Goal: Task Accomplishment & Management: Manage account settings

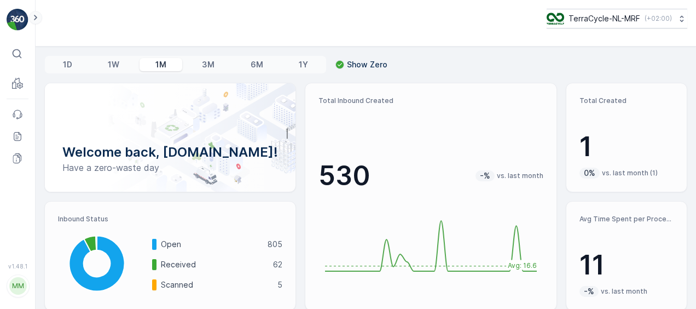
click at [29, 18] on button at bounding box center [35, 17] width 13 height 13
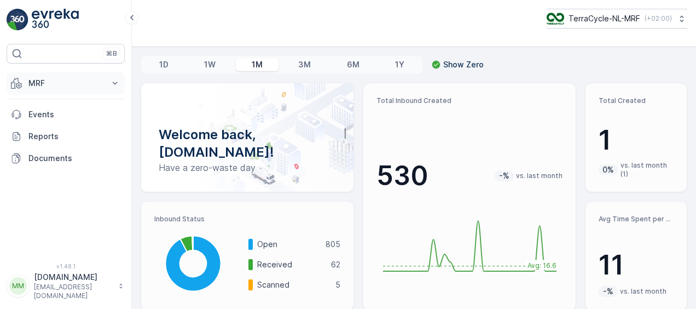
click at [44, 79] on p "MRF" at bounding box center [65, 83] width 74 height 11
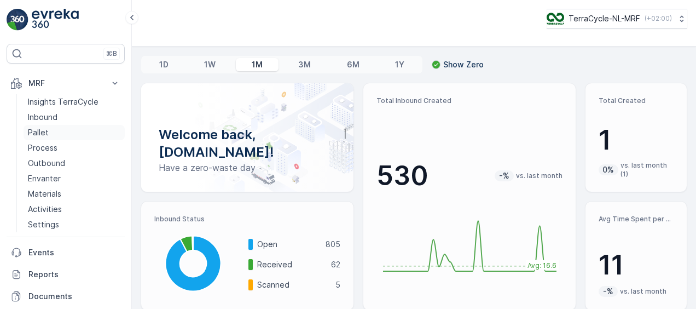
click at [43, 127] on p "Pallet" at bounding box center [38, 132] width 21 height 11
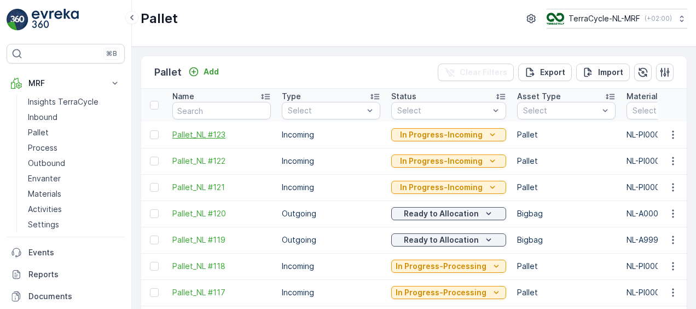
click at [203, 129] on span "Pallet_NL #123" at bounding box center [221, 134] width 99 height 11
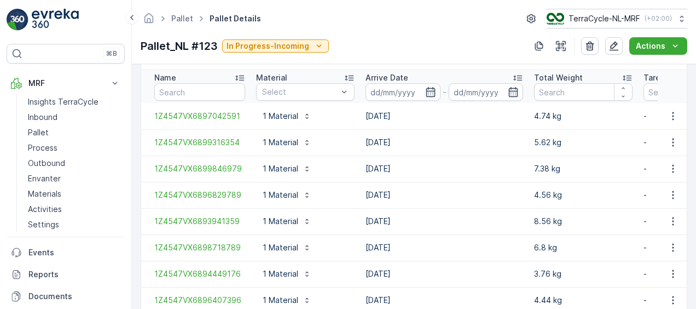
scroll to position [292, 0]
click at [188, 95] on input "text" at bounding box center [199, 92] width 91 height 18
click at [44, 125] on link "Pallet" at bounding box center [74, 132] width 101 height 15
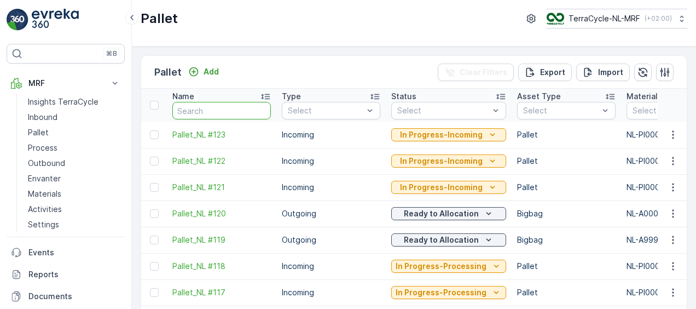
click at [197, 109] on input "text" at bounding box center [221, 111] width 99 height 18
type input "fd697"
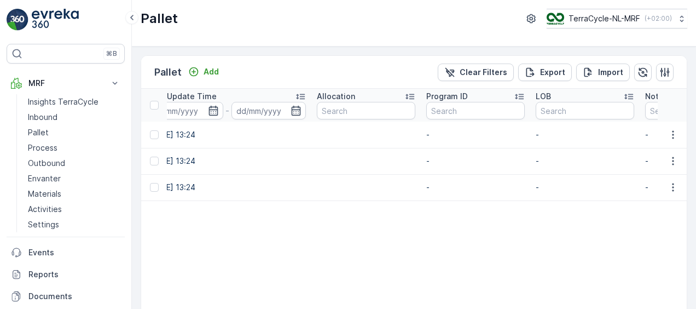
scroll to position [0, 1491]
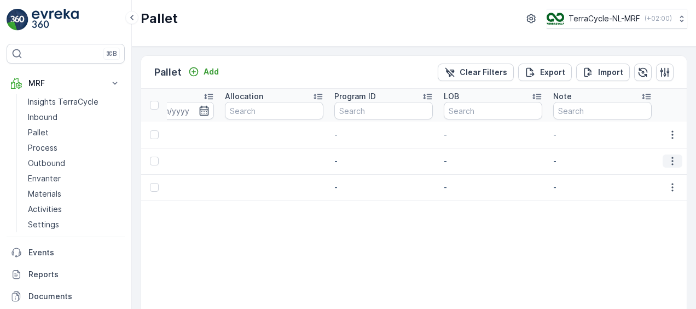
click at [674, 159] on icon "button" at bounding box center [672, 160] width 11 height 11
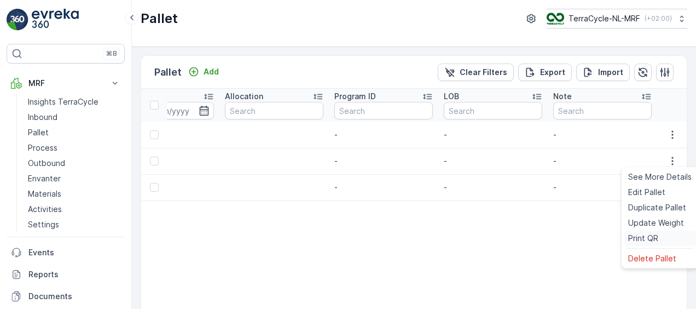
click at [642, 238] on span "Print QR" at bounding box center [644, 238] width 30 height 11
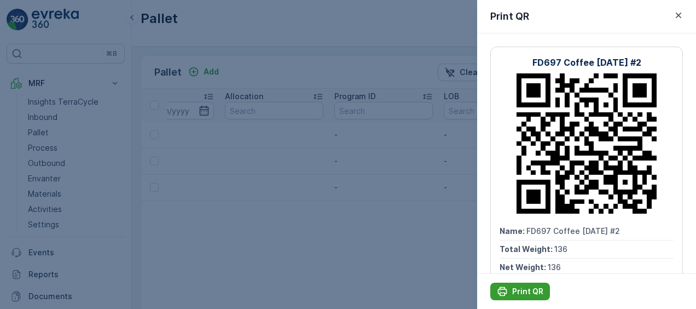
click at [503, 291] on icon "Print QR" at bounding box center [502, 291] width 11 height 11
click at [411, 210] on div at bounding box center [348, 154] width 696 height 309
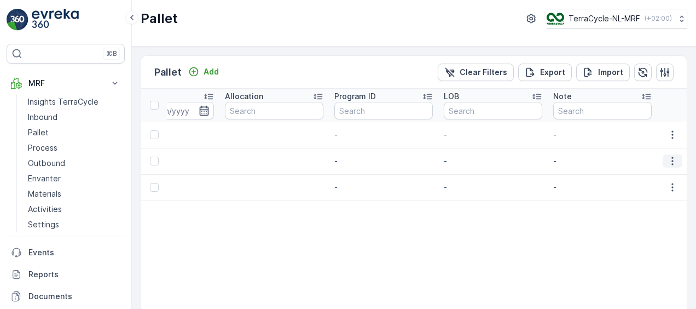
click at [672, 159] on icon "button" at bounding box center [672, 160] width 11 height 11
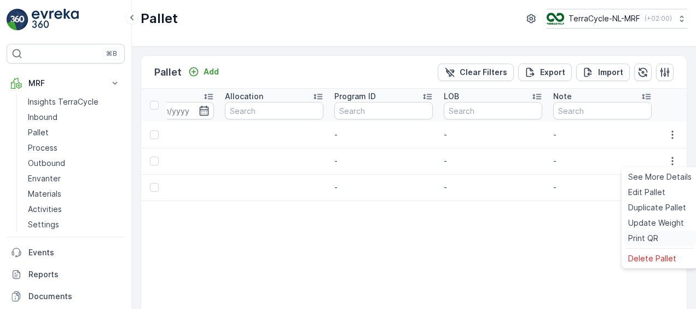
click at [646, 241] on span "Print QR" at bounding box center [644, 238] width 30 height 11
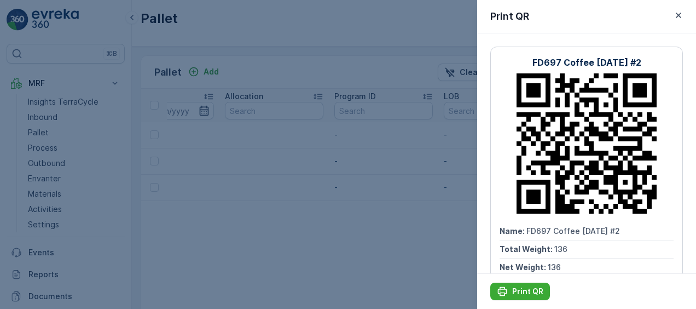
click at [378, 220] on div at bounding box center [348, 154] width 696 height 309
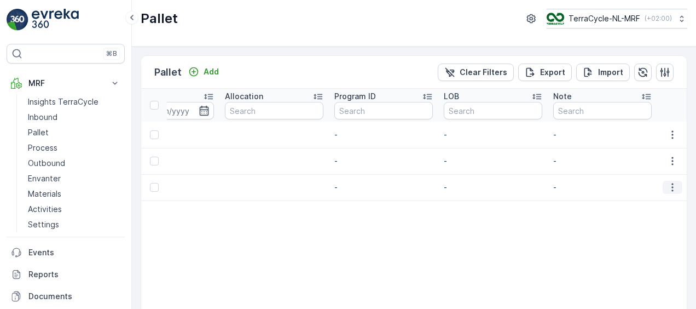
click at [667, 189] on icon "button" at bounding box center [672, 187] width 11 height 11
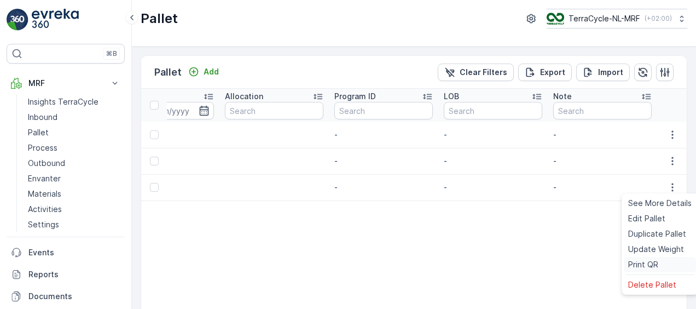
click at [638, 266] on span "Print QR" at bounding box center [644, 264] width 30 height 11
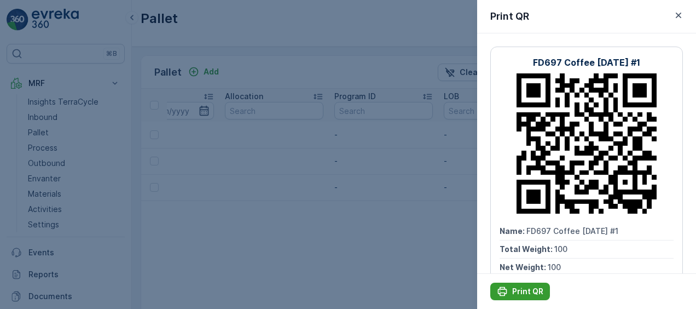
click at [505, 295] on icon "Print QR" at bounding box center [502, 291] width 11 height 11
click at [341, 200] on div at bounding box center [348, 154] width 696 height 309
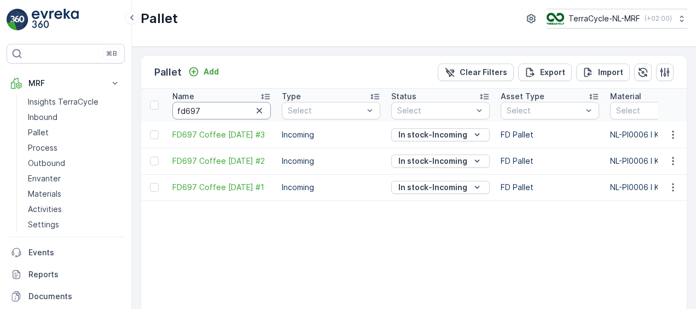
click at [210, 112] on input "fd697" at bounding box center [221, 111] width 99 height 18
type input "fd"
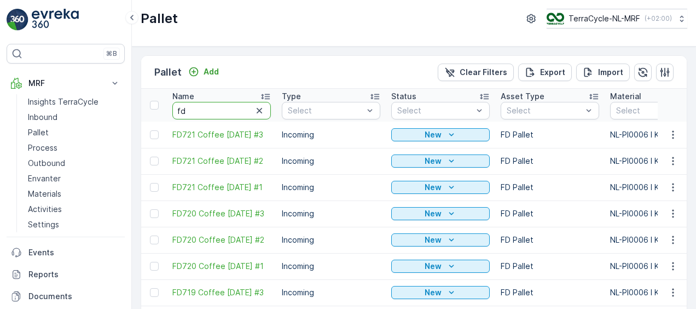
click at [210, 112] on input "fd" at bounding box center [221, 111] width 99 height 18
type input "fdfd"
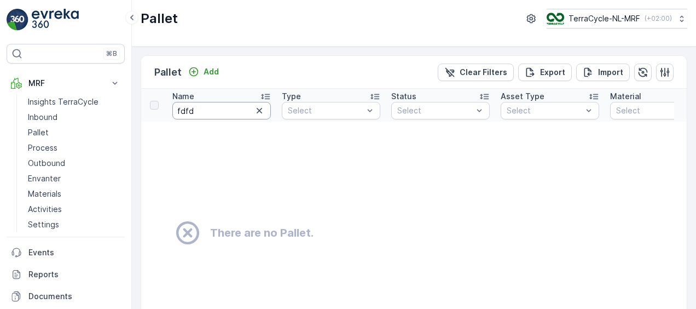
click at [210, 112] on input "fdfd" at bounding box center [221, 111] width 99 height 18
type input "fd"
click at [210, 112] on input "fd" at bounding box center [221, 111] width 99 height 18
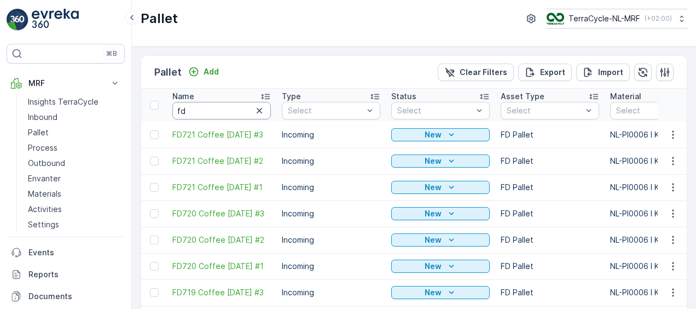
click at [210, 112] on input "fd" at bounding box center [221, 111] width 99 height 18
type input "fd71"
click at [210, 112] on input "fd71" at bounding box center [221, 111] width 99 height 18
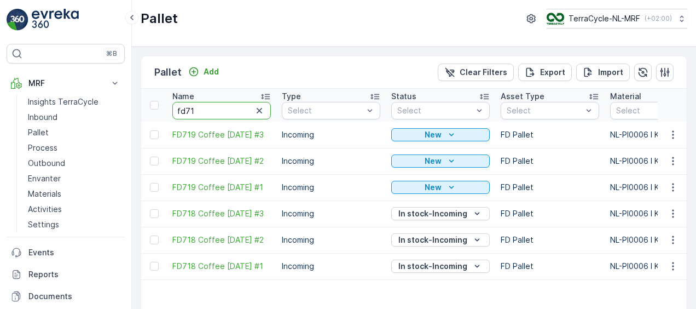
click at [210, 112] on input "fd71" at bounding box center [221, 111] width 99 height 18
type input "fd718"
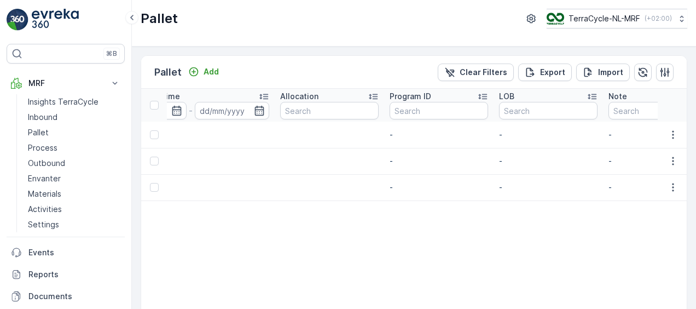
scroll to position [0, 1491]
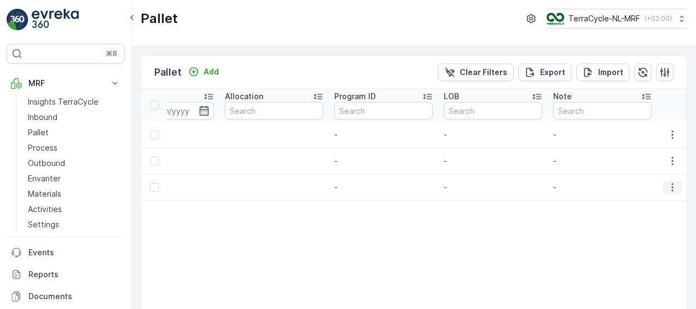
click at [671, 184] on icon "button" at bounding box center [672, 187] width 11 height 11
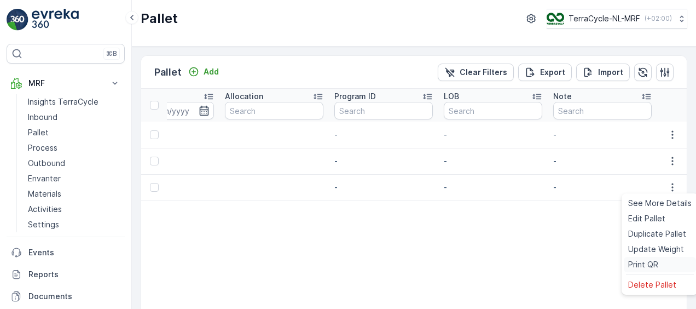
click at [652, 264] on span "Print QR" at bounding box center [644, 264] width 30 height 11
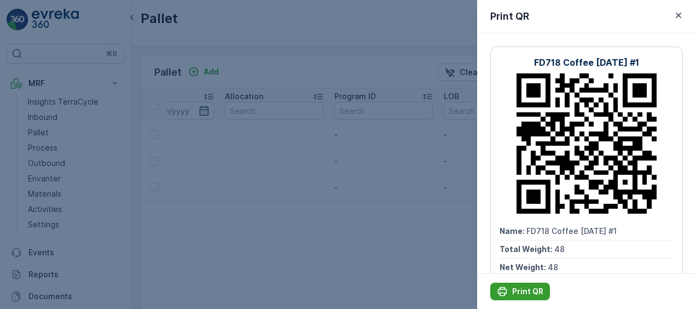
click at [525, 284] on button "Print QR" at bounding box center [521, 292] width 60 height 18
click at [245, 209] on div at bounding box center [348, 154] width 696 height 309
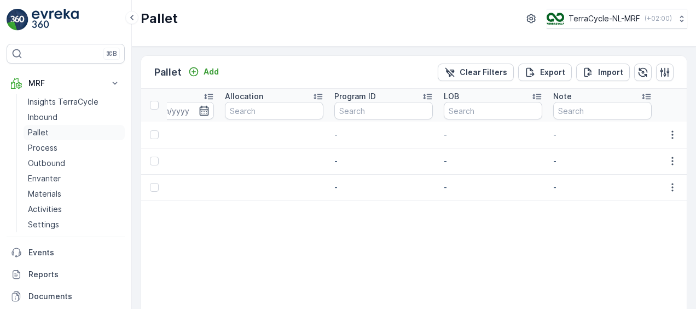
click at [36, 135] on p "Pallet" at bounding box center [38, 132] width 21 height 11
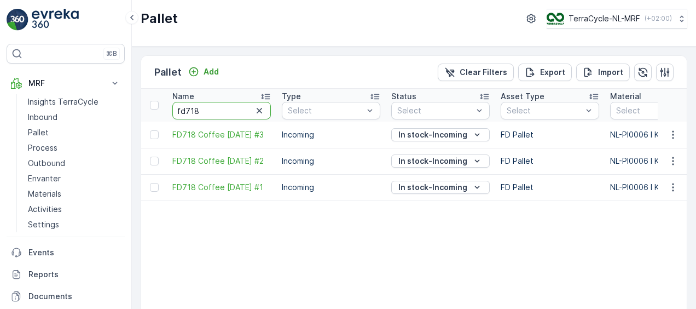
click at [211, 104] on input "fd718" at bounding box center [221, 111] width 99 height 18
click at [213, 118] on input "fd718" at bounding box center [221, 111] width 99 height 18
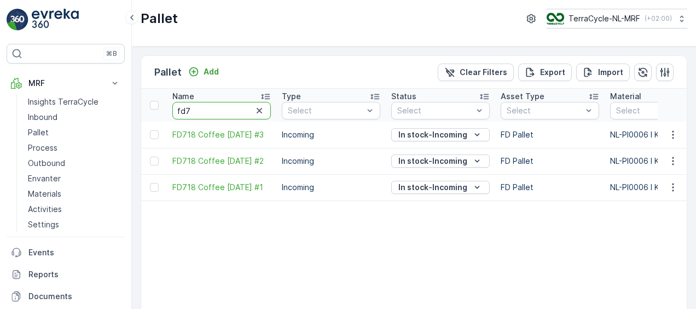
type input "fd"
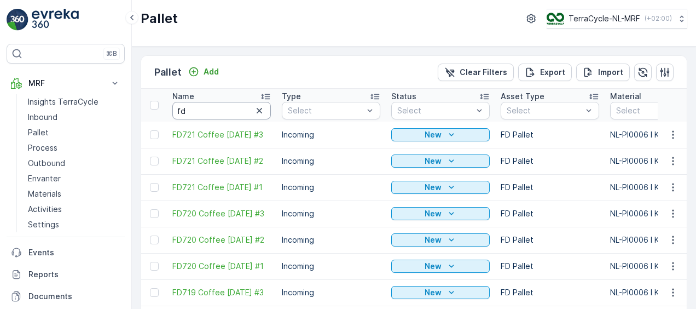
click at [218, 112] on input "fd" at bounding box center [221, 111] width 99 height 18
type input "fd695"
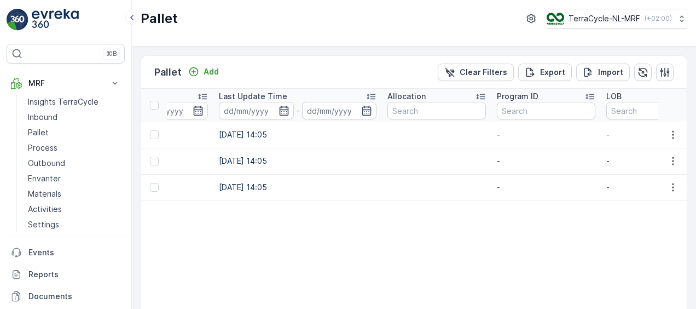
scroll to position [0, 1491]
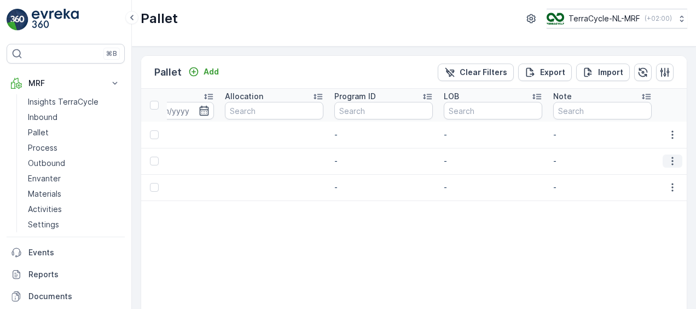
click at [668, 159] on icon "button" at bounding box center [672, 160] width 11 height 11
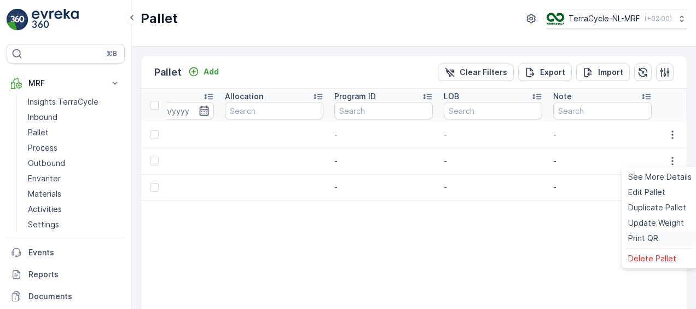
click at [652, 238] on span "Print QR" at bounding box center [644, 238] width 30 height 11
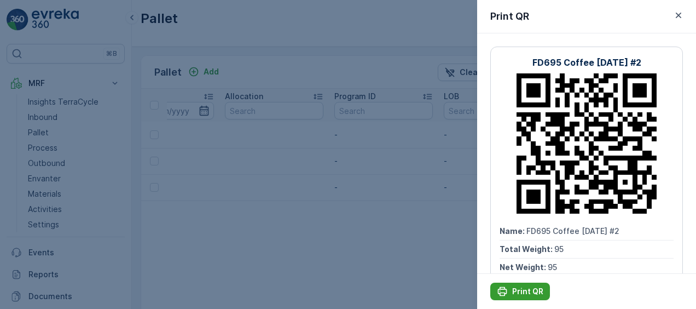
click at [503, 291] on icon "Print QR" at bounding box center [502, 291] width 11 height 11
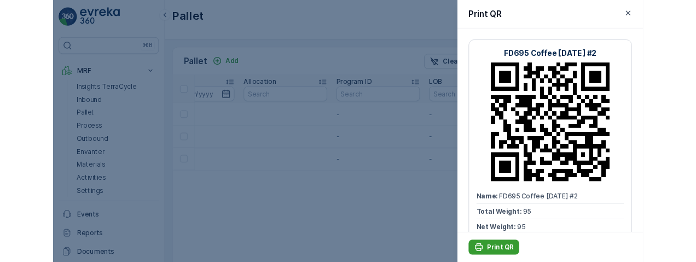
scroll to position [0, 0]
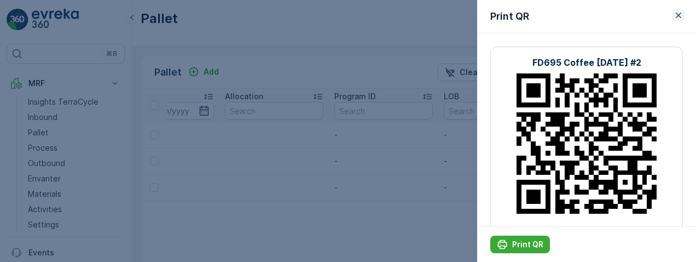
click at [679, 18] on icon "button" at bounding box center [678, 15] width 11 height 11
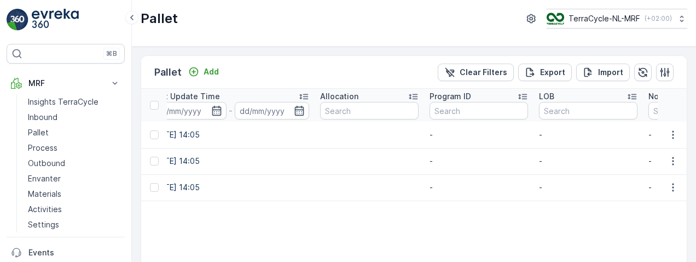
scroll to position [0, 1491]
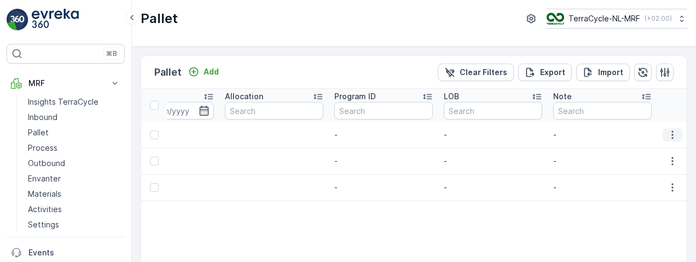
click at [669, 133] on icon "button" at bounding box center [672, 134] width 11 height 11
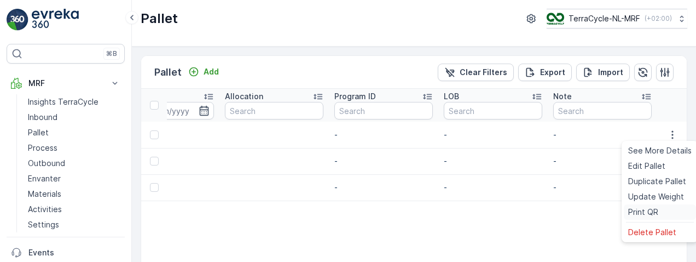
click at [630, 216] on span "Print QR" at bounding box center [644, 211] width 30 height 11
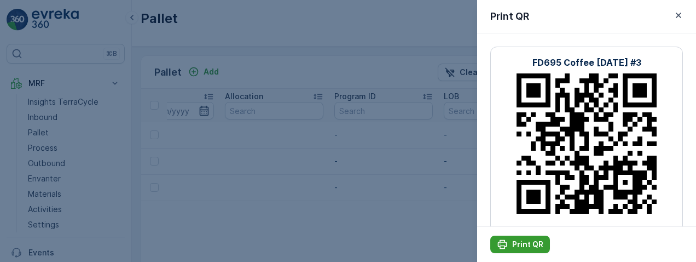
click at [507, 238] on button "Print QR" at bounding box center [521, 244] width 60 height 18
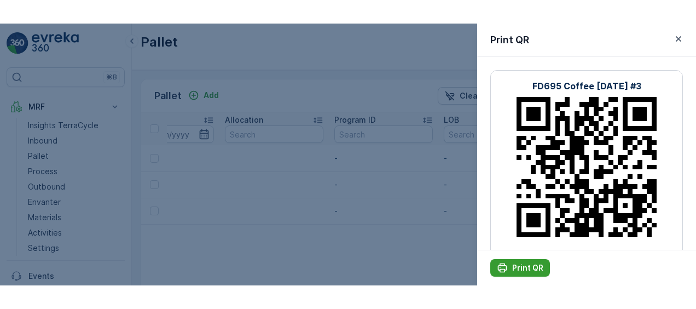
scroll to position [0, 0]
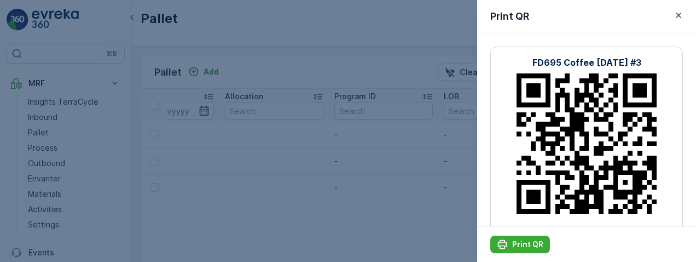
click at [37, 128] on div at bounding box center [348, 131] width 696 height 262
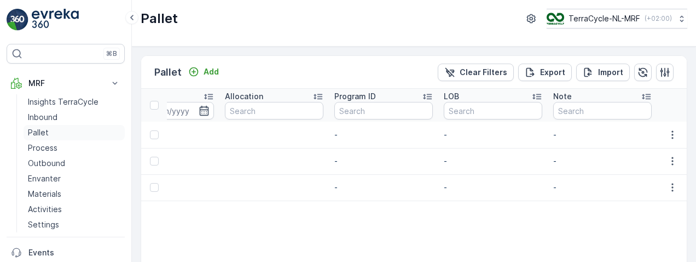
click at [38, 129] on p "Pallet" at bounding box center [38, 132] width 21 height 11
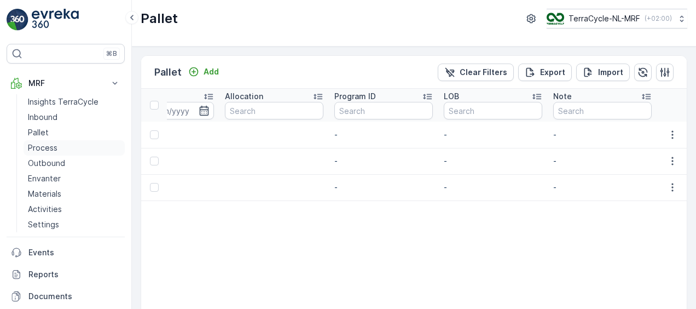
click at [46, 143] on p "Process" at bounding box center [43, 147] width 30 height 11
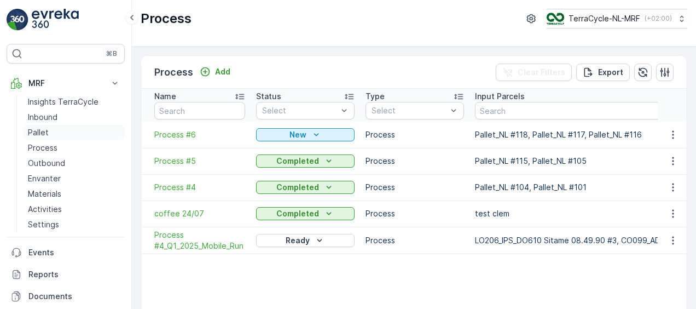
click at [38, 133] on p "Pallet" at bounding box center [38, 132] width 21 height 11
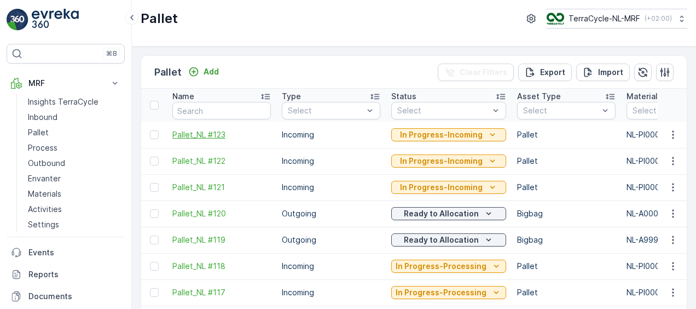
click at [200, 134] on span "Pallet_NL #123" at bounding box center [221, 134] width 99 height 11
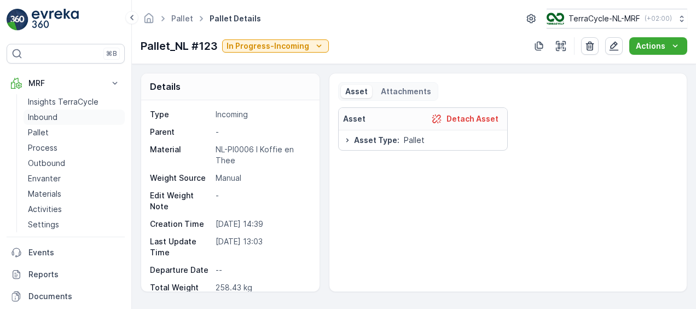
click at [46, 110] on link "Inbound" at bounding box center [74, 117] width 101 height 15
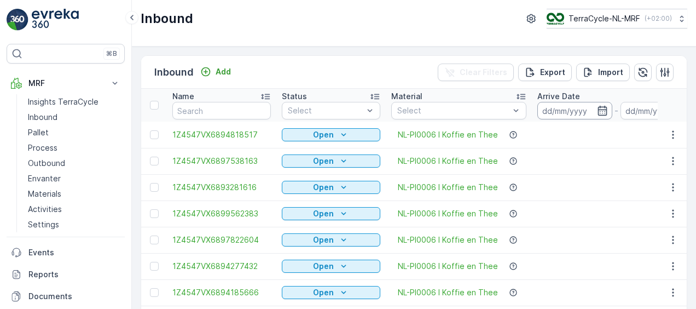
click at [586, 112] on input at bounding box center [575, 111] width 75 height 18
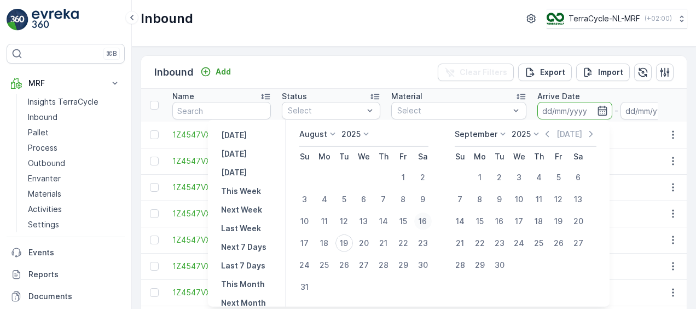
click at [432, 224] on div "16" at bounding box center [423, 221] width 18 height 18
type input "[DATE]"
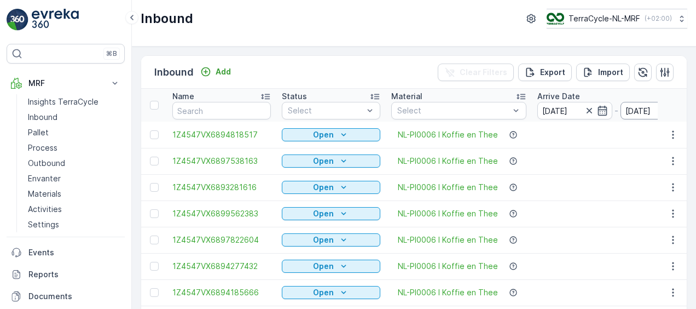
click at [631, 105] on input "[DATE]" at bounding box center [658, 111] width 75 height 18
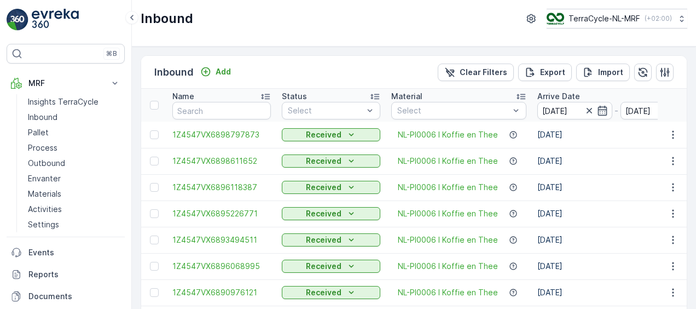
scroll to position [120, 0]
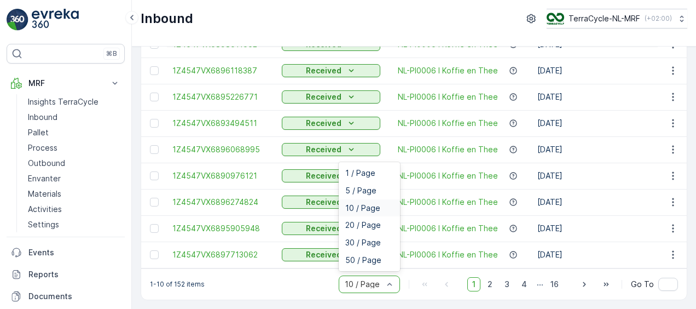
click at [369, 279] on div "10 / Page" at bounding box center [369, 284] width 61 height 18
click at [364, 263] on span "50 / Page" at bounding box center [363, 260] width 36 height 9
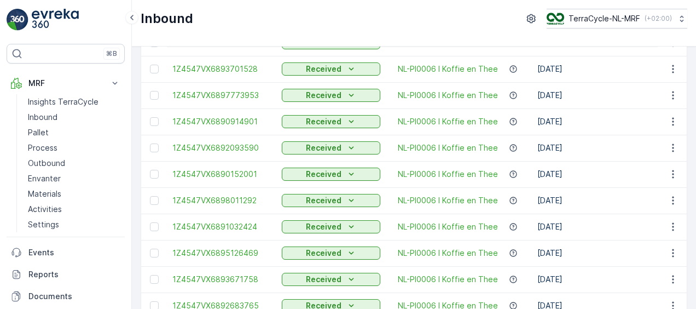
scroll to position [1172, 0]
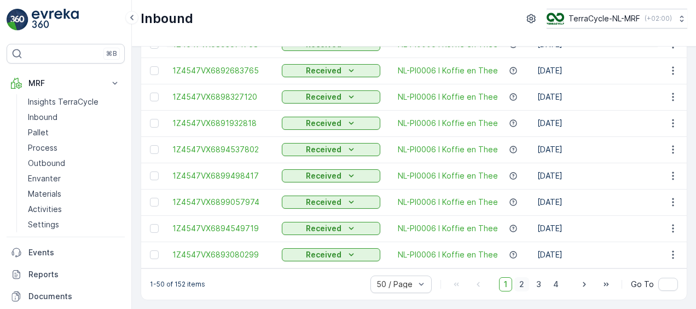
click at [523, 283] on span "2" at bounding box center [522, 284] width 15 height 14
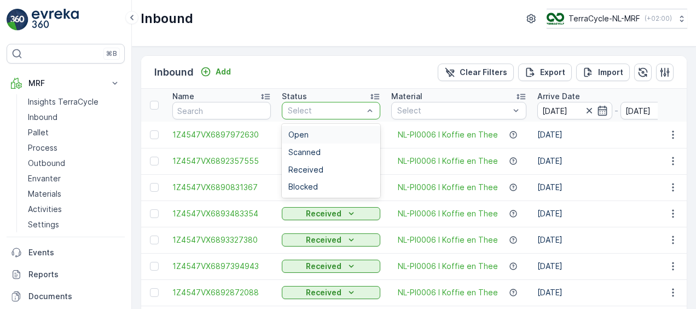
click at [350, 107] on div at bounding box center [326, 110] width 78 height 9
click at [318, 151] on span "Scanned" at bounding box center [305, 152] width 32 height 9
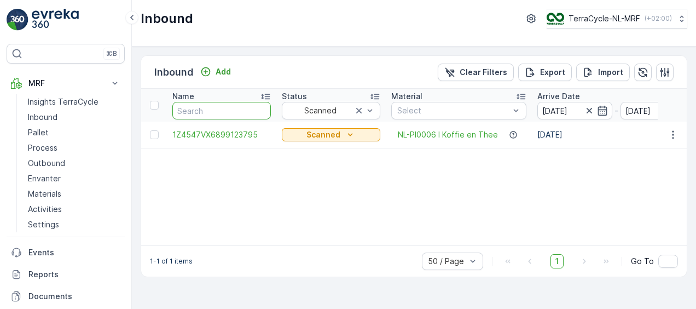
click at [209, 111] on input "text" at bounding box center [221, 111] width 99 height 18
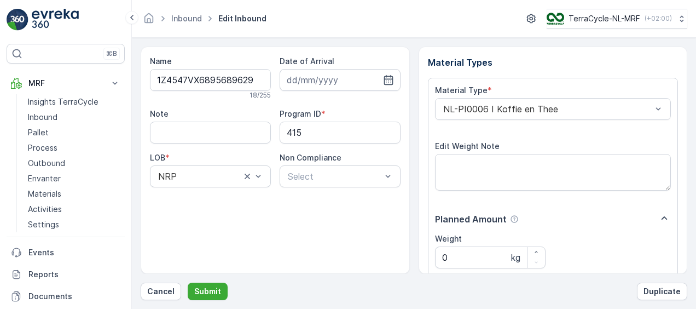
scroll to position [182, 0]
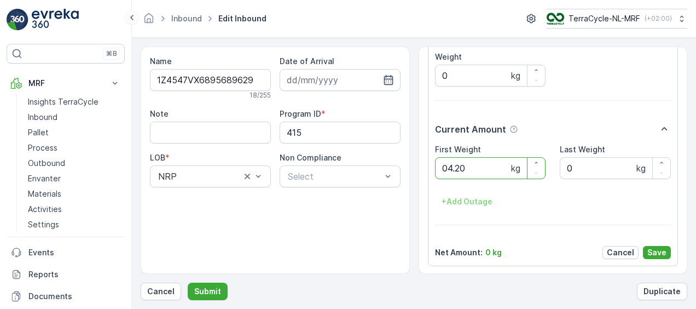
click at [188, 283] on button "Submit" at bounding box center [208, 292] width 40 height 18
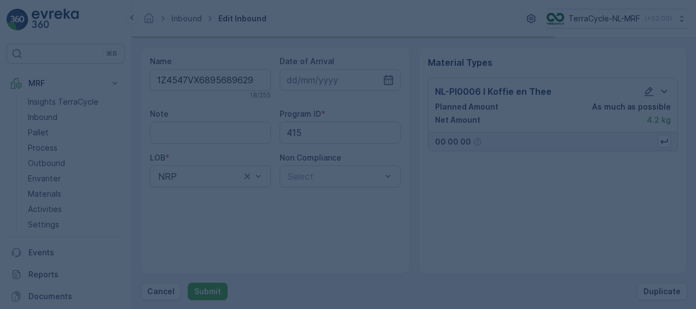
scroll to position [0, 0]
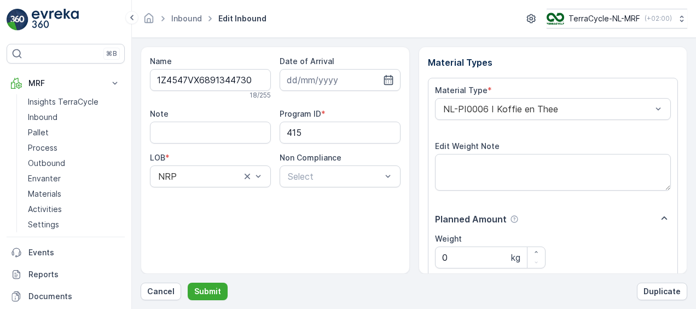
scroll to position [182, 0]
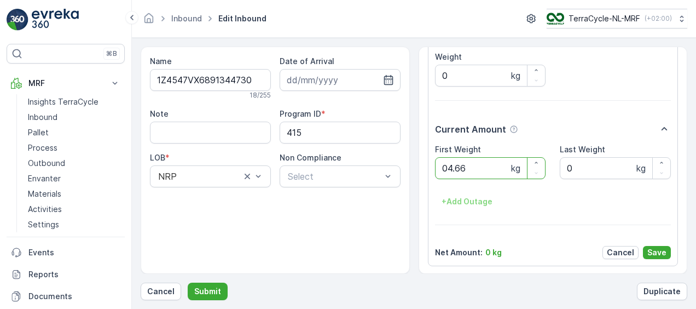
click at [188, 283] on button "Submit" at bounding box center [208, 292] width 40 height 18
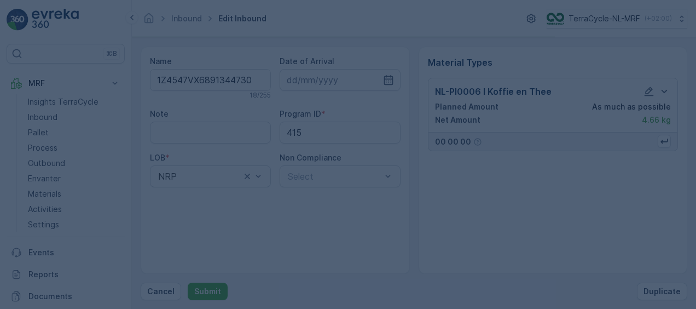
scroll to position [0, 0]
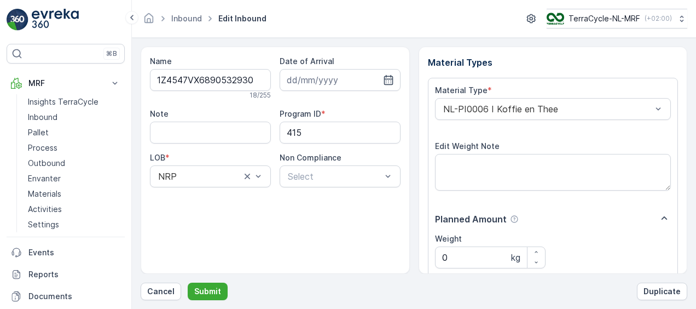
scroll to position [182, 0]
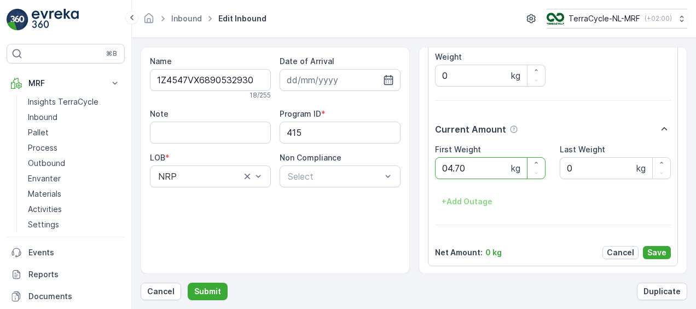
click at [188, 283] on button "Submit" at bounding box center [208, 292] width 40 height 18
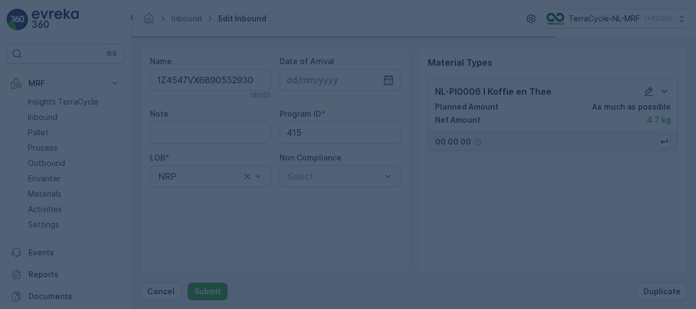
scroll to position [0, 0]
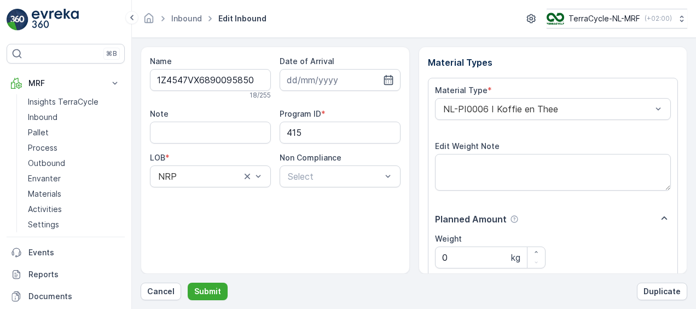
scroll to position [182, 0]
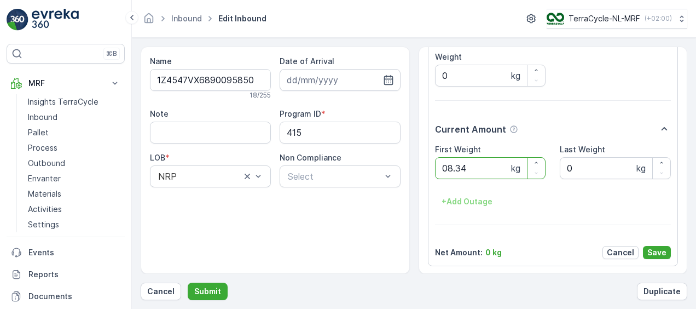
click at [188, 283] on button "Submit" at bounding box center [208, 292] width 40 height 18
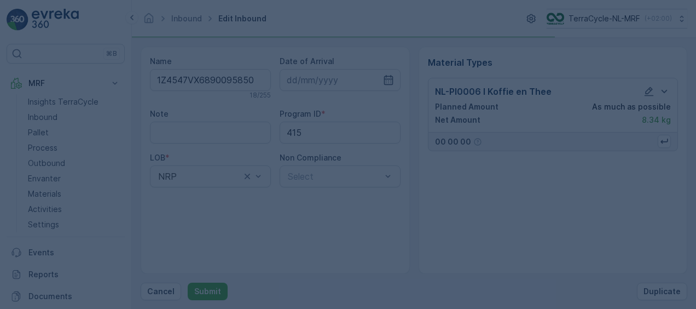
scroll to position [0, 0]
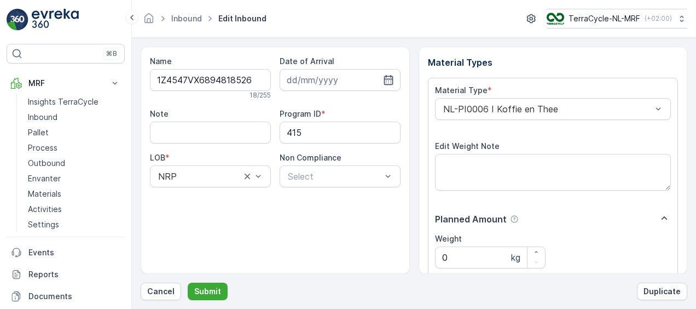
scroll to position [182, 0]
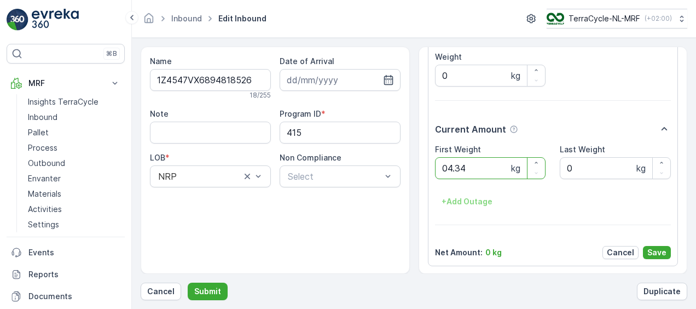
click at [188, 283] on button "Submit" at bounding box center [208, 292] width 40 height 18
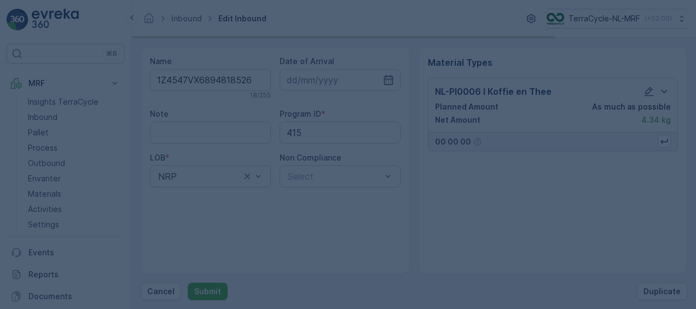
scroll to position [0, 0]
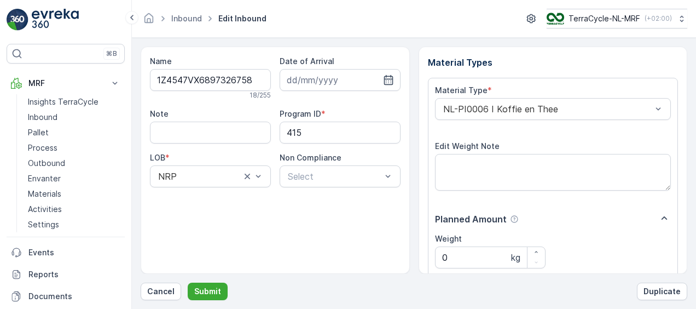
scroll to position [182, 0]
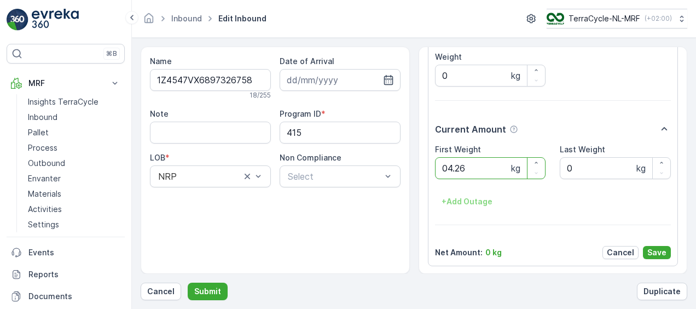
click at [188, 283] on button "Submit" at bounding box center [208, 292] width 40 height 18
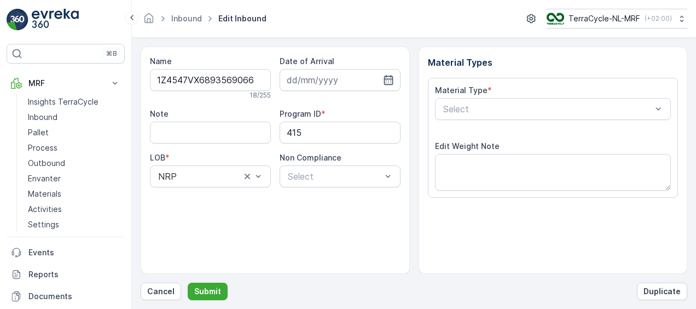
scroll to position [182, 0]
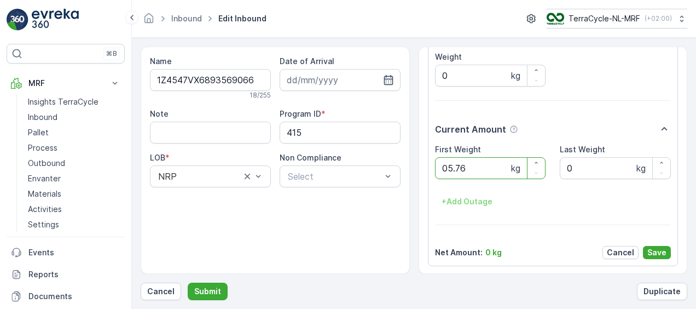
click at [188, 283] on button "Submit" at bounding box center [208, 292] width 40 height 18
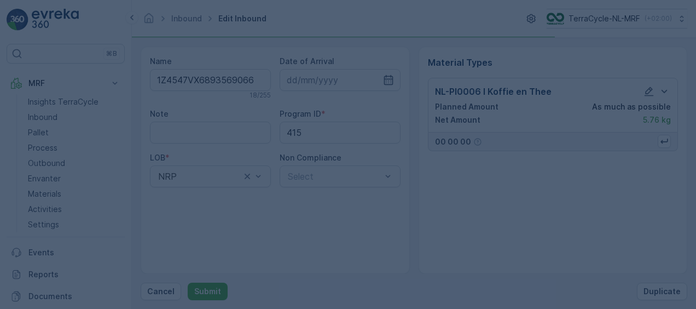
scroll to position [0, 0]
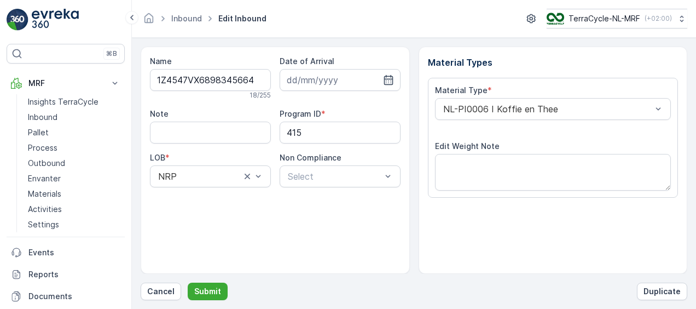
scroll to position [182, 0]
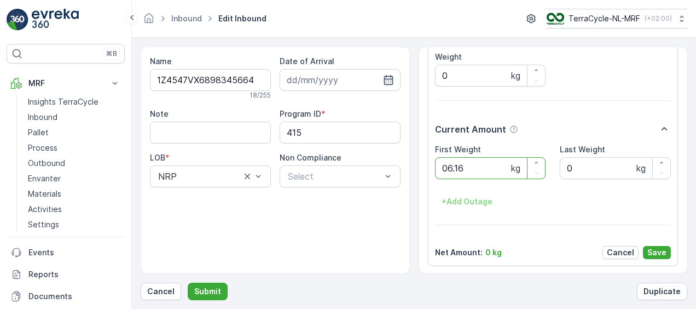
click at [188, 283] on button "Submit" at bounding box center [208, 292] width 40 height 18
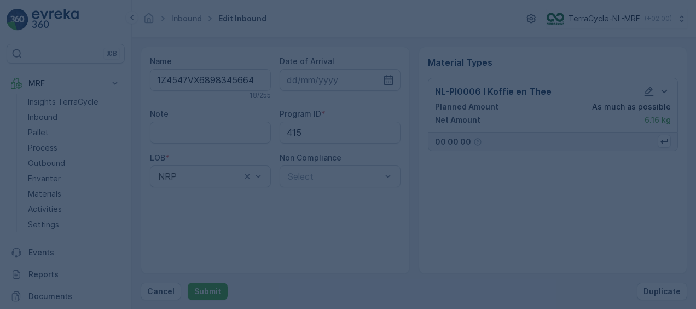
scroll to position [0, 0]
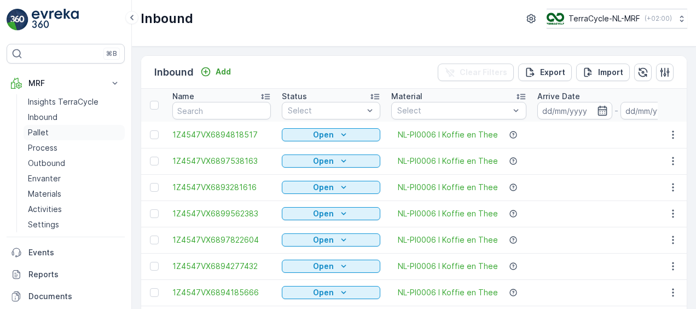
click at [39, 125] on link "Pallet" at bounding box center [74, 132] width 101 height 15
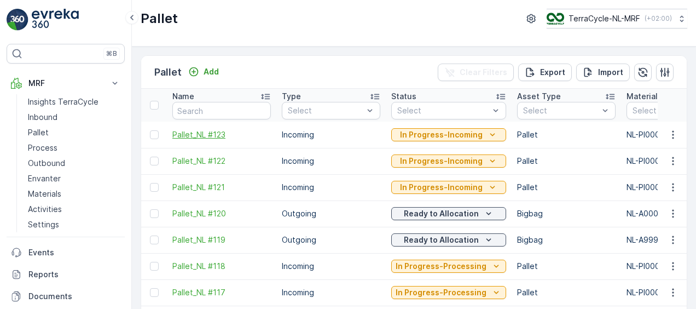
click at [212, 134] on span "Pallet_NL #123" at bounding box center [221, 134] width 99 height 11
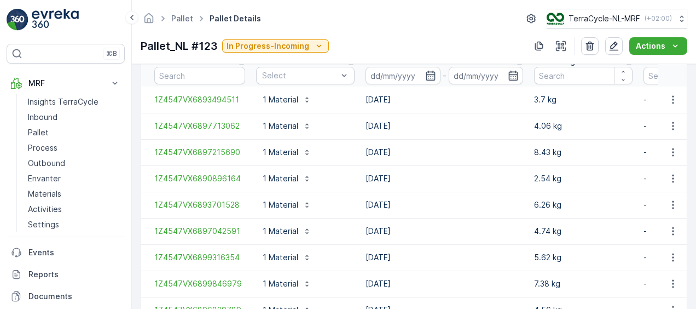
scroll to position [400, 0]
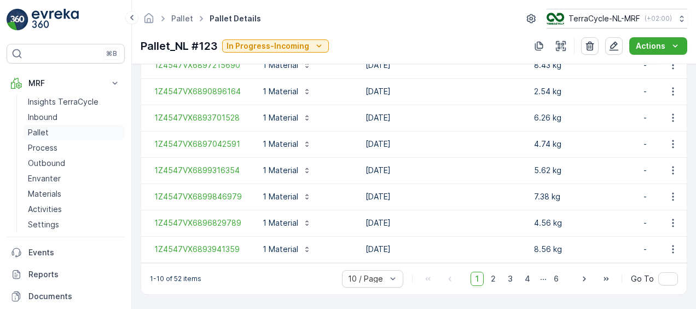
click at [42, 130] on p "Pallet" at bounding box center [38, 132] width 21 height 11
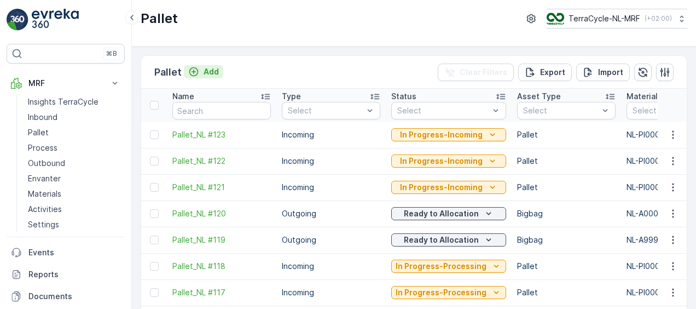
click at [204, 72] on p "Add" at bounding box center [211, 71] width 15 height 11
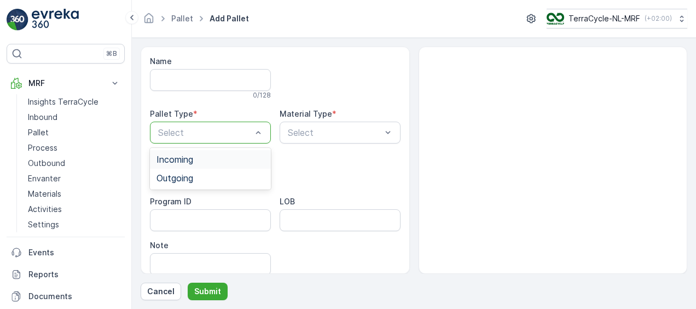
click at [239, 165] on div "Incoming" at bounding box center [210, 159] width 121 height 19
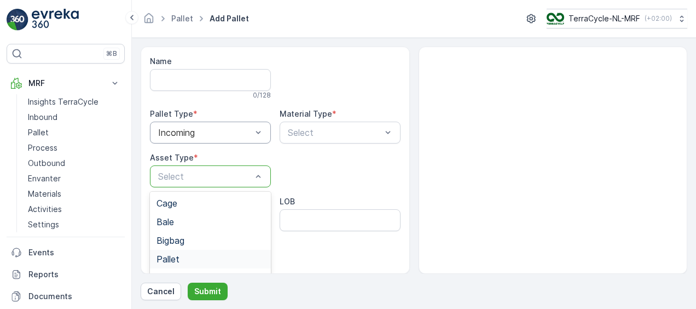
click at [220, 256] on div "Pallet" at bounding box center [211, 259] width 108 height 10
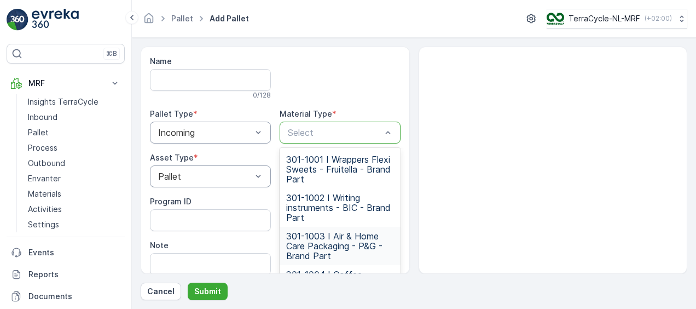
click at [355, 233] on span "301-1003 I Air & Home Care Packaging - P&G - Brand Part" at bounding box center [340, 246] width 108 height 30
click at [384, 148] on div "301-1001 I Wrappers Flexi Sweets - Fruitella - Brand Part 301-1002 I Writing in…" at bounding box center [340, 226] width 121 height 157
click at [394, 244] on div "301-1003 I Air & Home Care Packaging - P&G - Brand Part" at bounding box center [340, 246] width 121 height 38
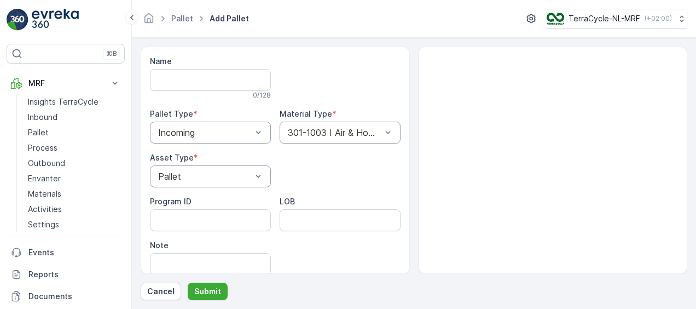
click at [394, 244] on div "Program ID LOB Note" at bounding box center [275, 235] width 251 height 79
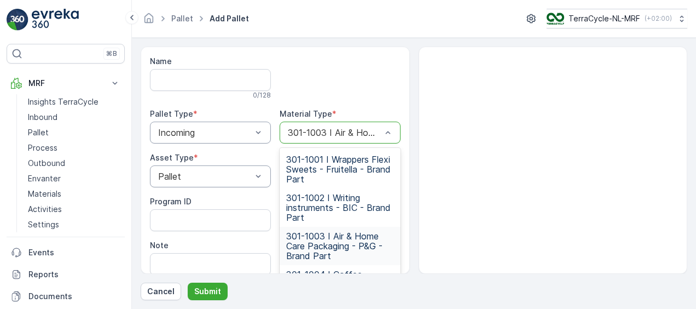
click at [395, 249] on div "301-1003 I Air & Home Care Packaging - P&G - Brand Part" at bounding box center [340, 246] width 121 height 38
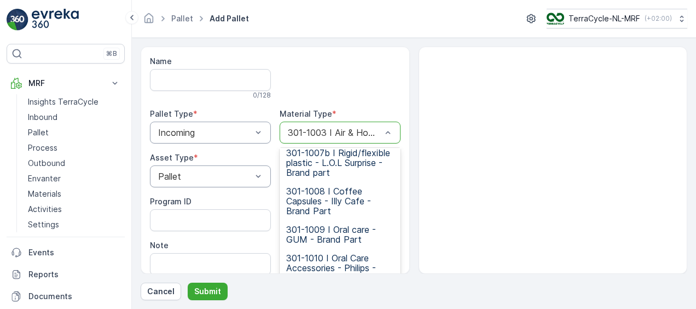
scroll to position [137, 0]
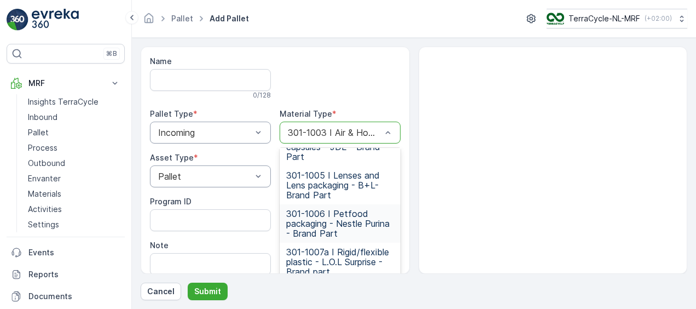
click at [354, 219] on span "301-1006 I Petfood packaging - Nestle Purina - Brand Part" at bounding box center [340, 224] width 108 height 30
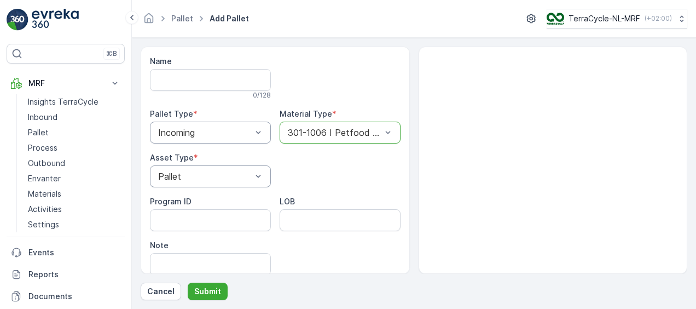
click at [383, 123] on div at bounding box center [388, 132] width 11 height 21
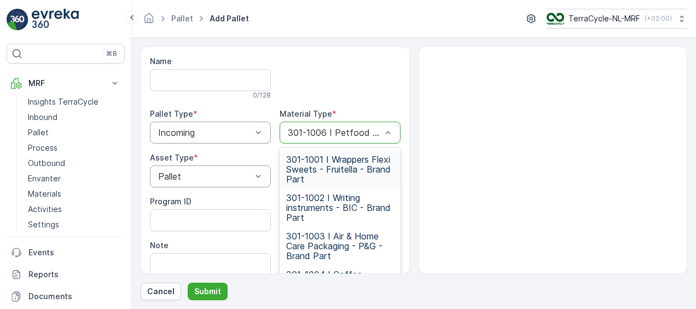
click at [364, 134] on div at bounding box center [335, 133] width 96 height 10
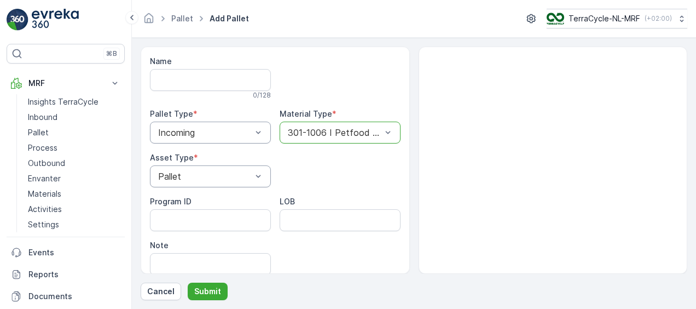
click at [368, 133] on div at bounding box center [335, 133] width 96 height 10
type input "pi-0006"
click at [373, 130] on div at bounding box center [335, 133] width 96 height 10
click at [163, 287] on p "Cancel" at bounding box center [160, 291] width 27 height 11
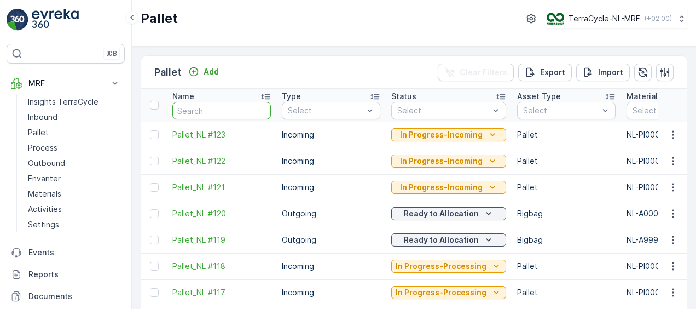
click at [246, 110] on input "text" at bounding box center [221, 111] width 99 height 18
type input "1Z4547VX6896342143"
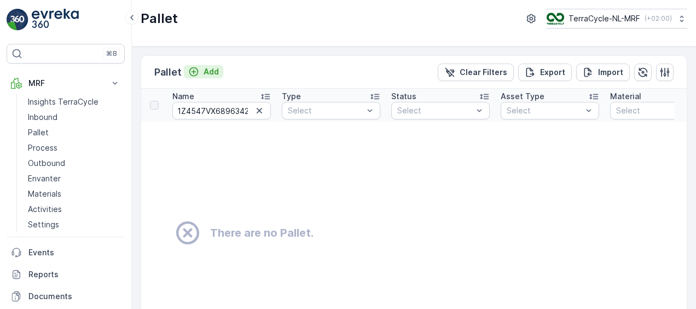
click at [204, 72] on p "Add" at bounding box center [211, 71] width 15 height 11
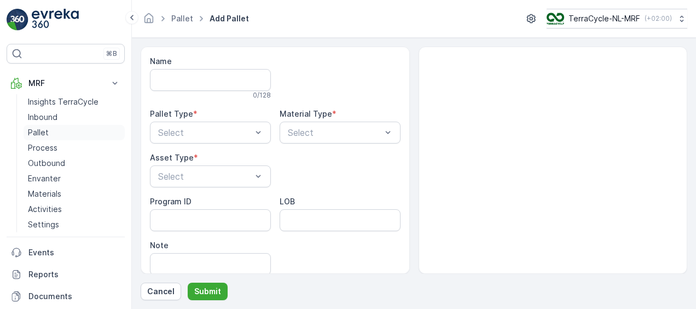
click at [42, 130] on p "Pallet" at bounding box center [38, 132] width 21 height 11
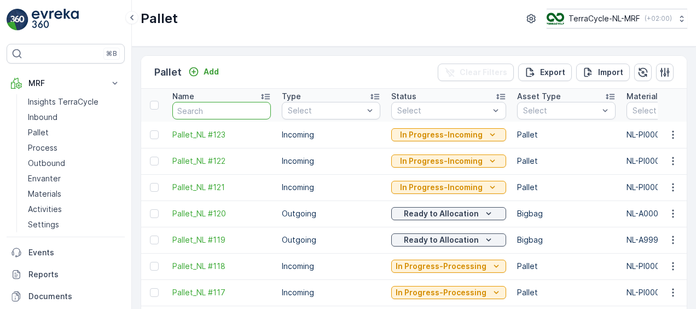
click at [227, 108] on input "text" at bounding box center [221, 111] width 99 height 18
type input "1Z4547VX6896342143"
click at [212, 108] on input "text" at bounding box center [221, 111] width 99 height 18
type input "1Z4547VX6896342143"
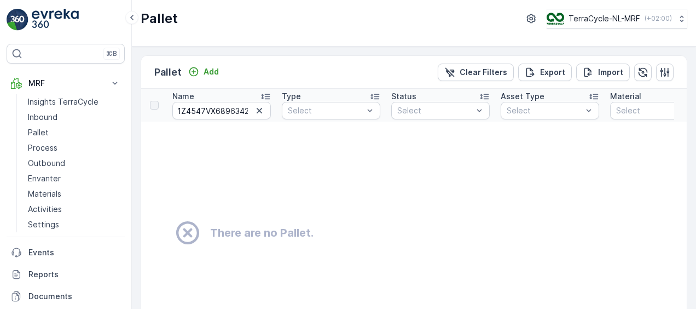
click at [184, 230] on icon at bounding box center [187, 232] width 23 height 23
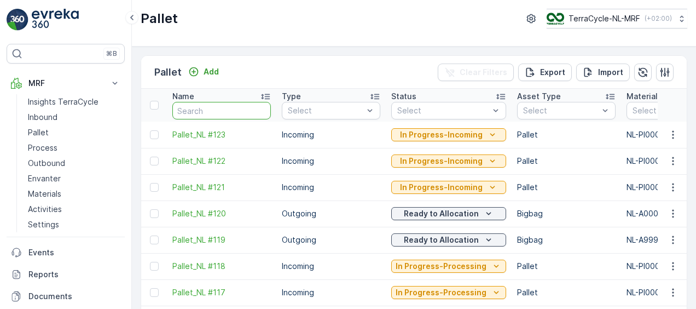
click at [210, 109] on input "text" at bounding box center [221, 111] width 99 height 18
type input "1Z4547VX6896342143"
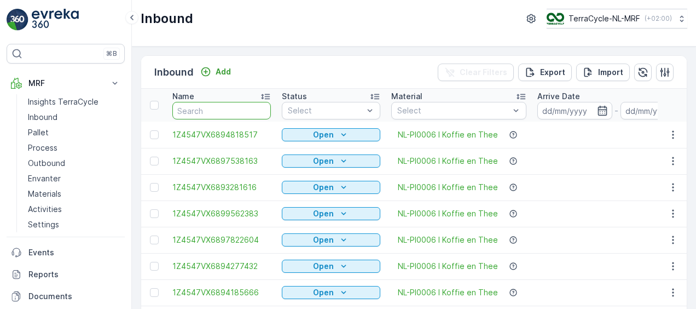
click at [225, 110] on input "text" at bounding box center [221, 111] width 99 height 18
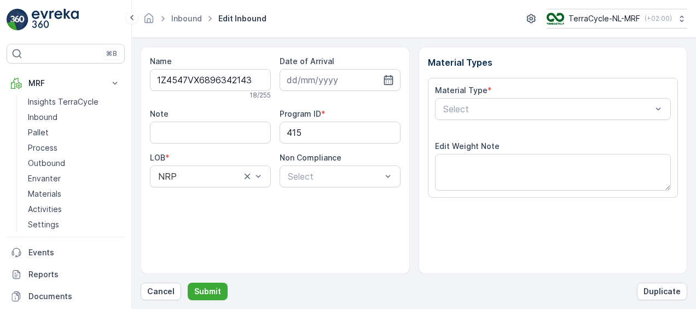
scroll to position [182, 0]
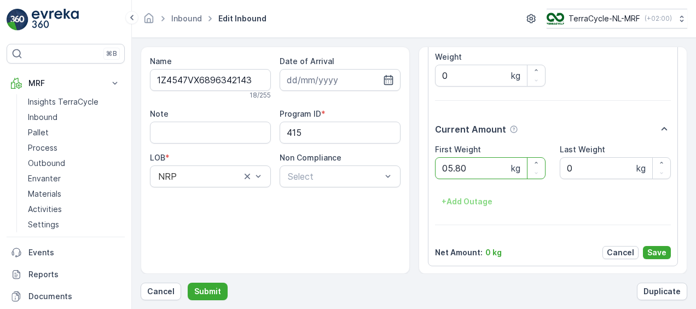
click at [188, 283] on button "Submit" at bounding box center [208, 292] width 40 height 18
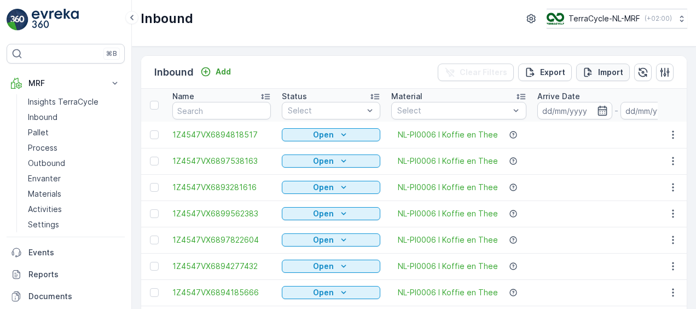
click at [600, 69] on p "Import" at bounding box center [610, 72] width 25 height 11
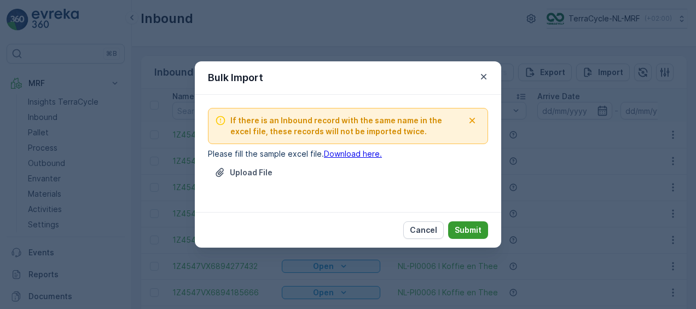
click at [470, 231] on p "Submit" at bounding box center [468, 229] width 27 height 11
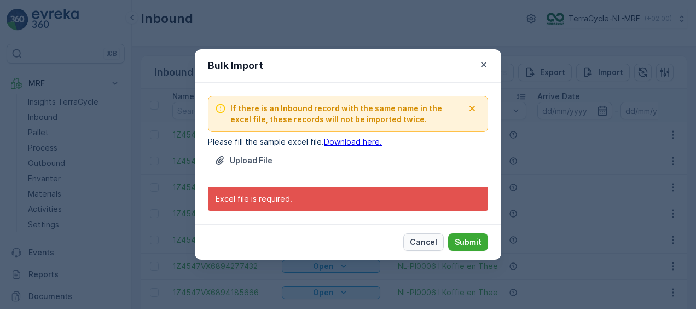
click at [427, 244] on p "Cancel" at bounding box center [423, 242] width 27 height 11
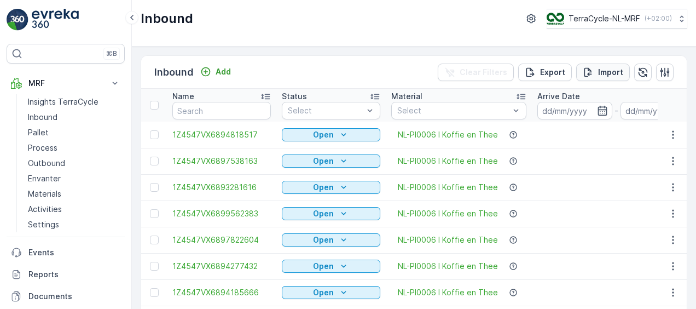
click at [587, 72] on icon "Import" at bounding box center [589, 71] width 8 height 9
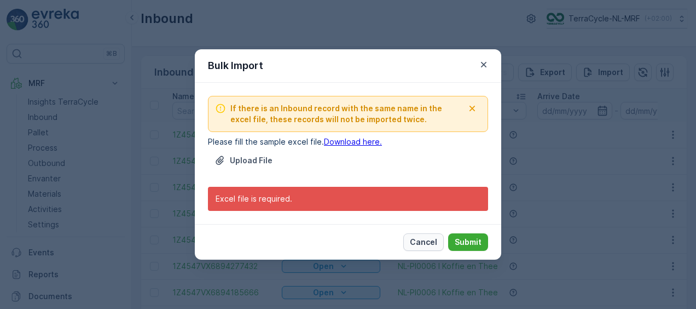
click at [423, 240] on p "Cancel" at bounding box center [423, 242] width 27 height 11
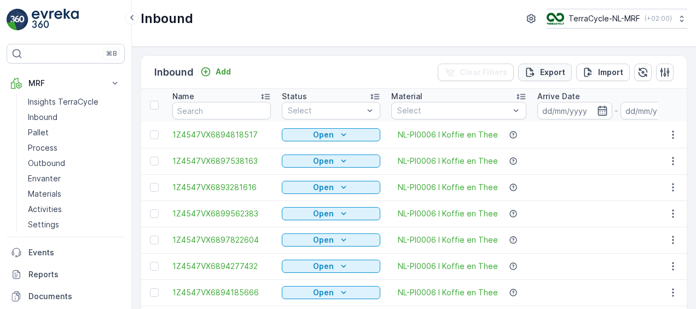
click at [540, 69] on p "Export" at bounding box center [552, 72] width 25 height 11
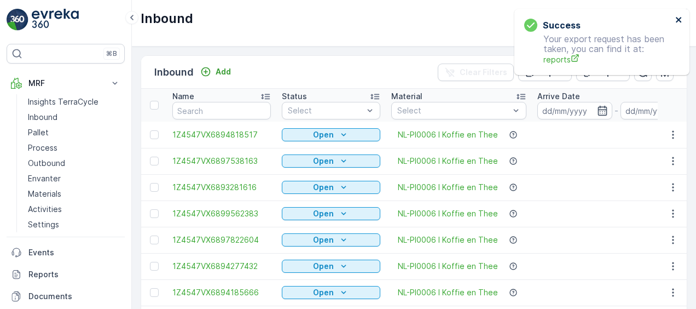
click at [679, 19] on icon "close" at bounding box center [680, 19] width 8 height 9
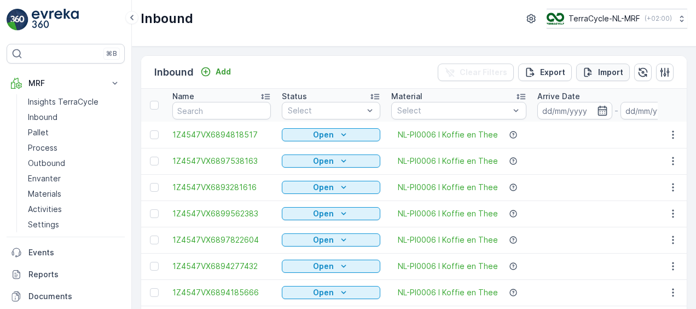
click at [605, 68] on p "Import" at bounding box center [610, 72] width 25 height 11
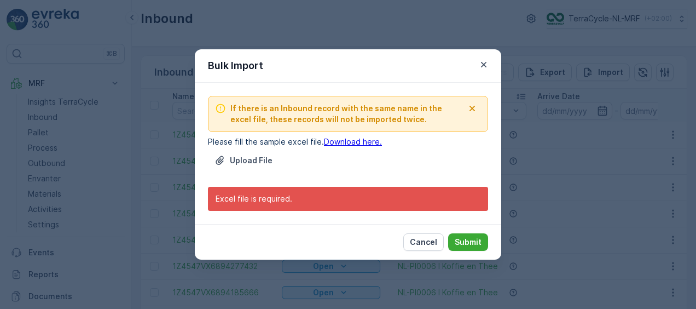
click at [474, 108] on icon "button" at bounding box center [472, 108] width 11 height 11
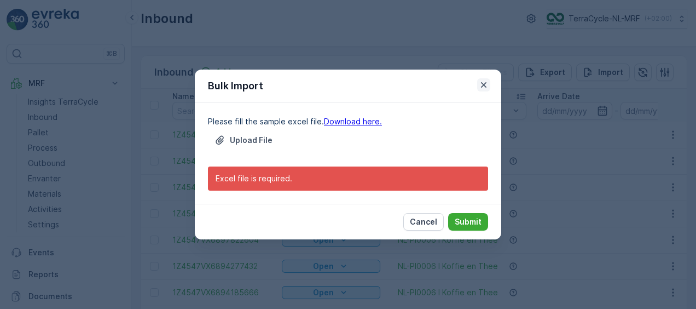
click at [485, 85] on icon "button" at bounding box center [484, 84] width 11 height 11
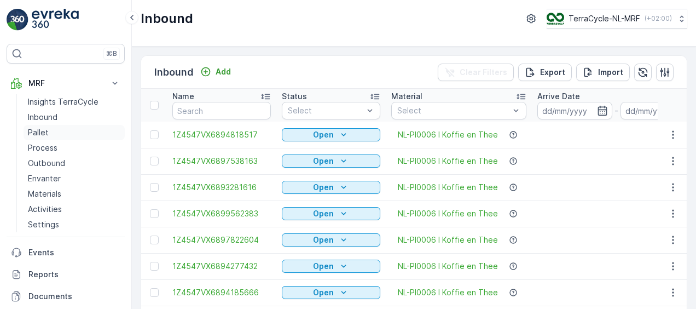
click at [35, 133] on p "Pallet" at bounding box center [38, 132] width 21 height 11
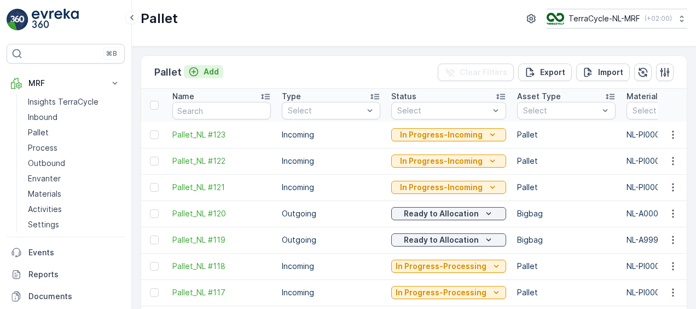
click at [207, 70] on p "Add" at bounding box center [211, 71] width 15 height 11
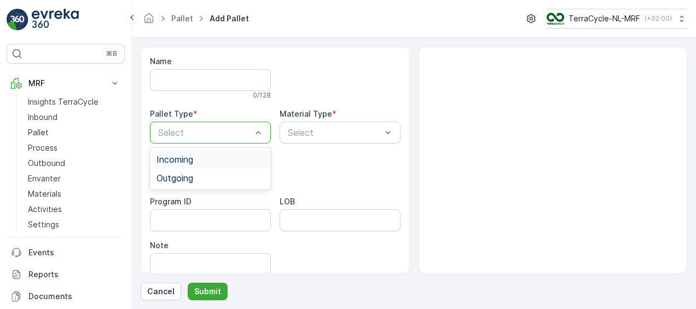
click at [245, 129] on div at bounding box center [205, 133] width 96 height 10
drag, startPoint x: 227, startPoint y: 168, endPoint x: 221, endPoint y: 151, distance: 18.0
click at [221, 151] on div "Incoming Outgoing" at bounding box center [210, 169] width 121 height 42
click at [221, 151] on div "Incoming" at bounding box center [210, 159] width 121 height 19
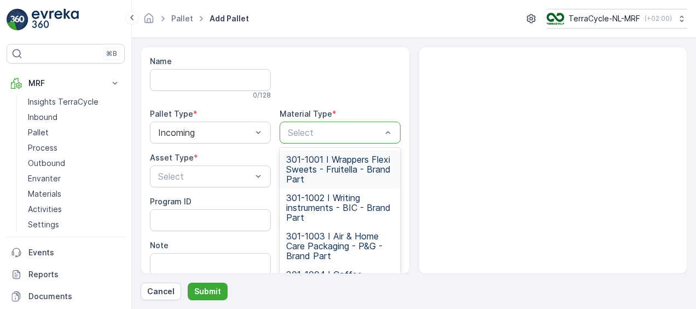
click at [331, 129] on div at bounding box center [335, 133] width 96 height 10
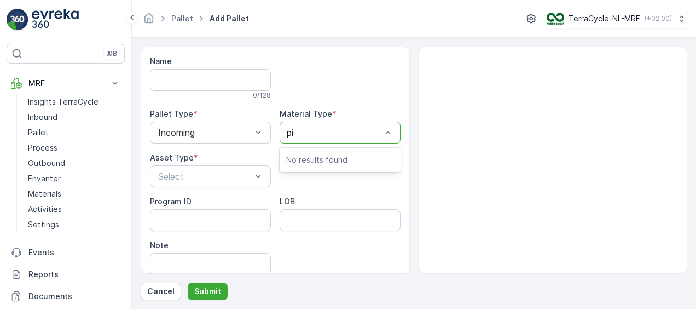
type input "p"
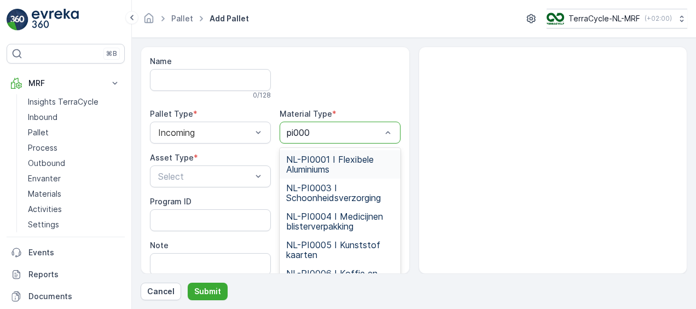
type input "pi0006"
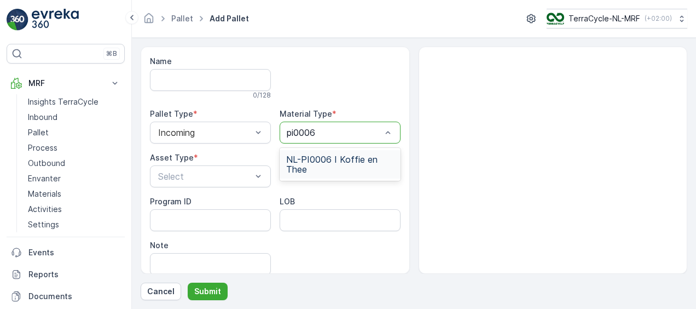
click at [311, 163] on span "NL-PI0006 I Koffie en Thee" at bounding box center [340, 164] width 108 height 20
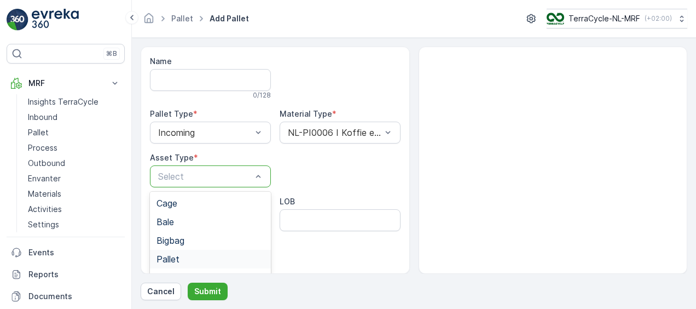
click at [197, 254] on div "Pallet" at bounding box center [211, 259] width 108 height 10
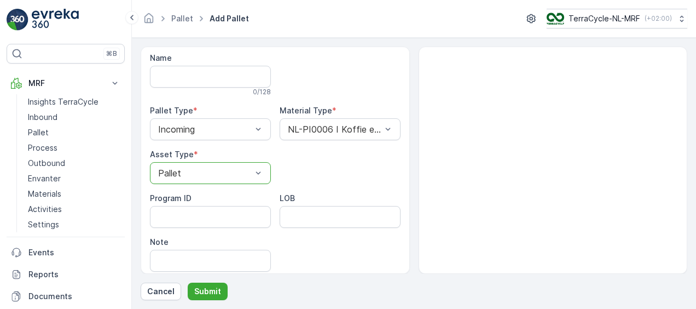
scroll to position [49, 0]
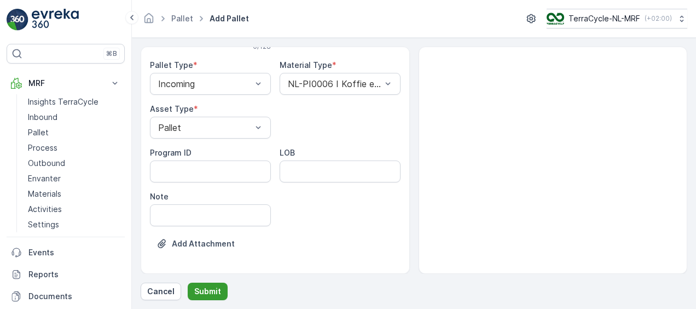
click at [205, 293] on p "Submit" at bounding box center [207, 291] width 27 height 11
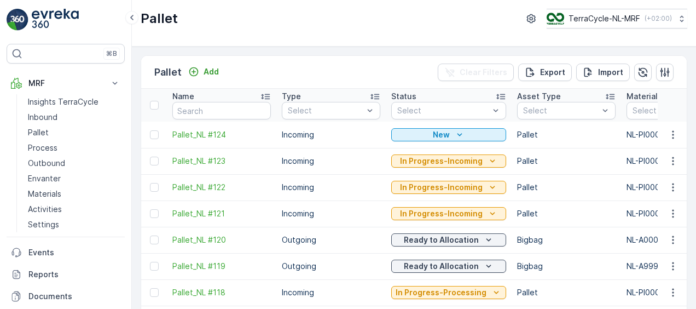
click at [658, 134] on td at bounding box center [673, 135] width 30 height 26
click at [672, 134] on icon "button" at bounding box center [673, 134] width 11 height 11
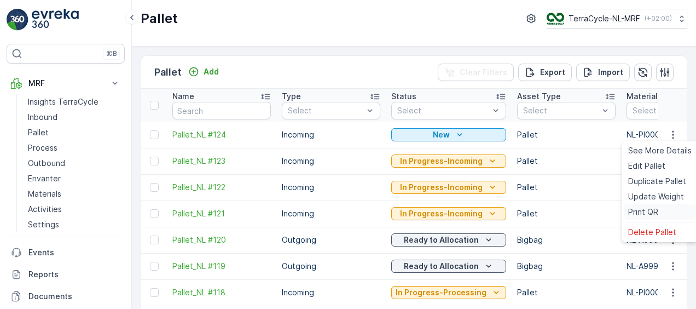
click at [641, 209] on span "Print QR" at bounding box center [644, 211] width 30 height 11
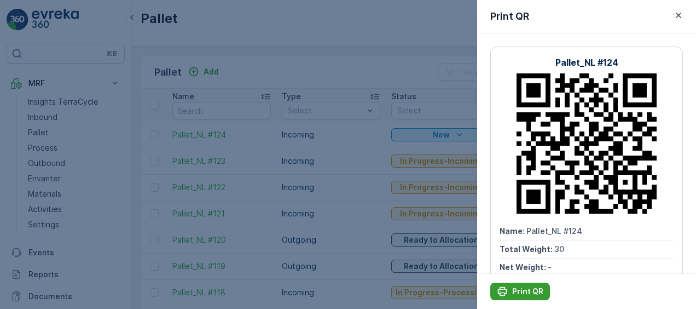
click at [534, 285] on button "Print QR" at bounding box center [521, 292] width 60 height 18
click at [243, 107] on div at bounding box center [348, 154] width 696 height 309
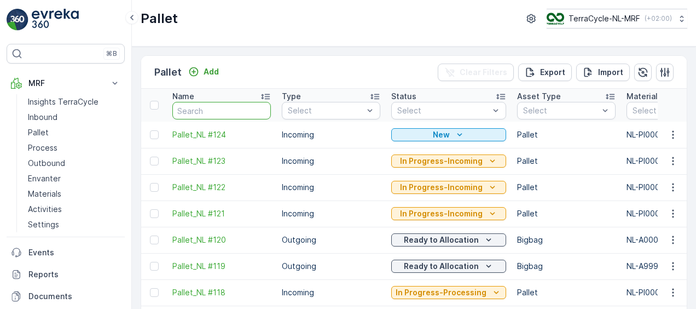
click at [243, 108] on input "text" at bounding box center [221, 111] width 99 height 18
type input "1Z4547VX6896342143"
click at [216, 111] on input "text" at bounding box center [221, 111] width 99 height 18
type input "1Z4547VX6896342143"
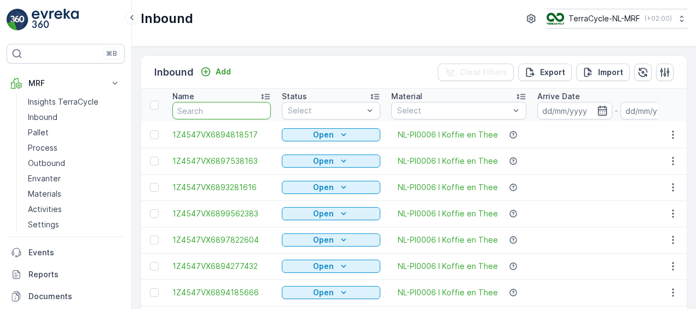
click at [223, 110] on input "text" at bounding box center [221, 111] width 99 height 18
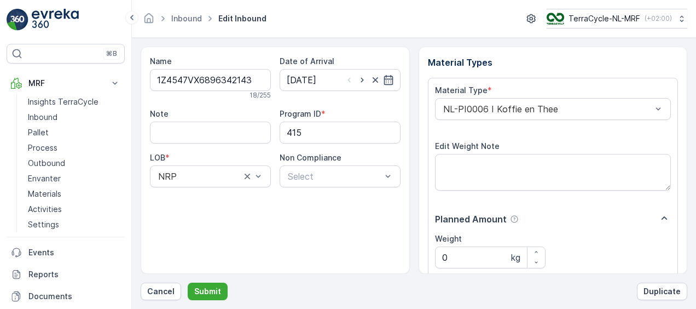
scroll to position [182, 0]
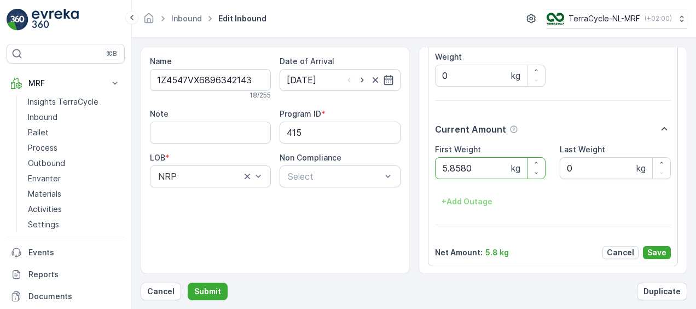
click at [188, 283] on button "Submit" at bounding box center [208, 292] width 40 height 18
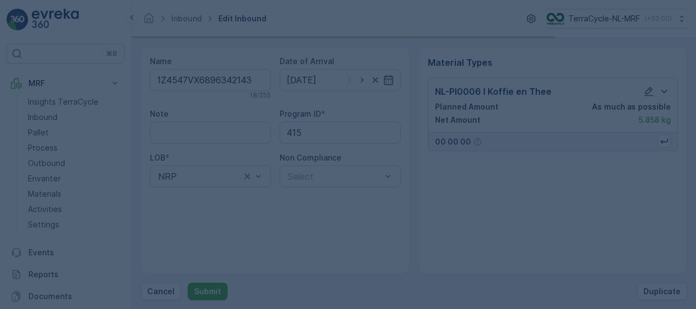
scroll to position [0, 0]
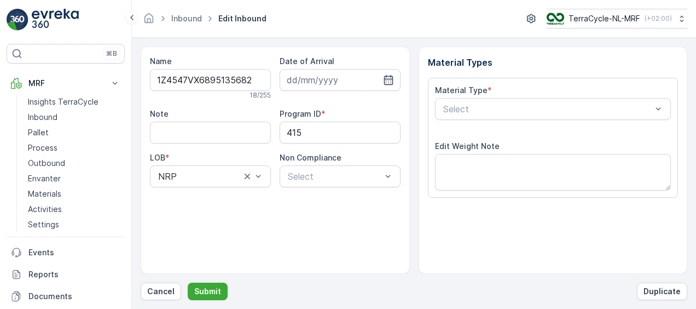
scroll to position [182, 0]
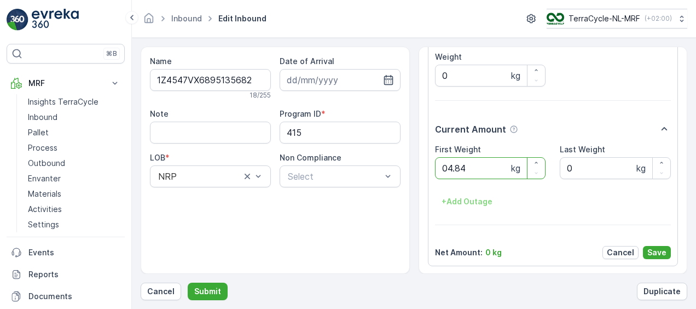
click at [188, 283] on button "Submit" at bounding box center [208, 292] width 40 height 18
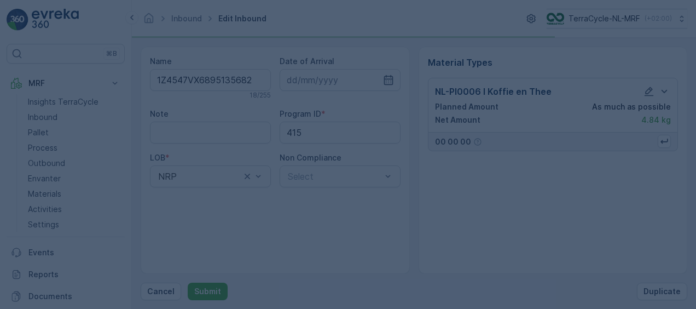
scroll to position [0, 0]
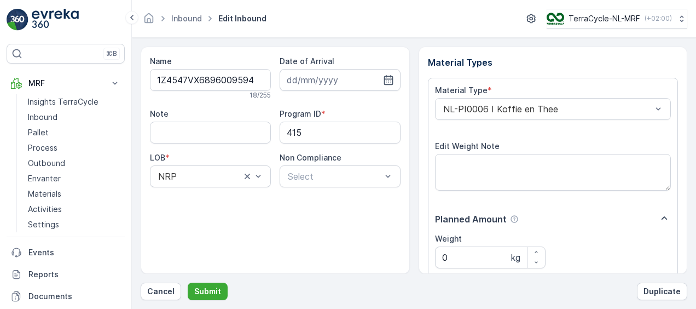
scroll to position [182, 0]
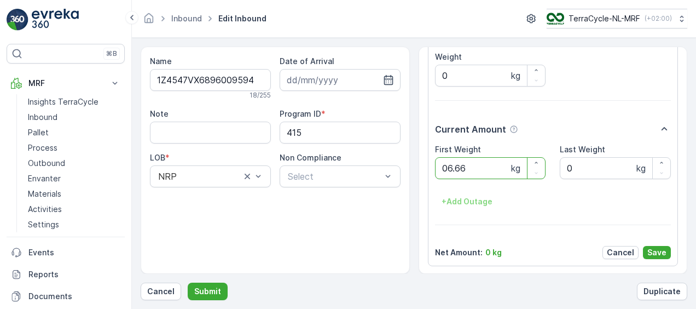
click at [188, 283] on button "Submit" at bounding box center [208, 292] width 40 height 18
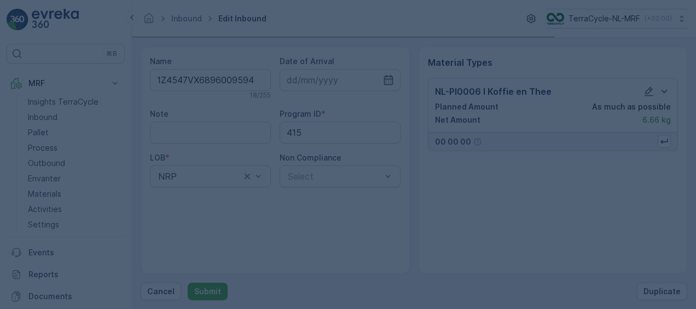
scroll to position [0, 0]
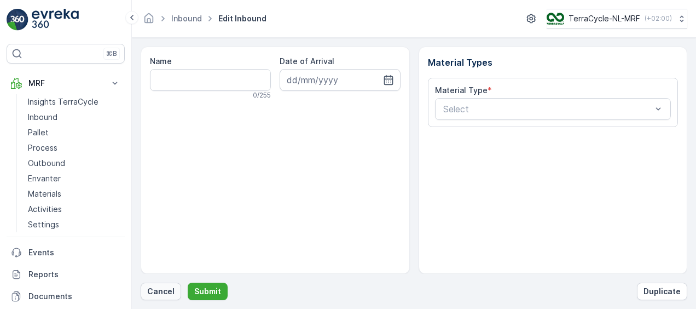
click at [158, 293] on p "Cancel" at bounding box center [160, 291] width 27 height 11
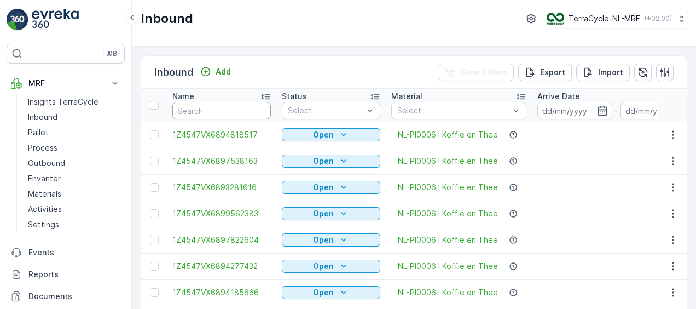
click at [232, 113] on input "text" at bounding box center [221, 111] width 99 height 18
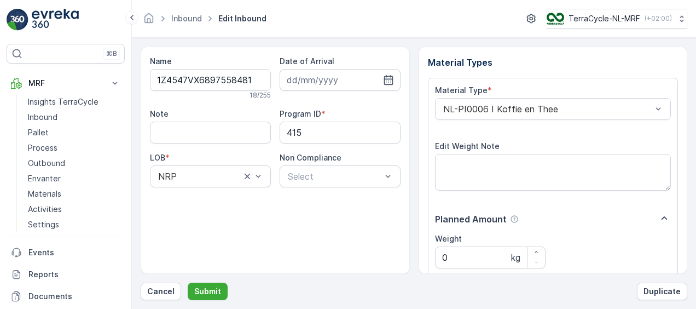
scroll to position [182, 0]
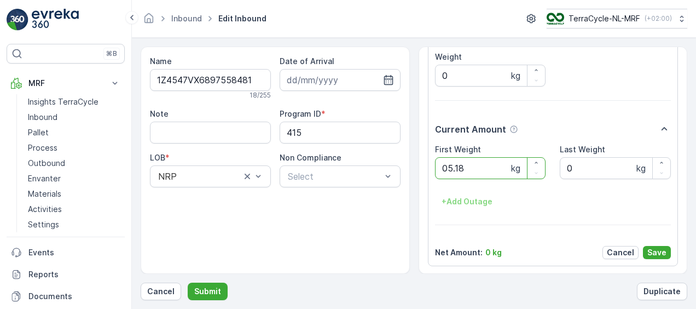
click at [188, 283] on button "Submit" at bounding box center [208, 292] width 40 height 18
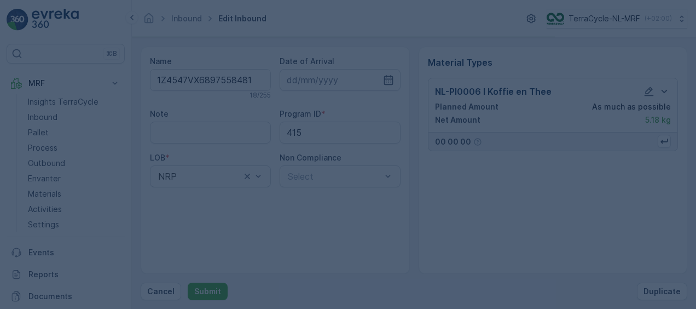
scroll to position [0, 0]
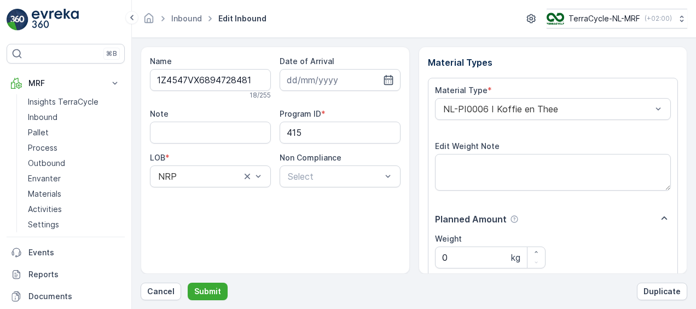
scroll to position [182, 0]
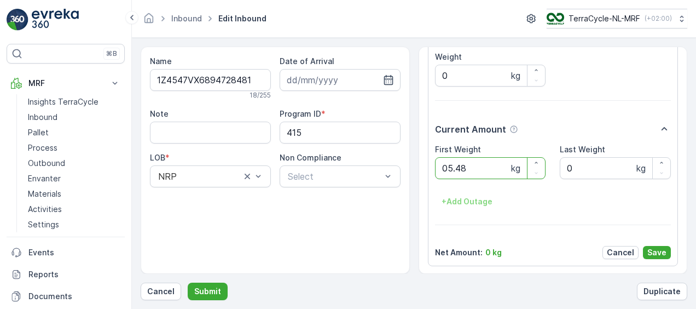
click at [188, 283] on button "Submit" at bounding box center [208, 292] width 40 height 18
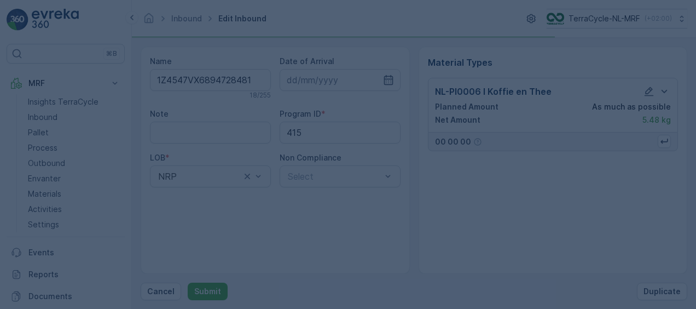
scroll to position [0, 0]
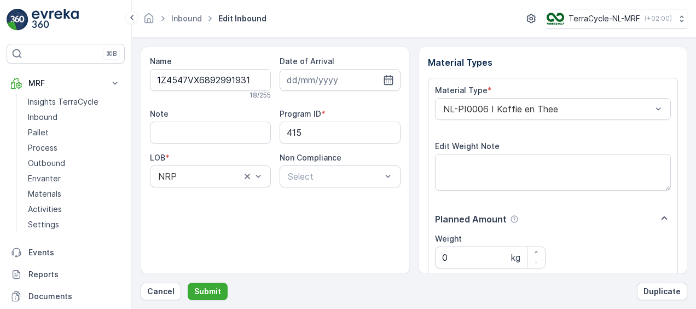
scroll to position [182, 0]
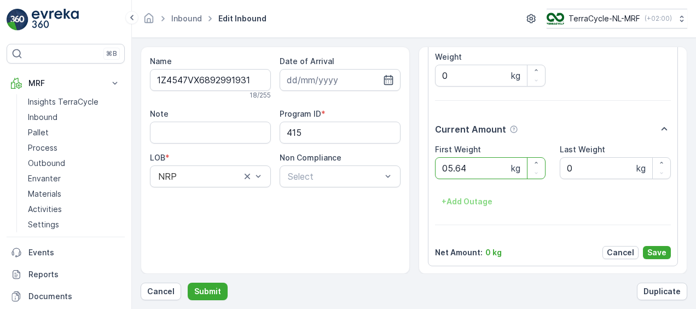
click at [188, 283] on button "Submit" at bounding box center [208, 292] width 40 height 18
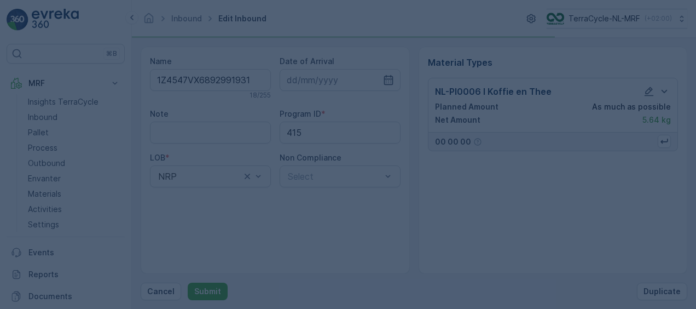
scroll to position [0, 0]
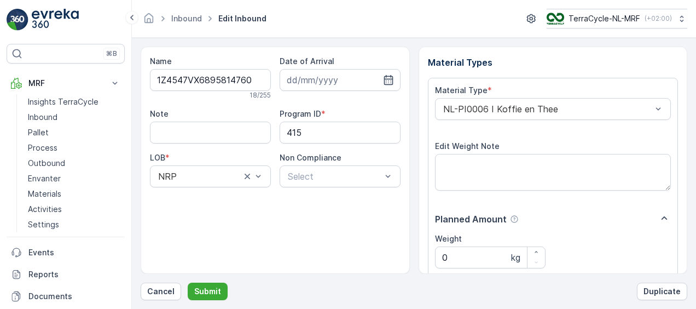
scroll to position [182, 0]
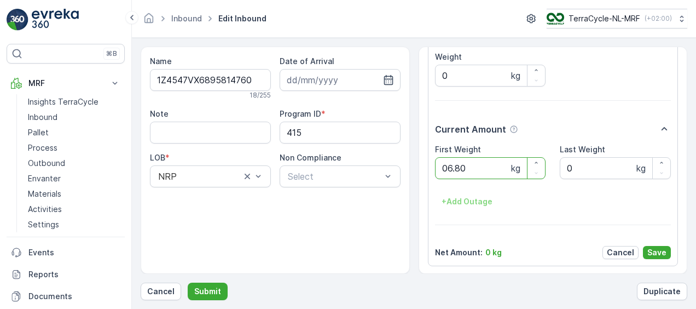
click at [188, 283] on button "Submit" at bounding box center [208, 292] width 40 height 18
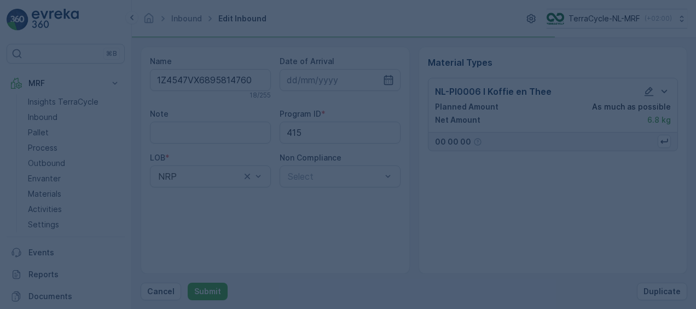
scroll to position [0, 0]
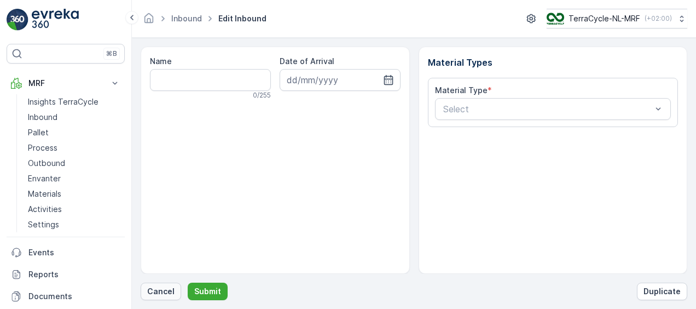
click at [163, 290] on p "Cancel" at bounding box center [160, 291] width 27 height 11
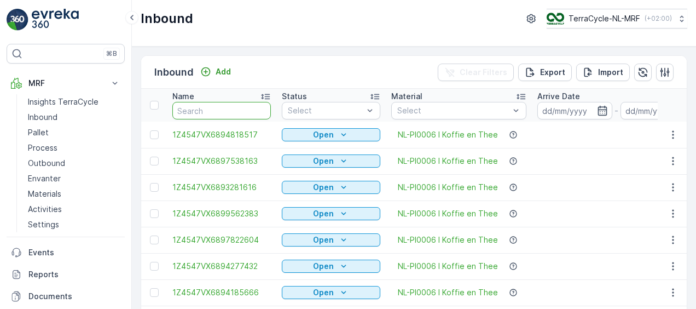
click at [226, 110] on input "text" at bounding box center [221, 111] width 99 height 18
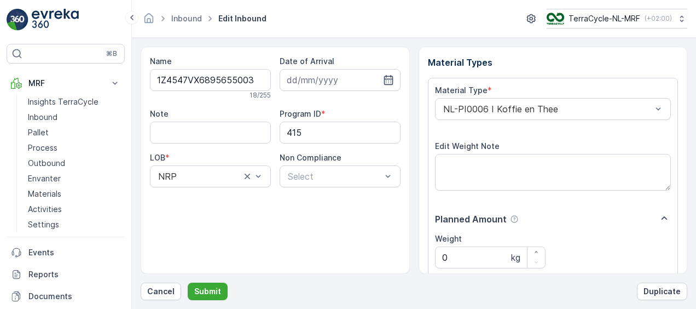
scroll to position [182, 0]
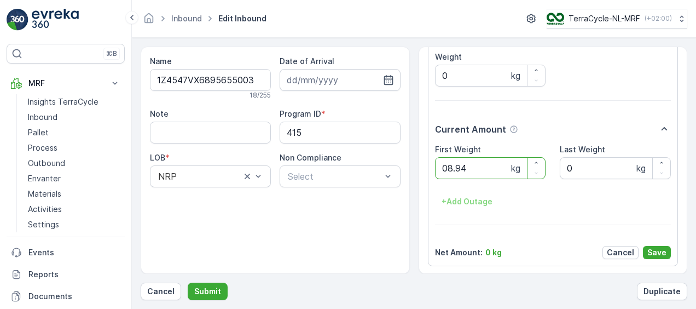
click at [188, 283] on button "Submit" at bounding box center [208, 292] width 40 height 18
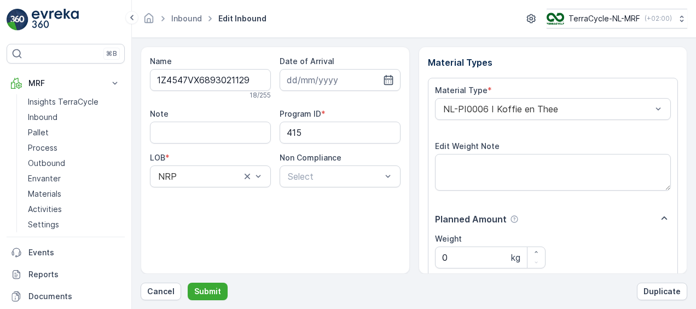
scroll to position [182, 0]
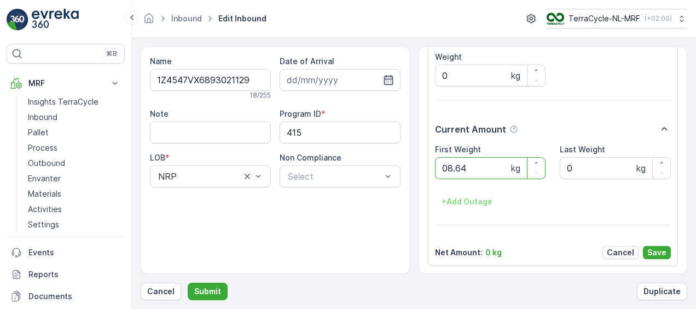
click at [188, 283] on button "Submit" at bounding box center [208, 292] width 40 height 18
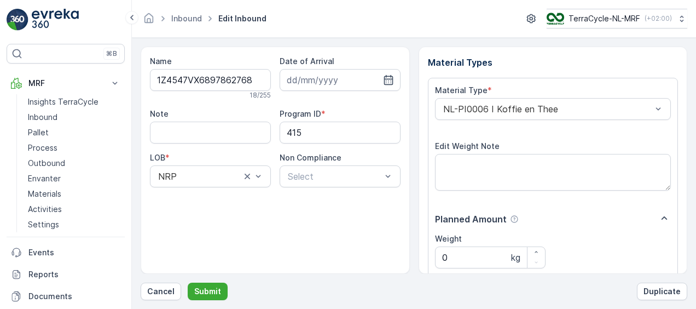
scroll to position [182, 0]
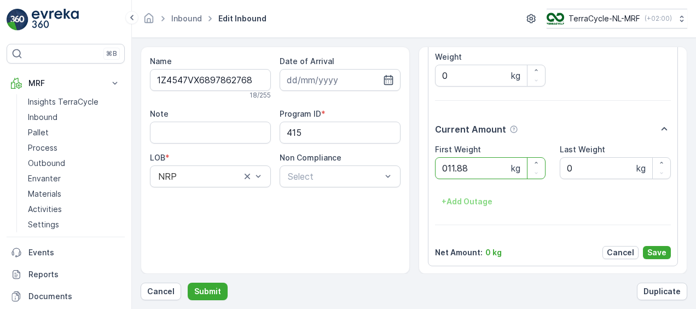
click at [188, 283] on button "Submit" at bounding box center [208, 292] width 40 height 18
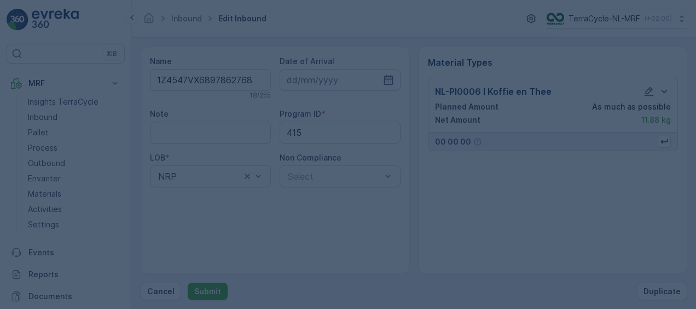
scroll to position [0, 0]
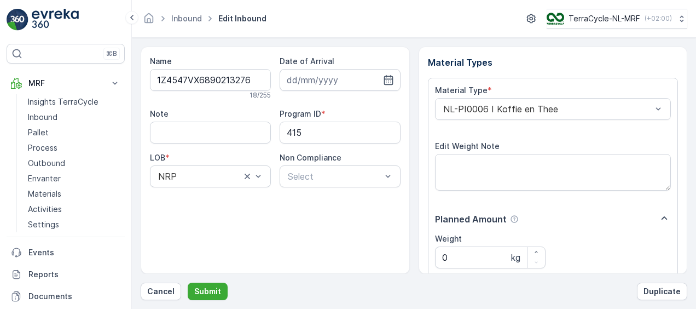
scroll to position [182, 0]
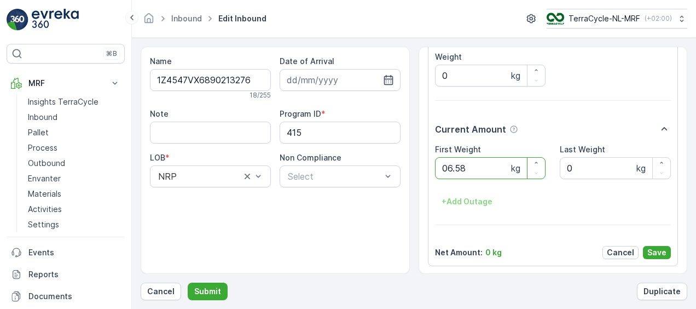
click at [188, 283] on button "Submit" at bounding box center [208, 292] width 40 height 18
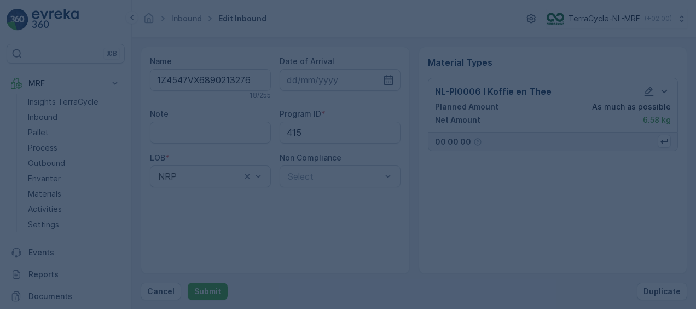
scroll to position [0, 0]
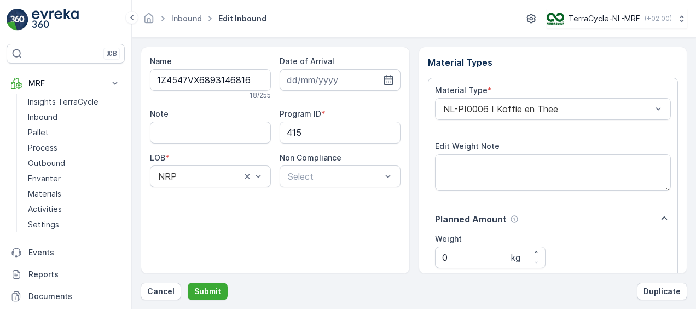
scroll to position [182, 0]
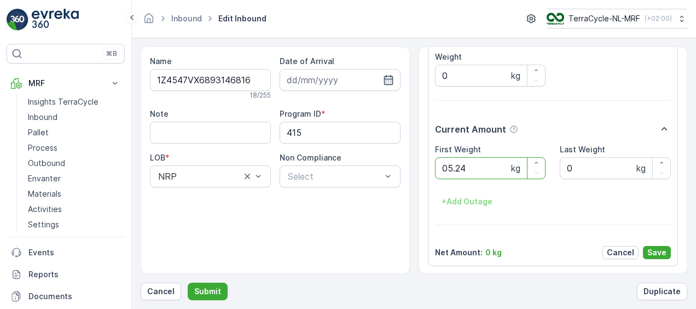
click at [188, 283] on button "Submit" at bounding box center [208, 292] width 40 height 18
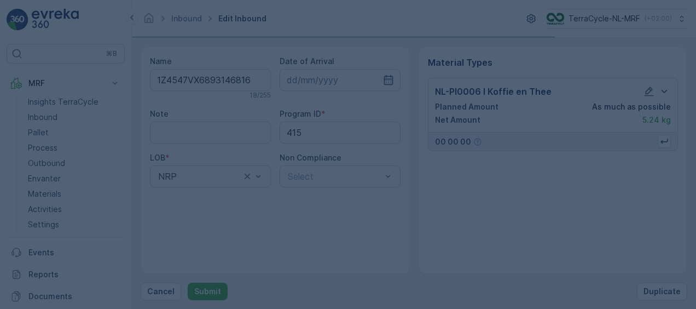
scroll to position [0, 0]
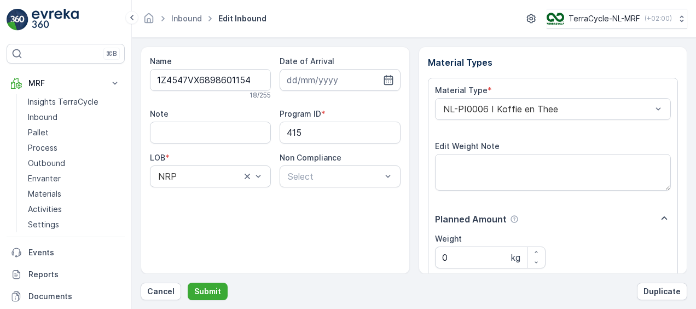
scroll to position [182, 0]
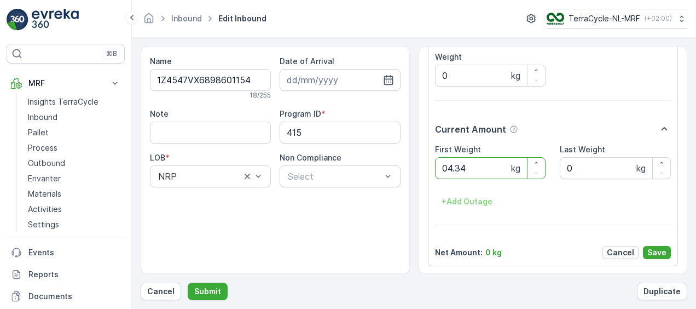
click at [188, 283] on button "Submit" at bounding box center [208, 292] width 40 height 18
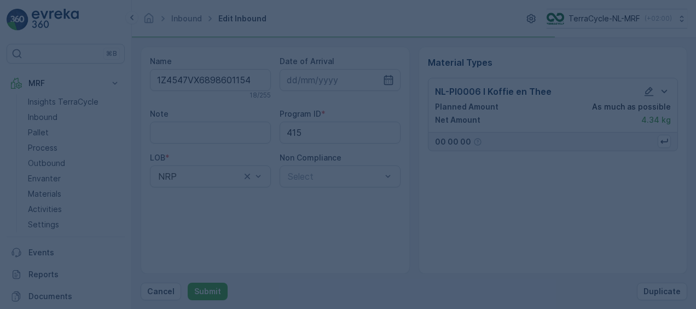
scroll to position [0, 0]
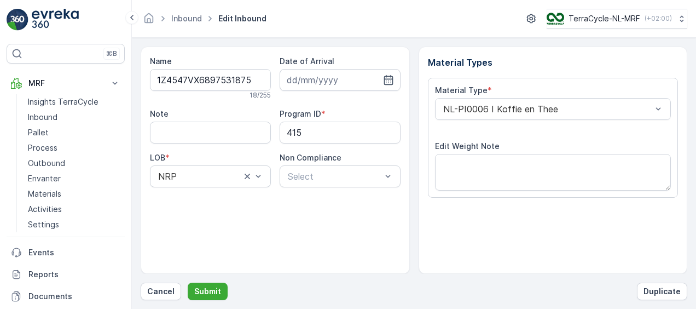
scroll to position [182, 0]
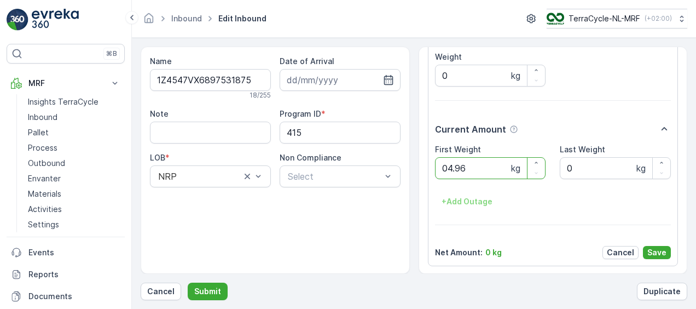
click at [188, 283] on button "Submit" at bounding box center [208, 292] width 40 height 18
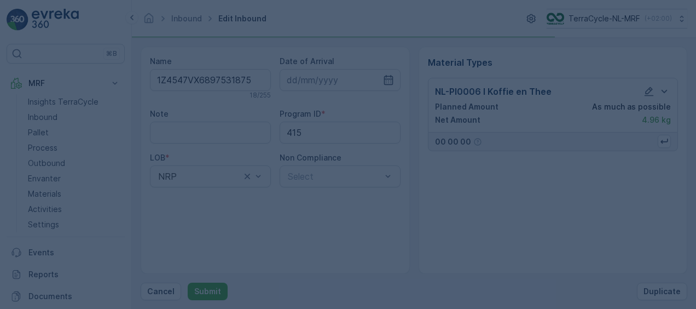
scroll to position [0, 0]
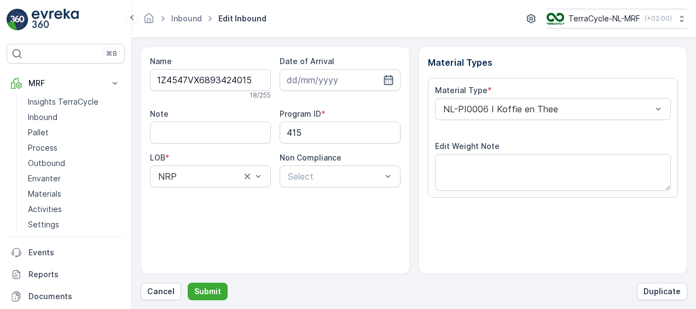
scroll to position [182, 0]
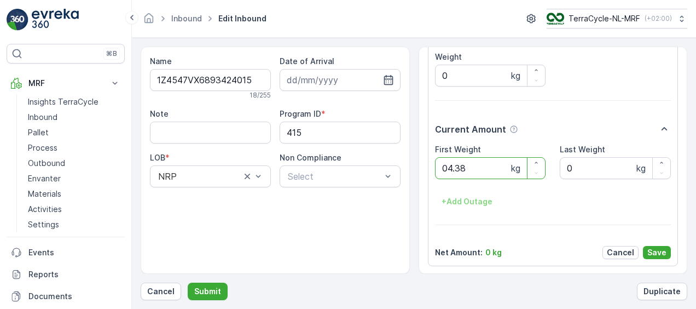
click at [188, 283] on button "Submit" at bounding box center [208, 292] width 40 height 18
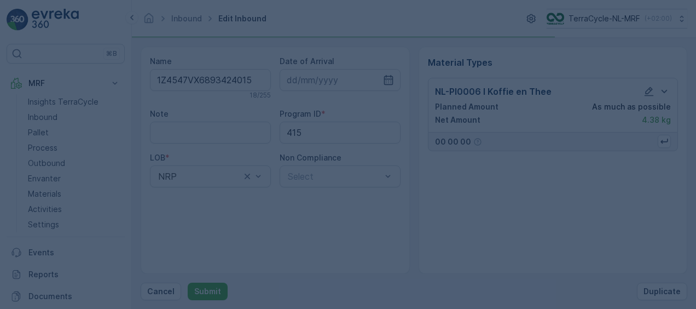
scroll to position [0, 0]
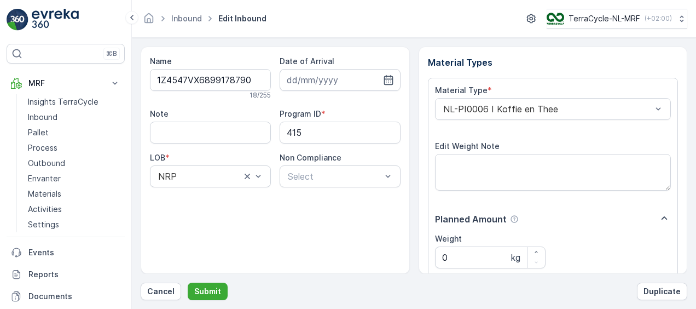
scroll to position [182, 0]
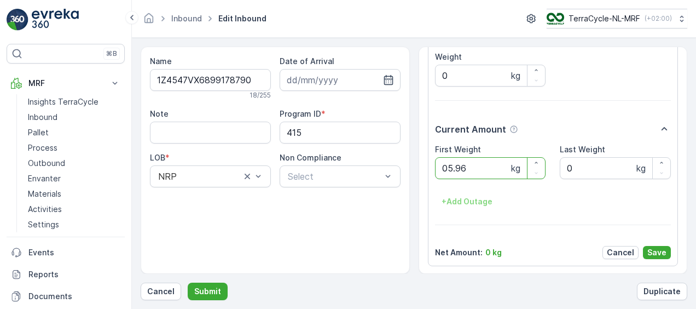
click at [188, 283] on button "Submit" at bounding box center [208, 292] width 40 height 18
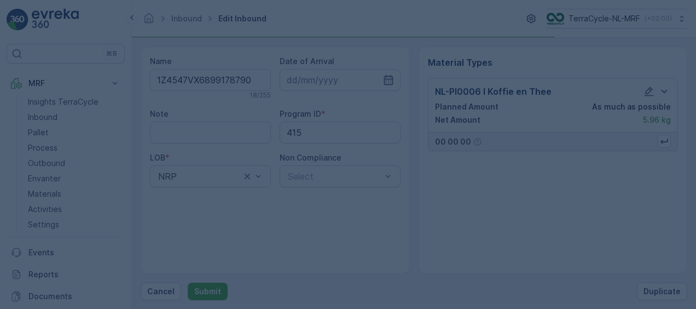
scroll to position [0, 0]
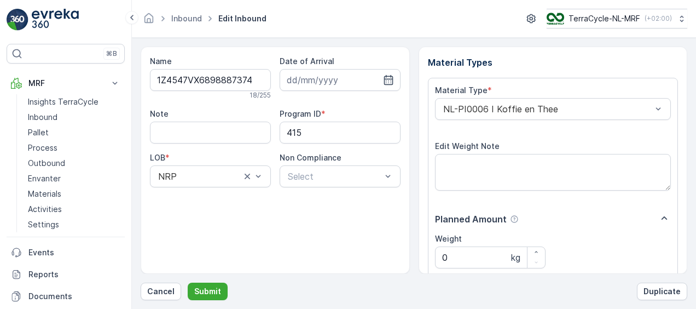
scroll to position [182, 0]
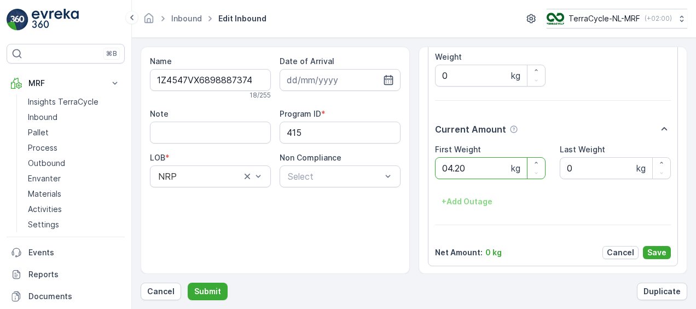
click at [188, 283] on button "Submit" at bounding box center [208, 292] width 40 height 18
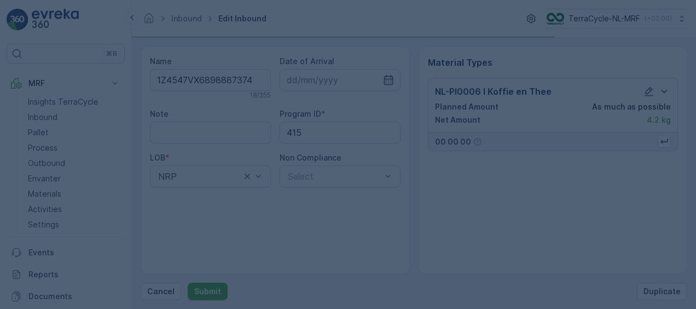
scroll to position [0, 0]
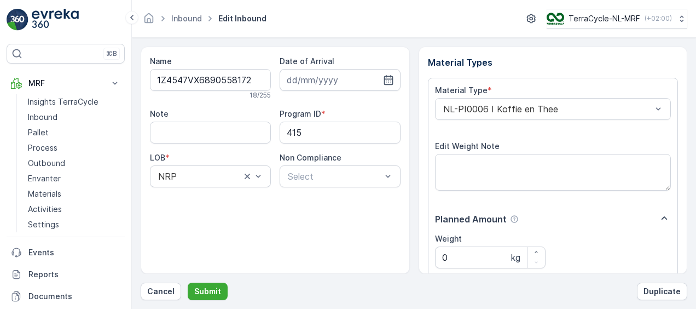
scroll to position [182, 0]
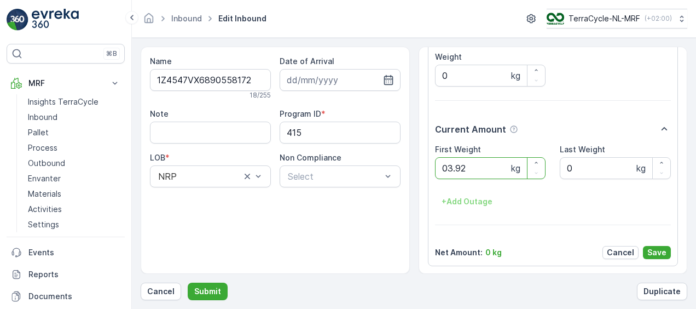
click at [188, 283] on button "Submit" at bounding box center [208, 292] width 40 height 18
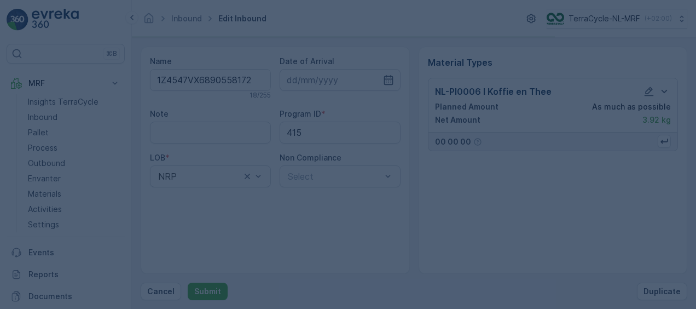
scroll to position [0, 0]
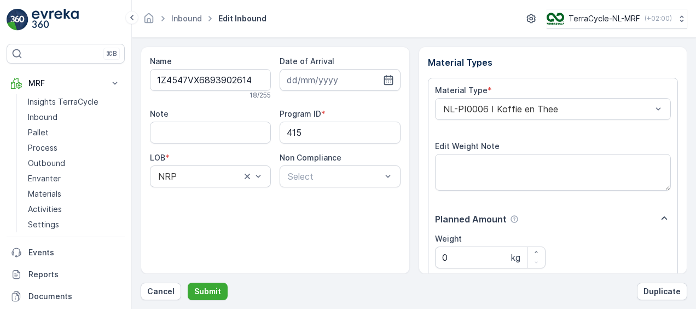
scroll to position [182, 0]
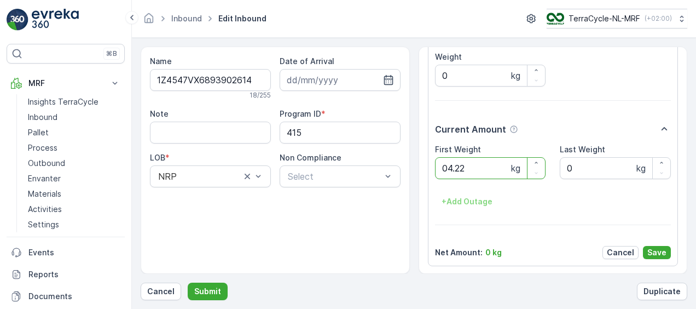
click at [188, 283] on button "Submit" at bounding box center [208, 292] width 40 height 18
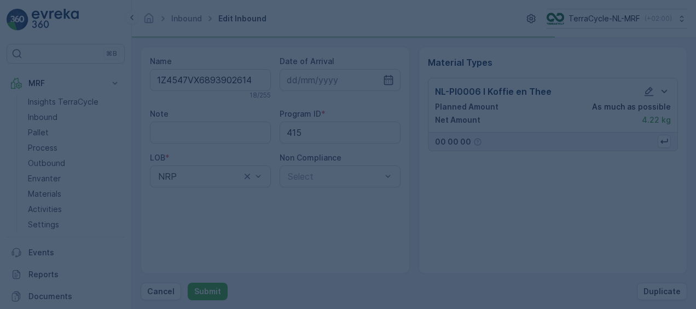
scroll to position [0, 0]
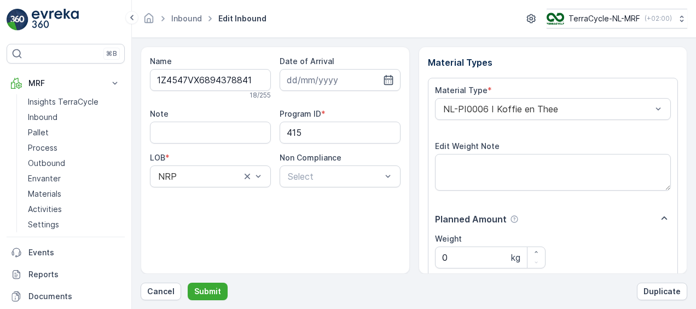
scroll to position [182, 0]
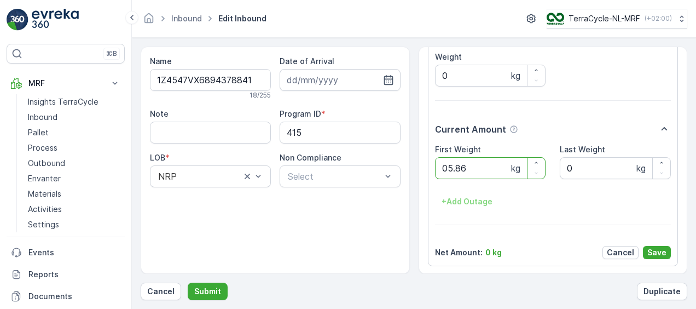
click at [188, 283] on button "Submit" at bounding box center [208, 292] width 40 height 18
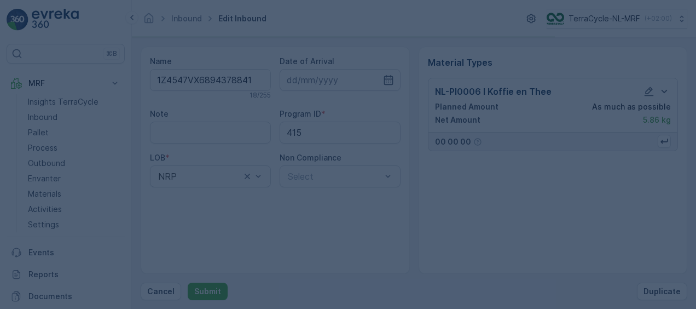
scroll to position [0, 0]
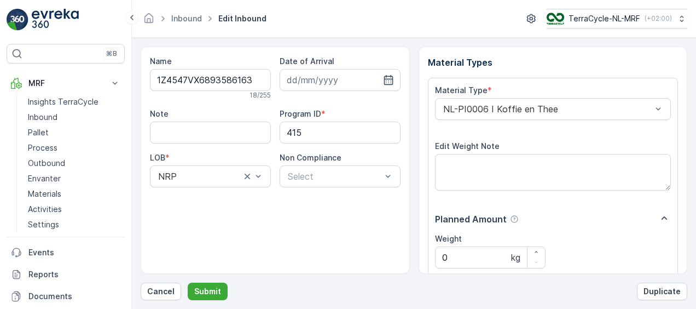
scroll to position [182, 0]
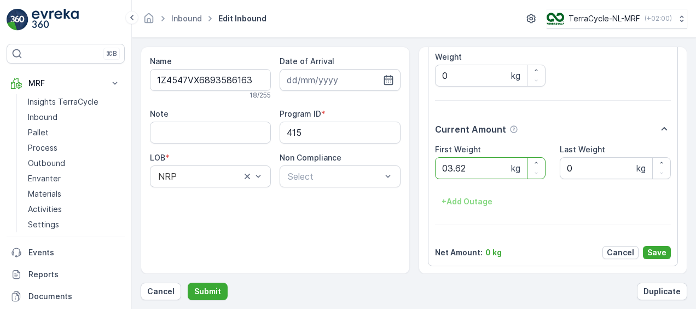
click at [188, 283] on button "Submit" at bounding box center [208, 292] width 40 height 18
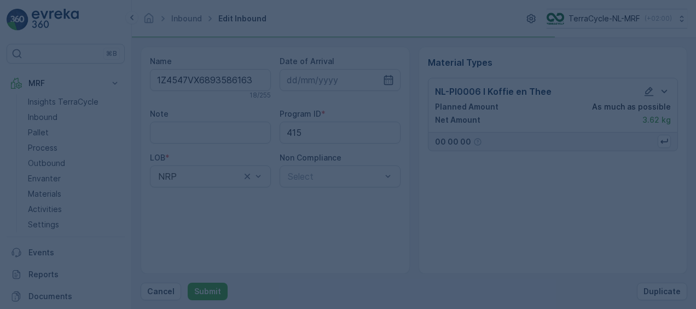
scroll to position [0, 0]
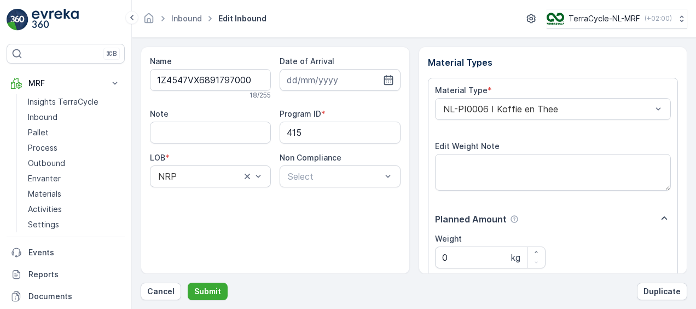
scroll to position [182, 0]
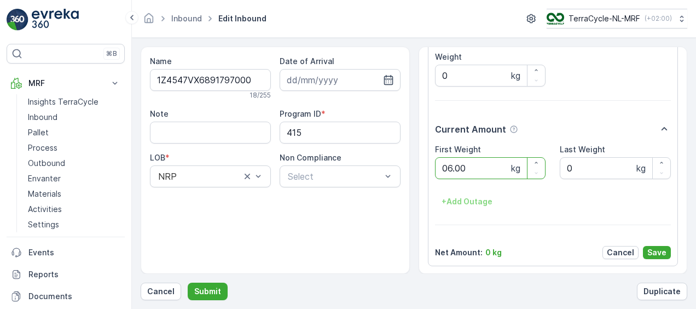
click at [188, 283] on button "Submit" at bounding box center [208, 292] width 40 height 18
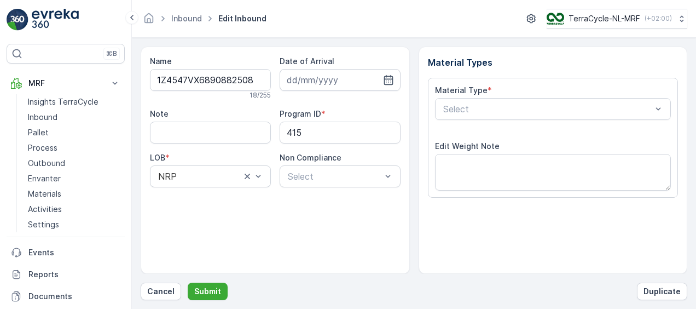
scroll to position [182, 0]
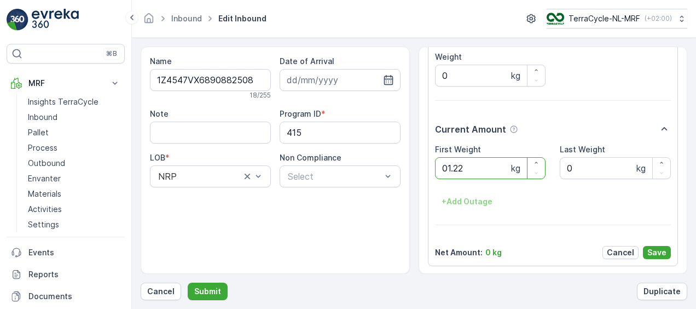
click at [188, 283] on button "Submit" at bounding box center [208, 292] width 40 height 18
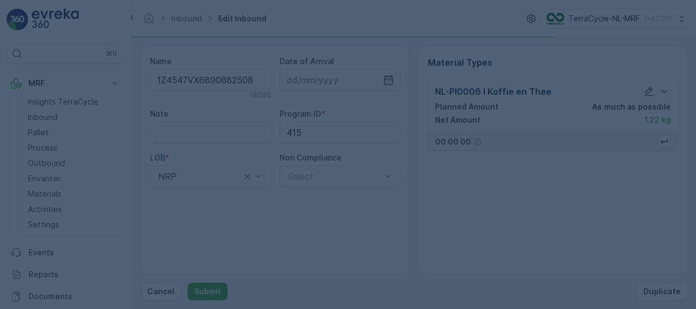
scroll to position [0, 0]
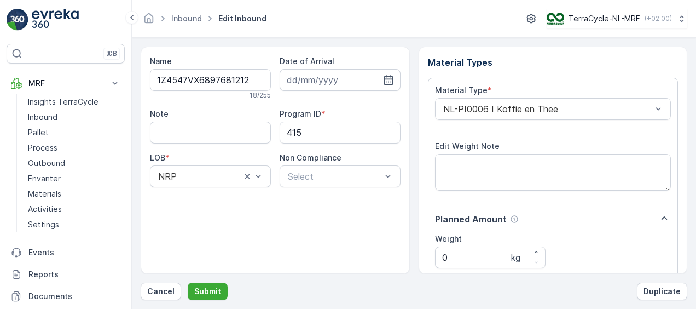
scroll to position [182, 0]
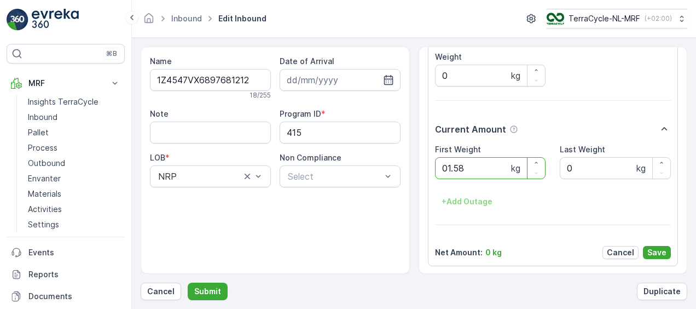
click at [188, 283] on button "Submit" at bounding box center [208, 292] width 40 height 18
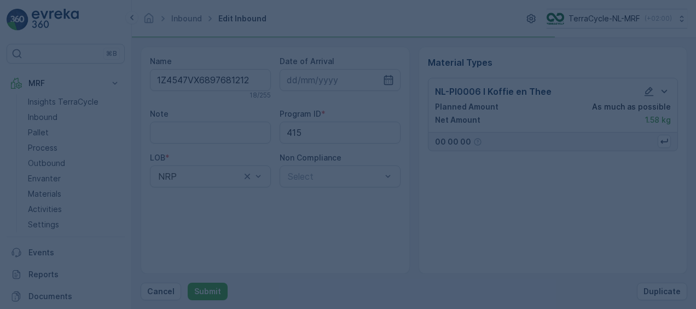
scroll to position [0, 0]
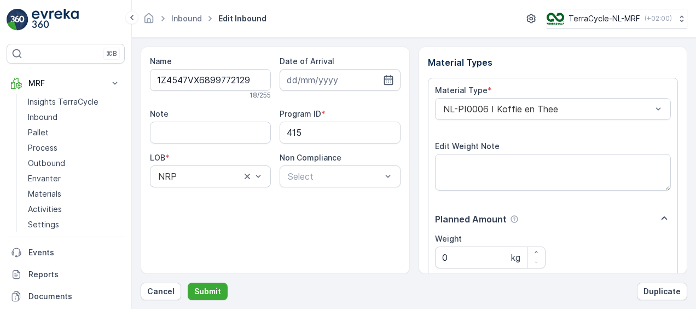
scroll to position [182, 0]
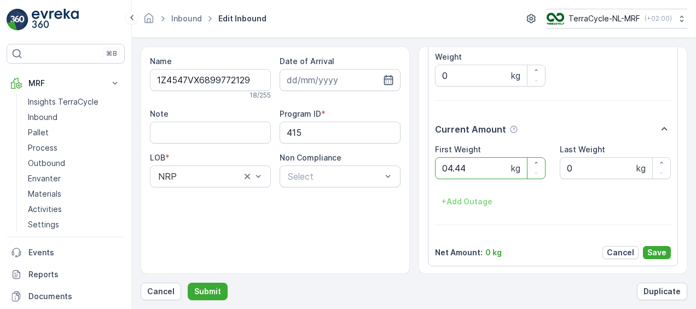
click at [188, 283] on button "Submit" at bounding box center [208, 292] width 40 height 18
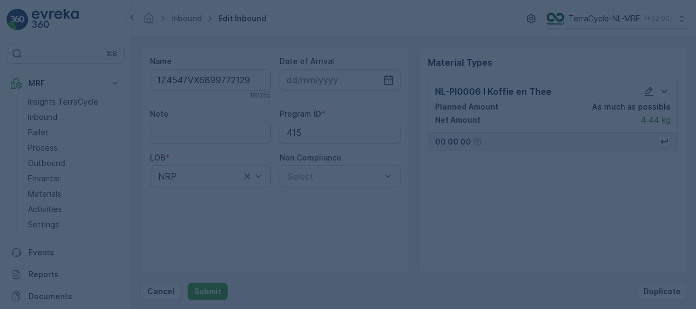
scroll to position [0, 0]
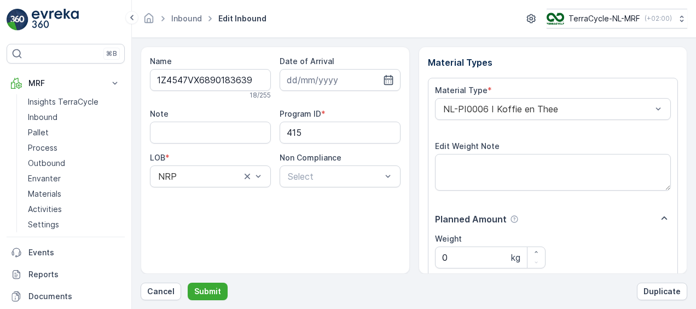
scroll to position [182, 0]
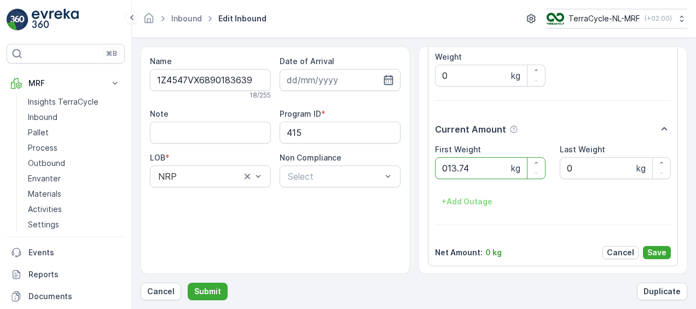
click at [188, 283] on button "Submit" at bounding box center [208, 292] width 40 height 18
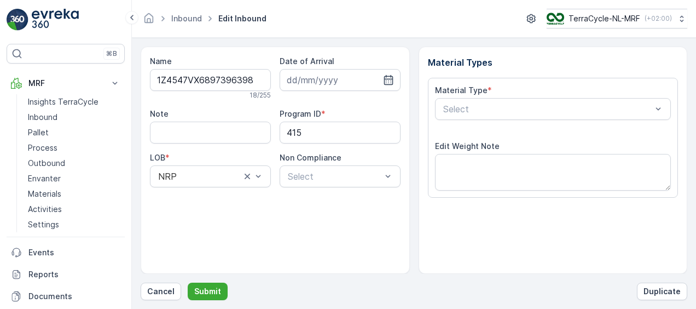
scroll to position [182, 0]
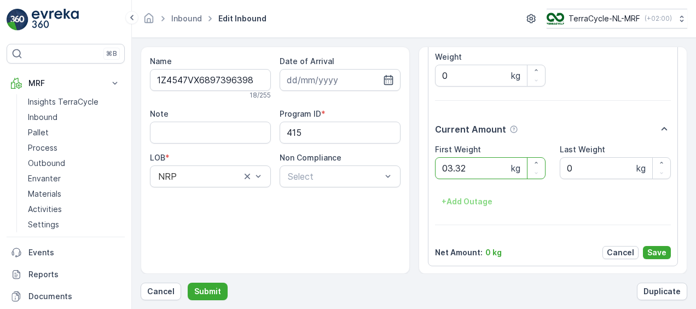
click at [188, 283] on button "Submit" at bounding box center [208, 292] width 40 height 18
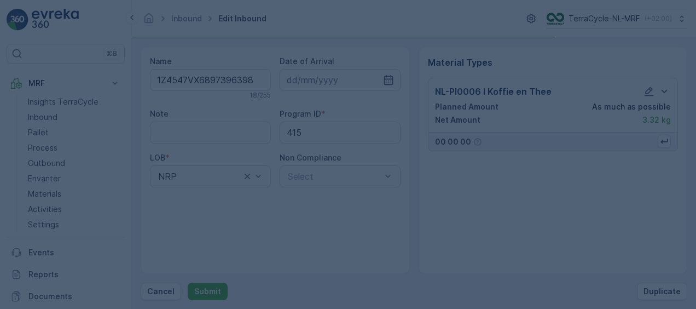
scroll to position [0, 0]
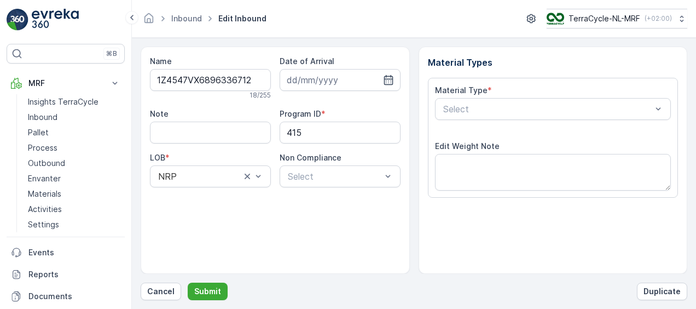
scroll to position [182, 0]
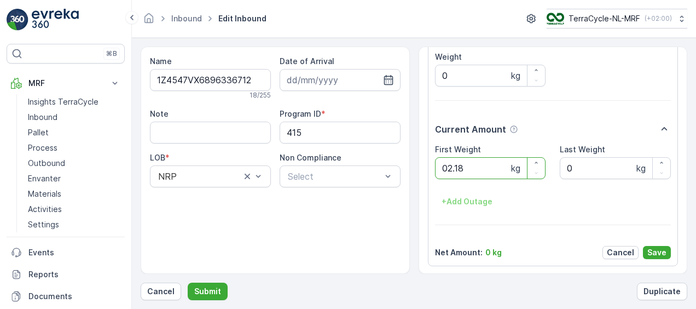
click at [188, 283] on button "Submit" at bounding box center [208, 292] width 40 height 18
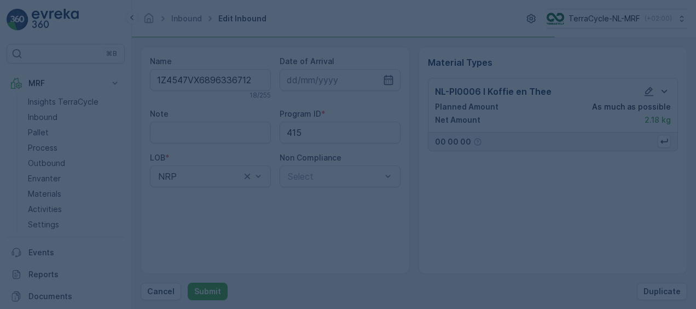
scroll to position [0, 0]
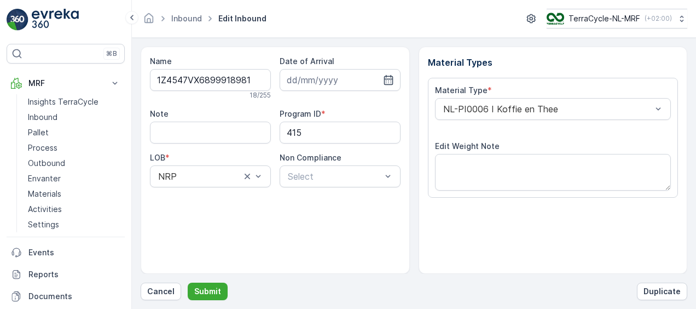
scroll to position [182, 0]
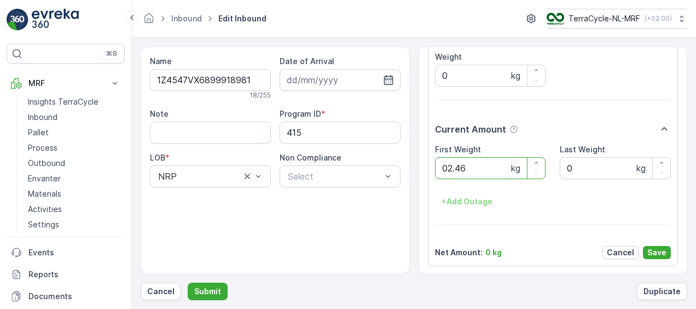
click at [188, 283] on button "Submit" at bounding box center [208, 292] width 40 height 18
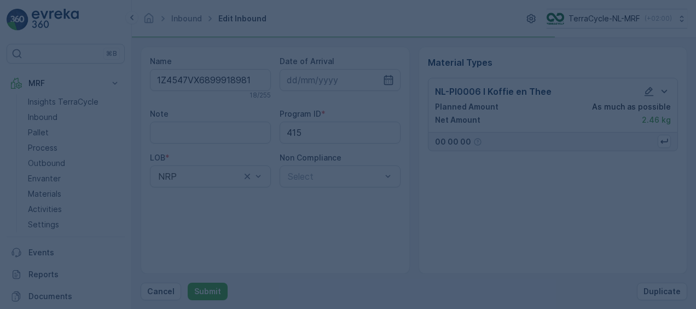
scroll to position [0, 0]
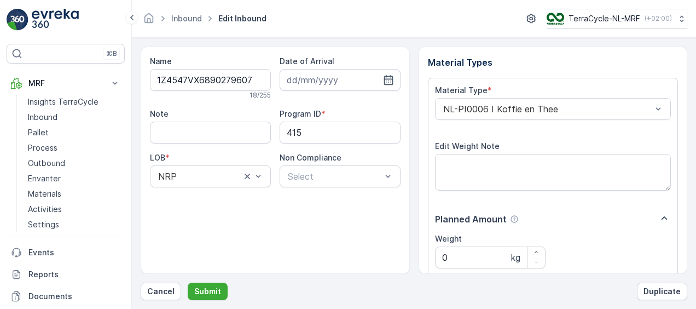
scroll to position [182, 0]
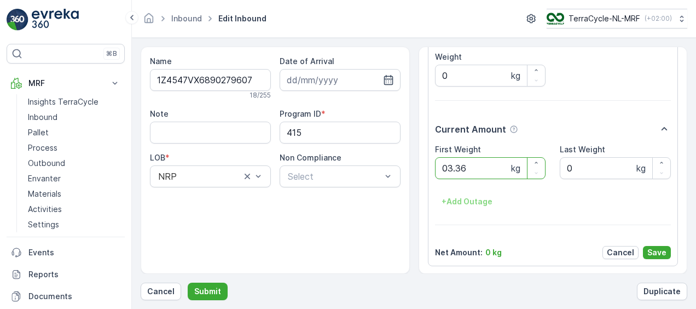
click at [188, 283] on button "Submit" at bounding box center [208, 292] width 40 height 18
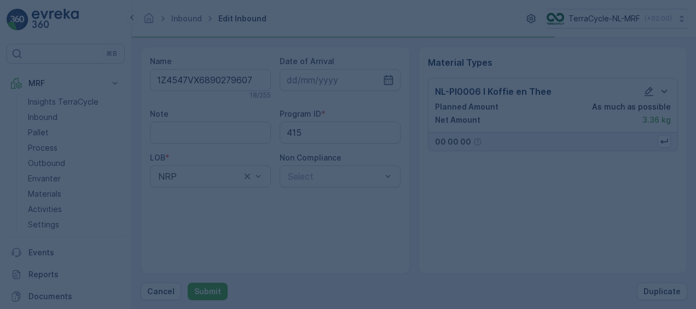
scroll to position [0, 0]
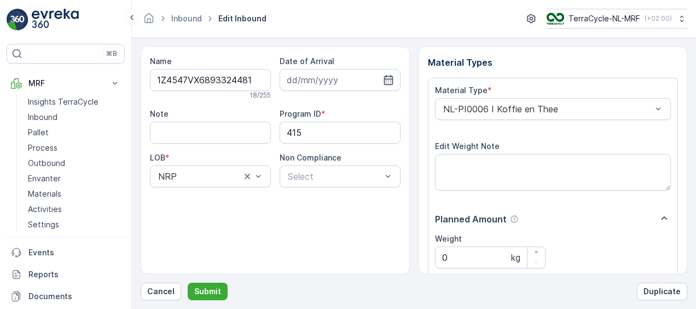
scroll to position [182, 0]
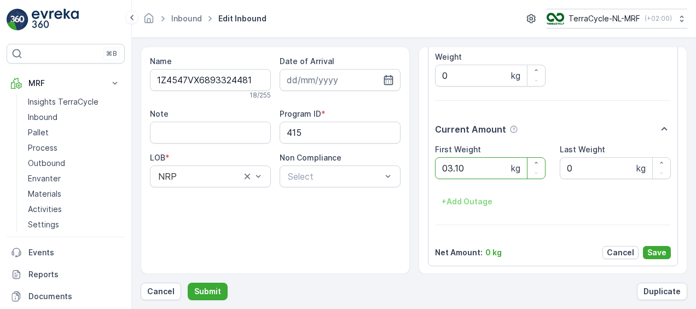
click at [188, 283] on button "Submit" at bounding box center [208, 292] width 40 height 18
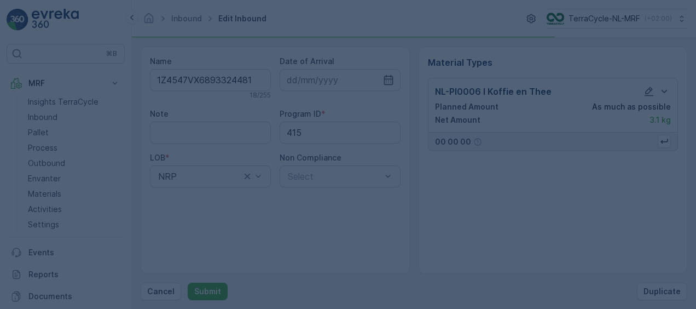
scroll to position [0, 0]
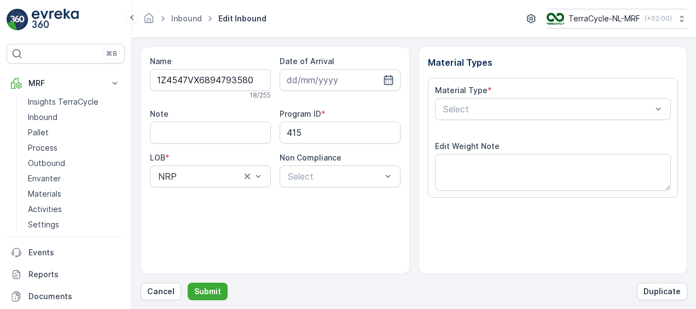
scroll to position [182, 0]
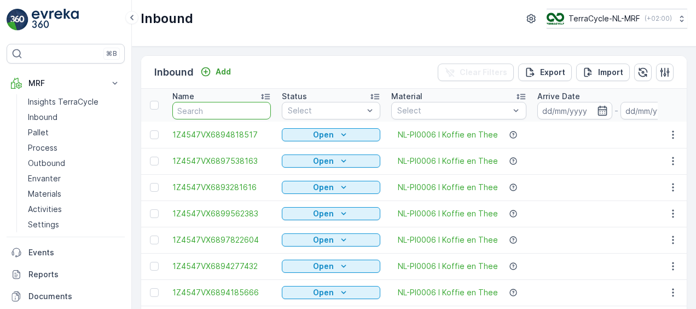
click at [212, 110] on input "text" at bounding box center [221, 111] width 99 height 18
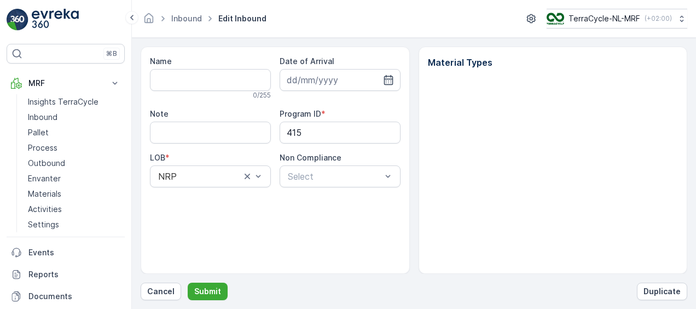
type input "1Z4547VX6894793580"
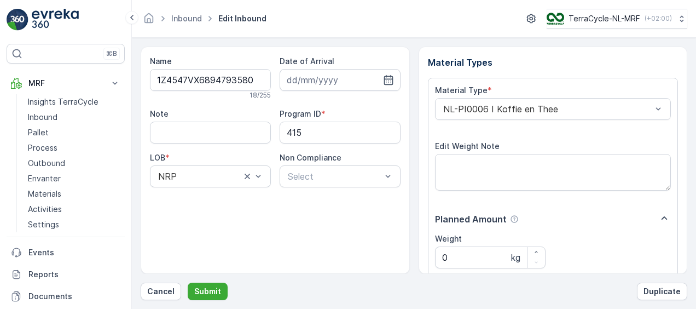
scroll to position [182, 0]
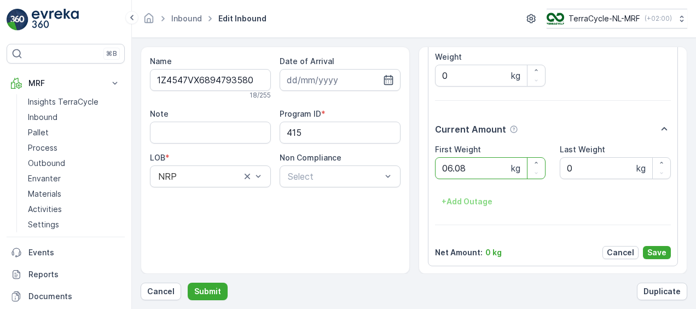
click at [188, 283] on button "Submit" at bounding box center [208, 292] width 40 height 18
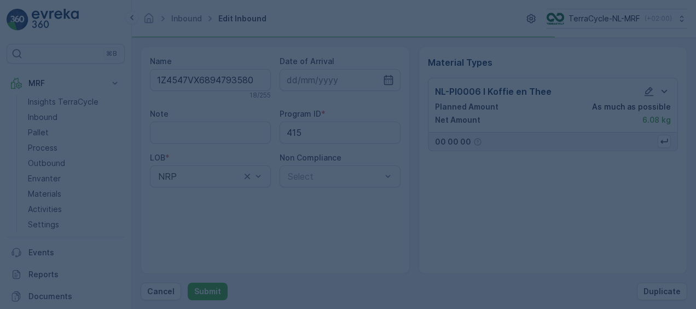
scroll to position [0, 0]
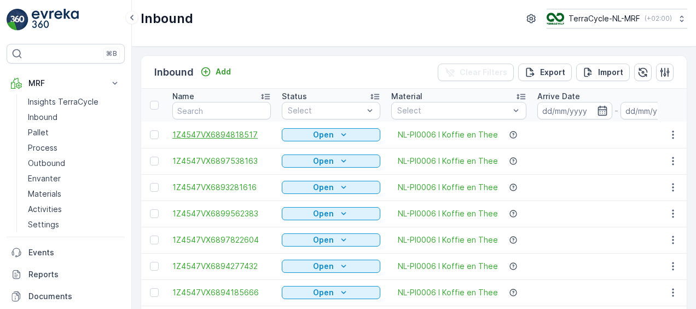
click at [223, 134] on span "1Z4547VX6894818517" at bounding box center [221, 134] width 99 height 11
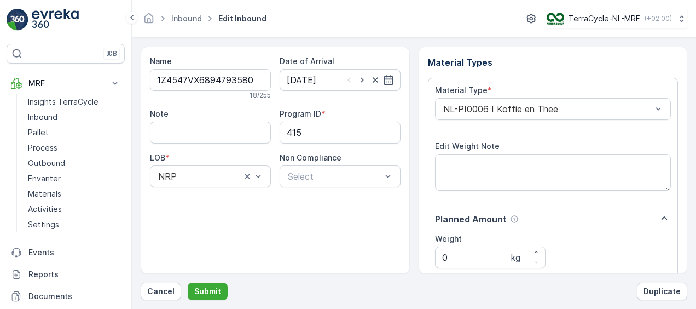
scroll to position [182, 0]
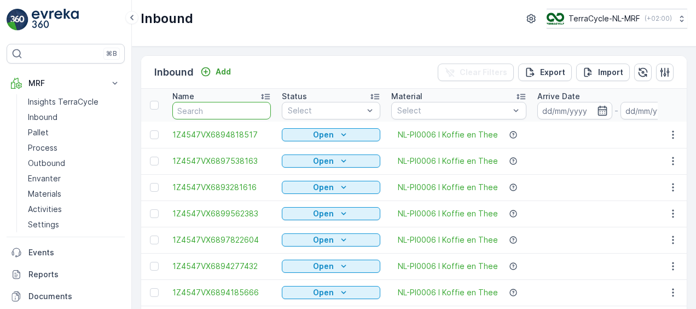
click at [221, 110] on input "text" at bounding box center [221, 111] width 99 height 18
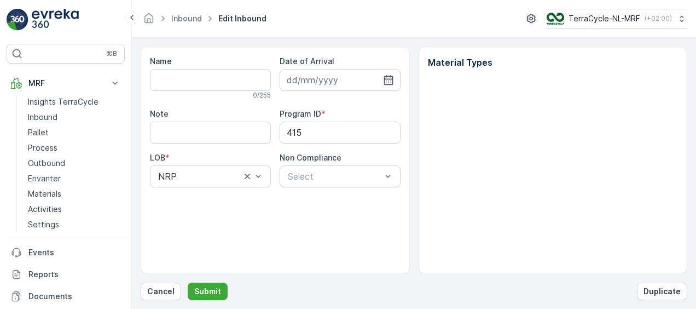
type input "1Z4547VX6894793580"
type input "[DATE]"
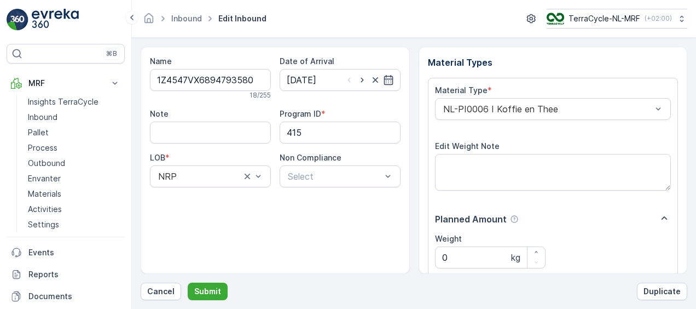
scroll to position [182, 0]
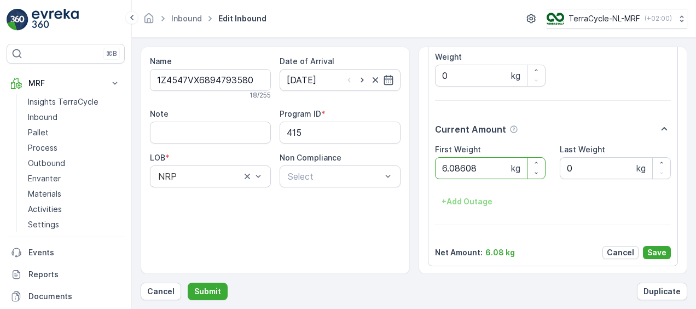
click at [188, 283] on button "Submit" at bounding box center [208, 292] width 40 height 18
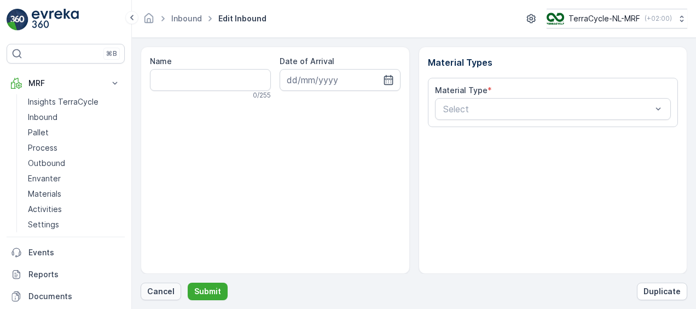
click at [155, 293] on p "Cancel" at bounding box center [160, 291] width 27 height 11
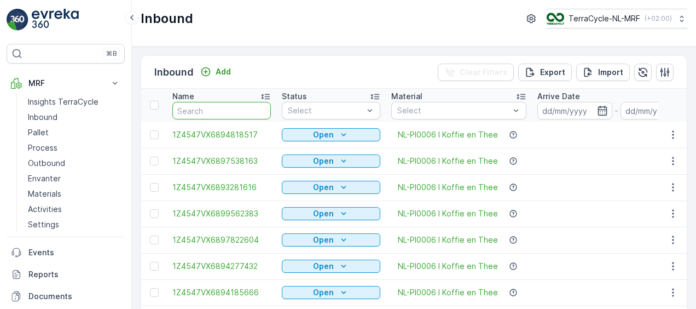
click at [217, 112] on input "text" at bounding box center [221, 111] width 99 height 18
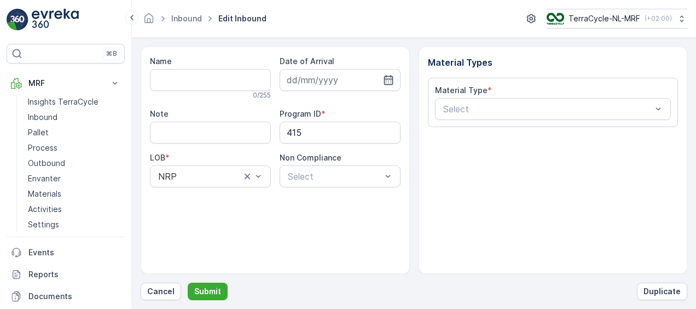
type input "1Z4547VX6898998594"
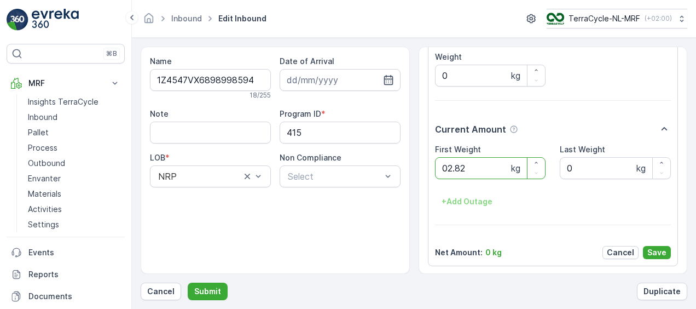
click at [188, 283] on button "Submit" at bounding box center [208, 292] width 40 height 18
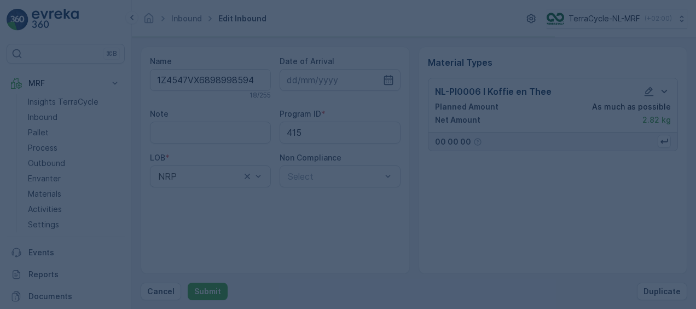
scroll to position [0, 0]
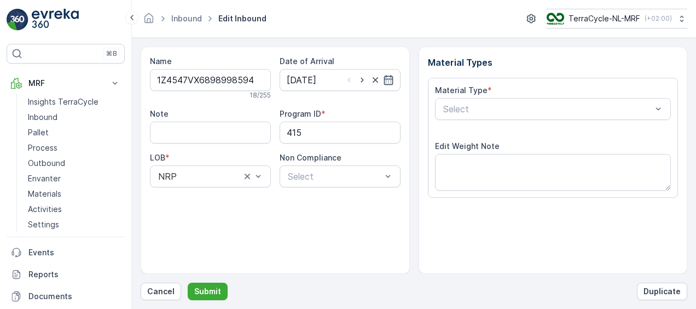
scroll to position [182, 0]
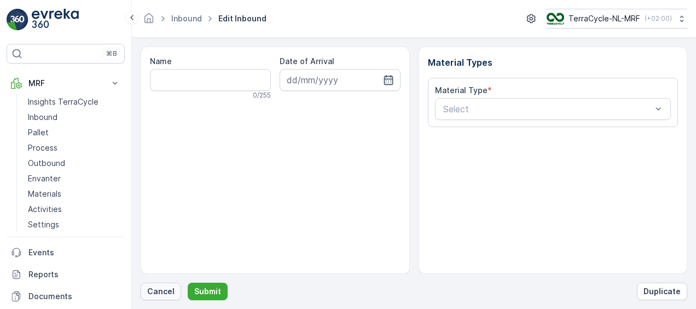
click at [156, 289] on p "Cancel" at bounding box center [160, 291] width 27 height 11
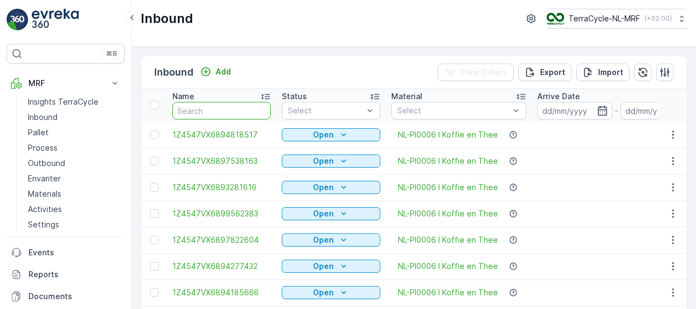
click at [246, 109] on input "text" at bounding box center [221, 111] width 99 height 18
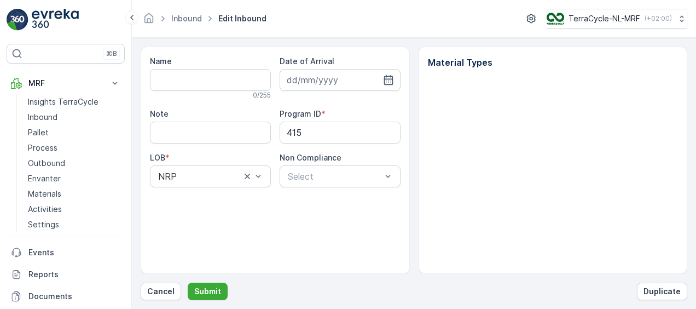
type input "1Z4547VX6898998594"
type input "[DATE]"
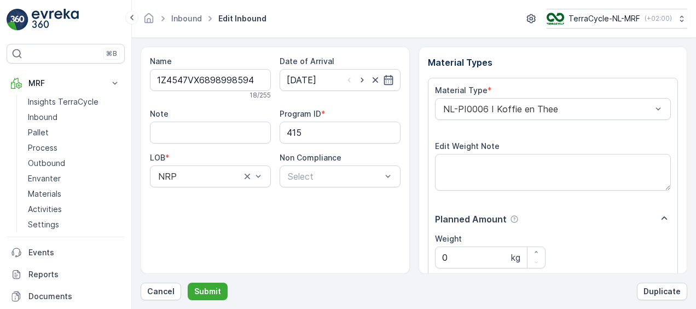
scroll to position [182, 0]
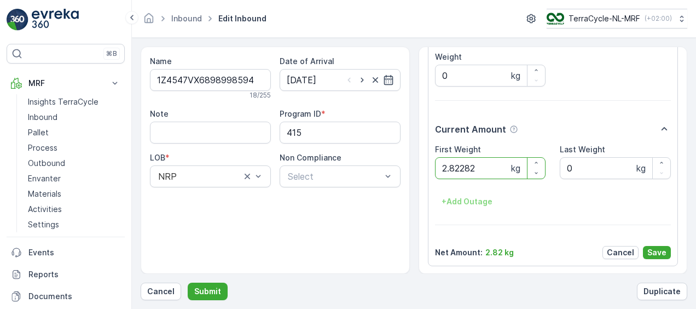
click at [188, 283] on button "Submit" at bounding box center [208, 292] width 40 height 18
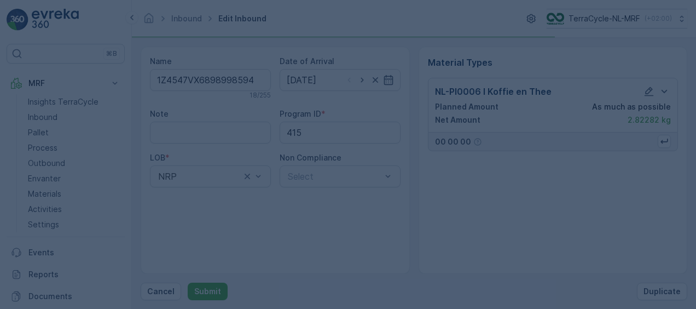
scroll to position [0, 0]
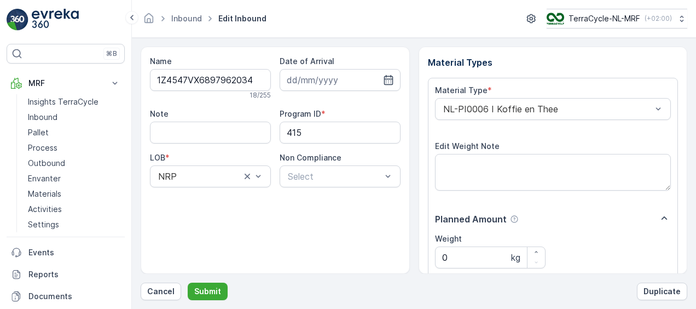
scroll to position [182, 0]
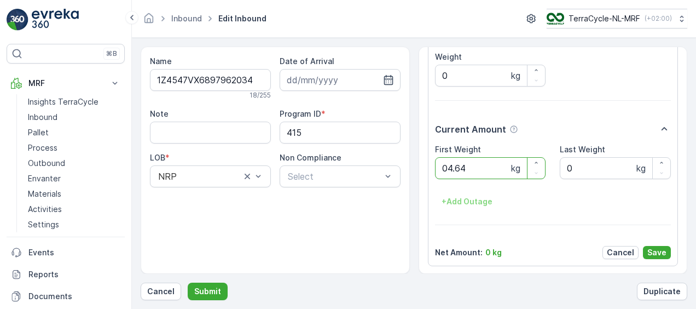
click at [188, 283] on button "Submit" at bounding box center [208, 292] width 40 height 18
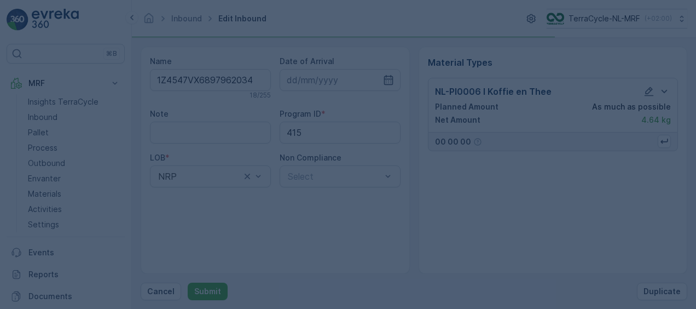
scroll to position [0, 0]
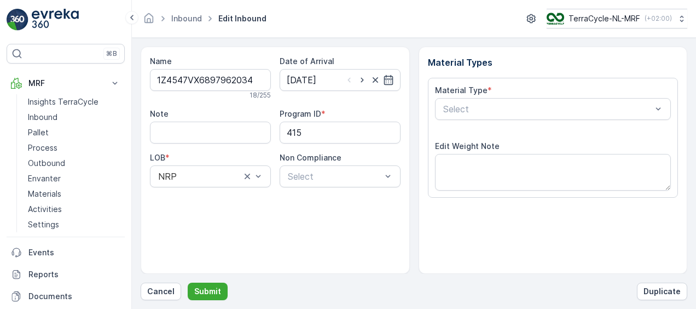
scroll to position [182, 0]
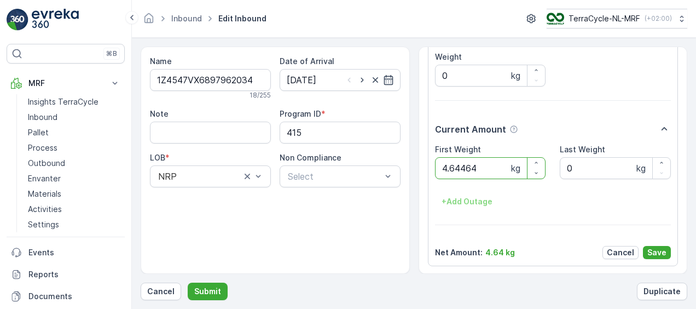
click at [188, 283] on button "Submit" at bounding box center [208, 292] width 40 height 18
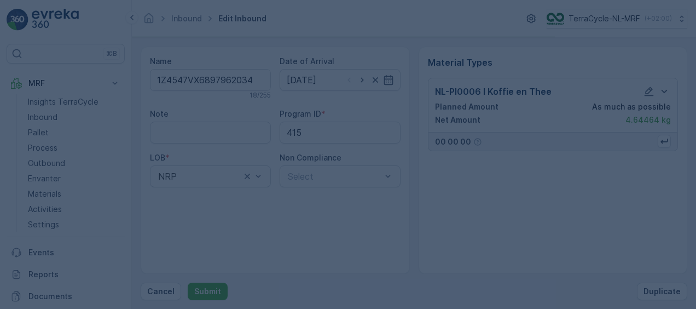
scroll to position [0, 0]
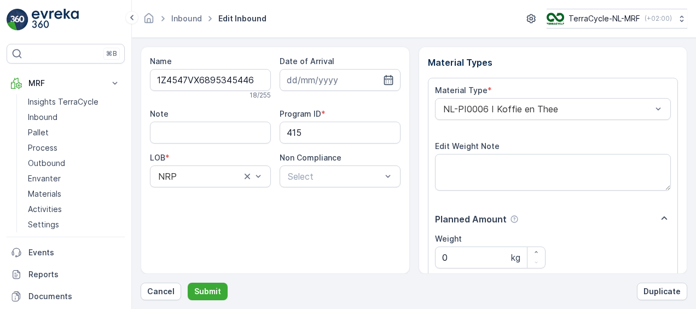
scroll to position [182, 0]
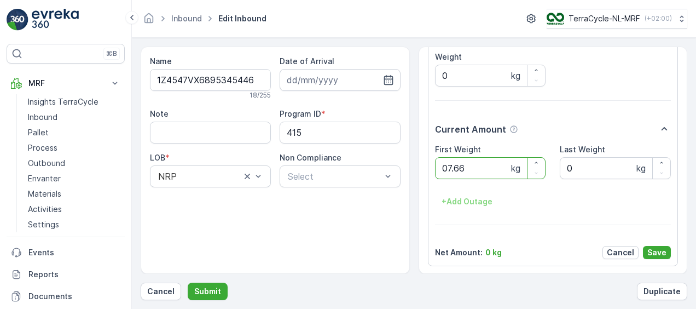
click at [188, 283] on button "Submit" at bounding box center [208, 292] width 40 height 18
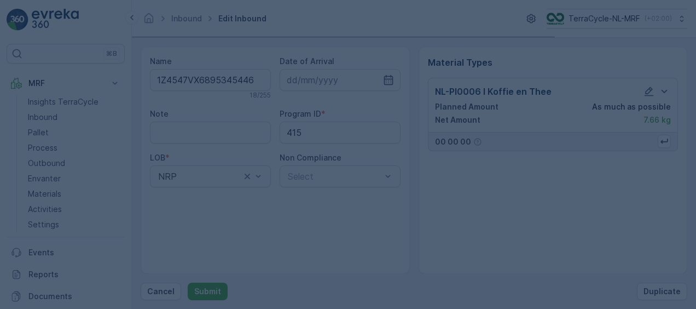
scroll to position [0, 0]
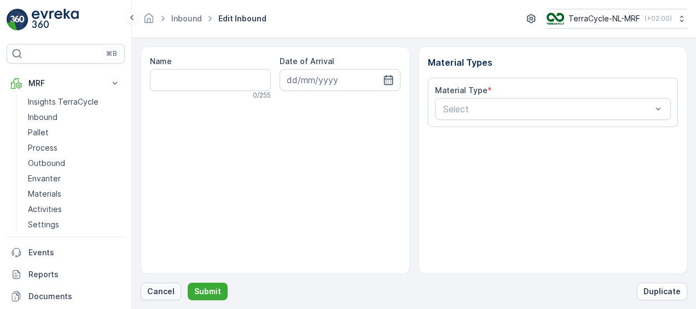
click at [153, 290] on p "Cancel" at bounding box center [160, 291] width 27 height 11
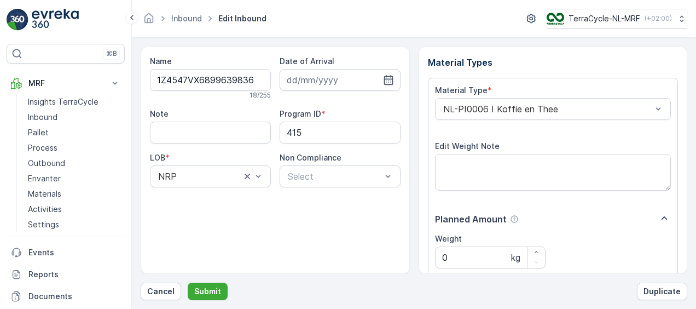
scroll to position [182, 0]
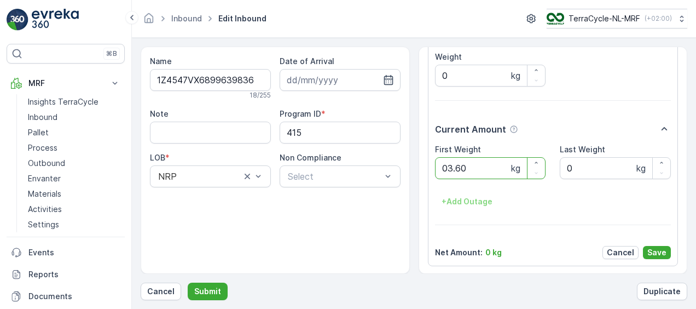
click at [188, 283] on button "Submit" at bounding box center [208, 292] width 40 height 18
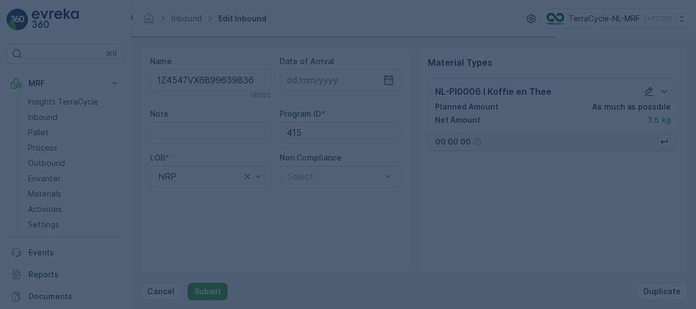
scroll to position [0, 0]
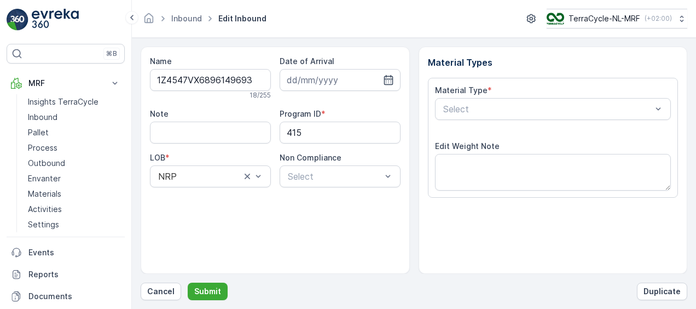
scroll to position [182, 0]
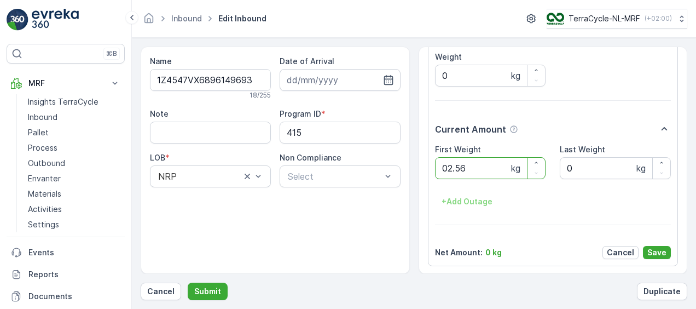
click at [188, 283] on button "Submit" at bounding box center [208, 292] width 40 height 18
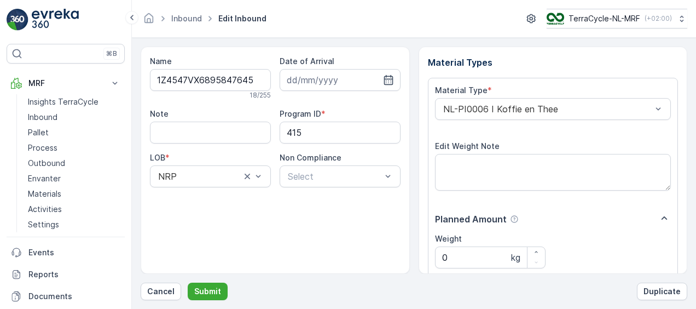
scroll to position [182, 0]
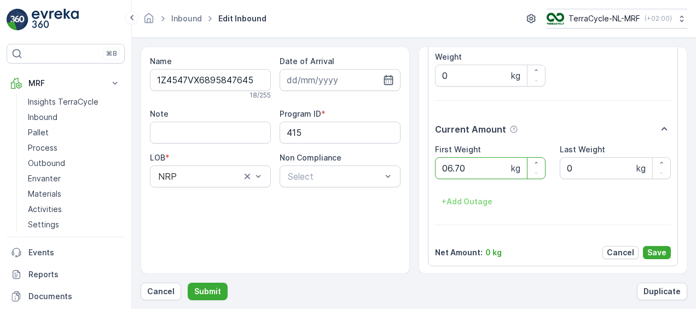
click at [188, 283] on button "Submit" at bounding box center [208, 292] width 40 height 18
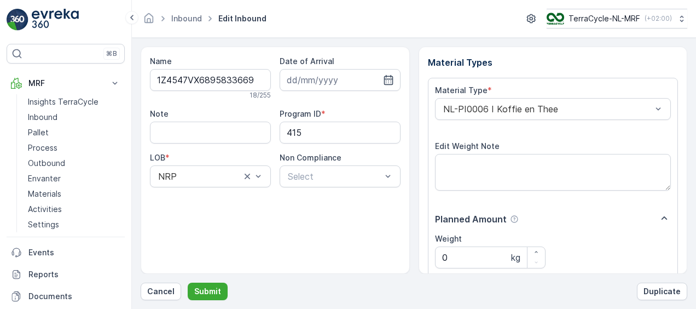
scroll to position [182, 0]
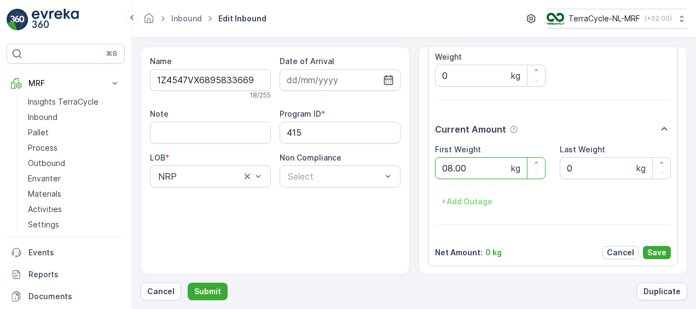
click at [188, 283] on button "Submit" at bounding box center [208, 292] width 40 height 18
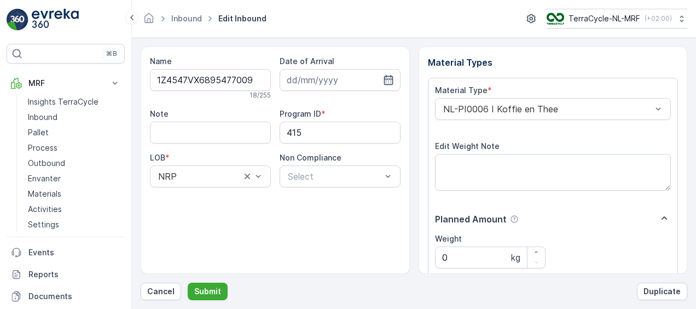
scroll to position [182, 0]
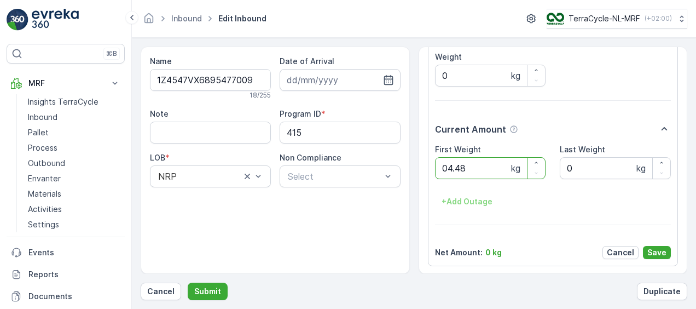
click at [188, 283] on button "Submit" at bounding box center [208, 292] width 40 height 18
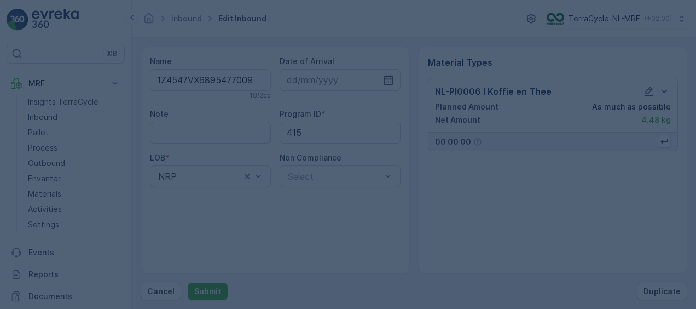
scroll to position [0, 0]
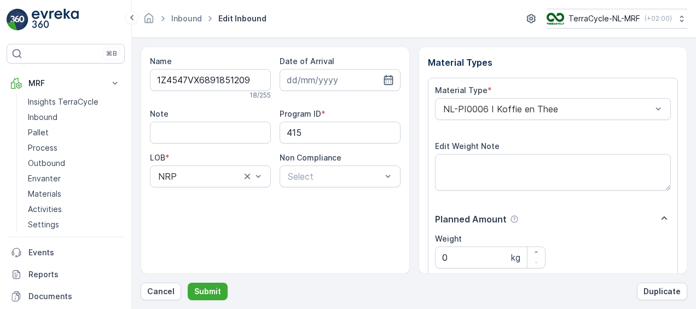
scroll to position [182, 0]
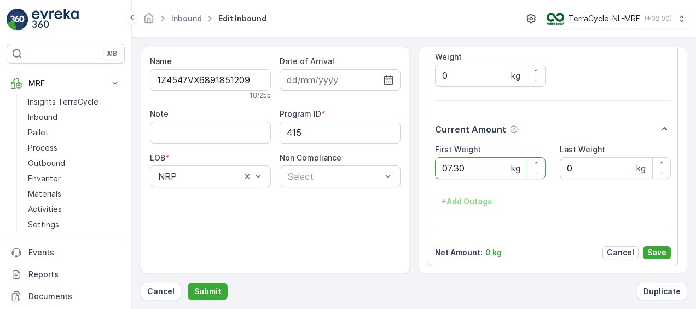
click at [188, 283] on button "Submit" at bounding box center [208, 292] width 40 height 18
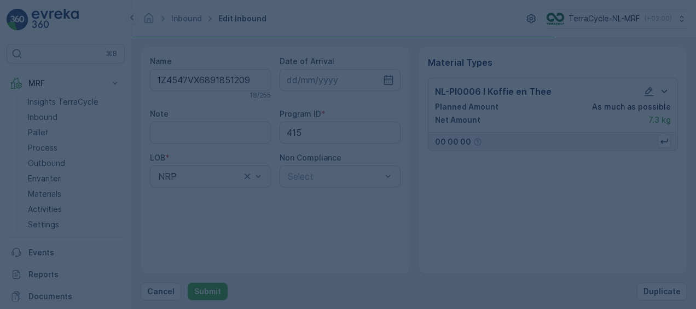
scroll to position [0, 0]
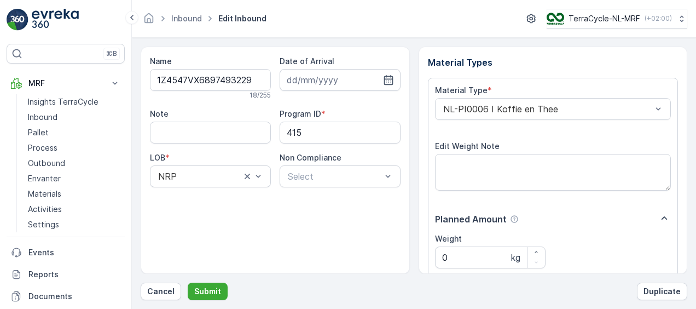
scroll to position [182, 0]
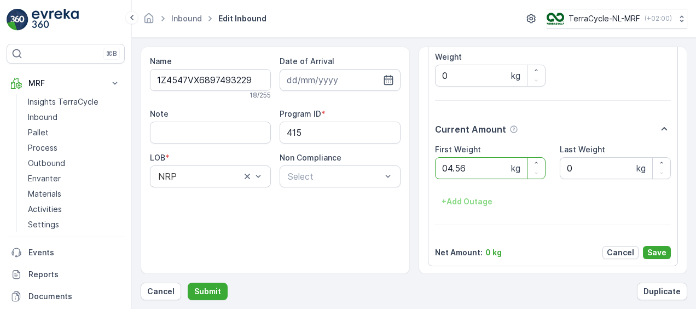
click at [188, 283] on button "Submit" at bounding box center [208, 292] width 40 height 18
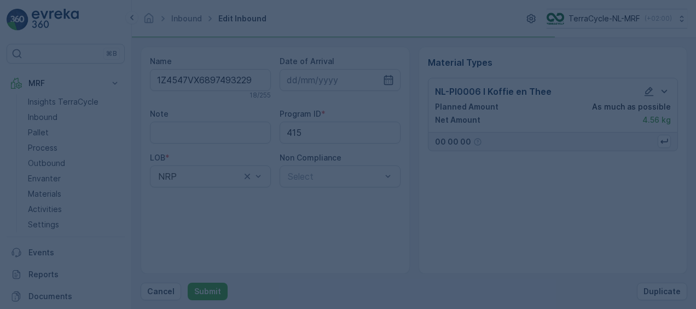
scroll to position [0, 0]
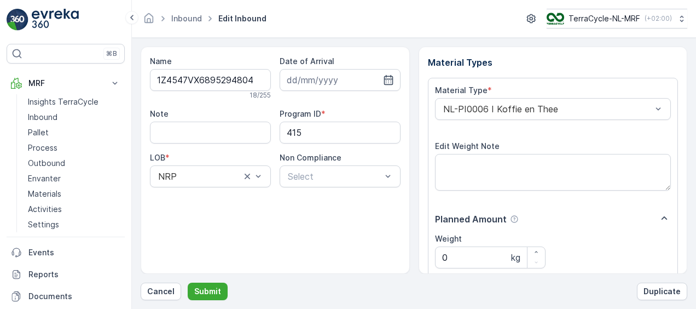
scroll to position [182, 0]
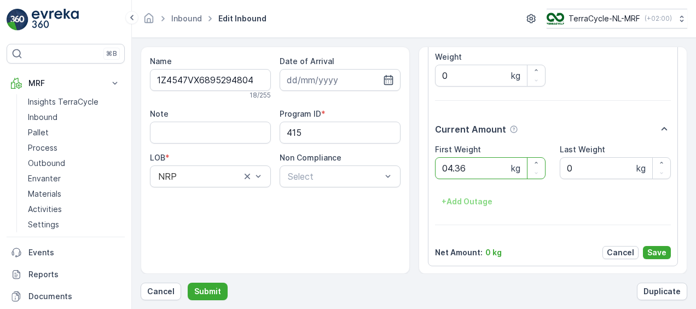
click at [188, 283] on button "Submit" at bounding box center [208, 292] width 40 height 18
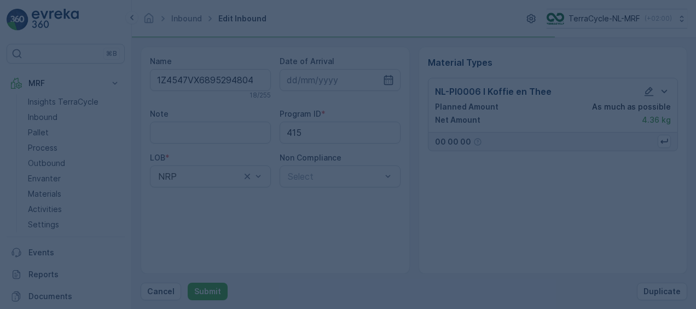
scroll to position [0, 0]
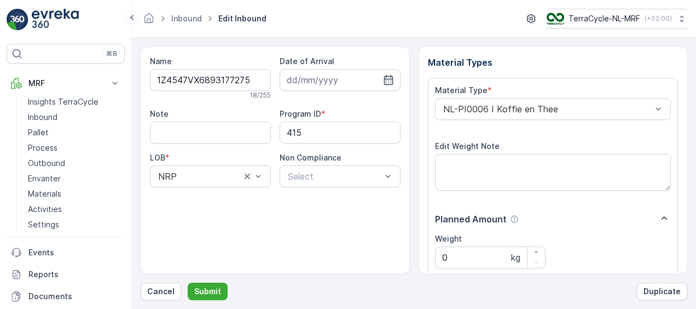
scroll to position [182, 0]
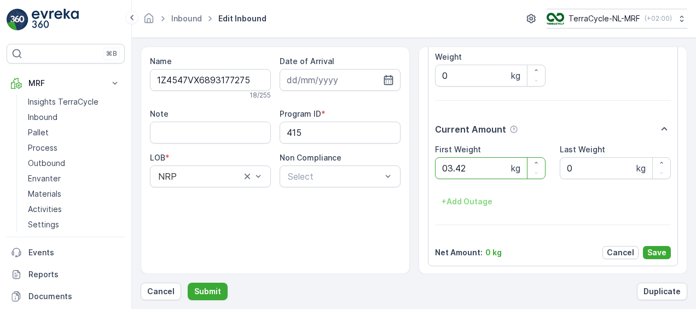
click at [188, 283] on button "Submit" at bounding box center [208, 292] width 40 height 18
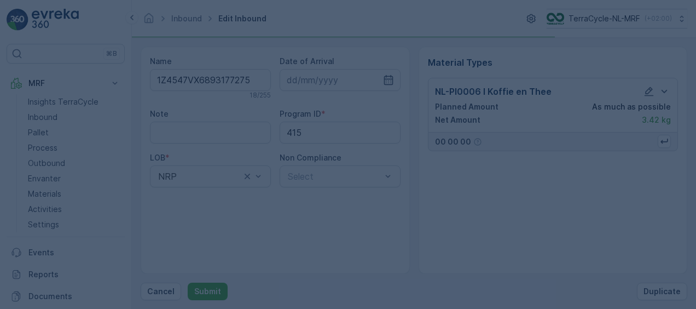
scroll to position [0, 0]
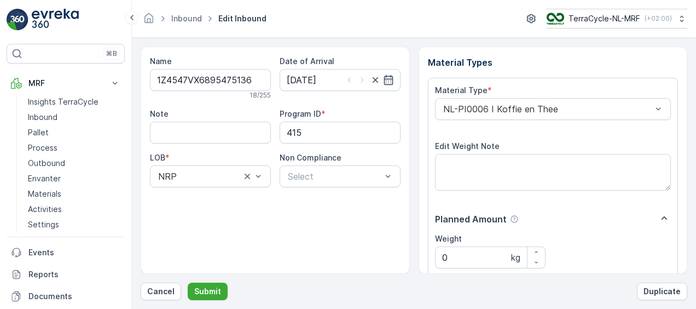
scroll to position [182, 0]
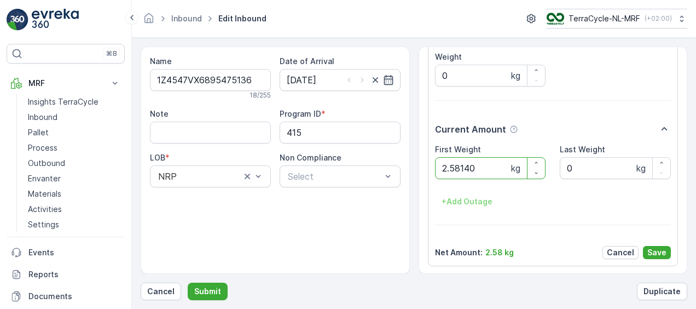
click at [188, 283] on button "Submit" at bounding box center [208, 292] width 40 height 18
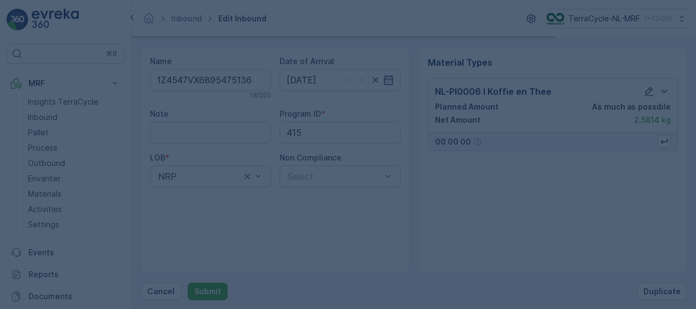
scroll to position [0, 0]
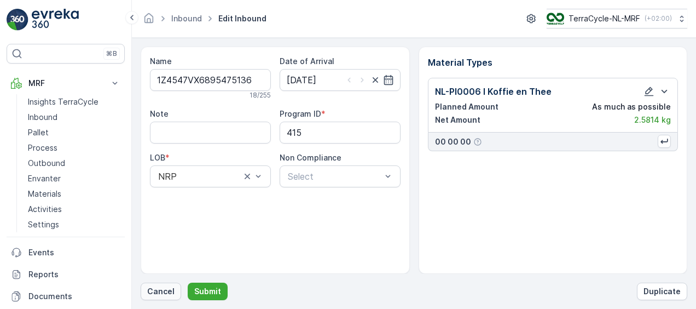
click at [162, 290] on p "Cancel" at bounding box center [160, 291] width 27 height 11
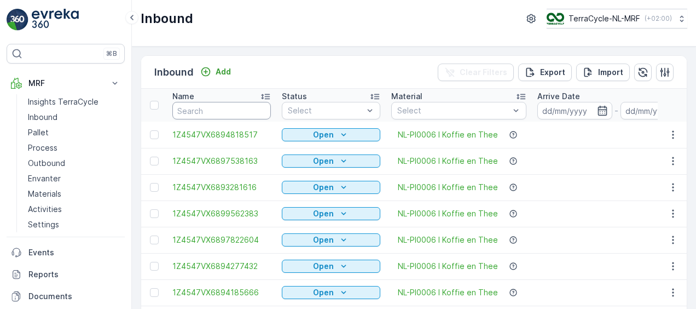
click at [225, 112] on input "text" at bounding box center [221, 111] width 99 height 18
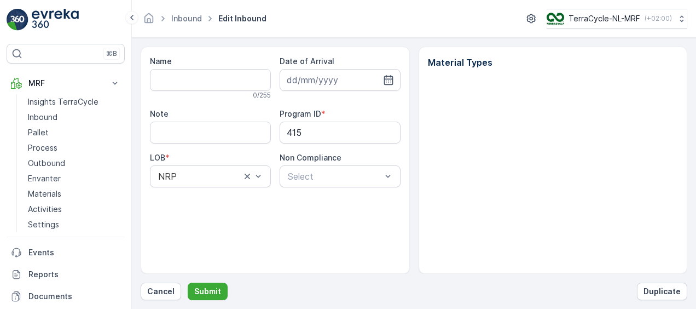
type input "1Z4547VX6895475136"
type input "04.04.2025"
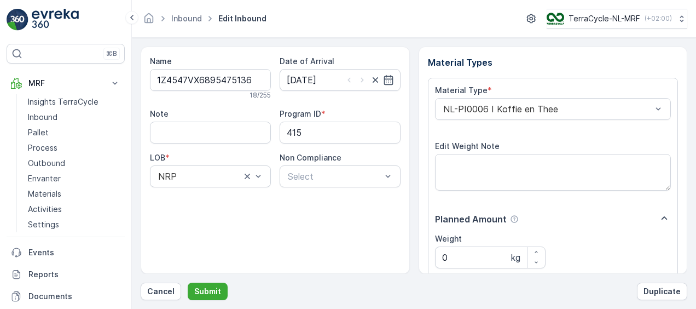
scroll to position [182, 0]
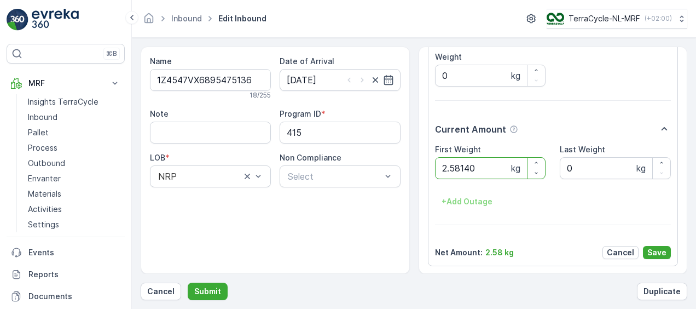
click at [188, 283] on button "Submit" at bounding box center [208, 292] width 40 height 18
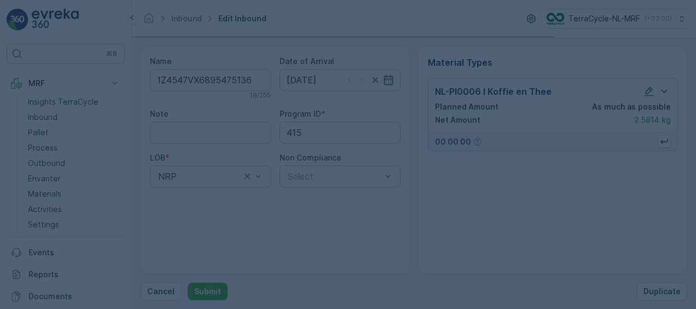
scroll to position [0, 0]
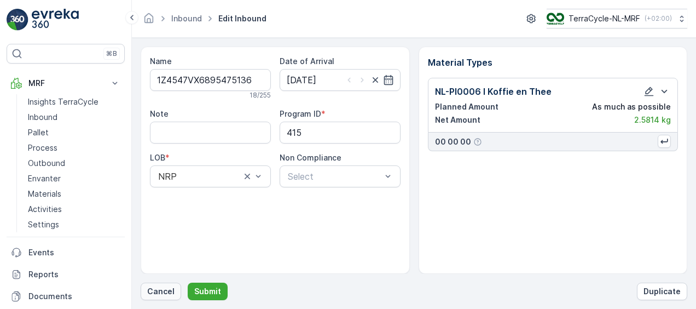
click at [158, 293] on p "Cancel" at bounding box center [160, 291] width 27 height 11
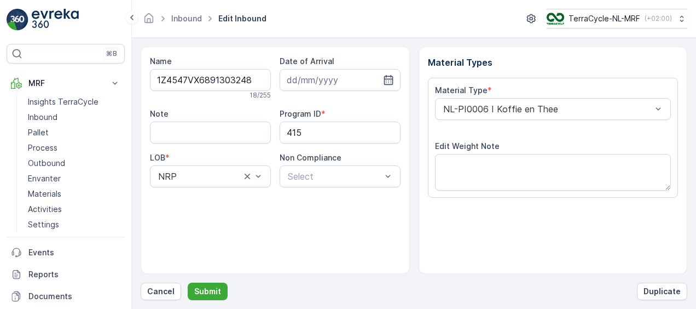
scroll to position [182, 0]
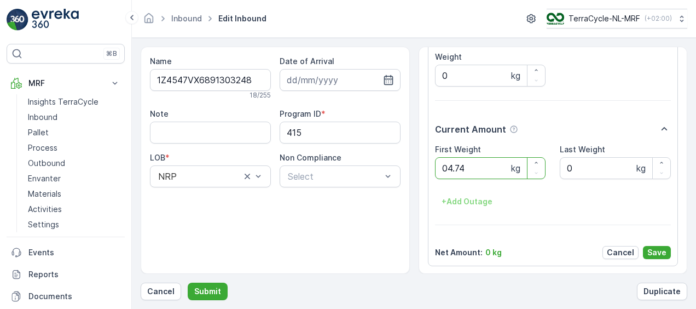
click at [188, 283] on button "Submit" at bounding box center [208, 292] width 40 height 18
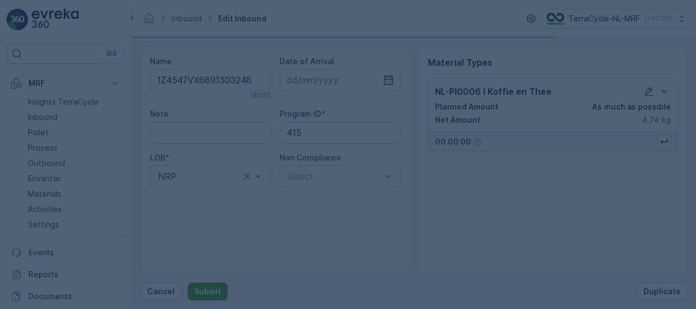
scroll to position [0, 0]
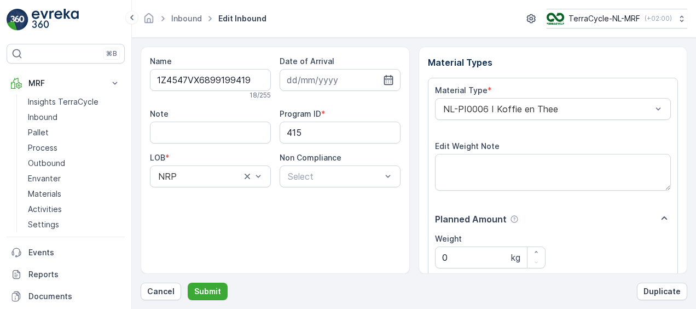
scroll to position [182, 0]
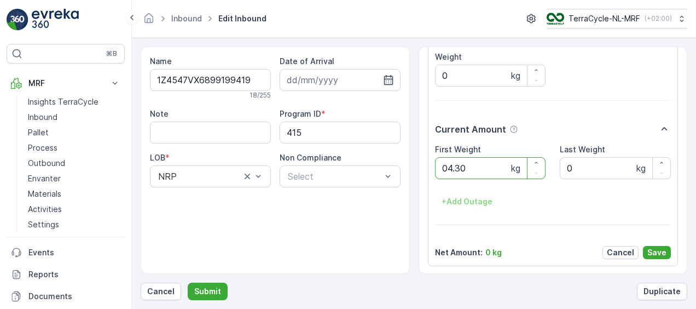
click at [188, 283] on button "Submit" at bounding box center [208, 292] width 40 height 18
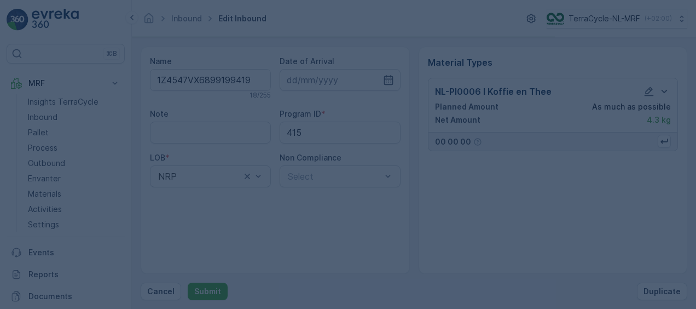
scroll to position [0, 0]
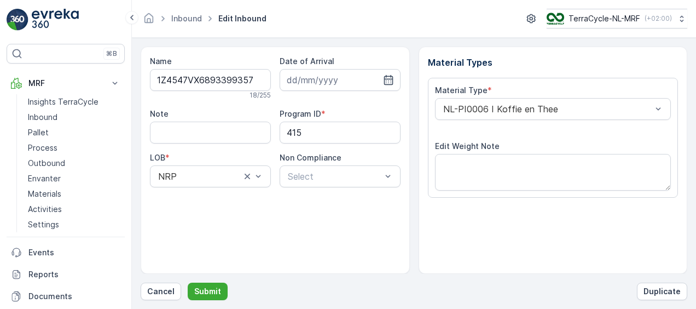
scroll to position [182, 0]
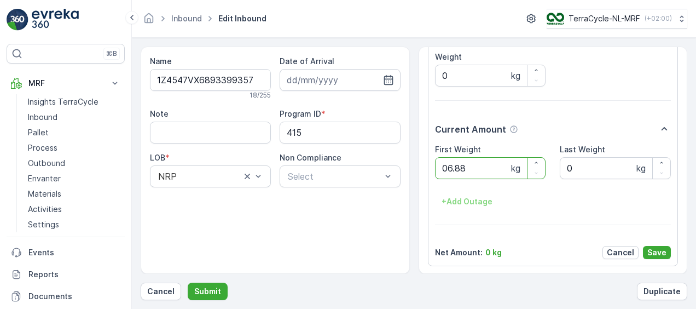
click at [188, 283] on button "Submit" at bounding box center [208, 292] width 40 height 18
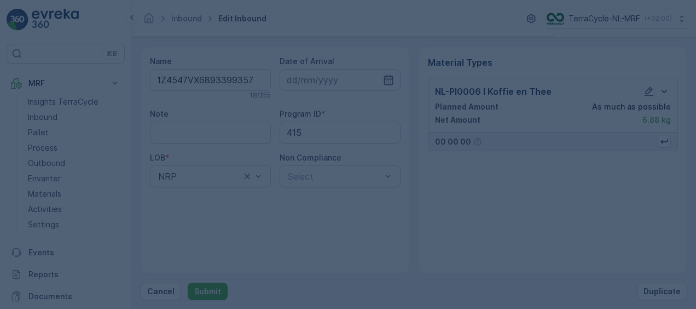
scroll to position [0, 0]
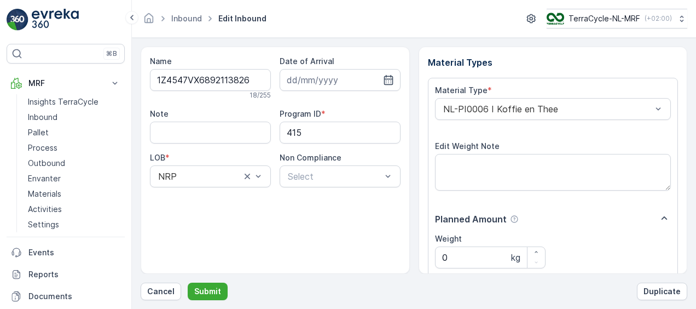
scroll to position [182, 0]
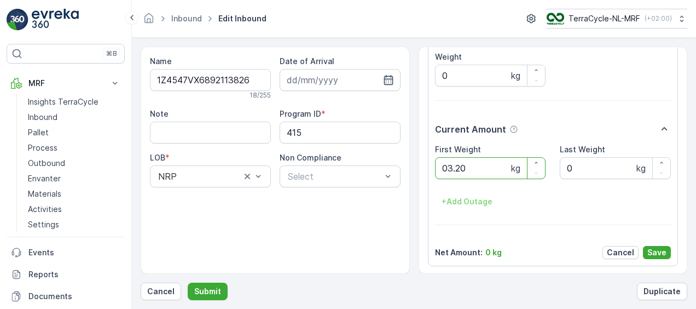
click at [188, 283] on button "Submit" at bounding box center [208, 292] width 40 height 18
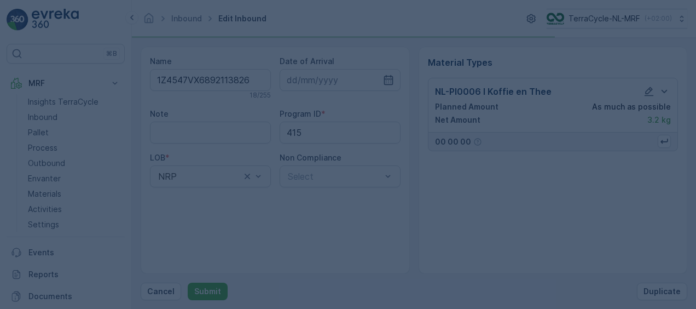
scroll to position [0, 0]
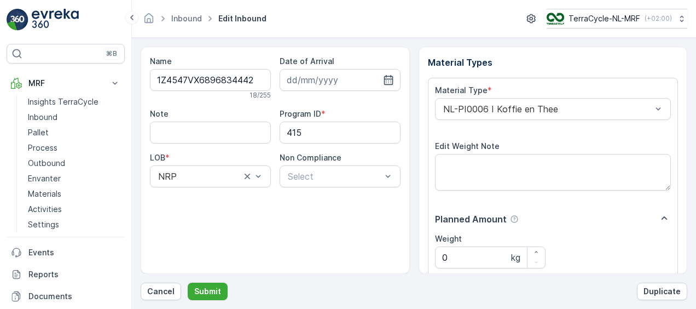
scroll to position [182, 0]
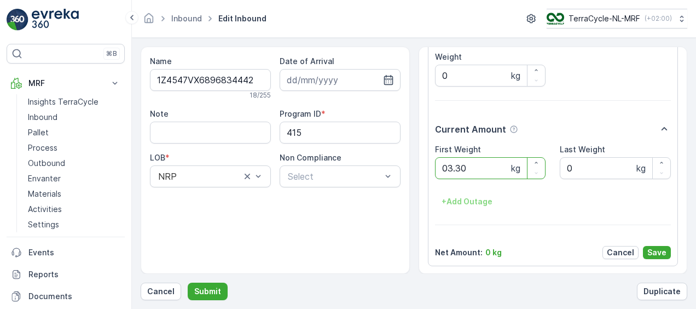
click at [188, 283] on button "Submit" at bounding box center [208, 292] width 40 height 18
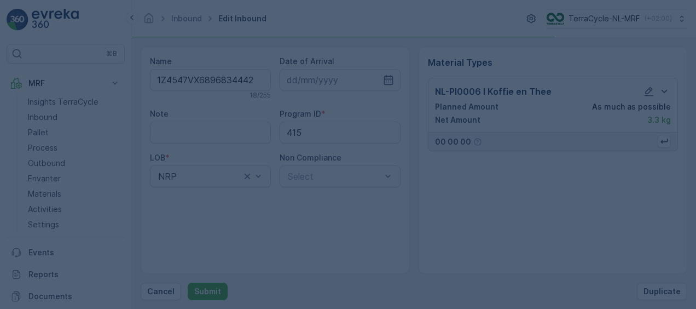
scroll to position [0, 0]
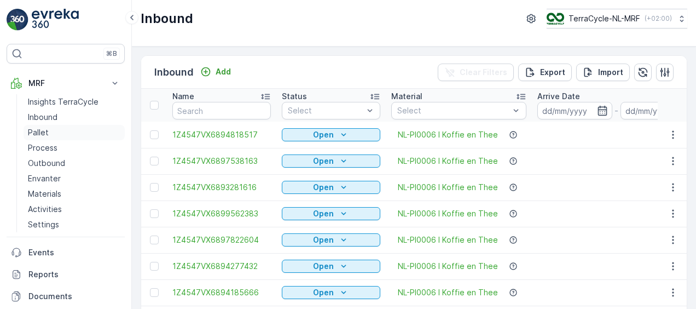
click at [45, 135] on p "Pallet" at bounding box center [38, 132] width 21 height 11
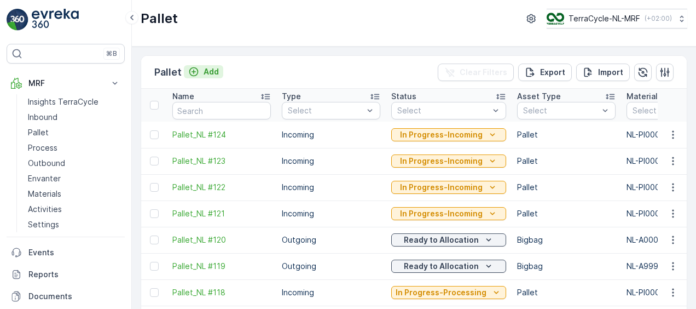
click at [205, 72] on p "Add" at bounding box center [211, 71] width 15 height 11
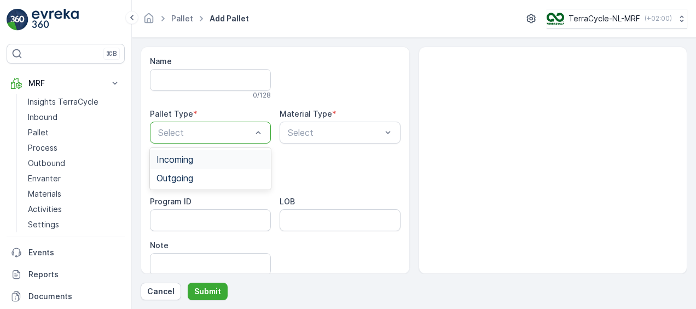
click at [233, 158] on div "Incoming" at bounding box center [211, 159] width 108 height 10
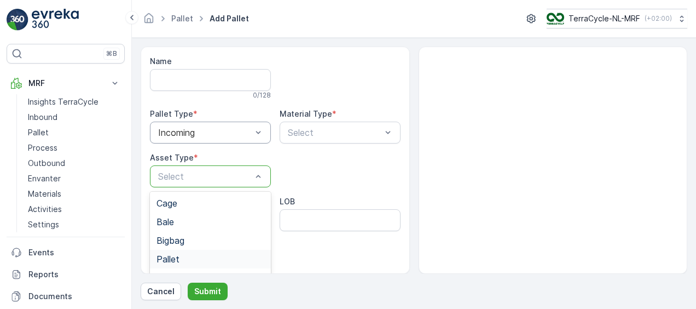
click at [198, 261] on div "Pallet" at bounding box center [211, 259] width 108 height 10
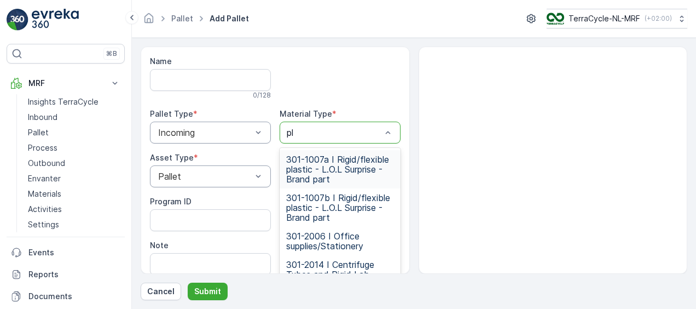
type input "p"
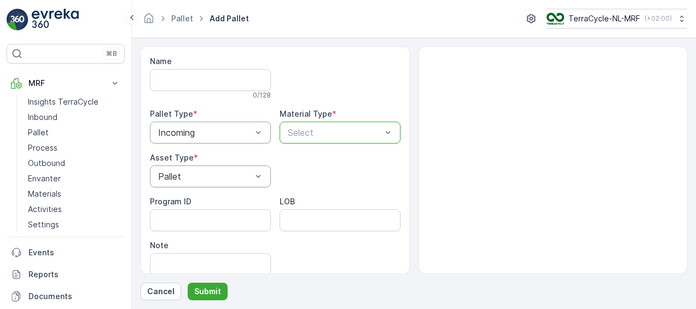
click at [310, 128] on div at bounding box center [335, 133] width 96 height 10
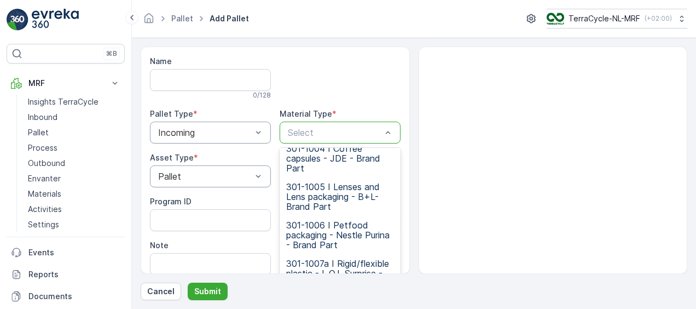
scroll to position [137, 0]
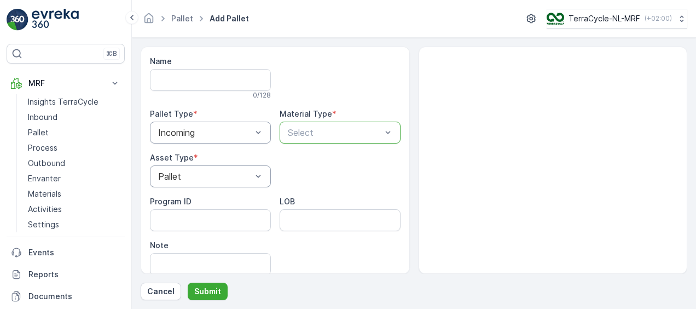
click at [319, 129] on div at bounding box center [335, 133] width 96 height 10
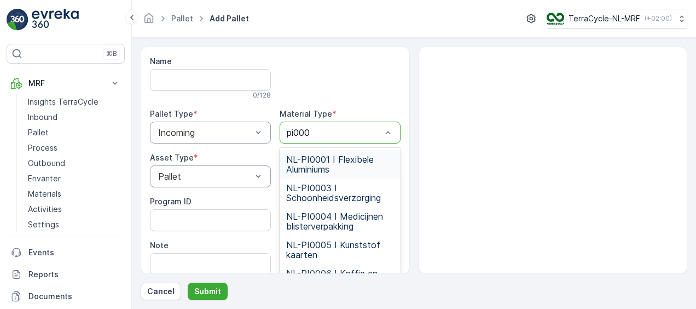
type input "pi0006"
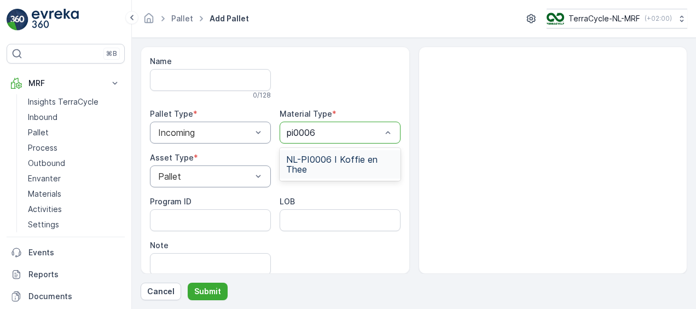
click at [316, 161] on span "NL-PI0006 I Koffie en Thee" at bounding box center [340, 164] width 108 height 20
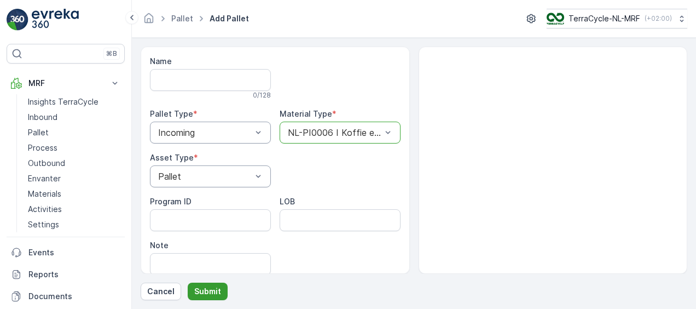
click at [212, 291] on p "Submit" at bounding box center [207, 291] width 27 height 11
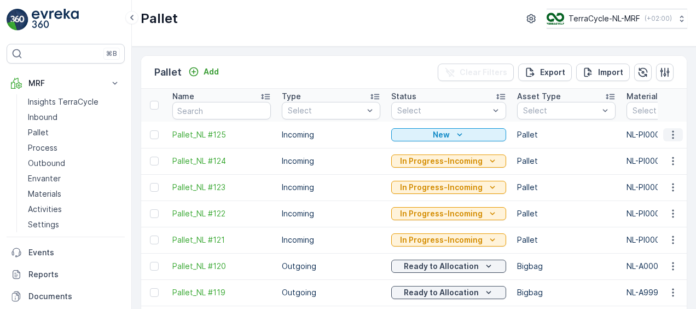
click at [670, 133] on icon "button" at bounding box center [673, 134] width 11 height 11
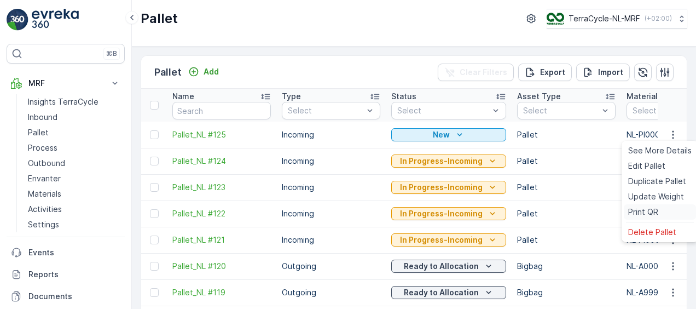
click at [644, 212] on span "Print QR" at bounding box center [644, 211] width 30 height 11
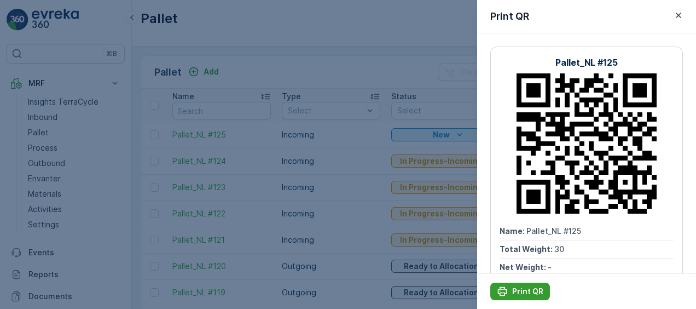
click at [530, 293] on p "Print QR" at bounding box center [527, 291] width 31 height 11
click at [228, 107] on div at bounding box center [348, 154] width 696 height 309
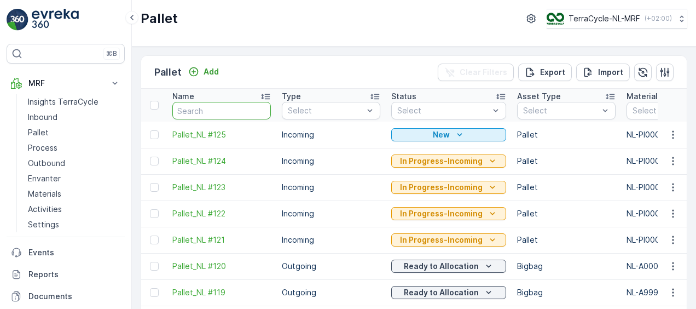
click at [231, 112] on input "text" at bounding box center [221, 111] width 99 height 18
type input "1Z4547VX6892486862"
click at [206, 108] on input "text" at bounding box center [221, 111] width 99 height 18
type input "1Z4547VX6892486862"
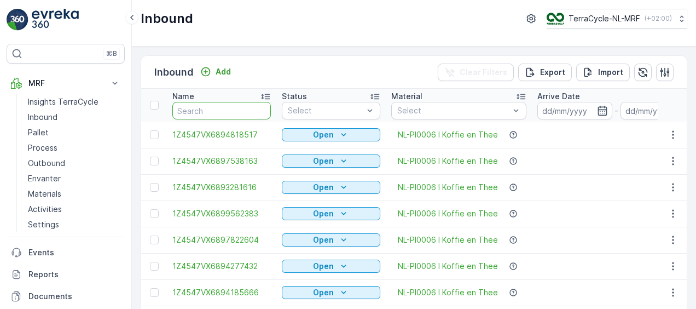
click at [210, 108] on input "text" at bounding box center [221, 111] width 99 height 18
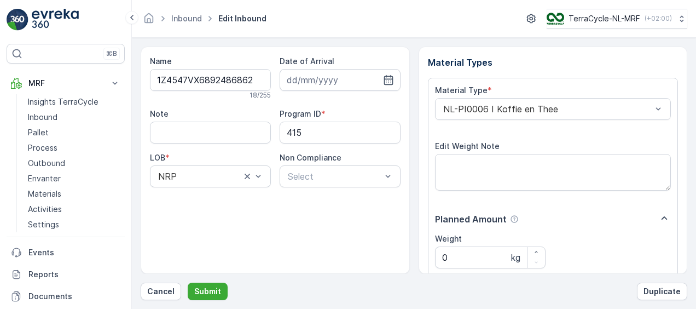
scroll to position [182, 0]
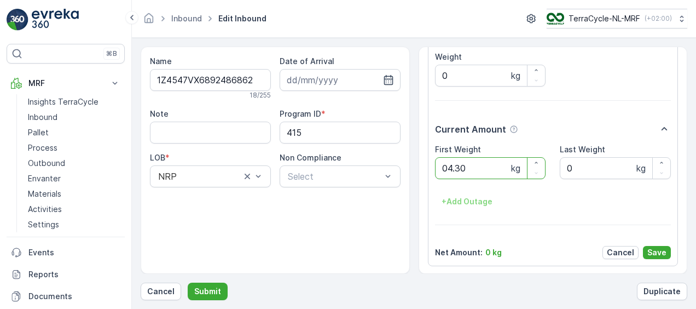
click at [188, 283] on button "Submit" at bounding box center [208, 292] width 40 height 18
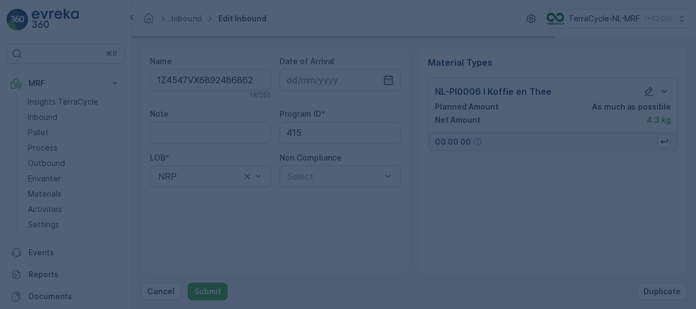
scroll to position [0, 0]
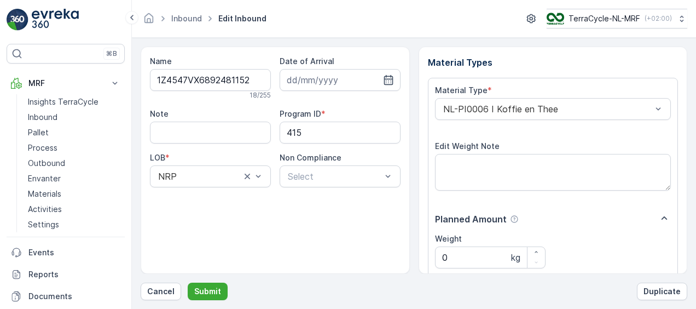
scroll to position [182, 0]
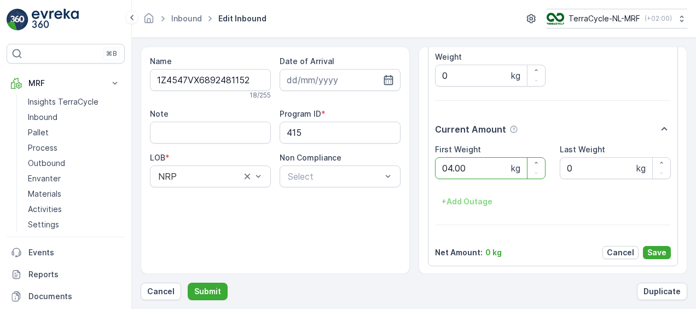
click at [188, 283] on button "Submit" at bounding box center [208, 292] width 40 height 18
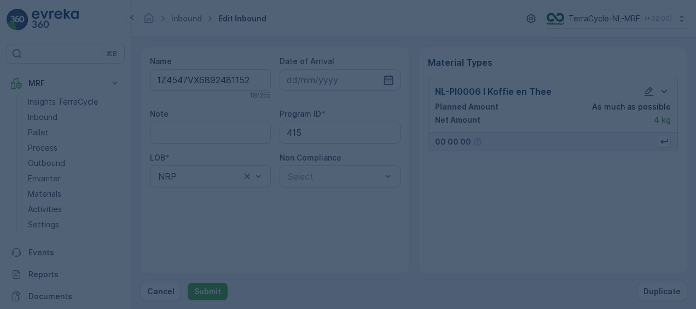
scroll to position [0, 0]
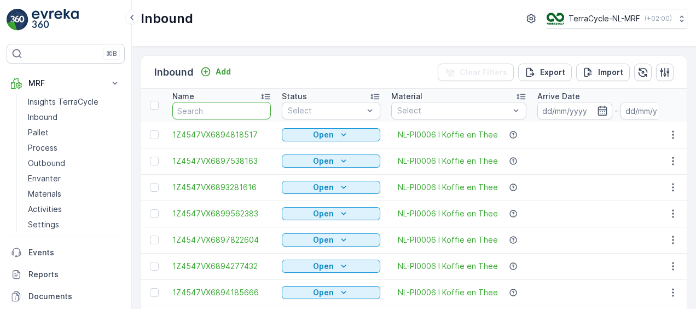
click at [237, 110] on input "text" at bounding box center [221, 111] width 99 height 18
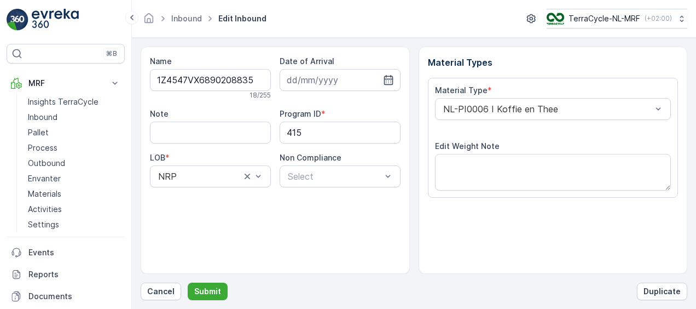
scroll to position [182, 0]
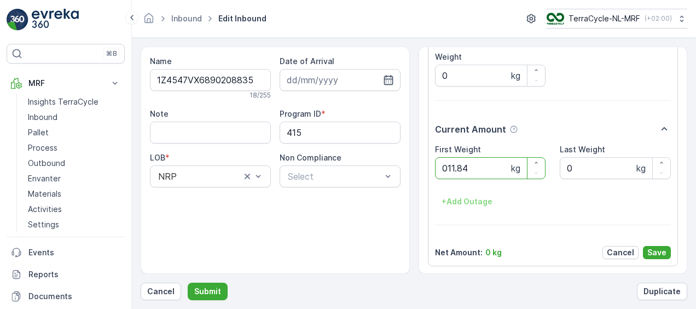
click at [188, 283] on button "Submit" at bounding box center [208, 292] width 40 height 18
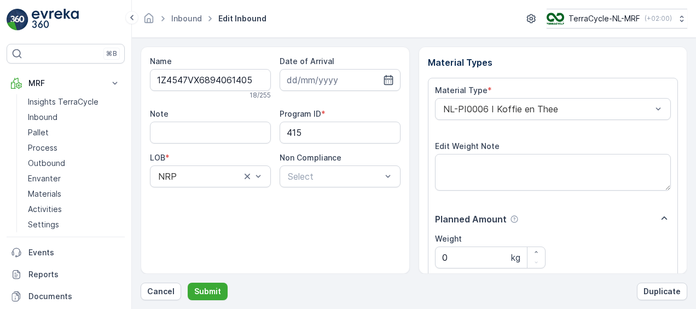
scroll to position [182, 0]
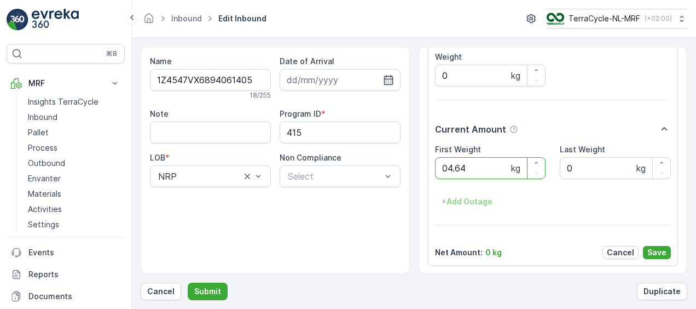
click at [188, 283] on button "Submit" at bounding box center [208, 292] width 40 height 18
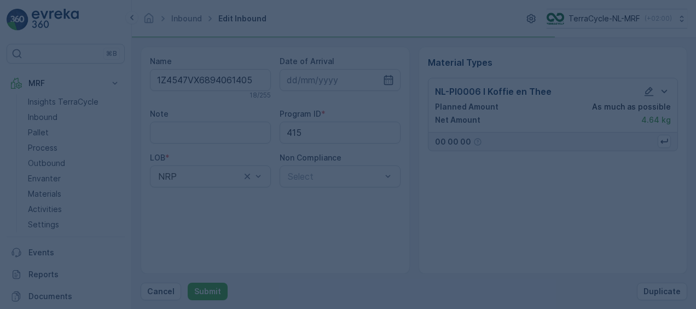
scroll to position [0, 0]
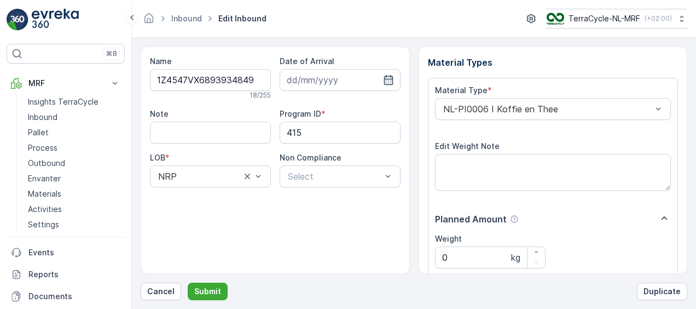
scroll to position [182, 0]
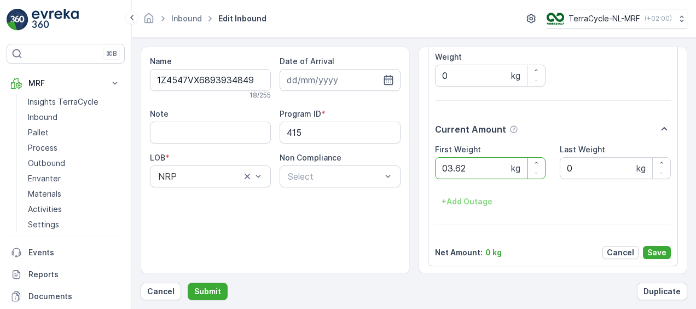
click at [188, 283] on button "Submit" at bounding box center [208, 292] width 40 height 18
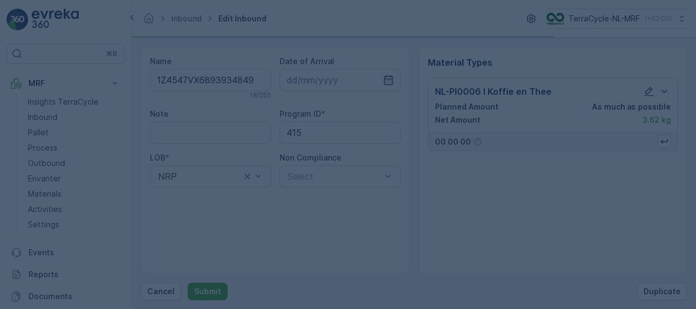
scroll to position [0, 0]
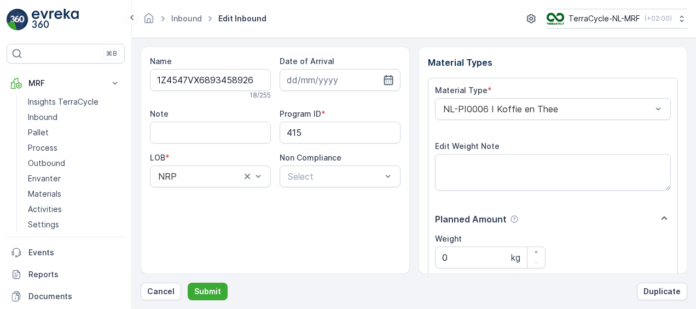
scroll to position [182, 0]
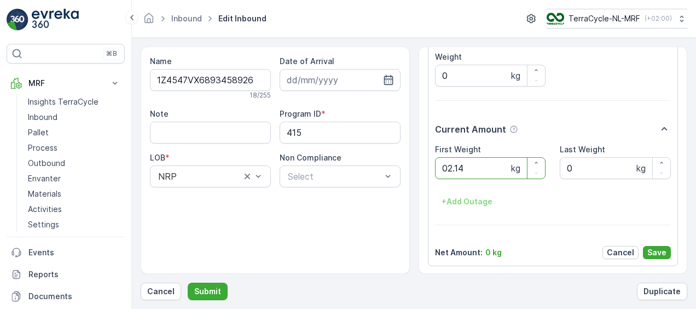
click at [188, 283] on button "Submit" at bounding box center [208, 292] width 40 height 18
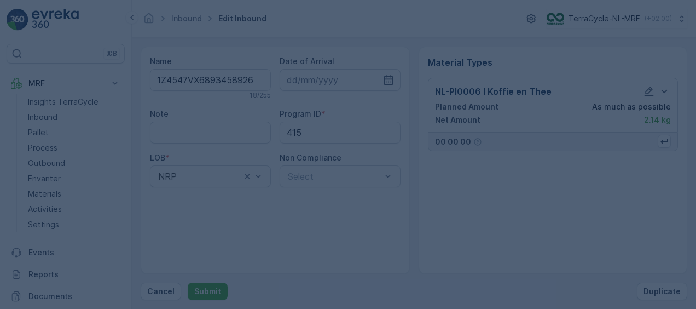
scroll to position [0, 0]
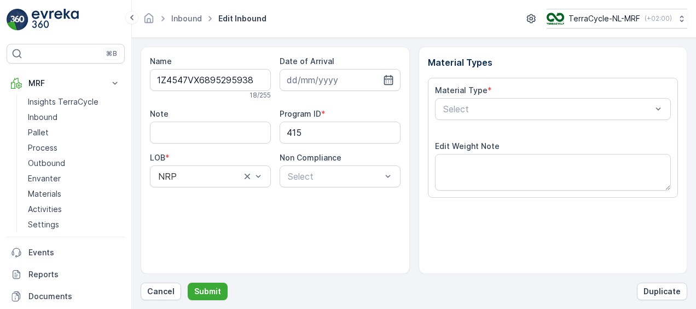
scroll to position [182, 0]
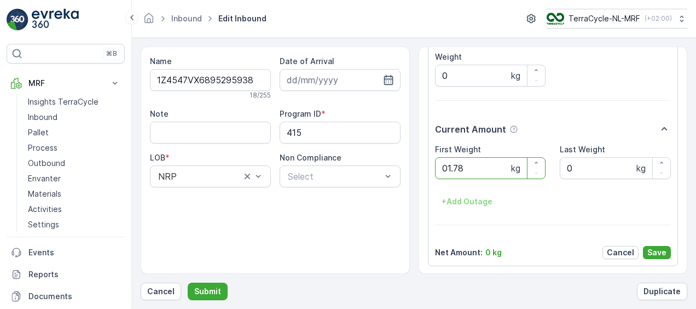
click at [188, 283] on button "Submit" at bounding box center [208, 292] width 40 height 18
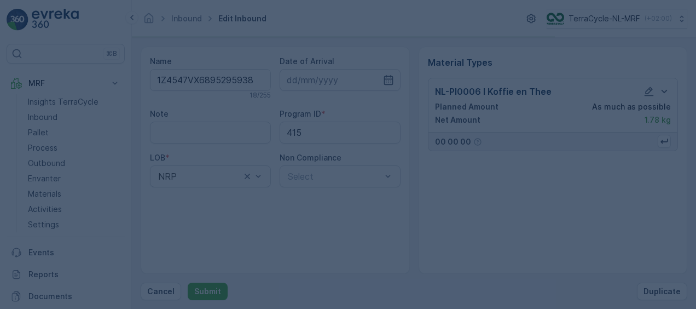
scroll to position [0, 0]
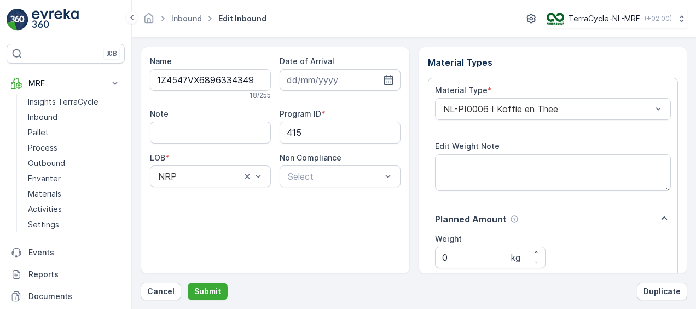
scroll to position [182, 0]
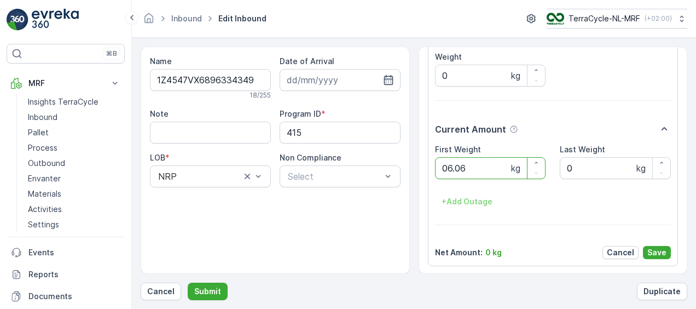
click at [188, 283] on button "Submit" at bounding box center [208, 292] width 40 height 18
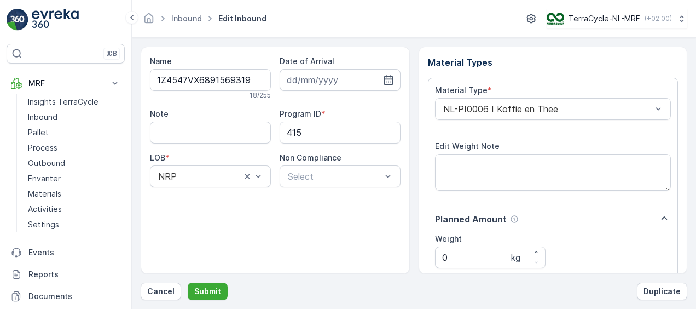
scroll to position [182, 0]
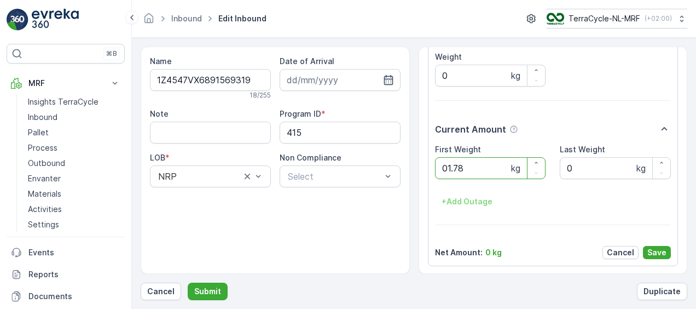
click at [188, 283] on button "Submit" at bounding box center [208, 292] width 40 height 18
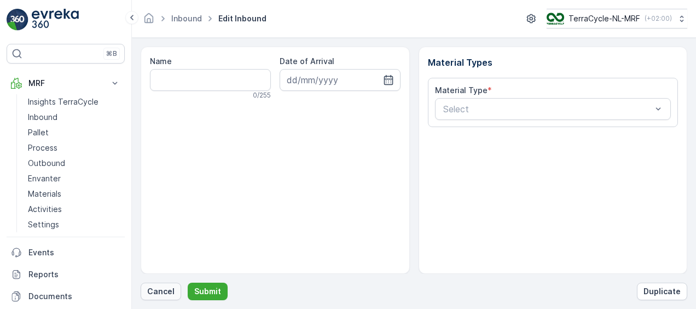
click at [151, 289] on p "Cancel" at bounding box center [160, 291] width 27 height 11
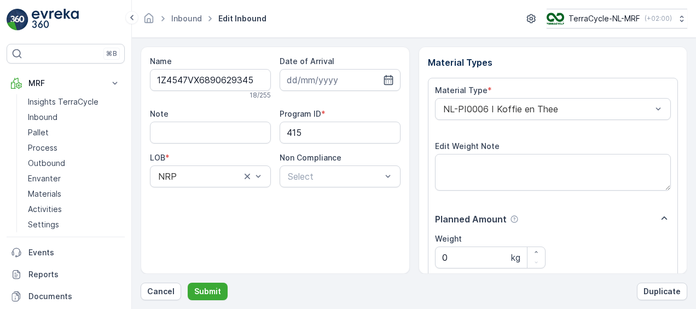
scroll to position [182, 0]
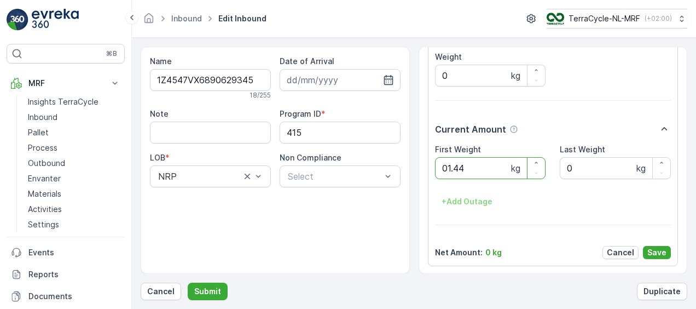
click at [188, 283] on button "Submit" at bounding box center [208, 292] width 40 height 18
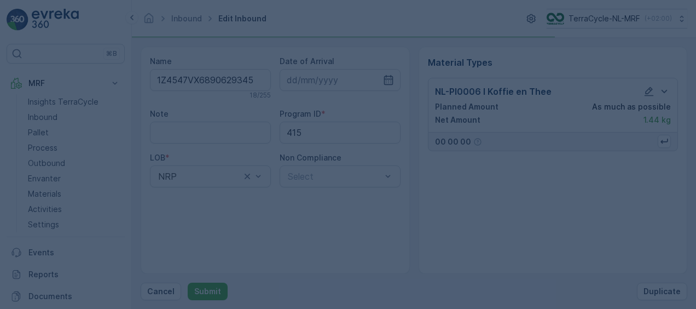
scroll to position [0, 0]
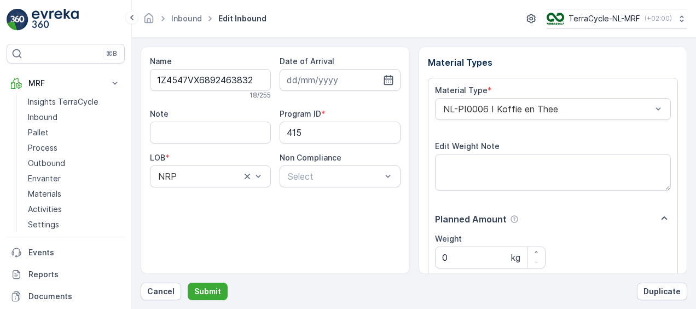
scroll to position [182, 0]
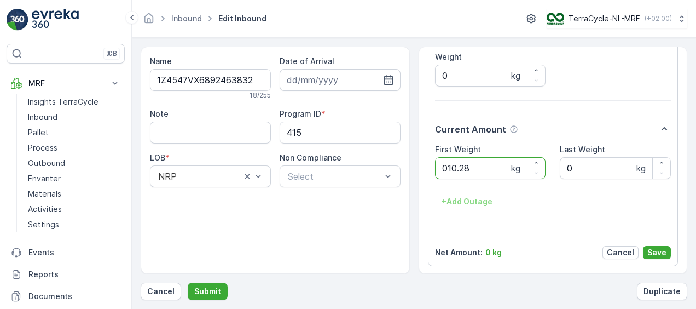
click at [188, 283] on button "Submit" at bounding box center [208, 292] width 40 height 18
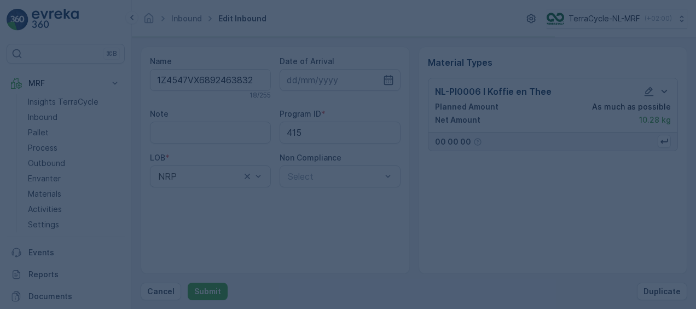
scroll to position [0, 0]
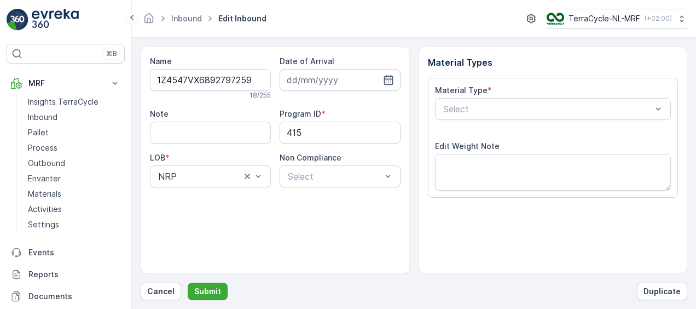
scroll to position [182, 0]
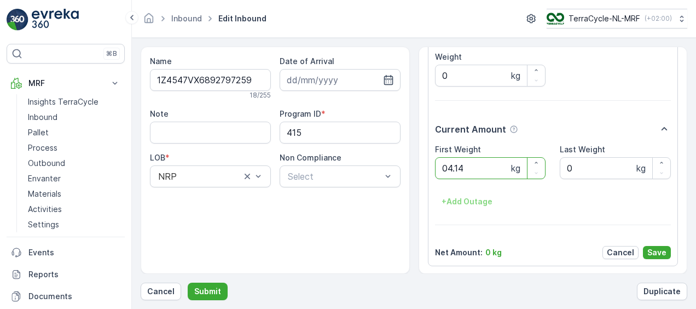
click at [188, 283] on button "Submit" at bounding box center [208, 292] width 40 height 18
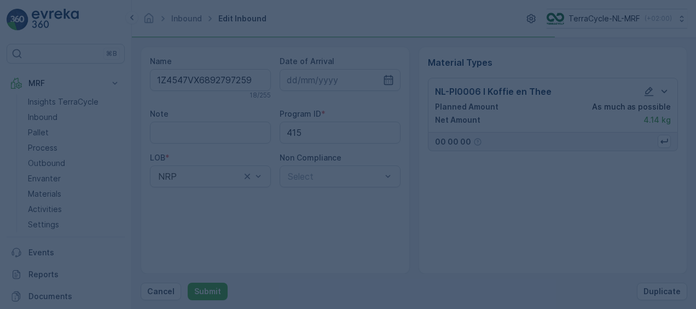
scroll to position [0, 0]
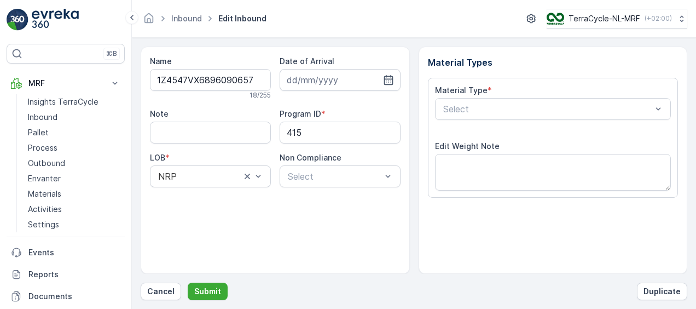
scroll to position [182, 0]
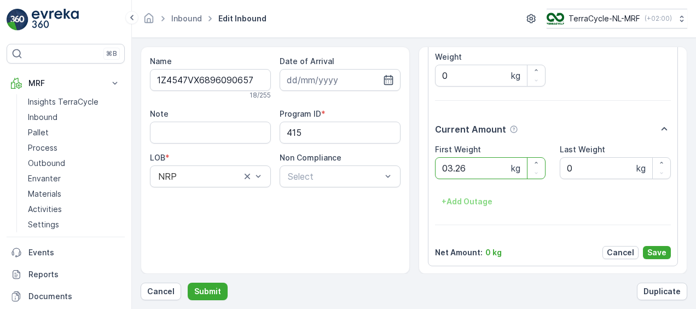
click at [188, 283] on button "Submit" at bounding box center [208, 292] width 40 height 18
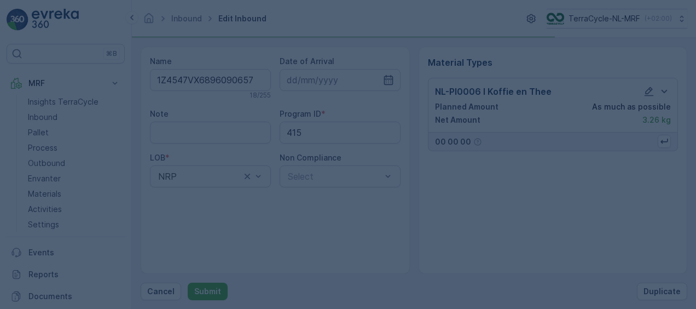
scroll to position [0, 0]
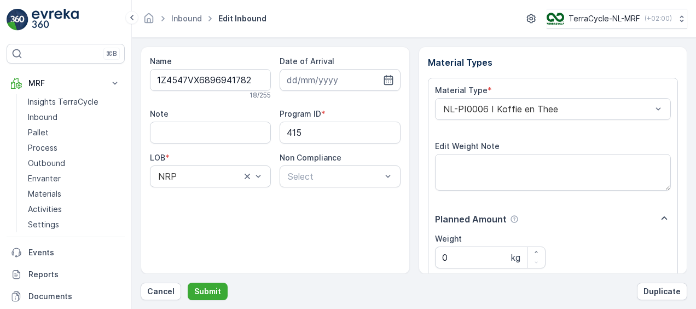
scroll to position [182, 0]
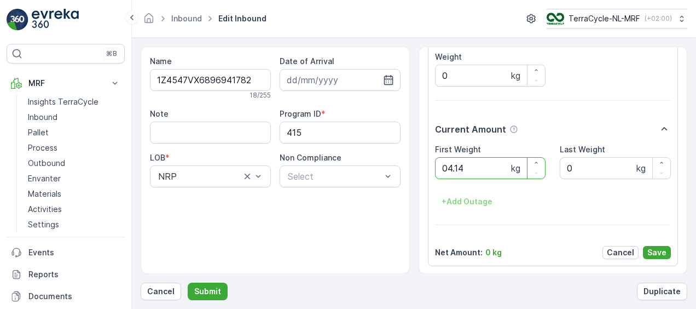
click at [188, 283] on button "Submit" at bounding box center [208, 292] width 40 height 18
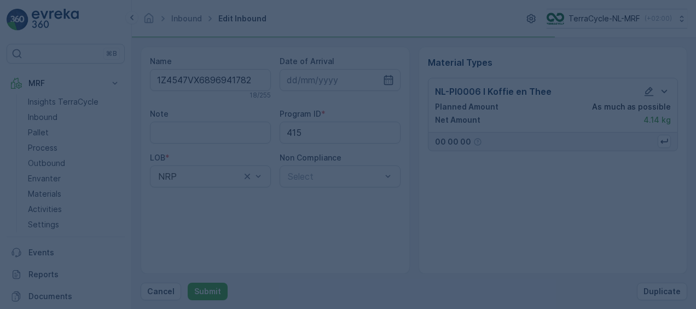
scroll to position [0, 0]
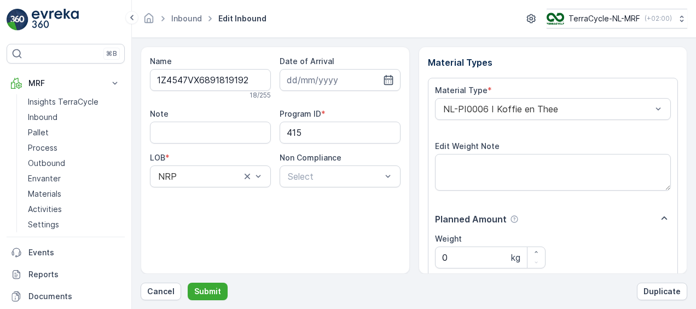
scroll to position [182, 0]
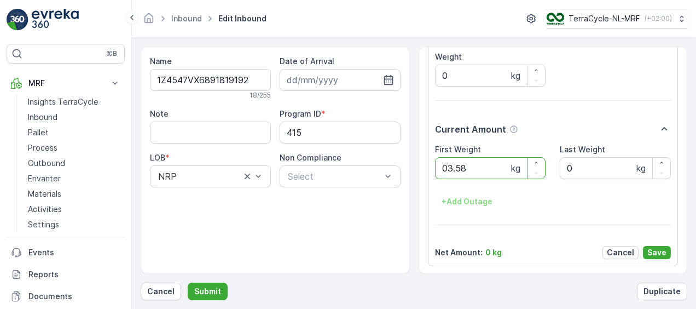
click at [188, 283] on button "Submit" at bounding box center [208, 292] width 40 height 18
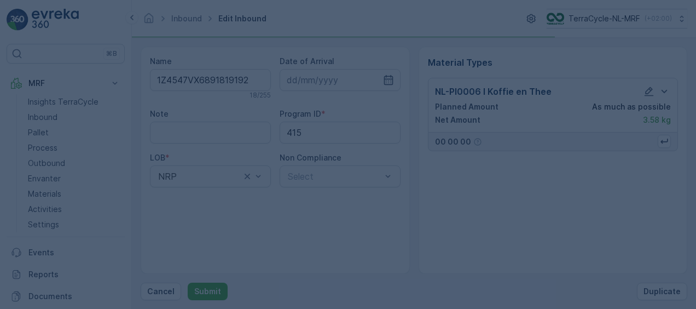
scroll to position [0, 0]
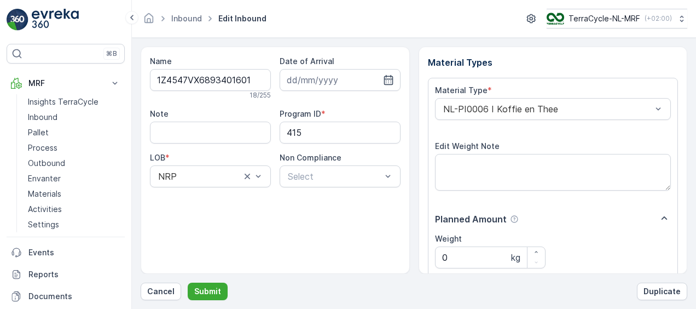
scroll to position [182, 0]
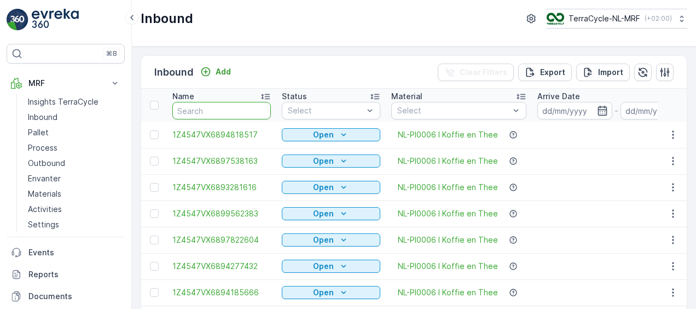
click at [233, 107] on input "text" at bounding box center [221, 111] width 99 height 18
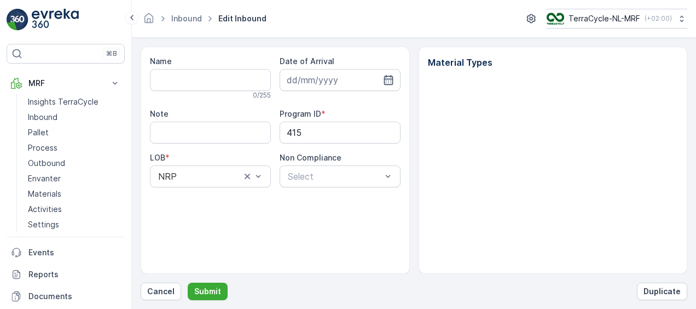
type input "1Z4547VX6893401601"
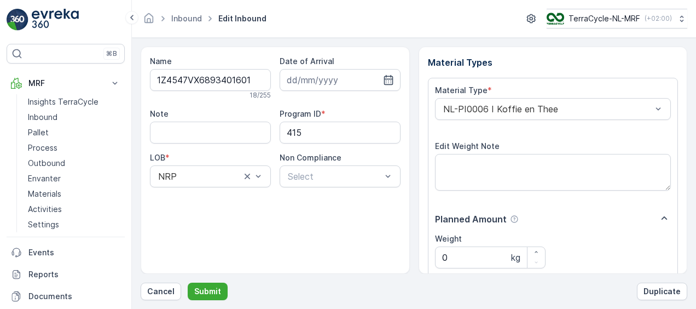
scroll to position [182, 0]
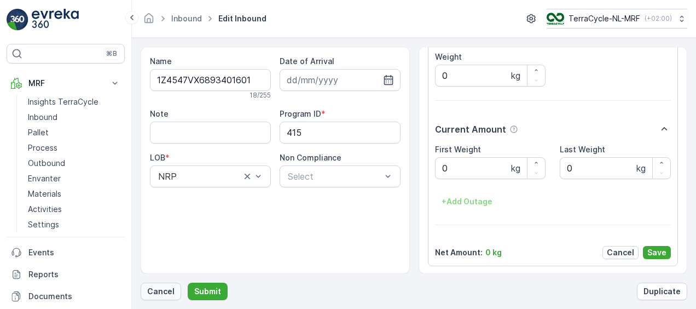
click at [163, 291] on p "Cancel" at bounding box center [160, 291] width 27 height 11
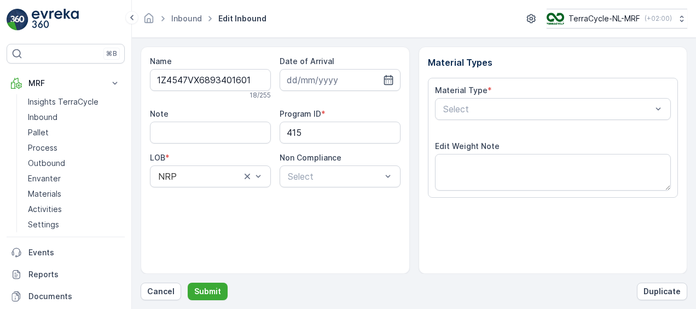
scroll to position [182, 0]
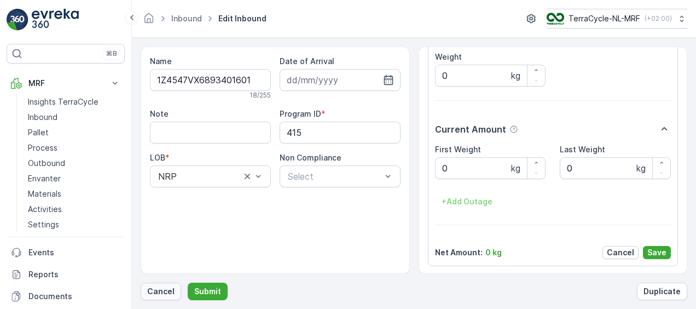
click at [153, 290] on p "Cancel" at bounding box center [160, 291] width 27 height 11
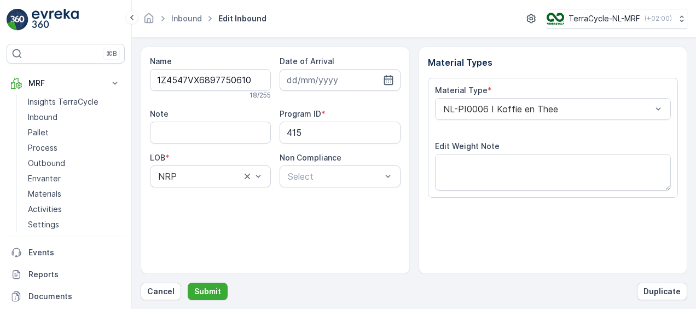
scroll to position [182, 0]
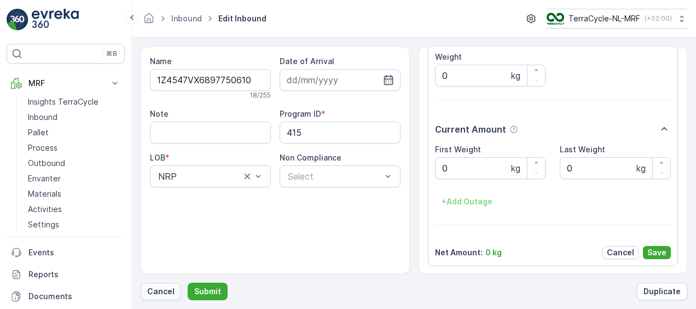
click at [160, 293] on p "Cancel" at bounding box center [160, 291] width 27 height 11
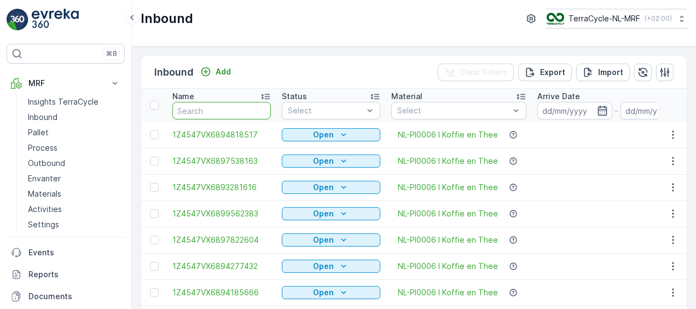
click at [239, 109] on input "text" at bounding box center [221, 111] width 99 height 18
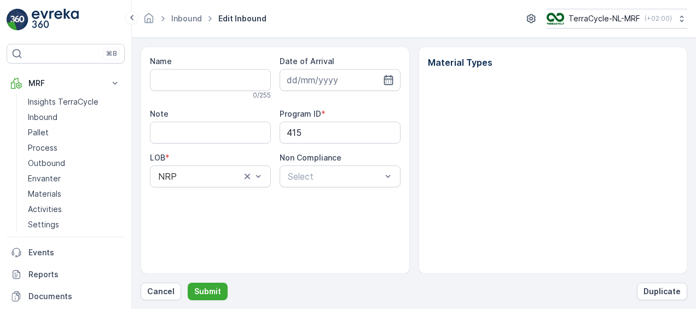
type input "1Z4547VX6897750610"
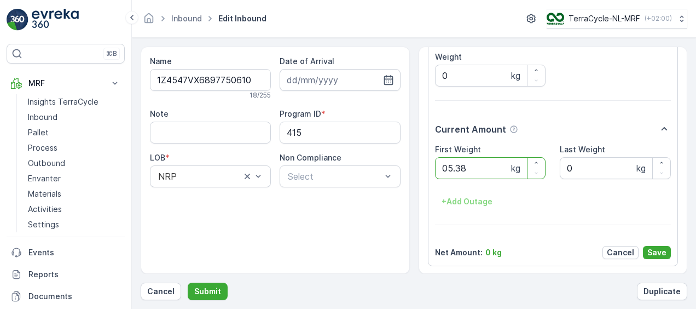
click at [188, 283] on button "Submit" at bounding box center [208, 292] width 40 height 18
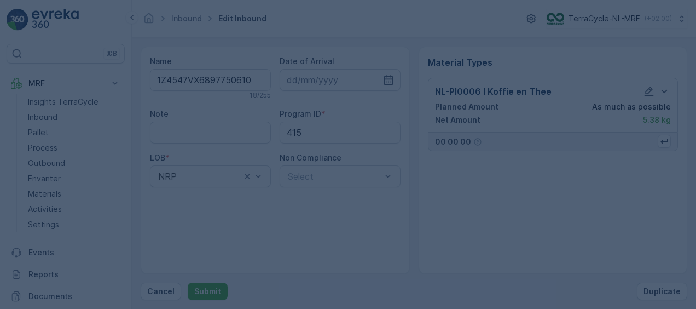
scroll to position [0, 0]
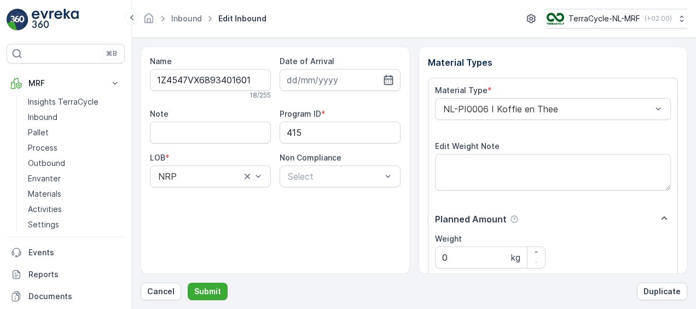
scroll to position [182, 0]
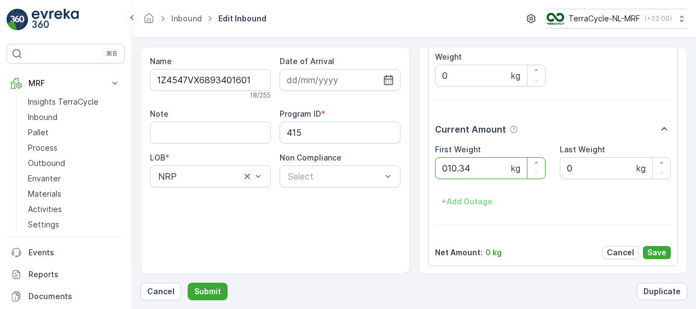
click at [188, 283] on button "Submit" at bounding box center [208, 292] width 40 height 18
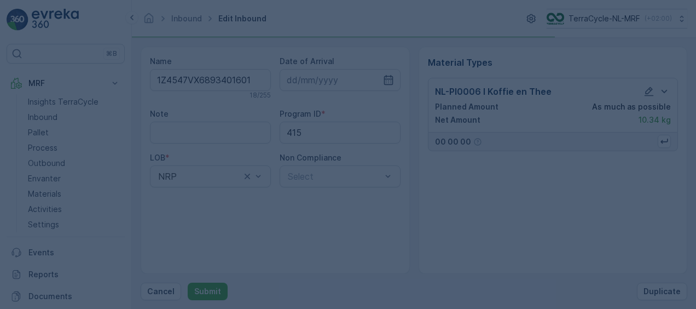
scroll to position [0, 0]
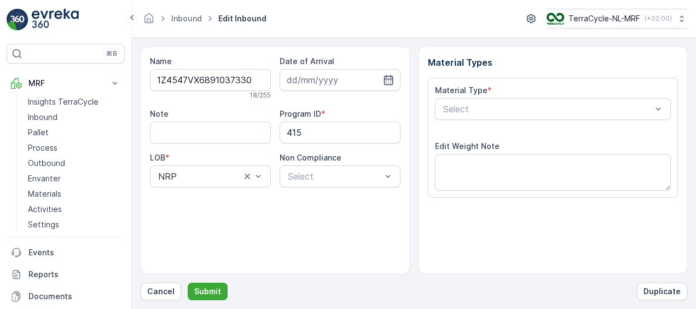
scroll to position [182, 0]
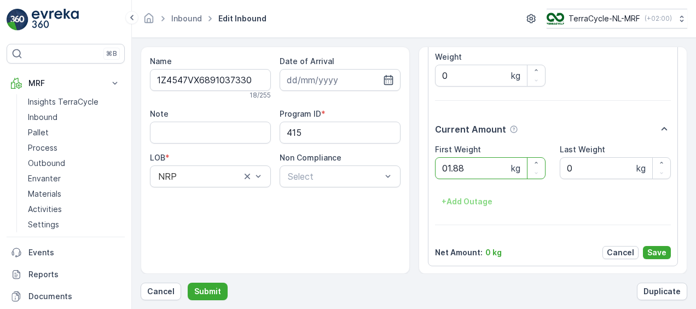
click at [188, 283] on button "Submit" at bounding box center [208, 292] width 40 height 18
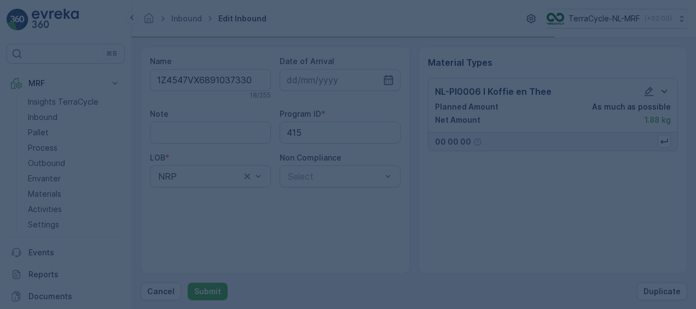
scroll to position [0, 0]
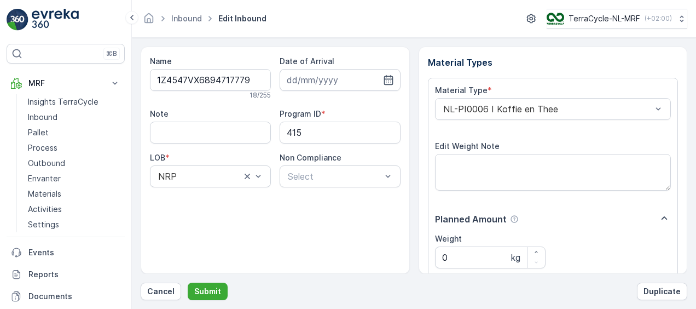
scroll to position [182, 0]
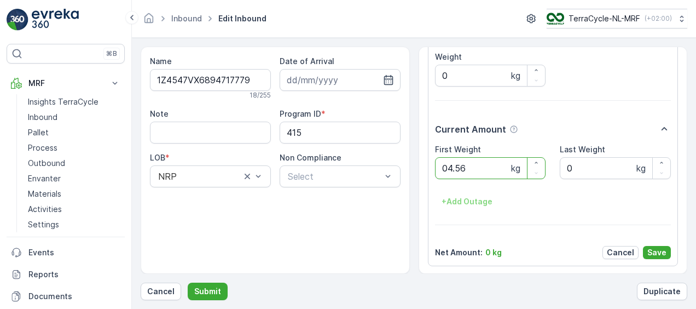
click at [188, 283] on button "Submit" at bounding box center [208, 292] width 40 height 18
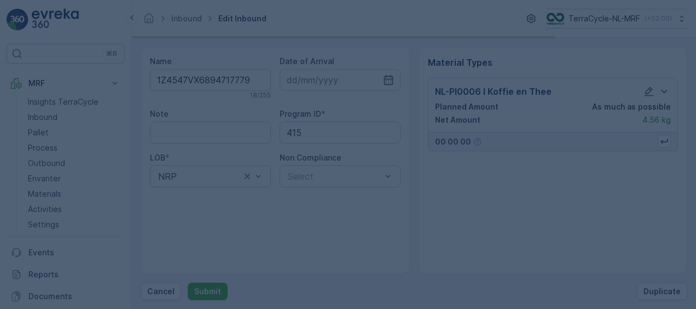
scroll to position [0, 0]
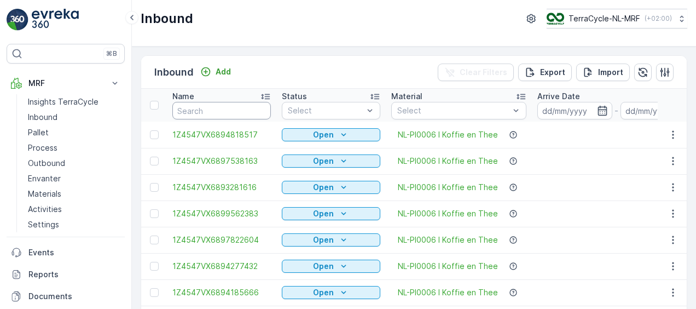
click at [239, 109] on input "text" at bounding box center [221, 111] width 99 height 18
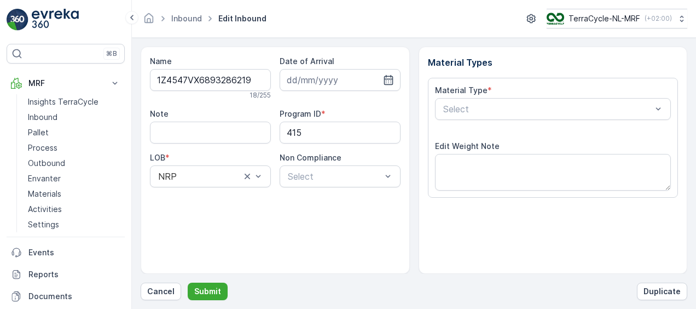
scroll to position [182, 0]
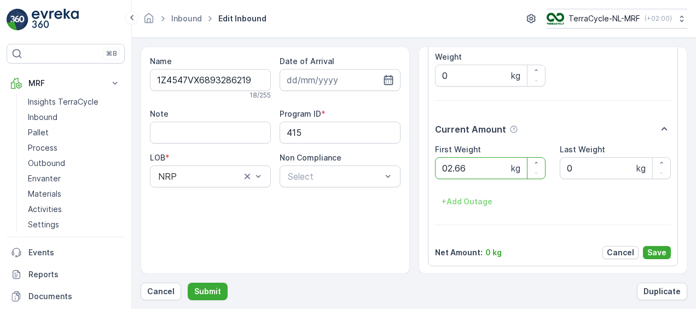
click at [188, 283] on button "Submit" at bounding box center [208, 292] width 40 height 18
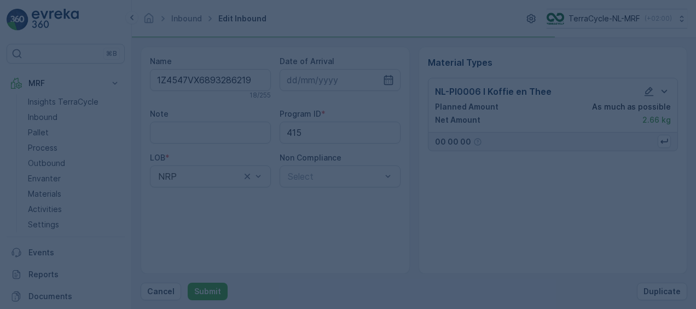
scroll to position [0, 0]
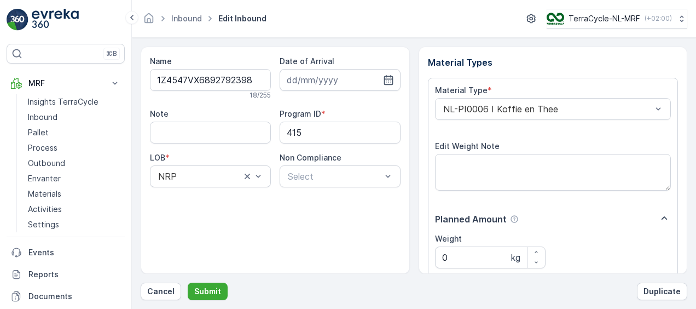
scroll to position [182, 0]
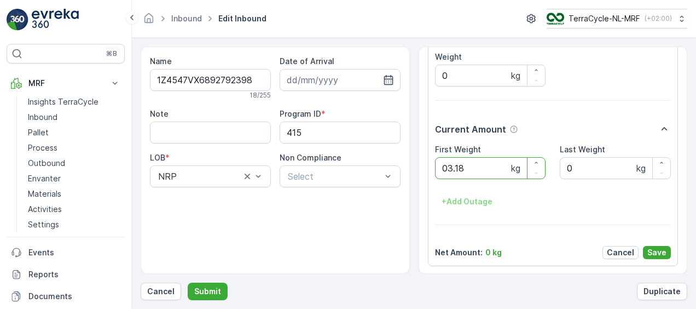
click at [188, 283] on button "Submit" at bounding box center [208, 292] width 40 height 18
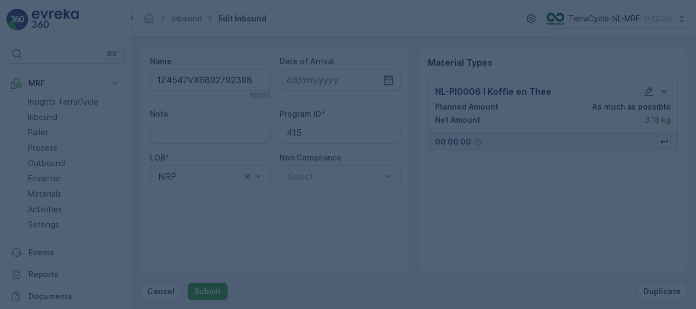
scroll to position [0, 0]
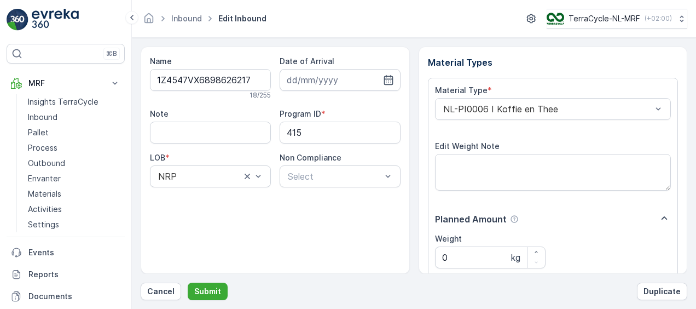
scroll to position [182, 0]
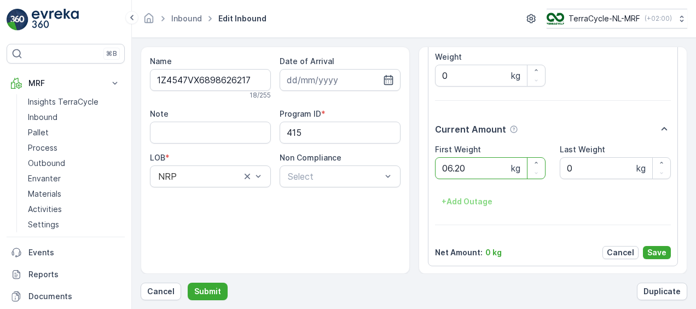
click at [188, 283] on button "Submit" at bounding box center [208, 292] width 40 height 18
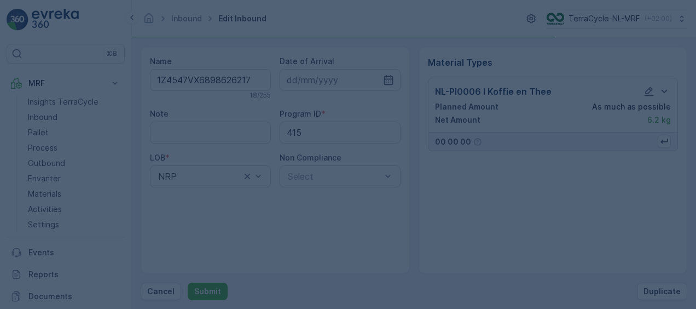
scroll to position [0, 0]
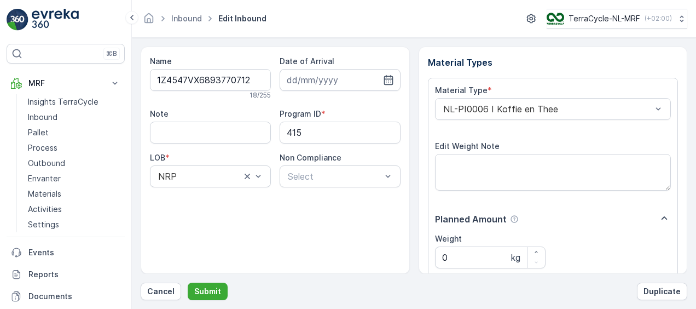
scroll to position [182, 0]
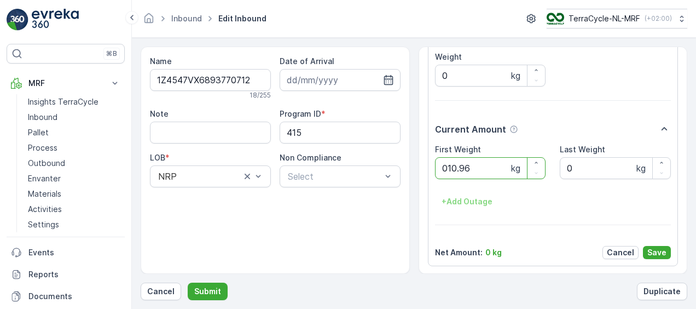
click at [188, 283] on button "Submit" at bounding box center [208, 292] width 40 height 18
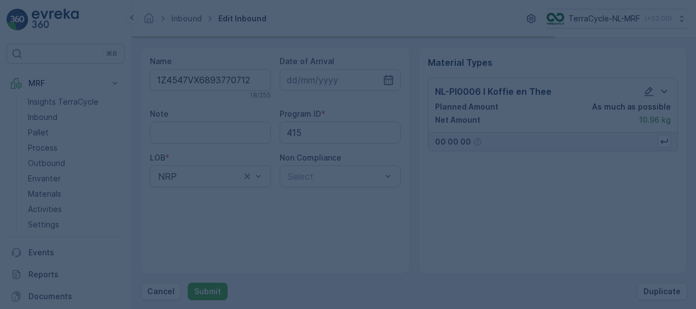
scroll to position [0, 0]
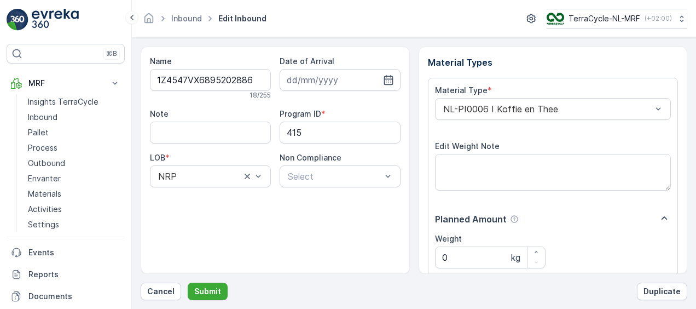
scroll to position [182, 0]
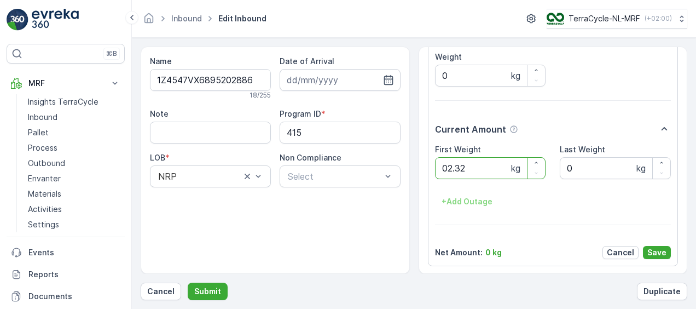
click at [188, 283] on button "Submit" at bounding box center [208, 292] width 40 height 18
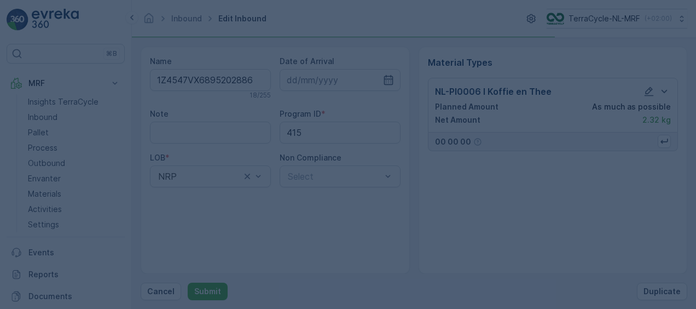
scroll to position [0, 0]
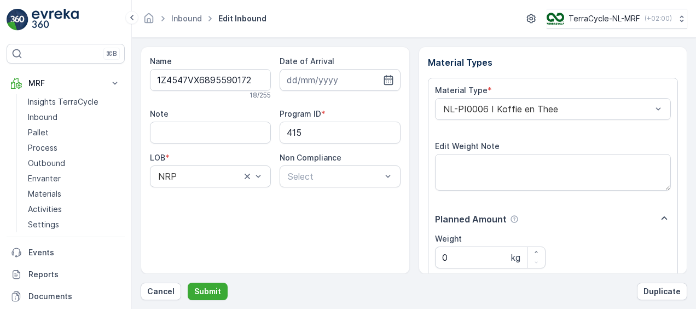
scroll to position [182, 0]
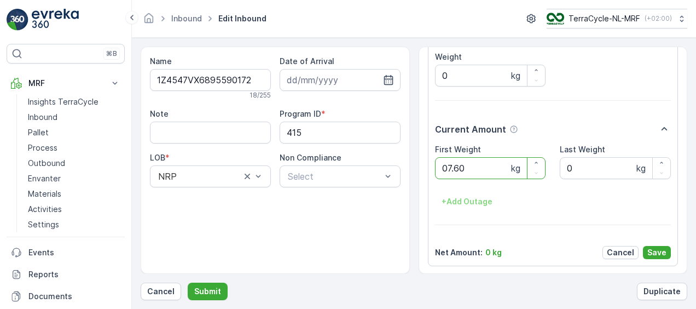
click at [188, 283] on button "Submit" at bounding box center [208, 292] width 40 height 18
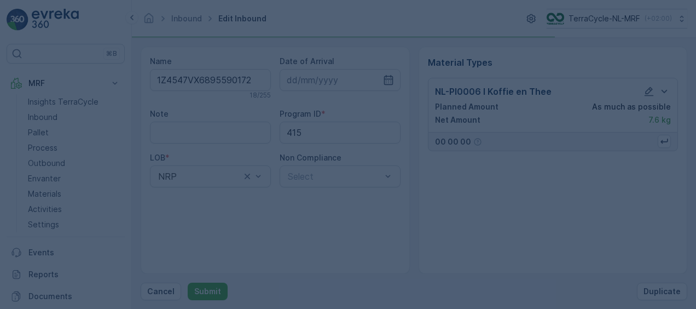
scroll to position [0, 0]
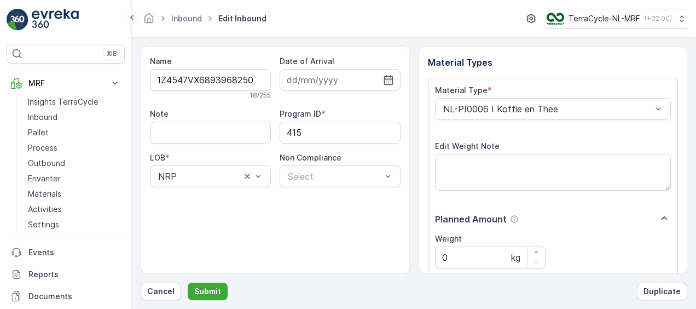
scroll to position [182, 0]
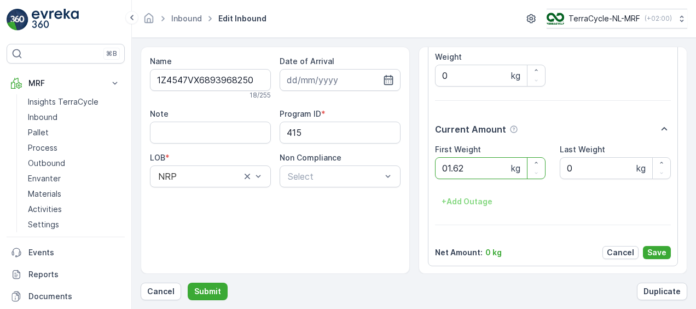
click at [188, 283] on button "Submit" at bounding box center [208, 292] width 40 height 18
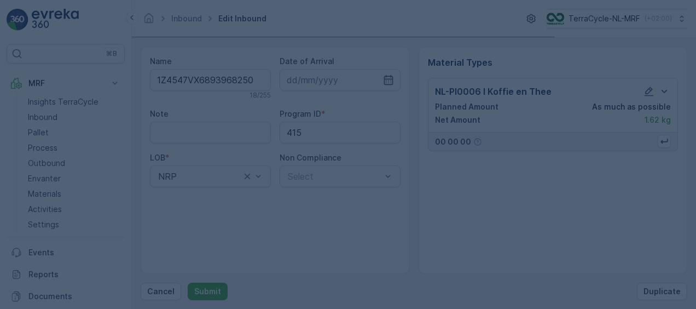
scroll to position [0, 0]
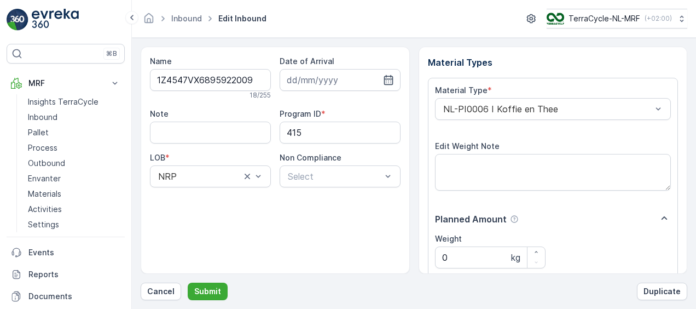
scroll to position [182, 0]
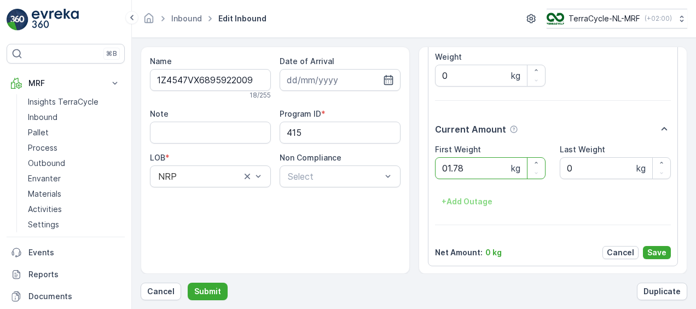
click at [188, 283] on button "Submit" at bounding box center [208, 292] width 40 height 18
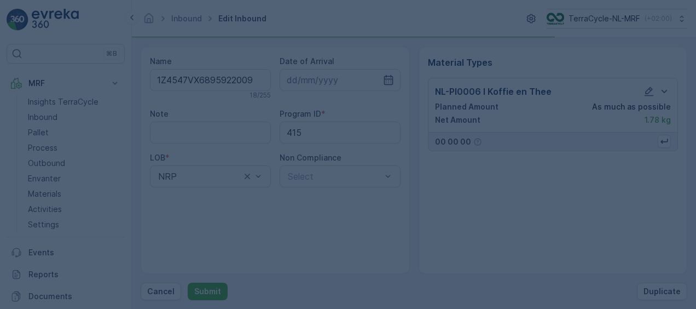
scroll to position [0, 0]
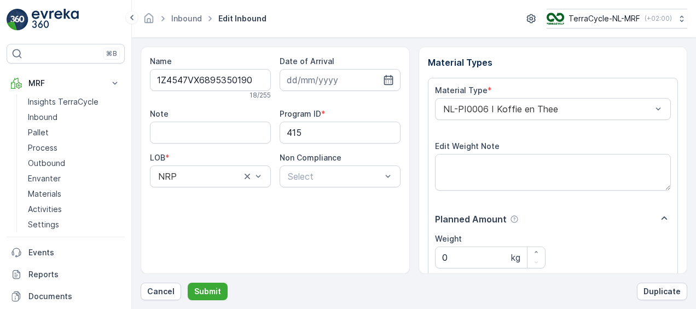
scroll to position [182, 0]
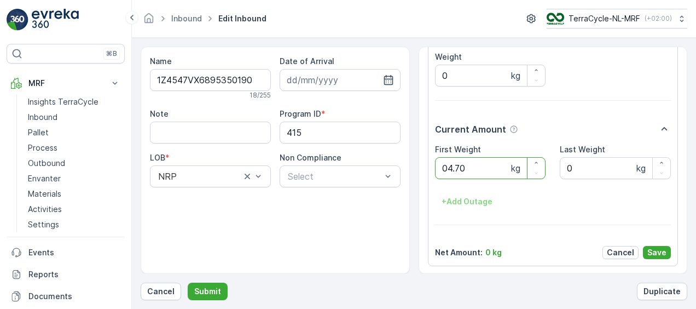
click at [188, 283] on button "Submit" at bounding box center [208, 292] width 40 height 18
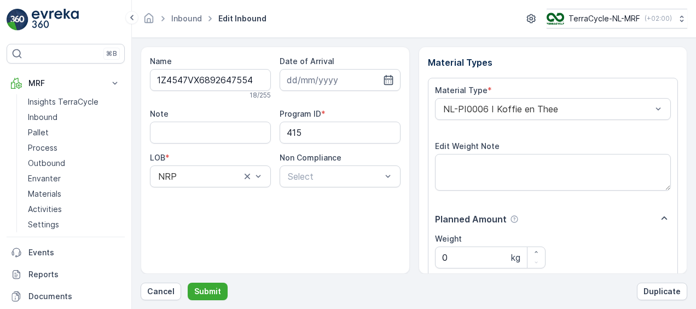
scroll to position [182, 0]
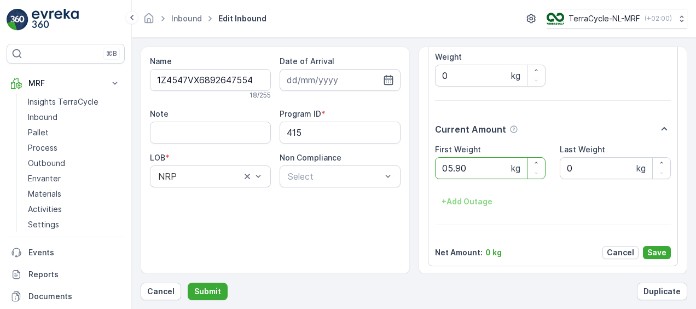
click at [188, 283] on button "Submit" at bounding box center [208, 292] width 40 height 18
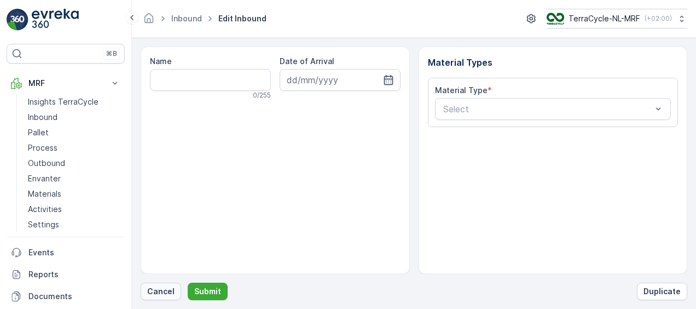
click at [163, 293] on p "Cancel" at bounding box center [160, 291] width 27 height 11
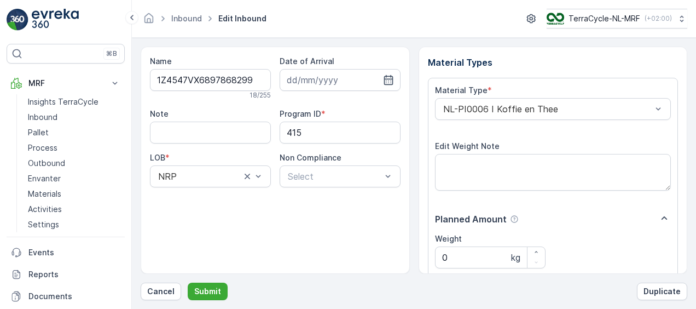
scroll to position [182, 0]
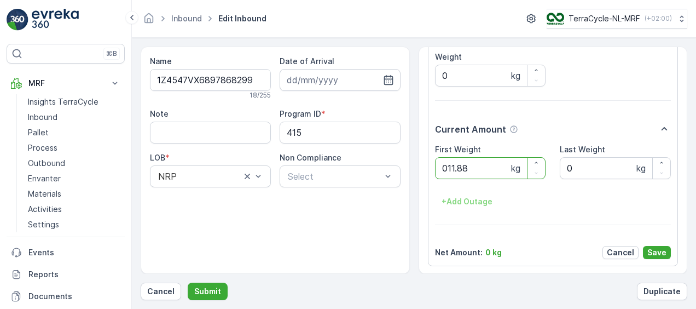
click at [188, 283] on button "Submit" at bounding box center [208, 292] width 40 height 18
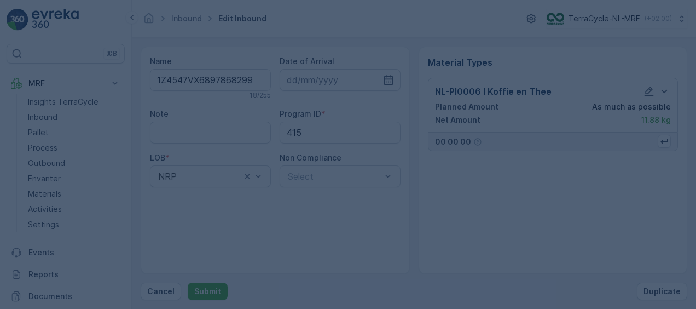
scroll to position [0, 0]
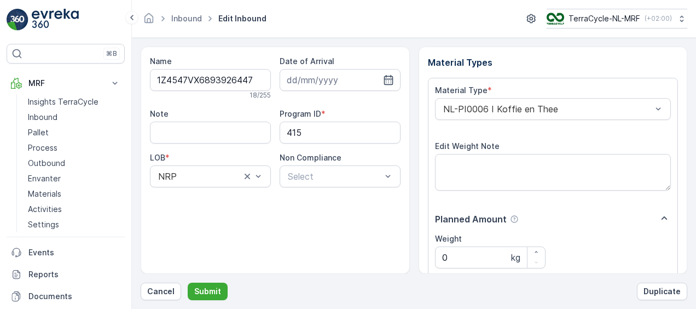
scroll to position [182, 0]
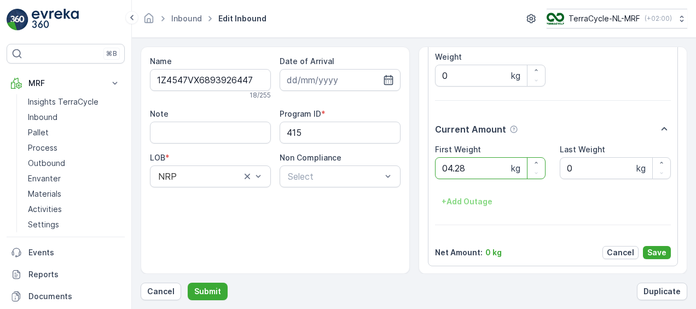
click at [188, 283] on button "Submit" at bounding box center [208, 292] width 40 height 18
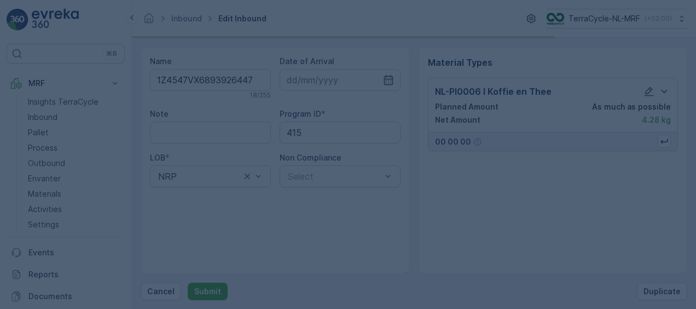
scroll to position [0, 0]
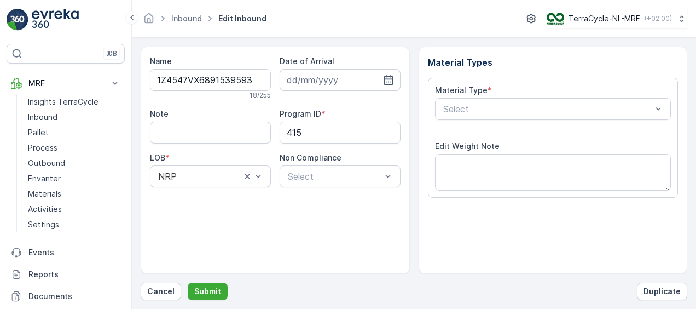
scroll to position [182, 0]
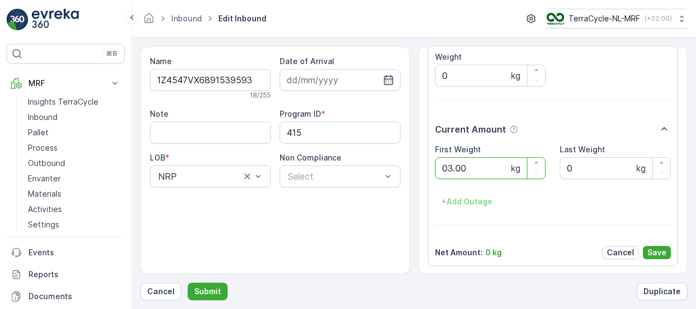
click at [188, 283] on button "Submit" at bounding box center [208, 292] width 40 height 18
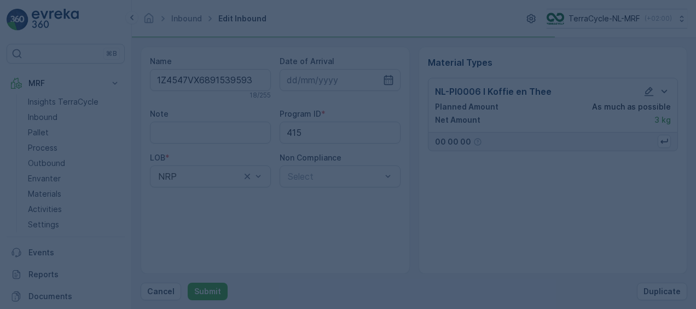
scroll to position [0, 0]
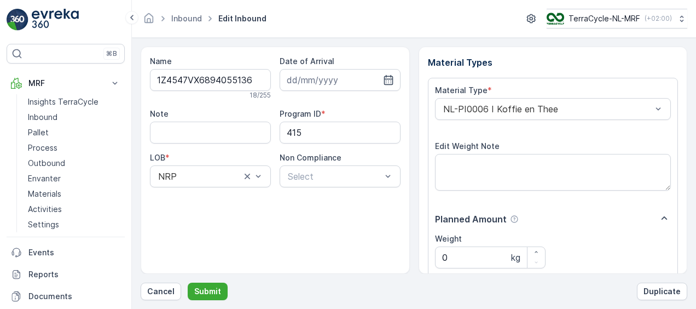
scroll to position [182, 0]
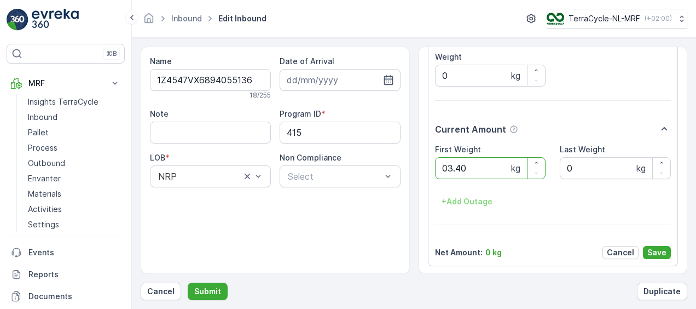
click at [188, 283] on button "Submit" at bounding box center [208, 292] width 40 height 18
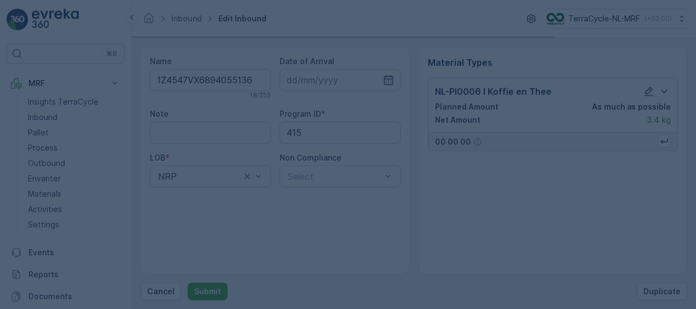
scroll to position [0, 0]
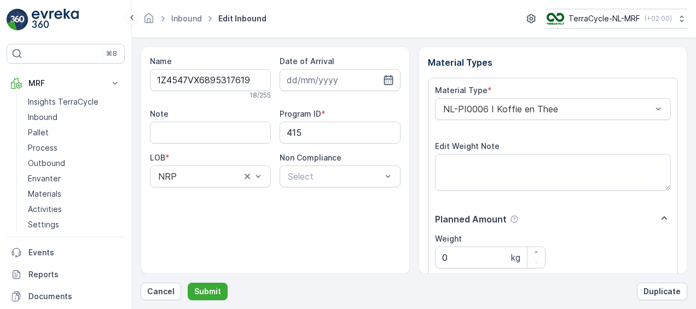
scroll to position [182, 0]
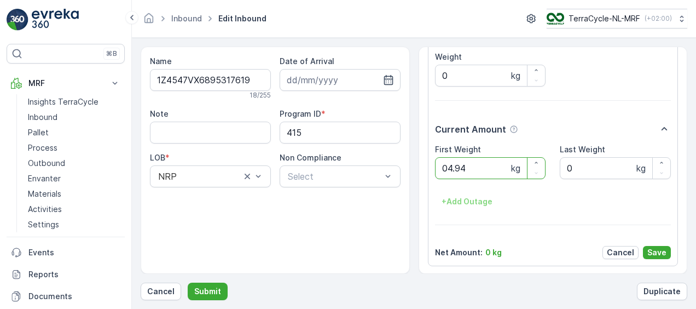
click at [188, 283] on button "Submit" at bounding box center [208, 292] width 40 height 18
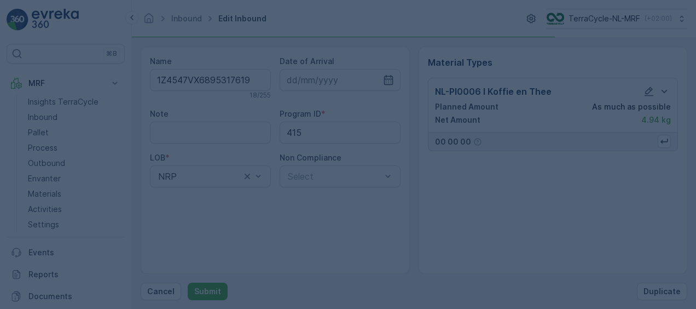
scroll to position [0, 0]
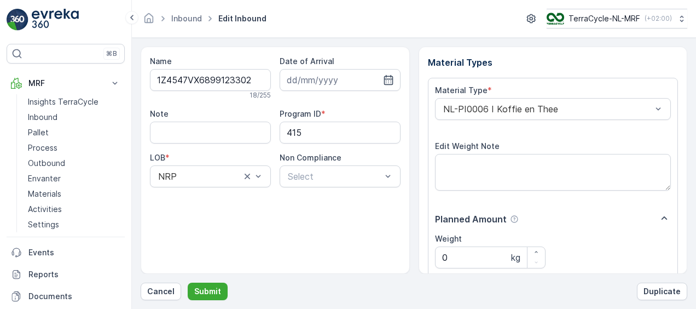
scroll to position [182, 0]
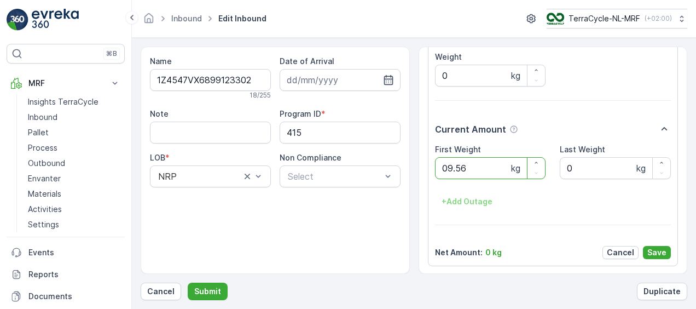
click at [188, 283] on button "Submit" at bounding box center [208, 292] width 40 height 18
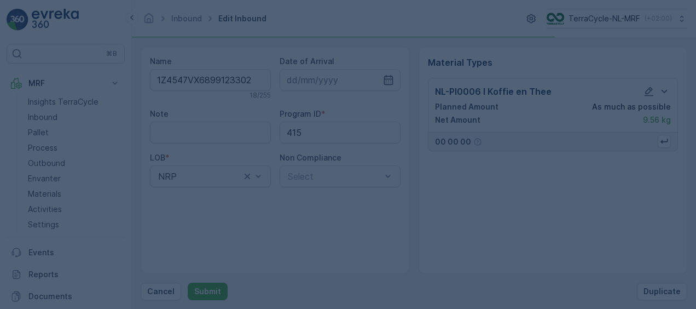
scroll to position [0, 0]
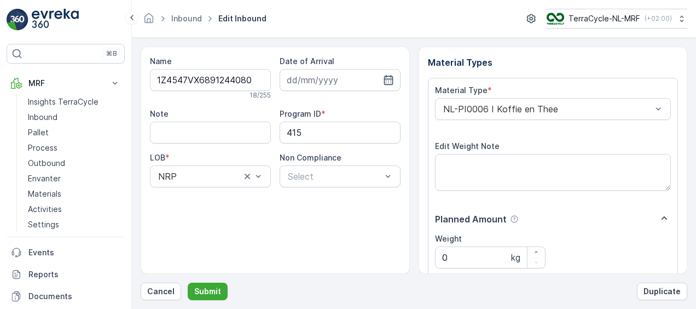
scroll to position [182, 0]
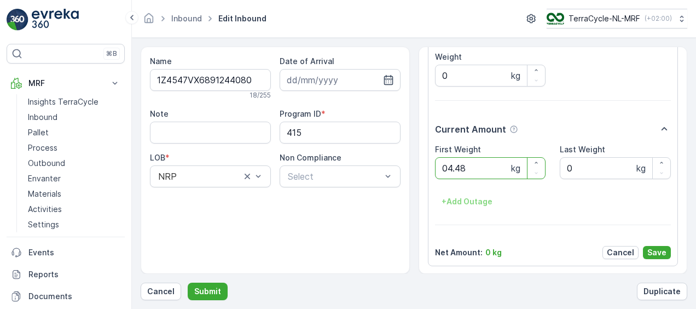
click at [188, 283] on button "Submit" at bounding box center [208, 292] width 40 height 18
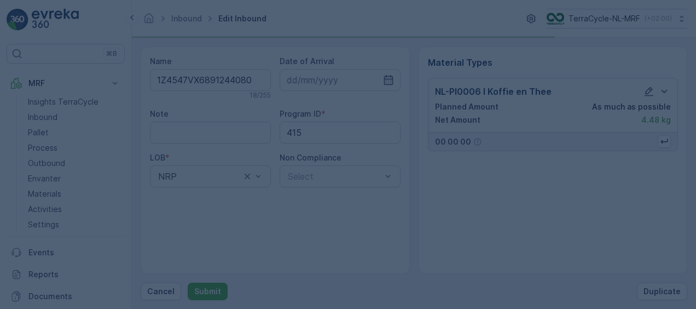
scroll to position [0, 0]
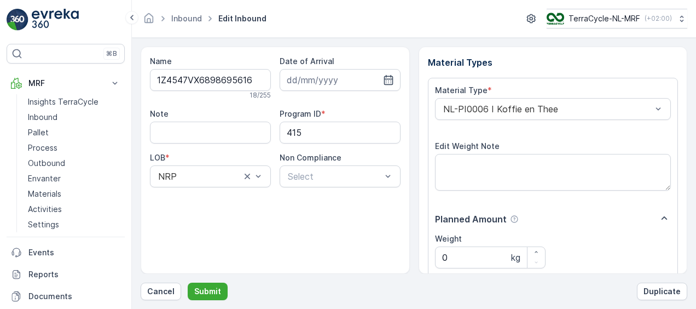
scroll to position [182, 0]
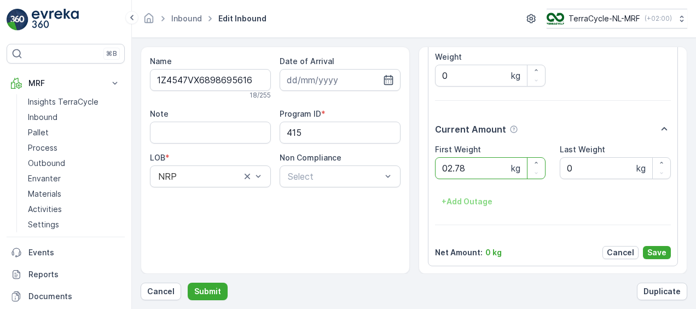
click at [188, 283] on button "Submit" at bounding box center [208, 292] width 40 height 18
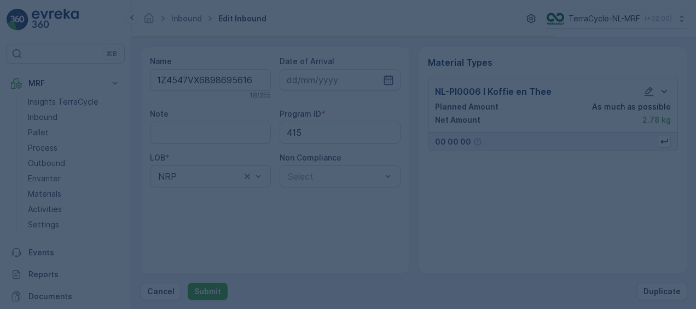
scroll to position [0, 0]
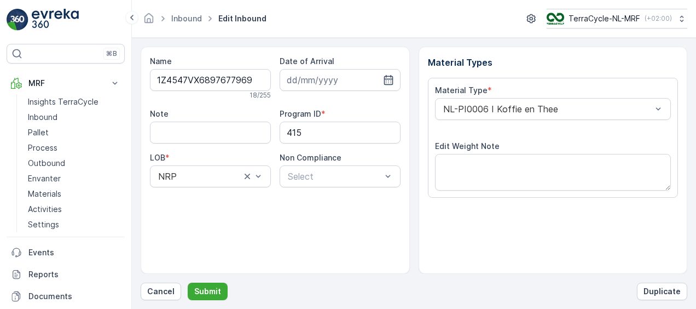
scroll to position [182, 0]
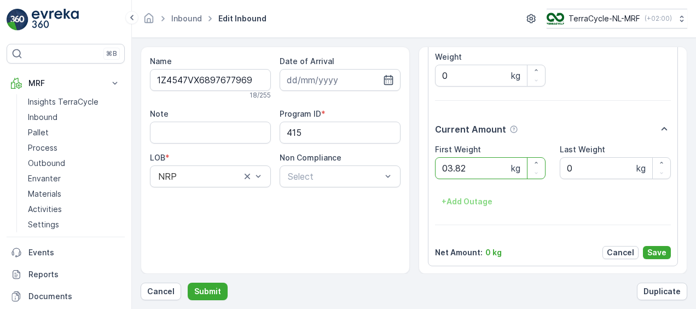
click at [188, 283] on button "Submit" at bounding box center [208, 292] width 40 height 18
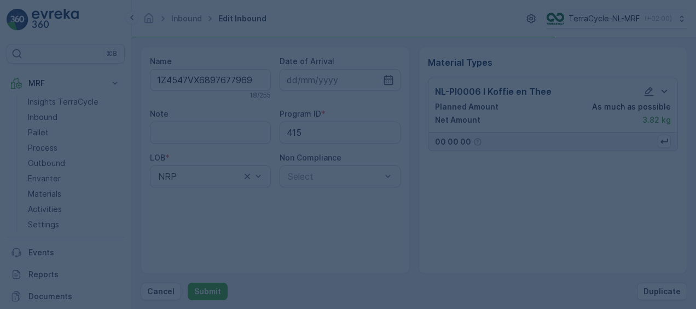
scroll to position [0, 0]
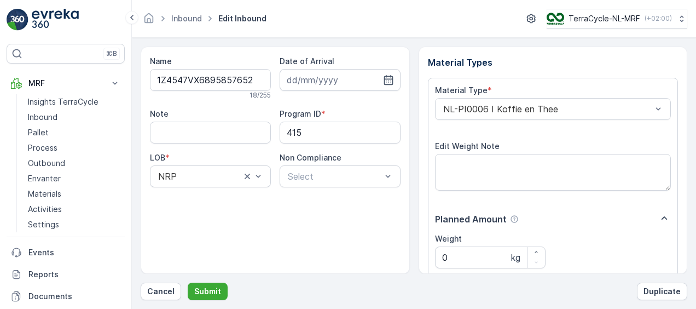
scroll to position [182, 0]
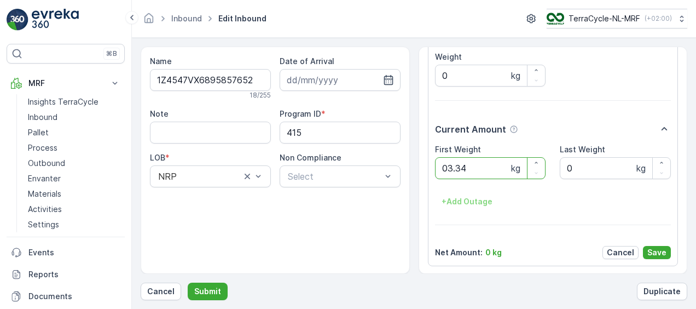
click at [188, 283] on button "Submit" at bounding box center [208, 292] width 40 height 18
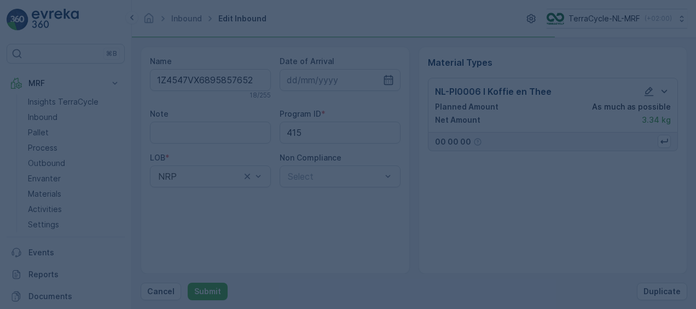
scroll to position [0, 0]
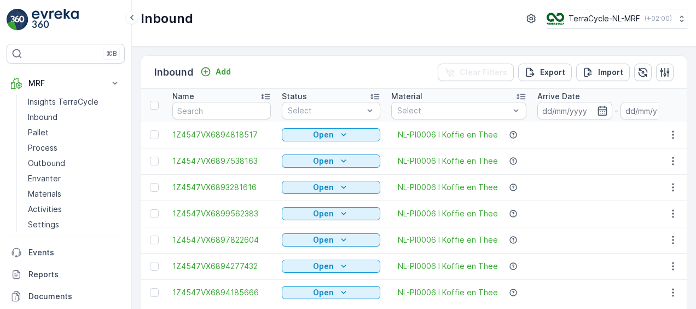
click at [402, 45] on div "Inbound TerraCycle-NL-MRF ( +02:00 )" at bounding box center [414, 23] width 564 height 47
click at [39, 131] on p "Pallet" at bounding box center [38, 132] width 21 height 11
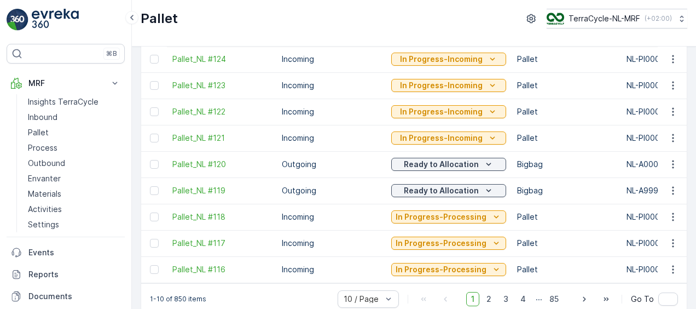
scroll to position [102, 0]
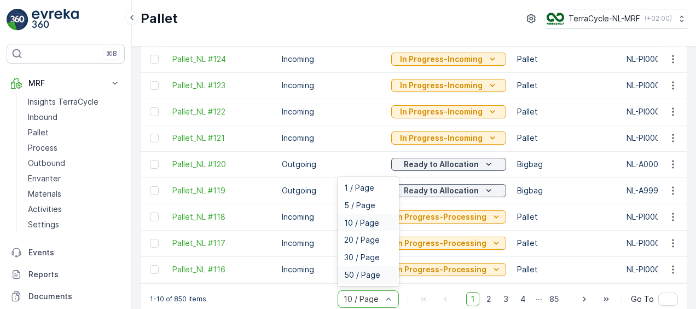
click at [356, 277] on span "50 / Page" at bounding box center [362, 274] width 36 height 9
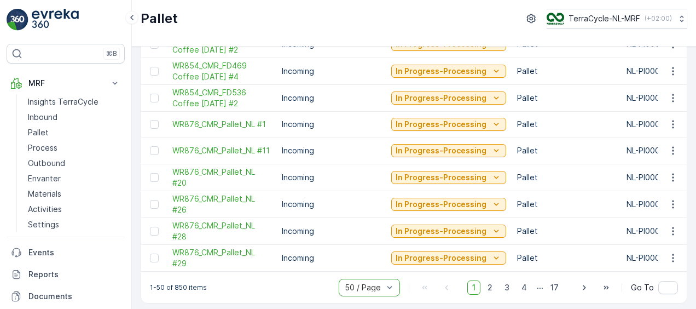
scroll to position [1176, 0]
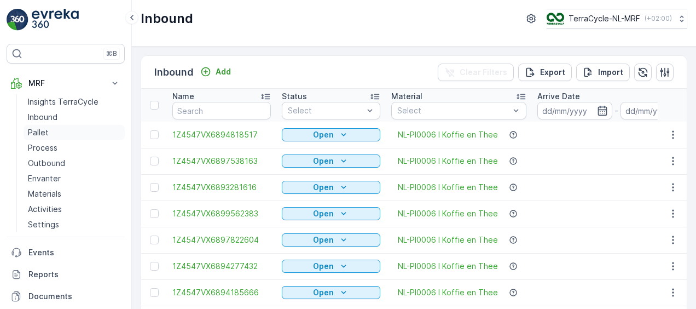
click at [34, 129] on p "Pallet" at bounding box center [38, 132] width 21 height 11
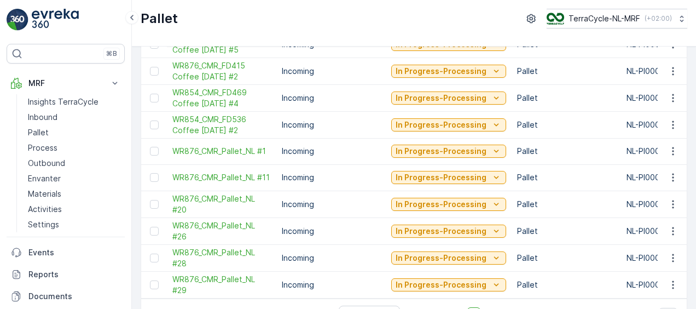
scroll to position [1176, 0]
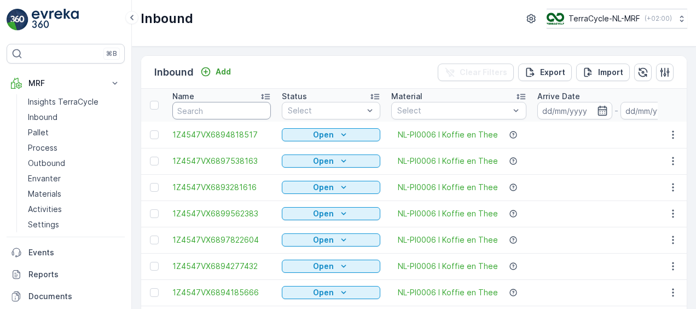
click at [242, 110] on input "text" at bounding box center [221, 111] width 99 height 18
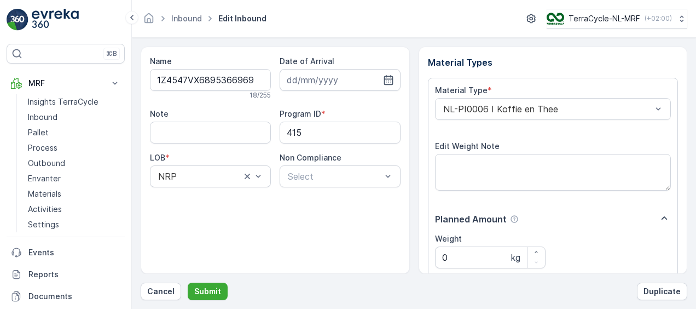
scroll to position [182, 0]
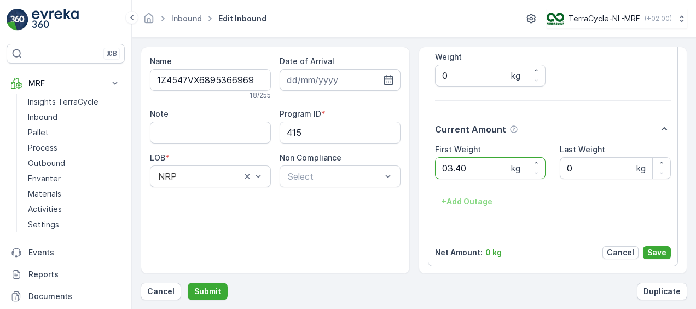
click at [188, 283] on button "Submit" at bounding box center [208, 292] width 40 height 18
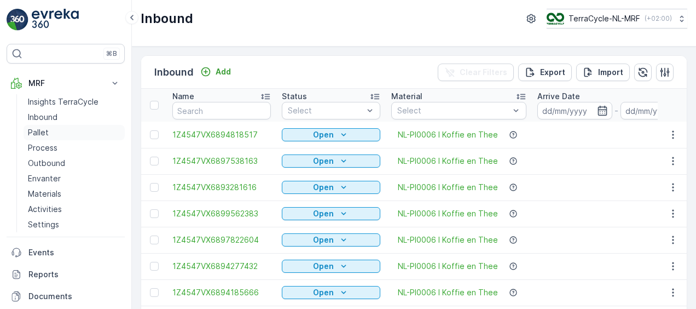
click at [37, 133] on p "Pallet" at bounding box center [38, 132] width 21 height 11
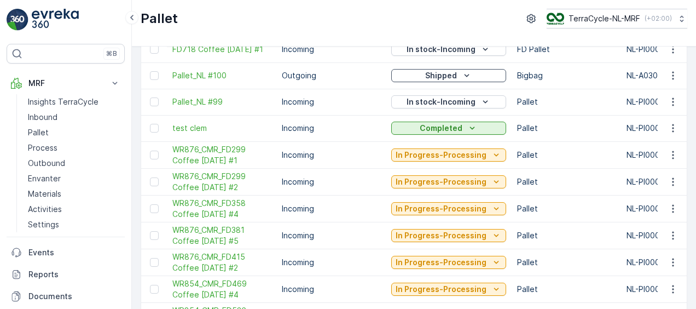
scroll to position [1176, 0]
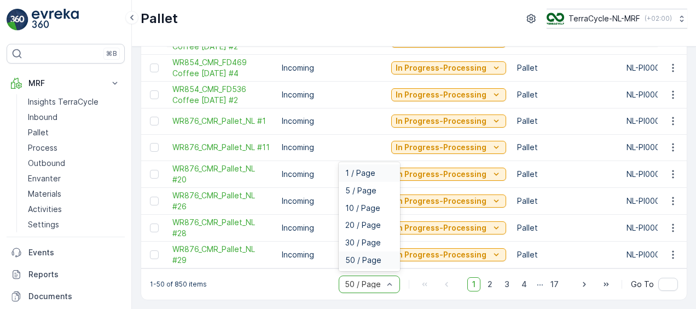
click at [365, 169] on span "1 / Page" at bounding box center [360, 173] width 30 height 9
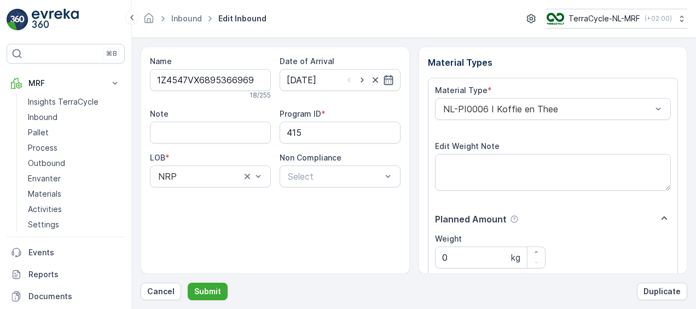
scroll to position [182, 0]
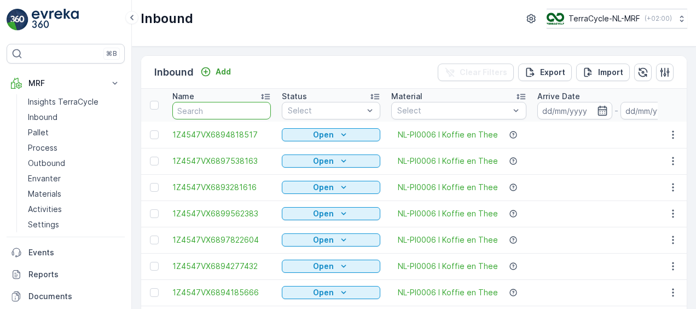
click at [206, 110] on input "text" at bounding box center [221, 111] width 99 height 18
type input "1Z4547VX6895366969"
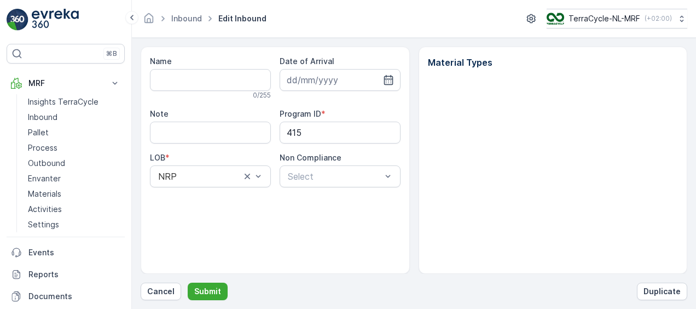
type input "1Z4547VX6895366969"
type input "[DATE]"
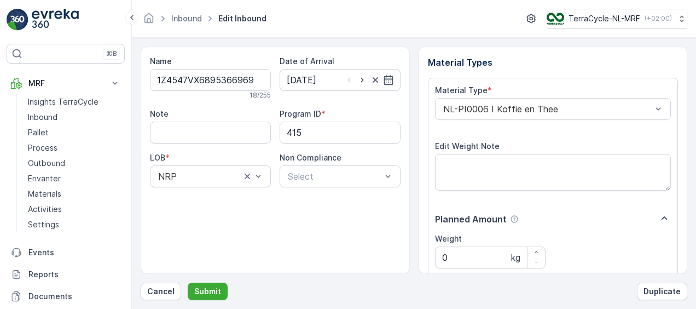
scroll to position [182, 0]
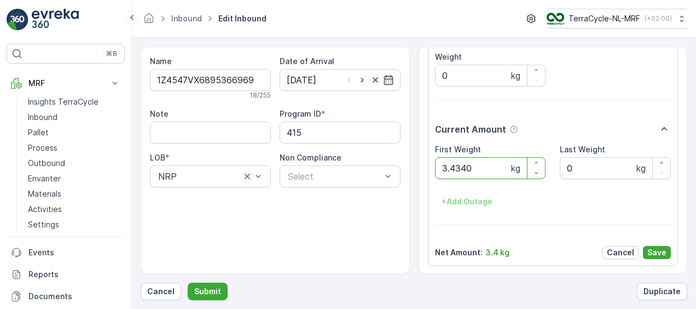
click at [188, 283] on button "Submit" at bounding box center [208, 292] width 40 height 18
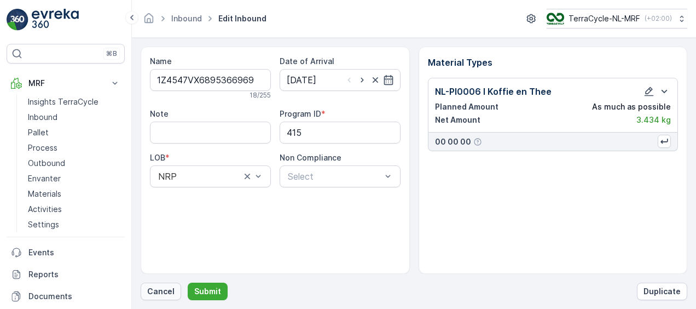
click at [160, 293] on p "Cancel" at bounding box center [160, 291] width 27 height 11
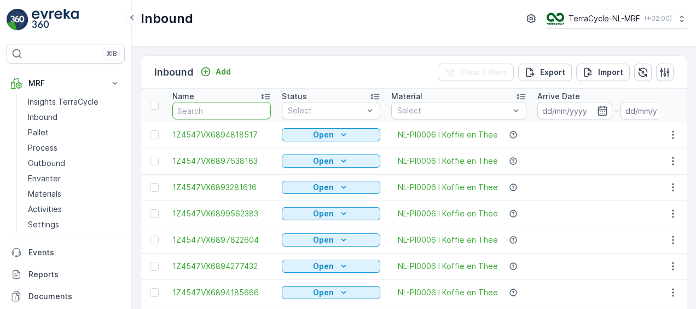
click at [219, 110] on input "text" at bounding box center [221, 111] width 99 height 18
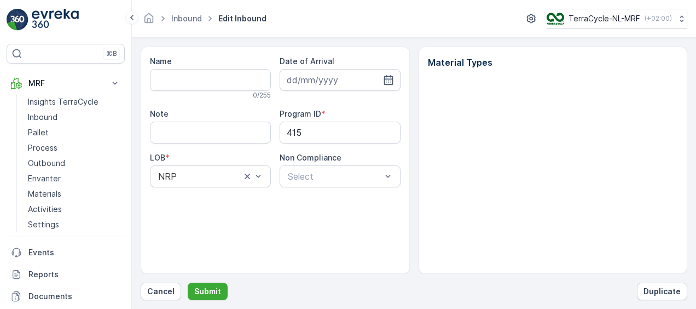
type input "1Z4547VX6895366969"
type input "[DATE]"
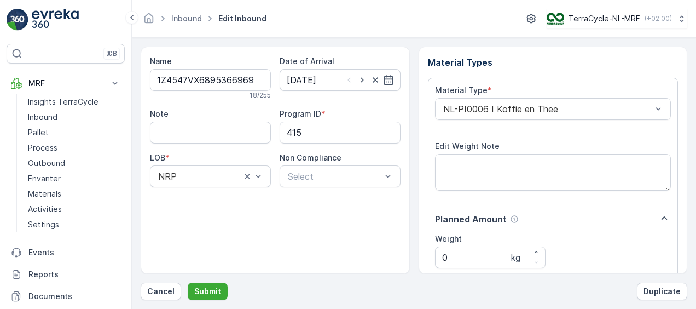
scroll to position [182, 0]
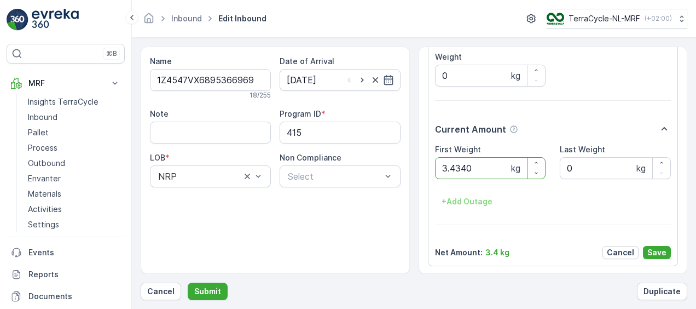
click at [188, 283] on button "Submit" at bounding box center [208, 292] width 40 height 18
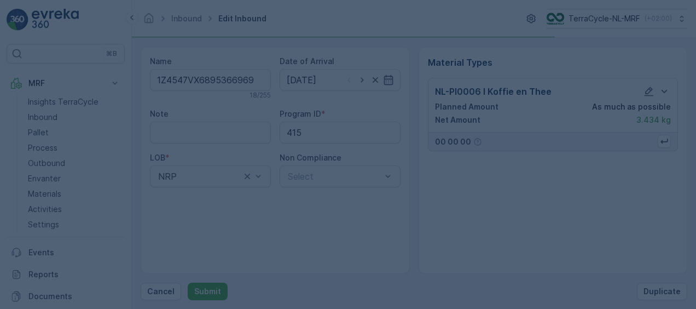
scroll to position [0, 0]
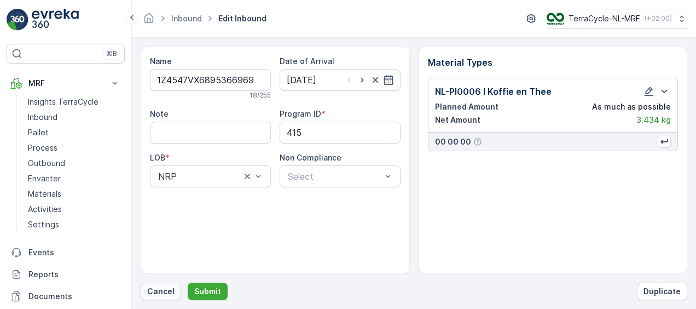
click at [164, 293] on p "Cancel" at bounding box center [160, 291] width 27 height 11
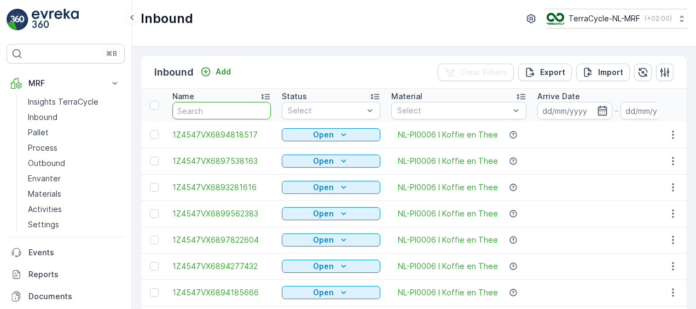
click at [201, 105] on input "text" at bounding box center [221, 111] width 99 height 18
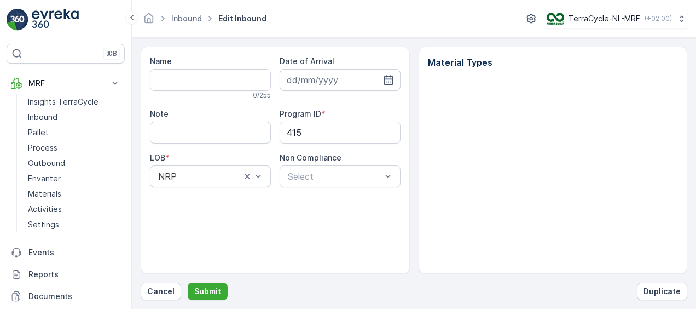
type input "1Z4547VX6895366969"
type input "[DATE]"
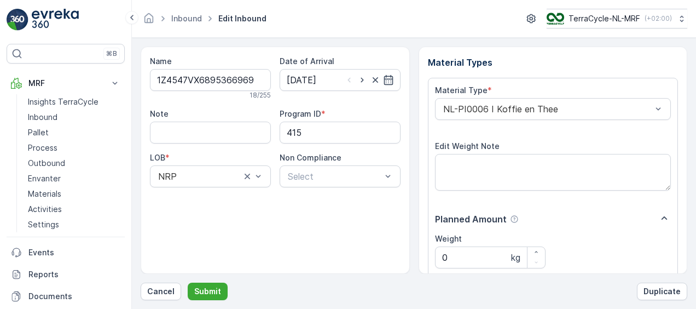
scroll to position [182, 0]
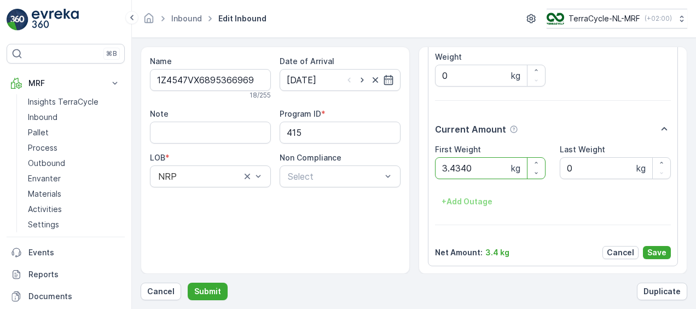
click at [188, 283] on button "Submit" at bounding box center [208, 292] width 40 height 18
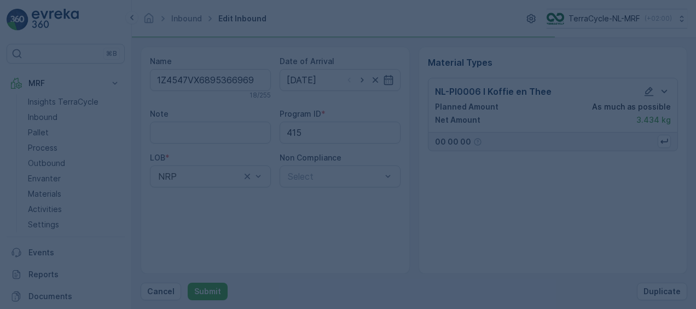
scroll to position [0, 0]
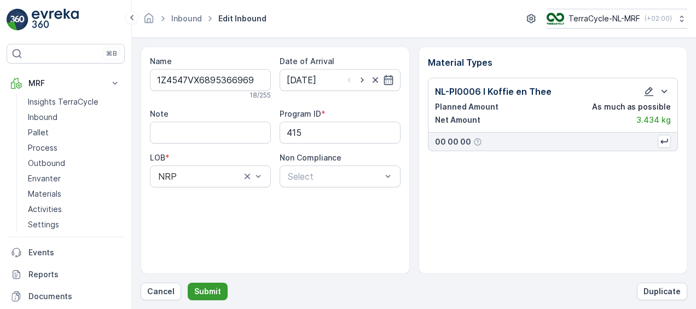
click at [206, 293] on p "Submit" at bounding box center [207, 291] width 27 height 11
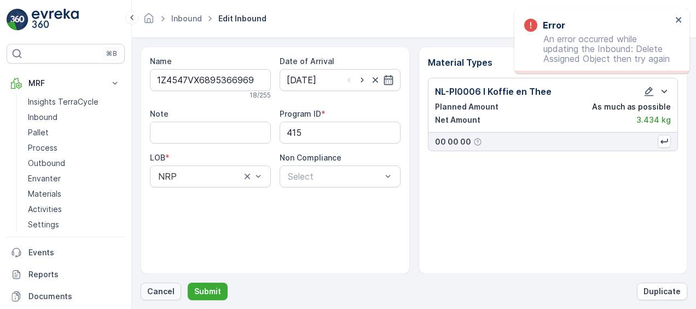
click at [160, 291] on p "Cancel" at bounding box center [160, 291] width 27 height 11
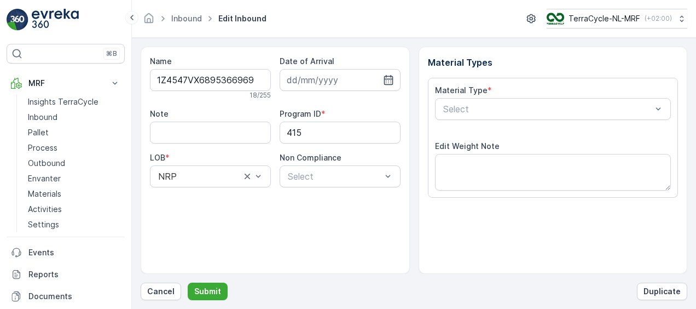
type input "[DATE]"
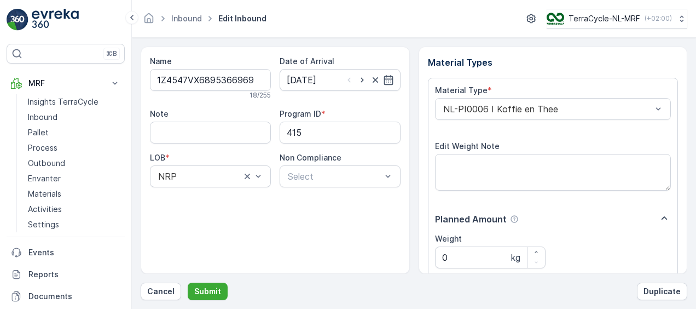
scroll to position [182, 0]
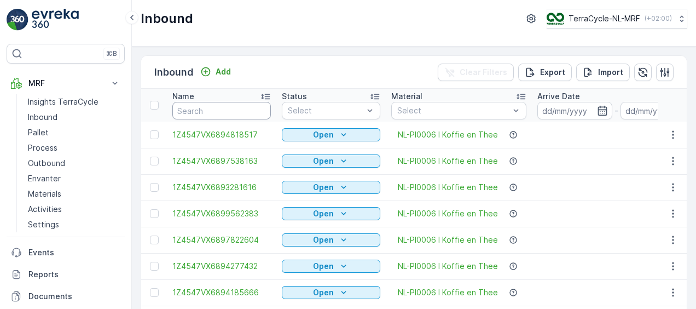
click at [211, 112] on input "text" at bounding box center [221, 111] width 99 height 18
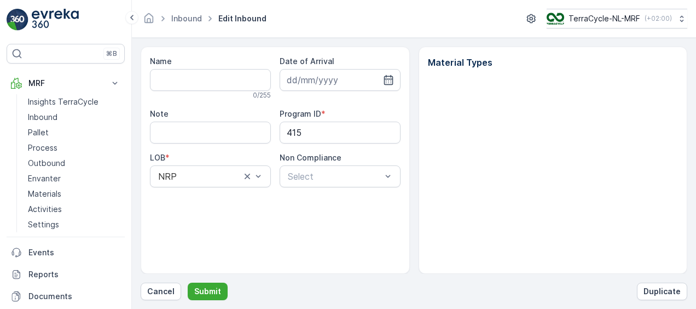
type input "1Z4547VX6895366969"
type input "[DATE]"
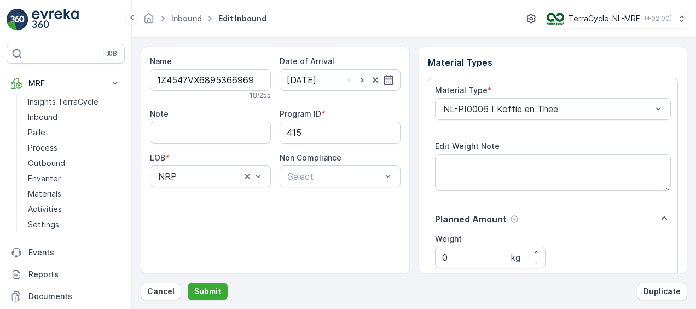
scroll to position [182, 0]
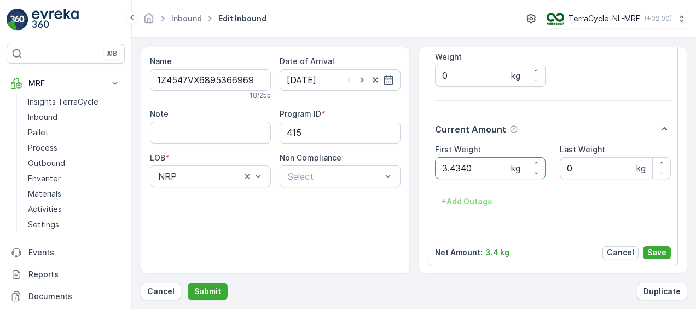
click at [188, 283] on button "Submit" at bounding box center [208, 292] width 40 height 18
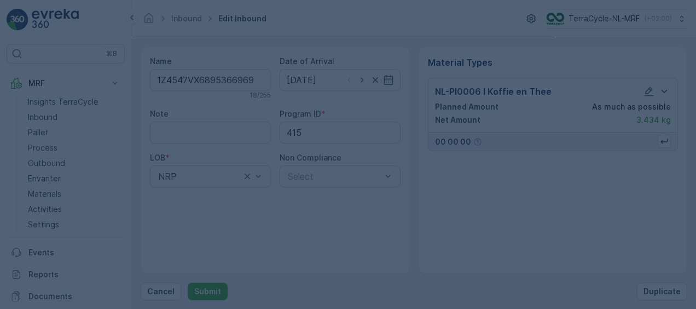
scroll to position [0, 0]
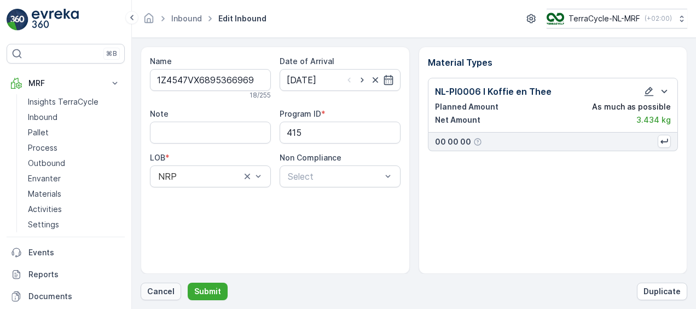
click at [170, 292] on p "Cancel" at bounding box center [160, 291] width 27 height 11
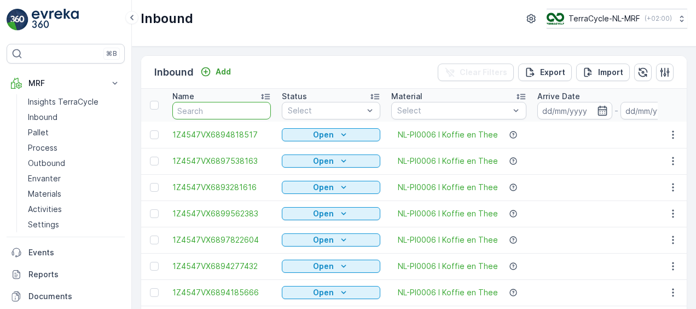
click at [224, 112] on input "text" at bounding box center [221, 111] width 99 height 18
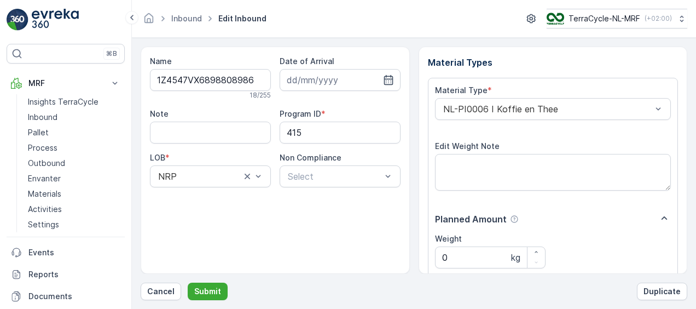
scroll to position [182, 0]
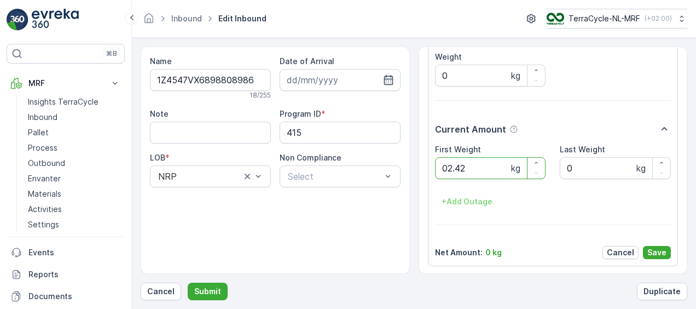
click at [188, 283] on button "Submit" at bounding box center [208, 292] width 40 height 18
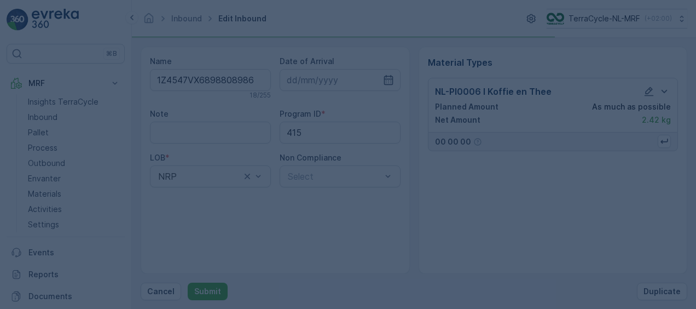
scroll to position [0, 0]
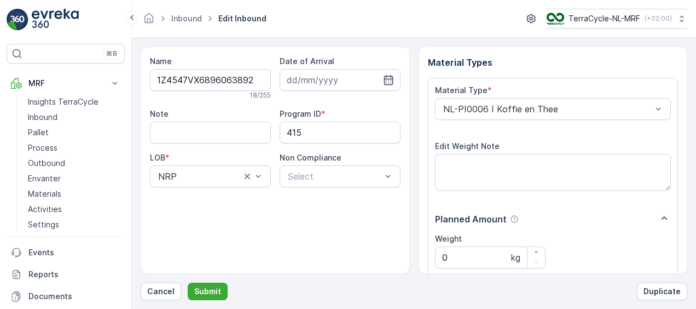
scroll to position [182, 0]
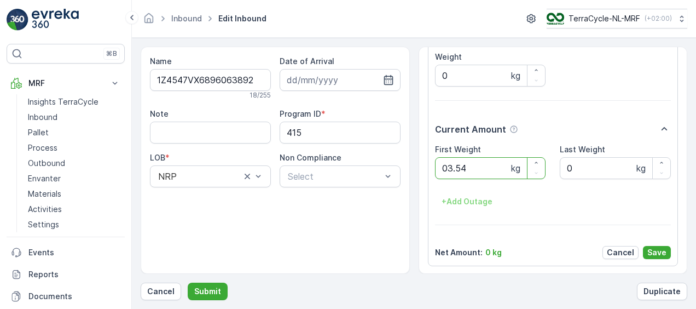
click at [188, 283] on button "Submit" at bounding box center [208, 292] width 40 height 18
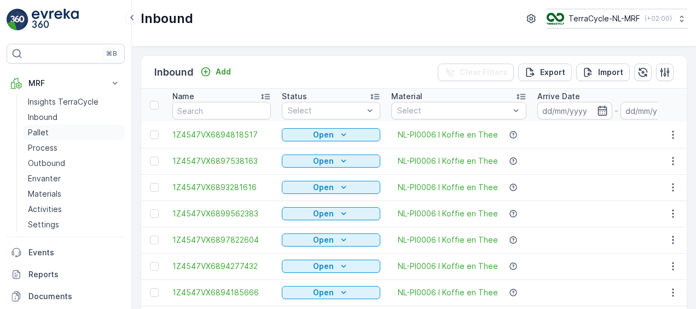
click at [38, 129] on p "Pallet" at bounding box center [38, 132] width 21 height 11
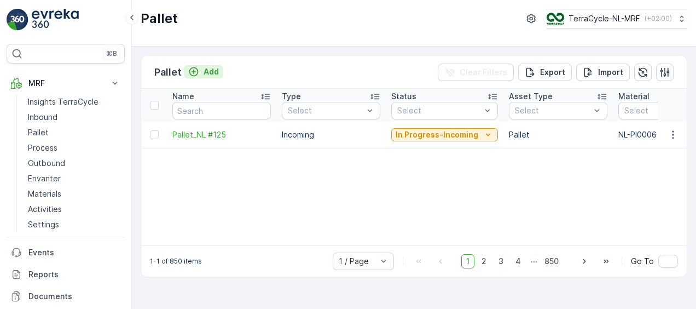
click at [204, 69] on p "Add" at bounding box center [211, 71] width 15 height 11
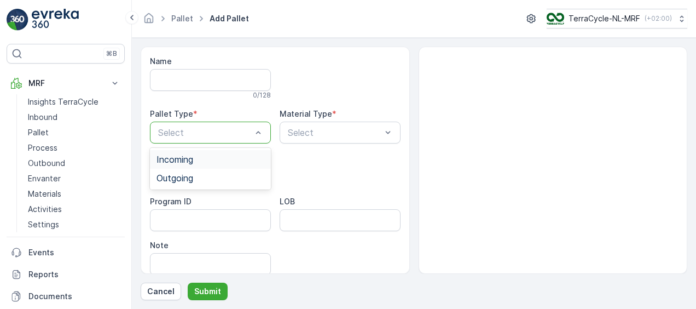
click at [235, 159] on div "Incoming" at bounding box center [211, 159] width 108 height 10
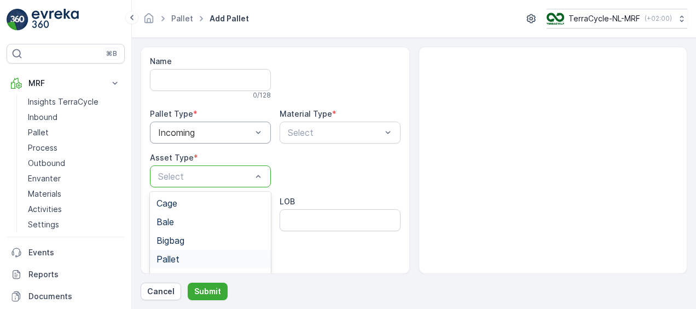
click at [217, 255] on div "Pallet" at bounding box center [211, 259] width 108 height 10
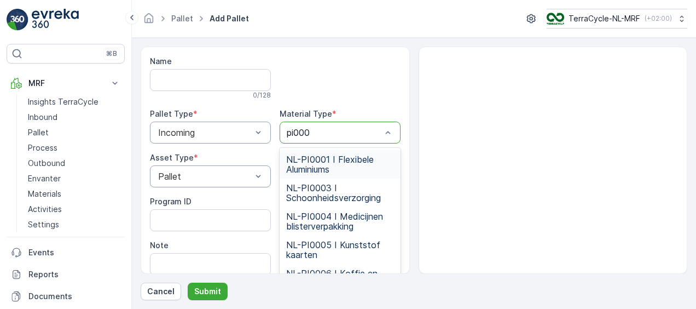
type input "pi0006"
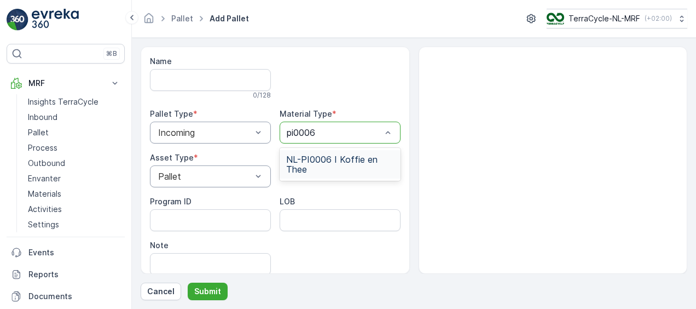
click at [342, 163] on span "NL-PI0006 I Koffie en Thee" at bounding box center [340, 164] width 108 height 20
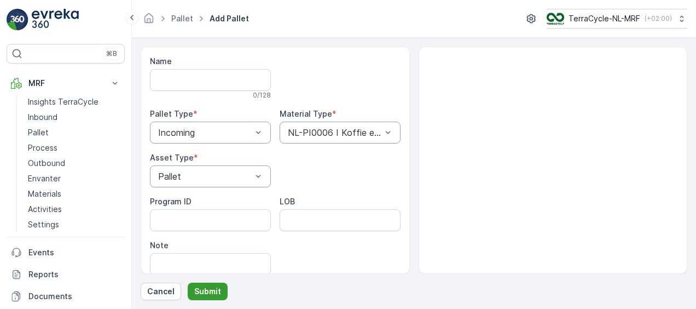
click at [211, 289] on p "Submit" at bounding box center [207, 291] width 27 height 11
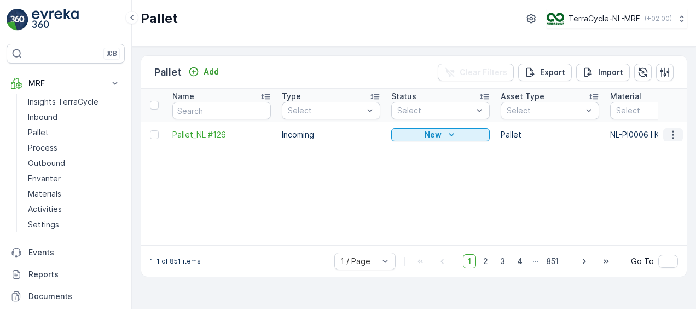
click at [672, 133] on icon "button" at bounding box center [673, 134] width 11 height 11
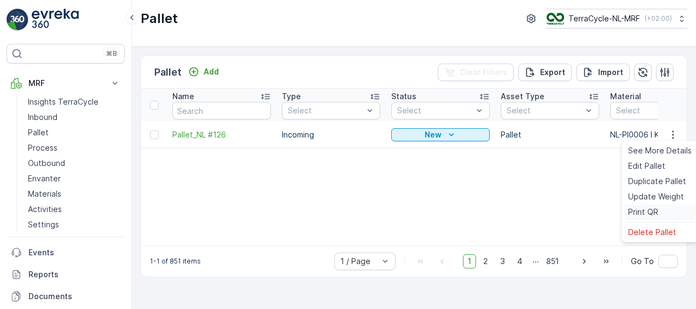
click at [636, 216] on span "Print QR" at bounding box center [644, 211] width 30 height 11
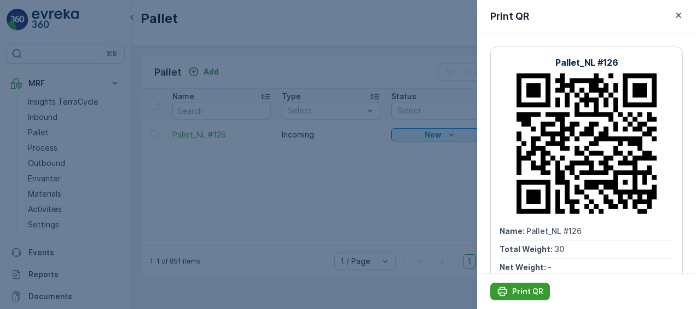
click at [535, 293] on p "Print QR" at bounding box center [527, 291] width 31 height 11
click at [510, 291] on div "Print QR" at bounding box center [520, 291] width 47 height 11
click at [677, 14] on icon "button" at bounding box center [678, 15] width 11 height 11
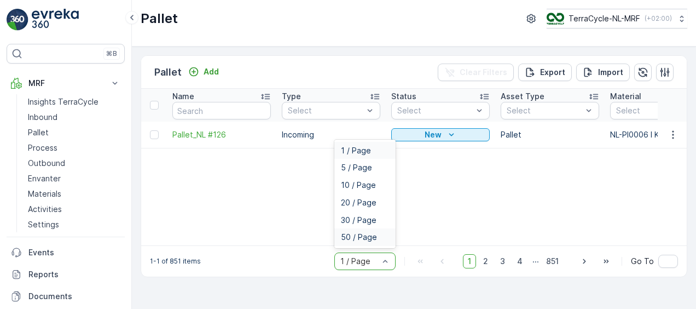
click at [368, 238] on span "50 / Page" at bounding box center [359, 237] width 36 height 9
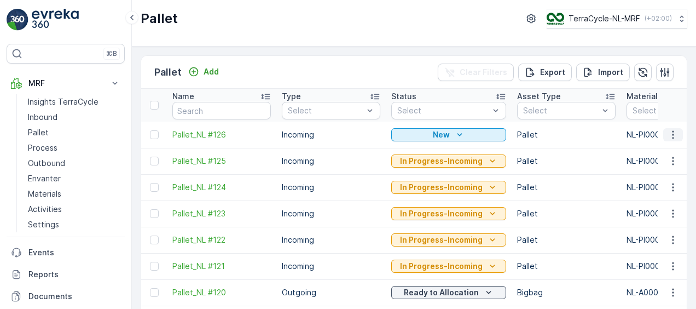
click at [672, 134] on icon "button" at bounding box center [673, 134] width 11 height 11
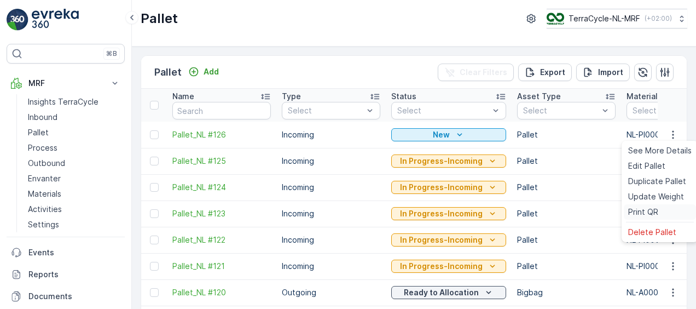
click at [646, 212] on span "Print QR" at bounding box center [644, 211] width 30 height 11
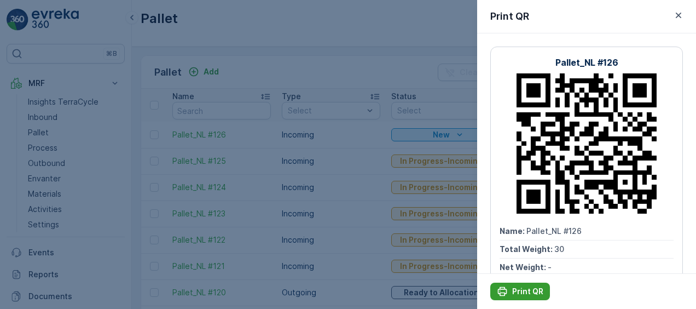
click at [530, 293] on p "Print QR" at bounding box center [527, 291] width 31 height 11
click at [519, 291] on p "Print QR" at bounding box center [527, 291] width 31 height 11
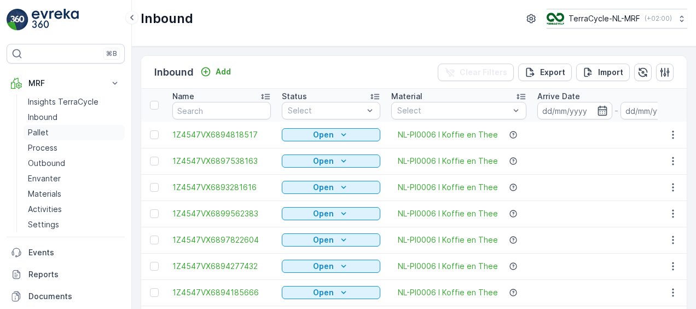
click at [46, 132] on p "Pallet" at bounding box center [38, 132] width 21 height 11
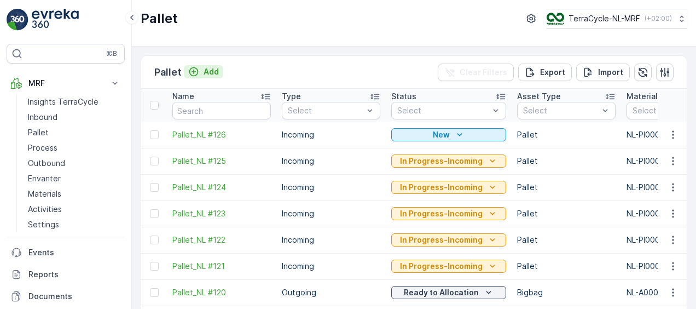
click at [204, 69] on p "Add" at bounding box center [211, 71] width 15 height 11
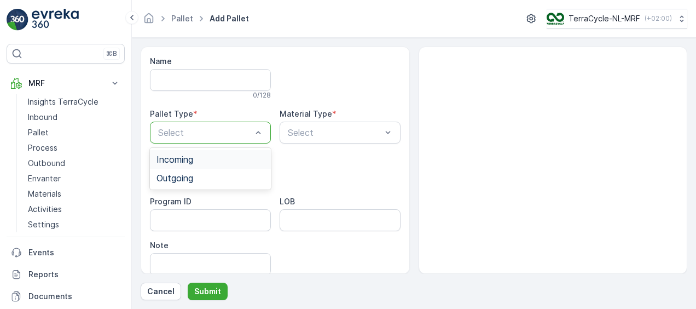
click at [223, 159] on div "Incoming" at bounding box center [211, 159] width 108 height 10
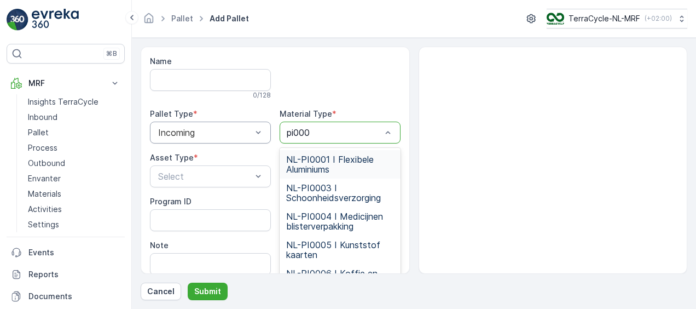
type input "pi0006"
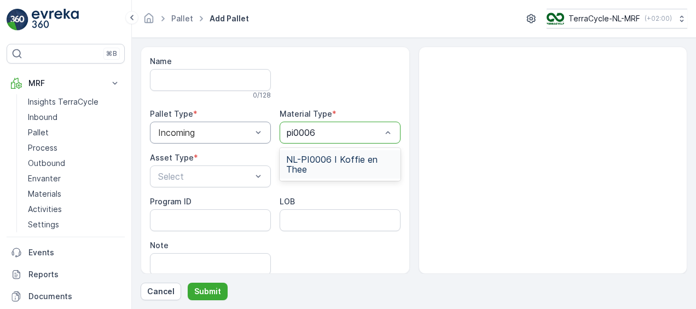
click at [335, 161] on span "NL-PI0006 I Koffie en Thee" at bounding box center [340, 164] width 108 height 20
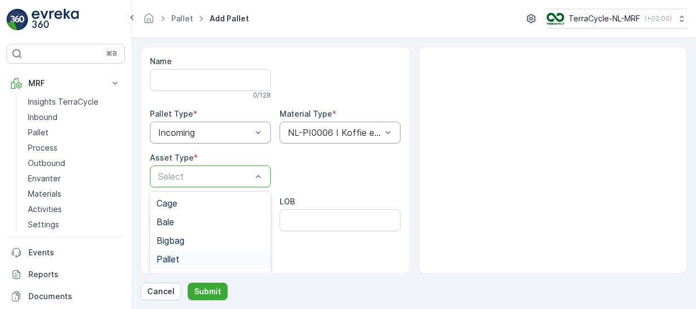
click at [187, 263] on div "Pallet" at bounding box center [210, 259] width 121 height 19
click at [207, 295] on p "Submit" at bounding box center [207, 291] width 27 height 11
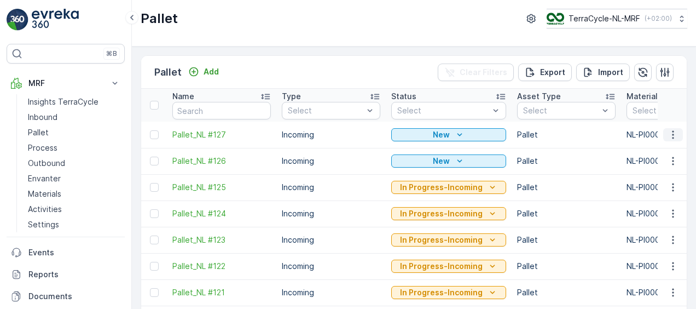
click at [670, 135] on icon "button" at bounding box center [673, 134] width 11 height 11
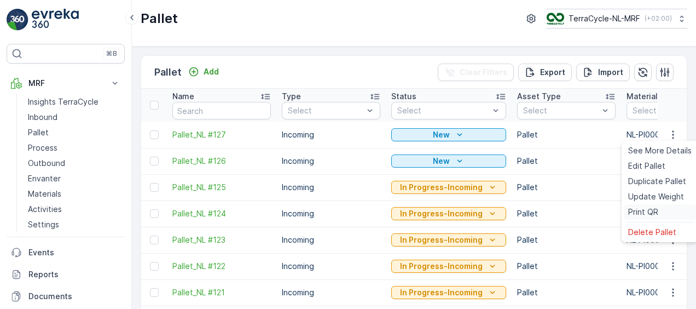
click at [638, 212] on span "Print QR" at bounding box center [644, 211] width 30 height 11
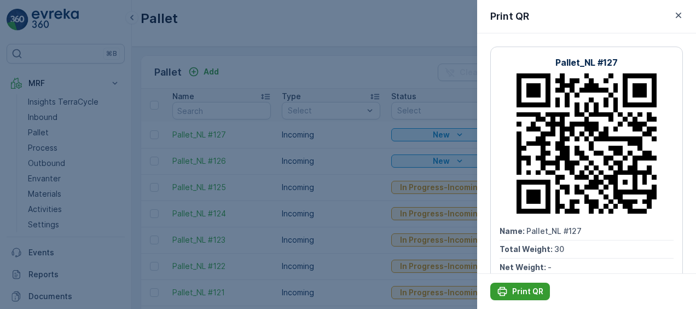
click at [527, 293] on p "Print QR" at bounding box center [527, 291] width 31 height 11
click at [235, 111] on div at bounding box center [348, 154] width 696 height 309
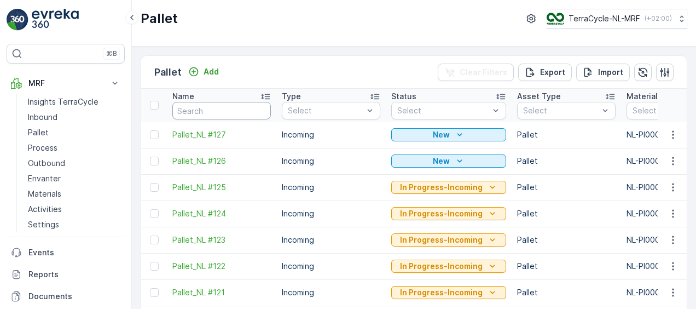
click at [235, 111] on input "text" at bounding box center [221, 111] width 99 height 18
type input "1Z4547VX6895128270"
click at [245, 109] on input "text" at bounding box center [221, 111] width 99 height 18
type input "1Z4547VX6895128270"
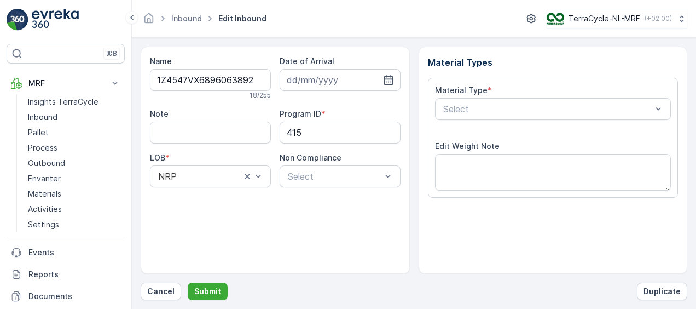
type input "[DATE]"
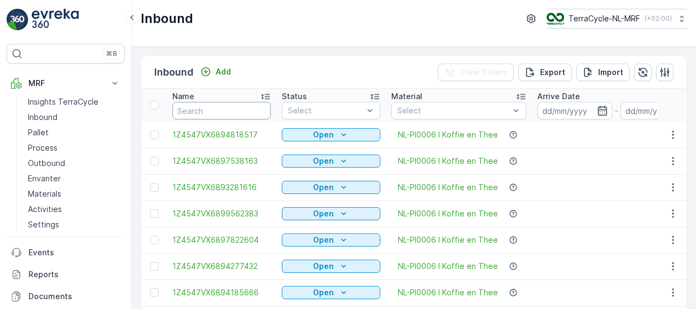
click at [250, 111] on input "text" at bounding box center [221, 111] width 99 height 18
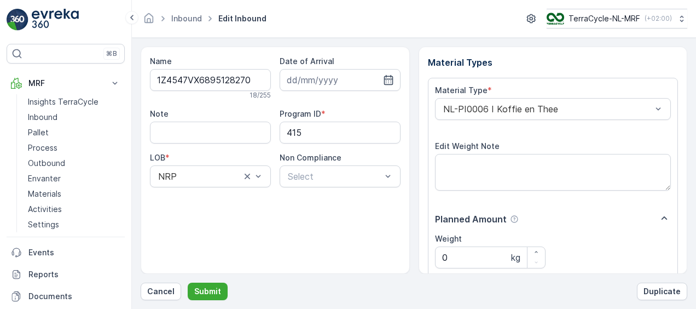
scroll to position [182, 0]
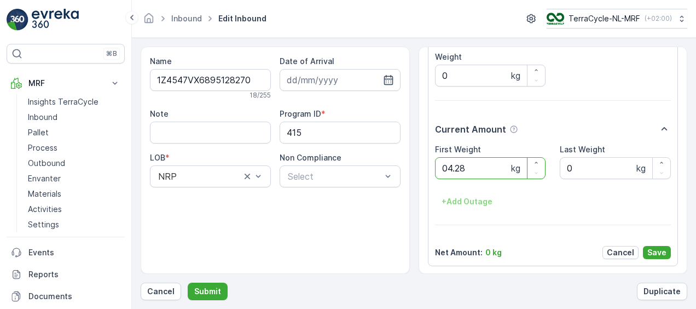
click at [188, 283] on button "Submit" at bounding box center [208, 292] width 40 height 18
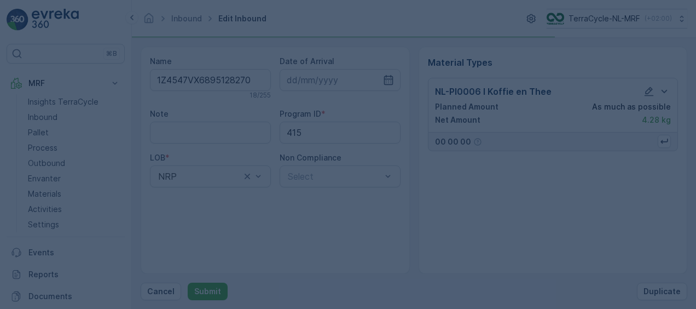
scroll to position [0, 0]
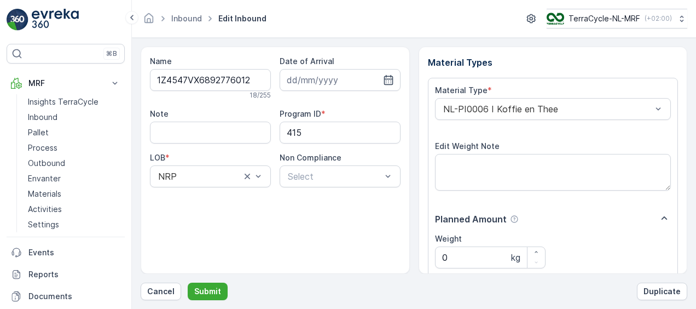
scroll to position [182, 0]
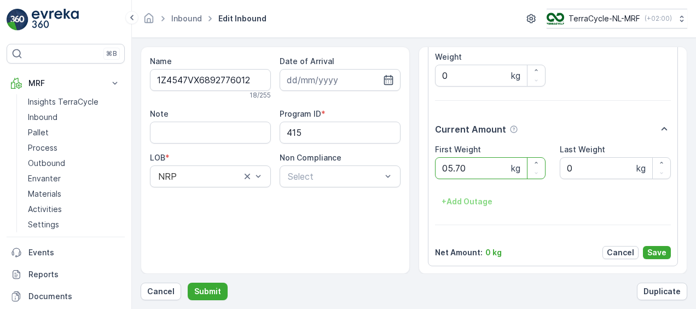
click at [188, 283] on button "Submit" at bounding box center [208, 292] width 40 height 18
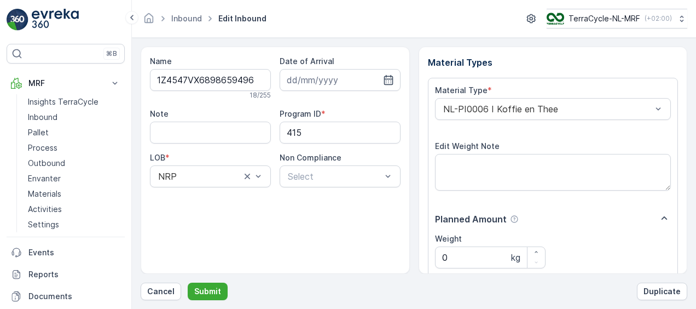
scroll to position [182, 0]
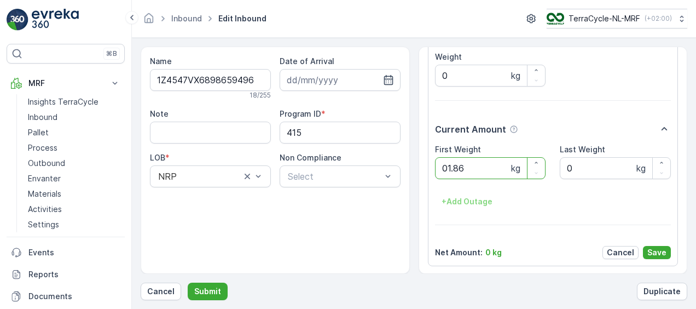
click at [188, 283] on button "Submit" at bounding box center [208, 292] width 40 height 18
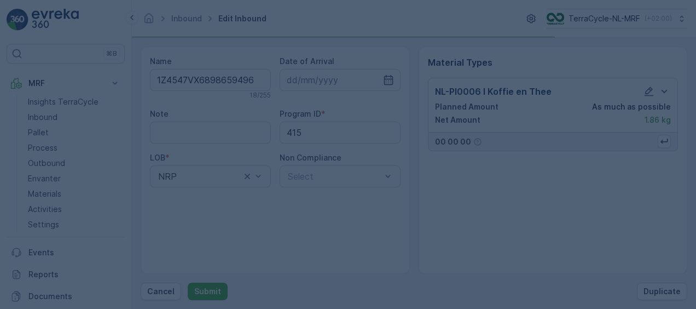
scroll to position [0, 0]
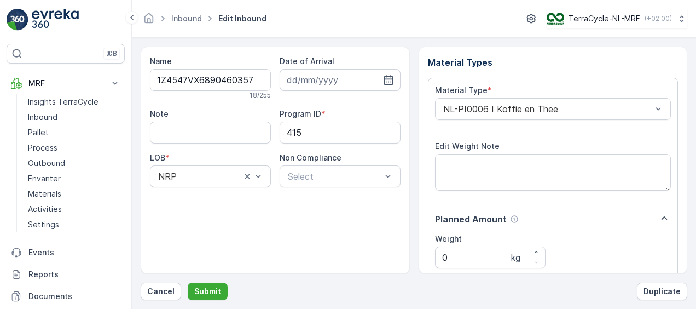
scroll to position [182, 0]
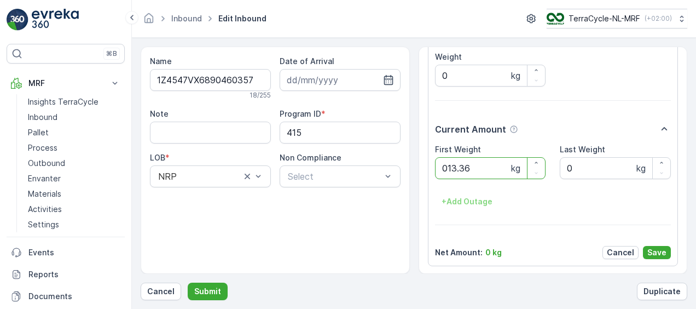
click at [188, 283] on button "Submit" at bounding box center [208, 292] width 40 height 18
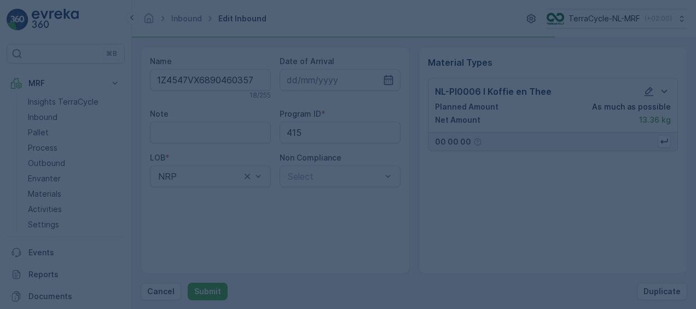
scroll to position [0, 0]
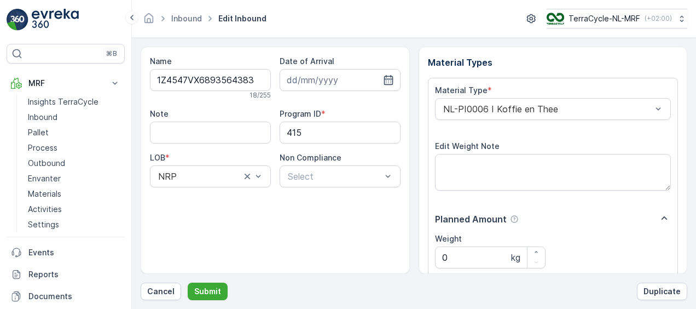
scroll to position [182, 0]
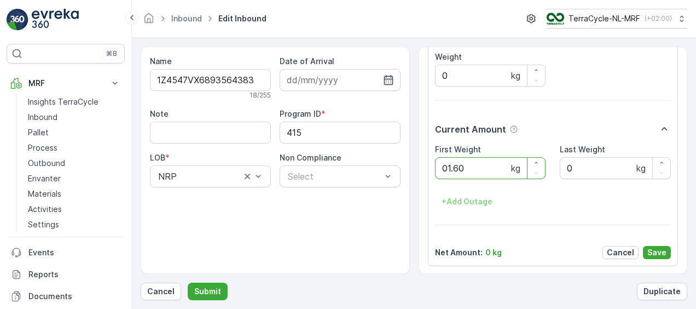
click at [188, 283] on button "Submit" at bounding box center [208, 292] width 40 height 18
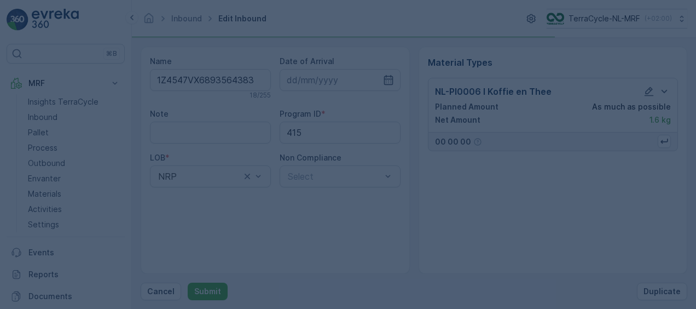
scroll to position [0, 0]
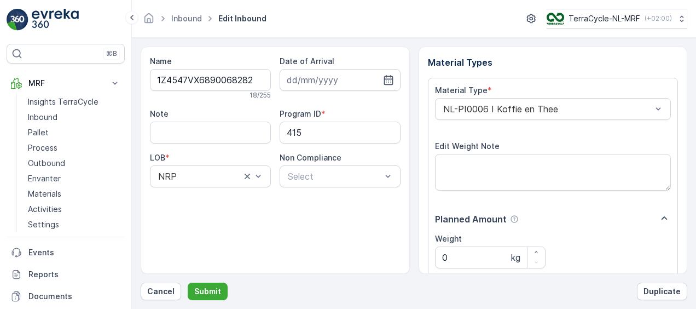
scroll to position [182, 0]
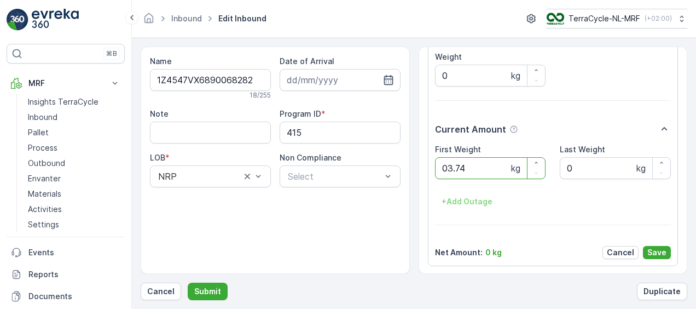
click at [188, 283] on button "Submit" at bounding box center [208, 292] width 40 height 18
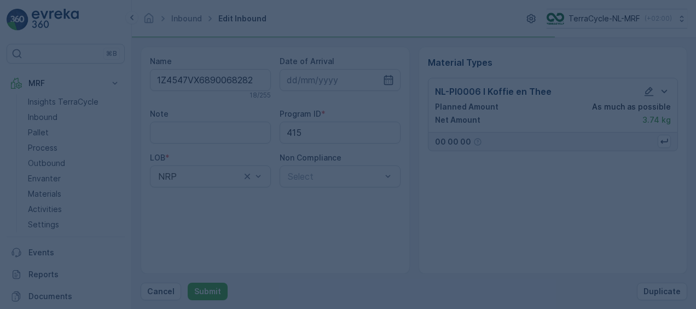
scroll to position [0, 0]
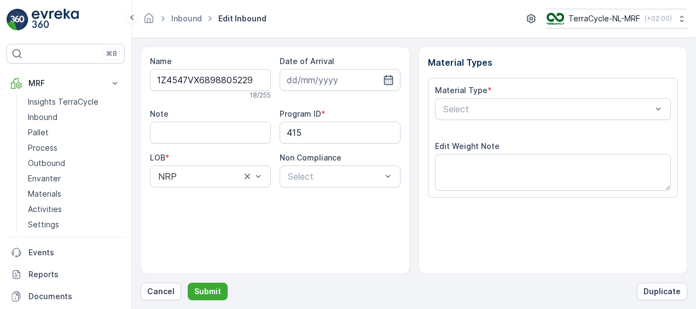
scroll to position [182, 0]
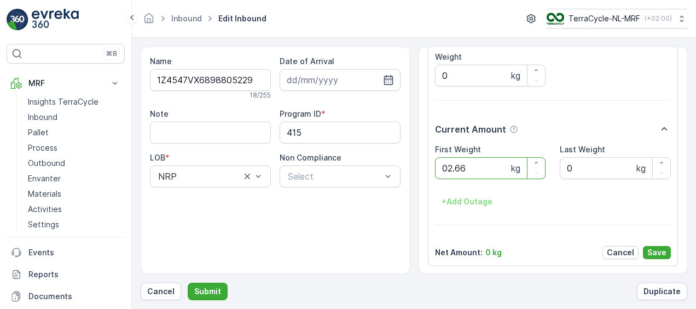
click at [188, 283] on button "Submit" at bounding box center [208, 292] width 40 height 18
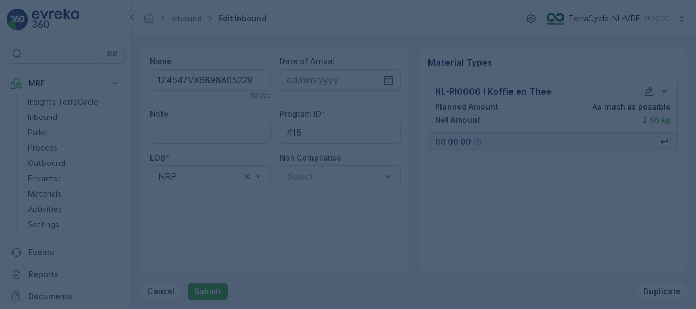
scroll to position [0, 0]
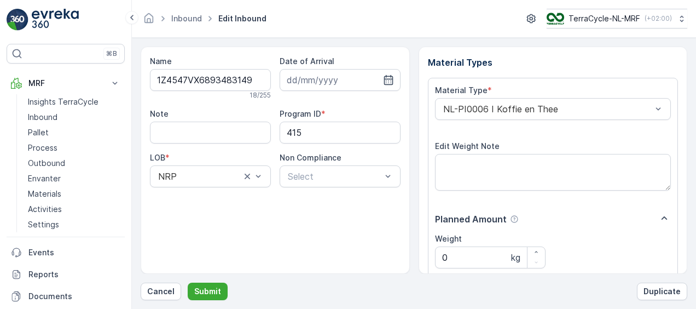
scroll to position [182, 0]
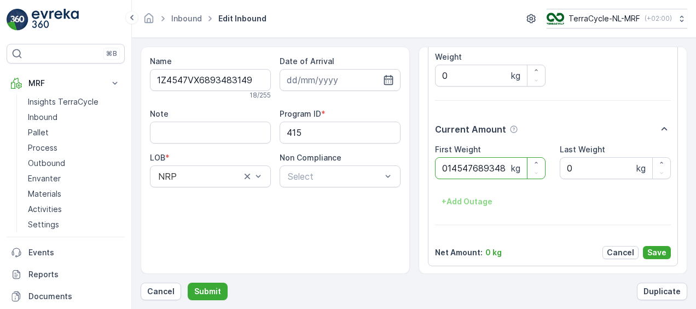
click at [188, 283] on button "Submit" at bounding box center [208, 292] width 40 height 18
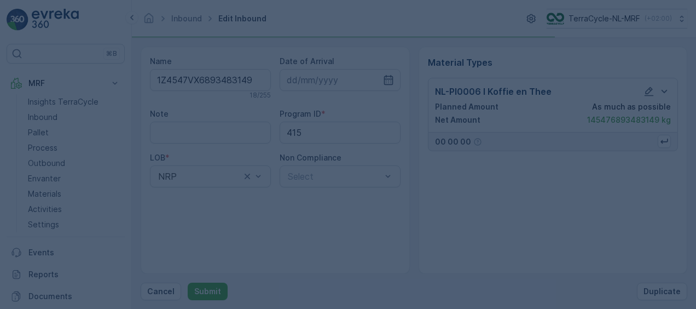
scroll to position [0, 0]
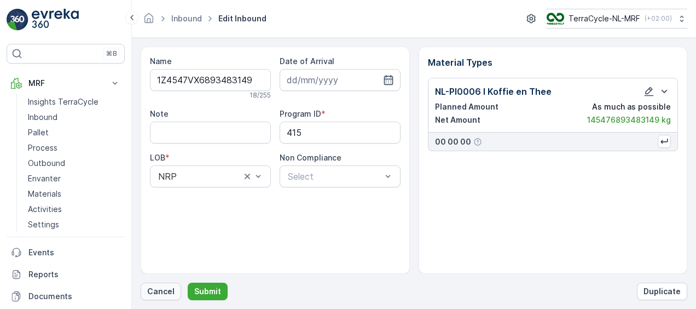
click at [166, 286] on p "Cancel" at bounding box center [160, 291] width 27 height 11
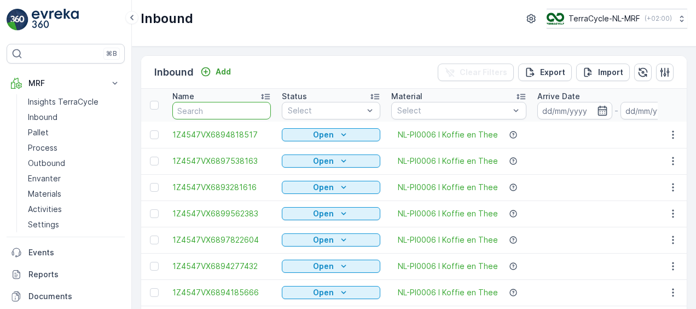
click at [243, 113] on input "text" at bounding box center [221, 111] width 99 height 18
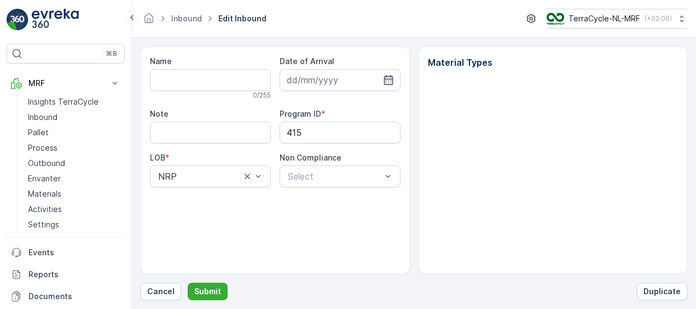
type input "1Z4547VX6893483149"
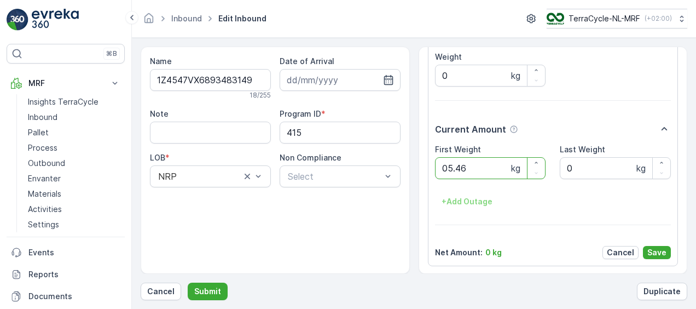
click at [188, 283] on button "Submit" at bounding box center [208, 292] width 40 height 18
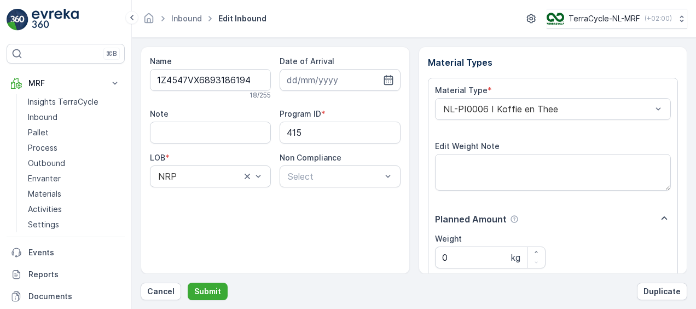
scroll to position [182, 0]
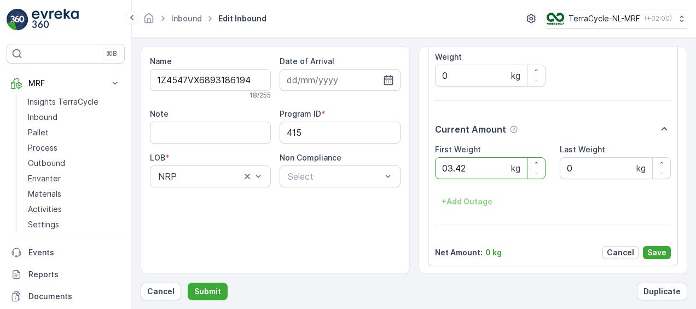
click at [188, 283] on button "Submit" at bounding box center [208, 292] width 40 height 18
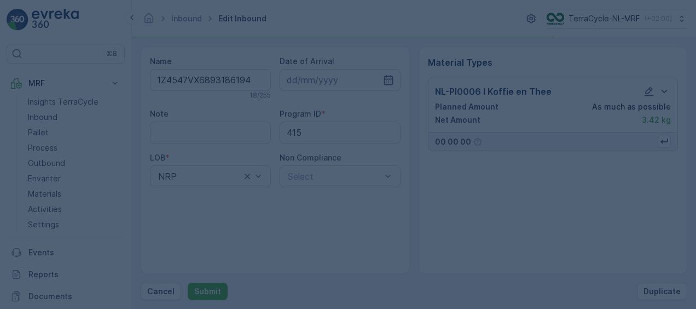
scroll to position [0, 0]
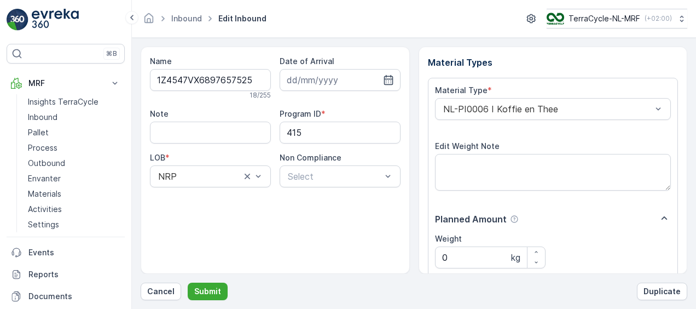
scroll to position [182, 0]
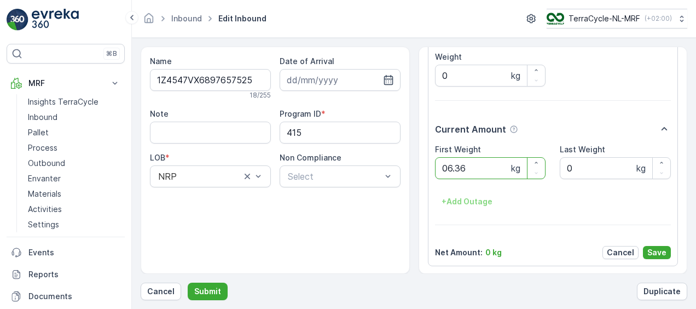
click at [188, 283] on button "Submit" at bounding box center [208, 292] width 40 height 18
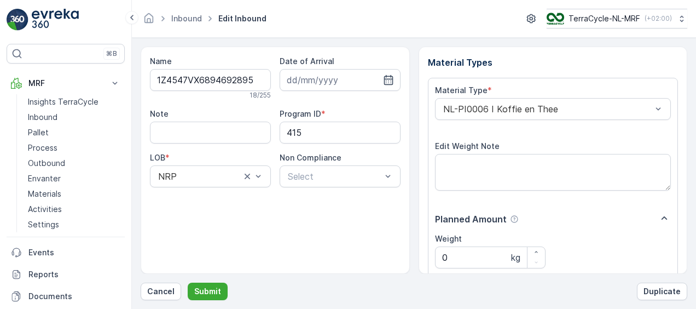
scroll to position [182, 0]
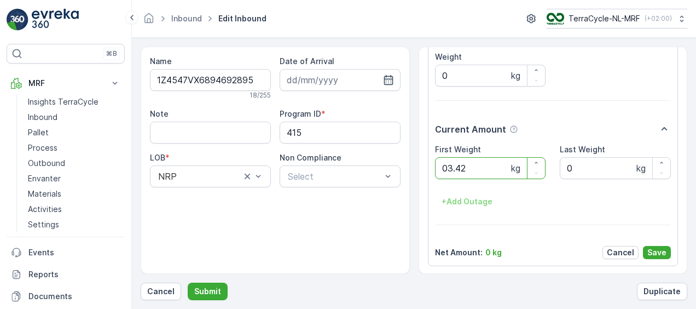
click at [188, 283] on button "Submit" at bounding box center [208, 292] width 40 height 18
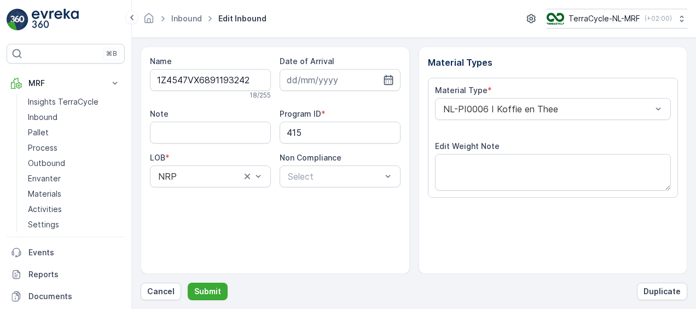
scroll to position [182, 0]
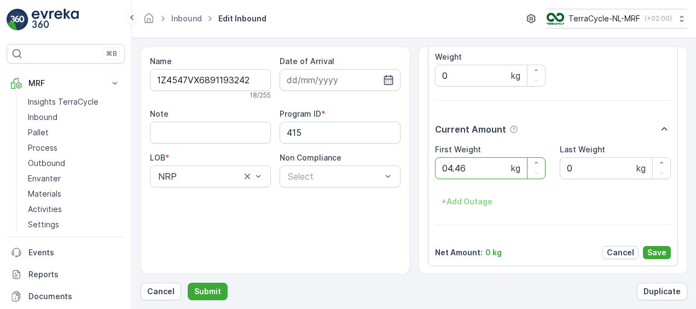
click at [188, 283] on button "Submit" at bounding box center [208, 292] width 40 height 18
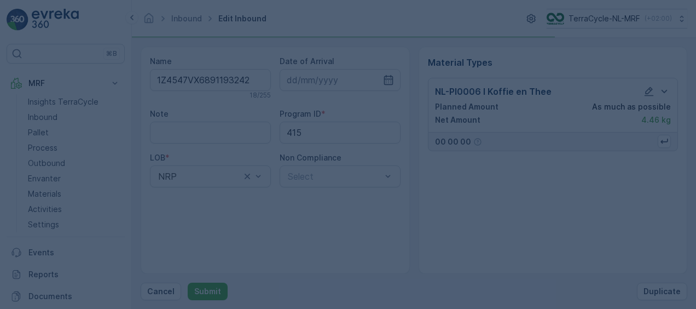
scroll to position [0, 0]
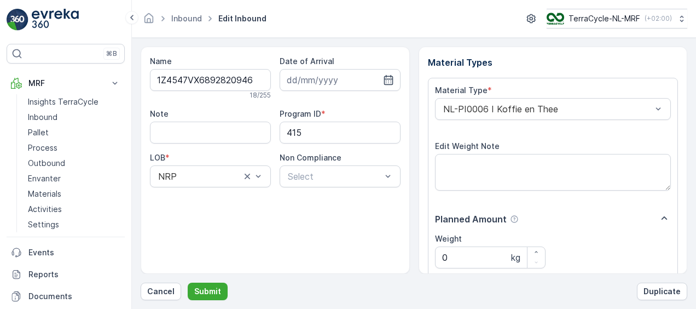
scroll to position [182, 0]
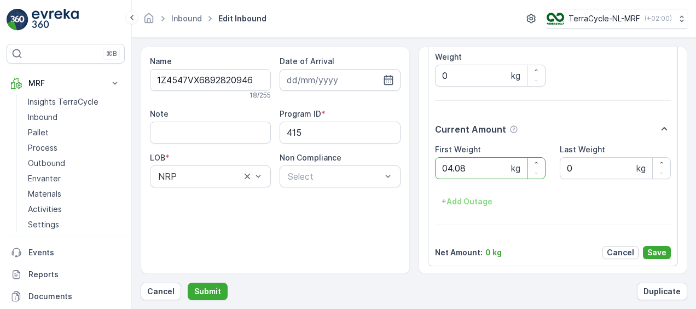
click at [188, 283] on button "Submit" at bounding box center [208, 292] width 40 height 18
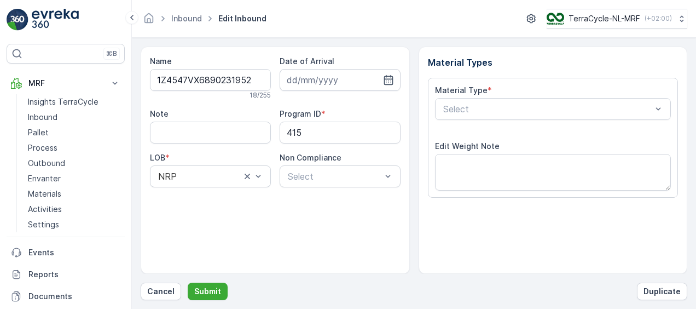
scroll to position [182, 0]
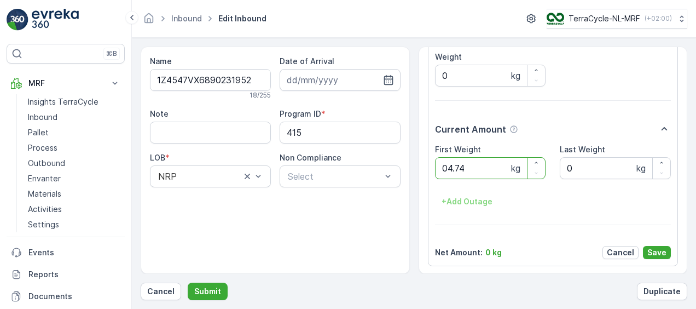
click at [188, 283] on button "Submit" at bounding box center [208, 292] width 40 height 18
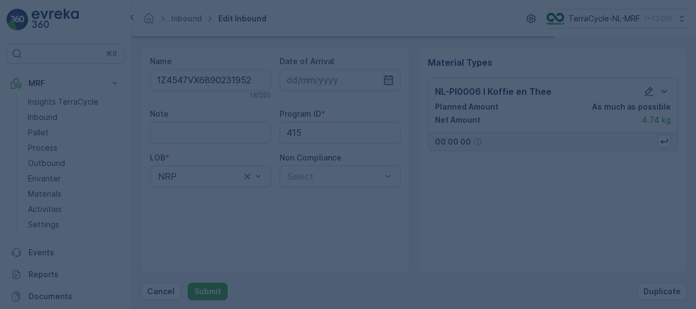
scroll to position [0, 0]
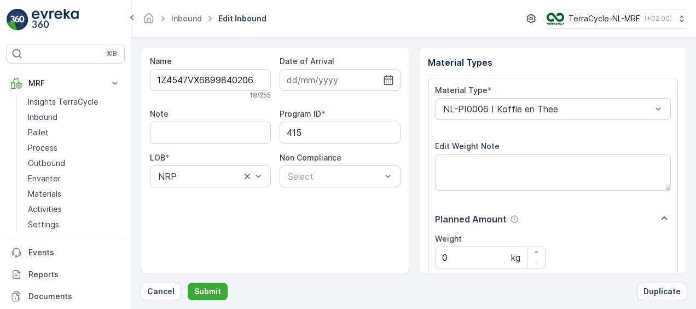
scroll to position [182, 0]
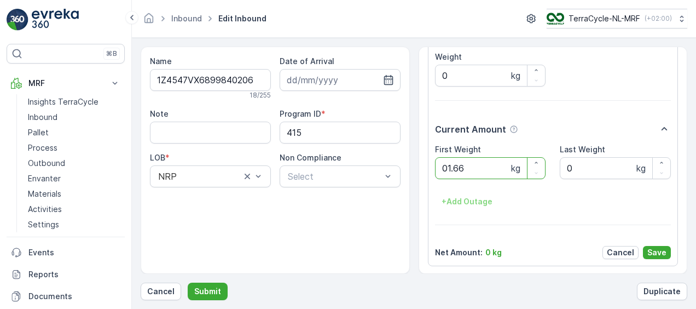
click at [188, 283] on button "Submit" at bounding box center [208, 292] width 40 height 18
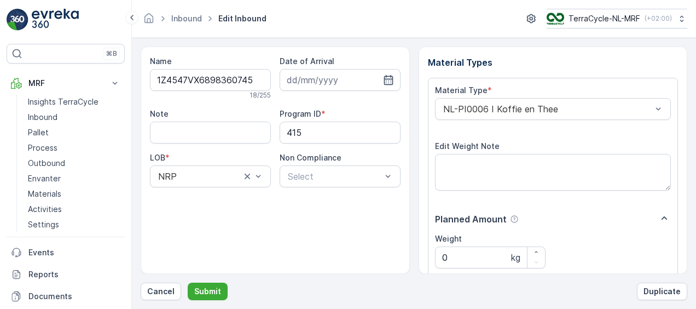
scroll to position [182, 0]
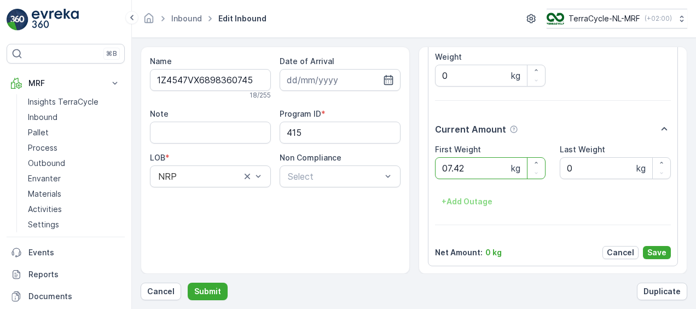
click at [188, 283] on button "Submit" at bounding box center [208, 292] width 40 height 18
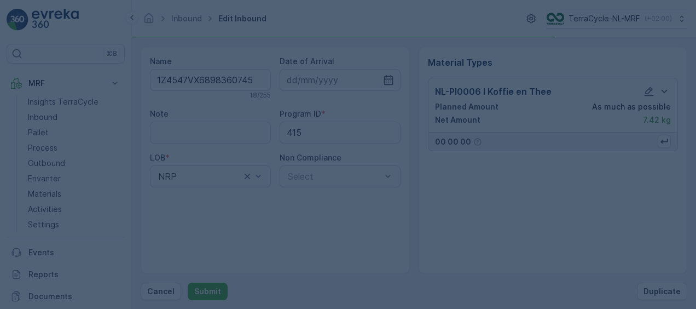
scroll to position [0, 0]
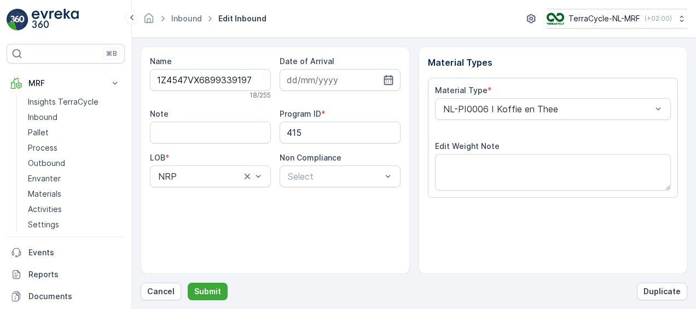
scroll to position [182, 0]
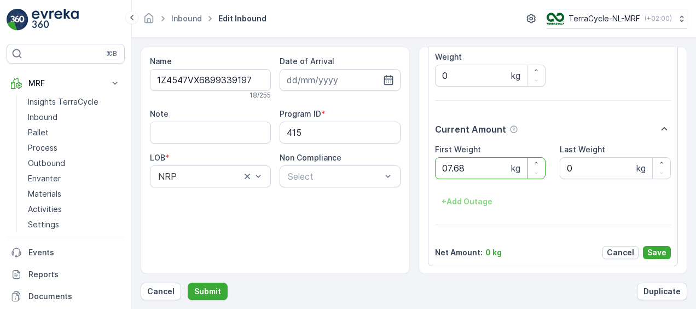
click at [188, 283] on button "Submit" at bounding box center [208, 292] width 40 height 18
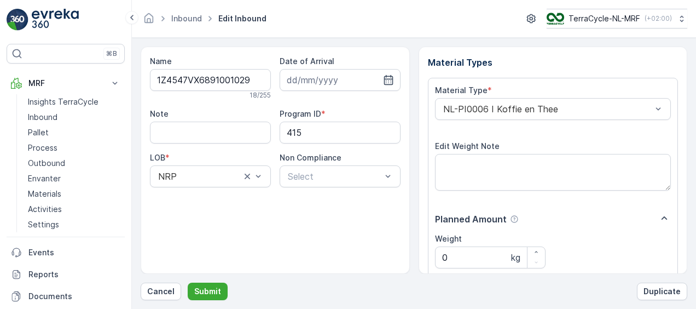
scroll to position [182, 0]
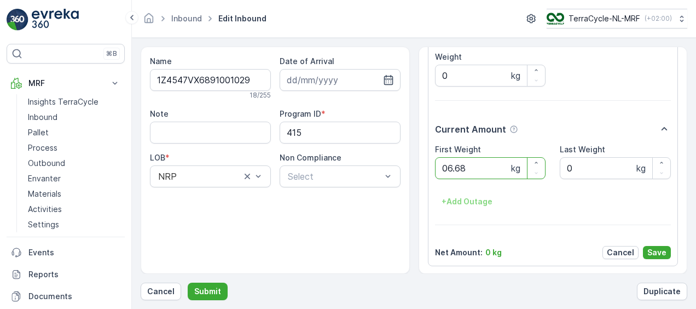
click at [188, 283] on button "Submit" at bounding box center [208, 292] width 40 height 18
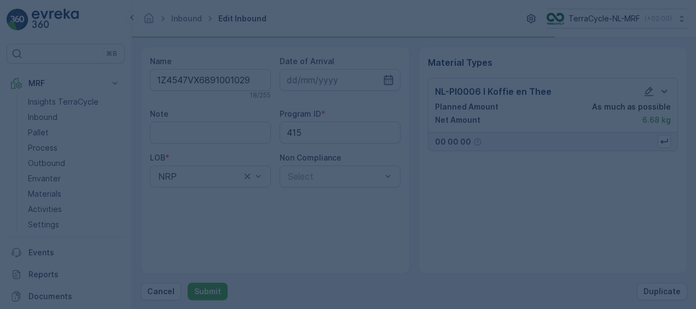
scroll to position [0, 0]
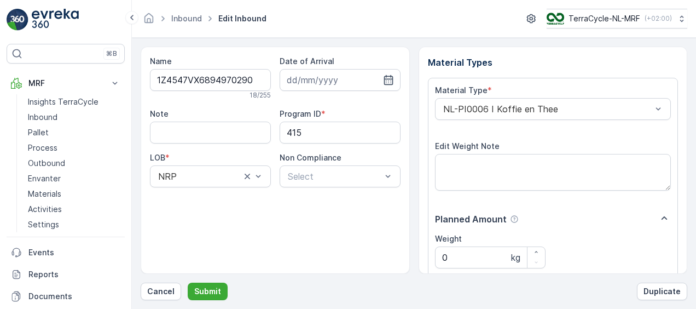
scroll to position [182, 0]
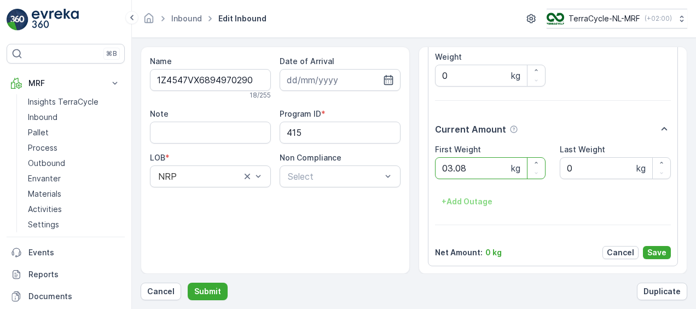
click at [188, 283] on button "Submit" at bounding box center [208, 292] width 40 height 18
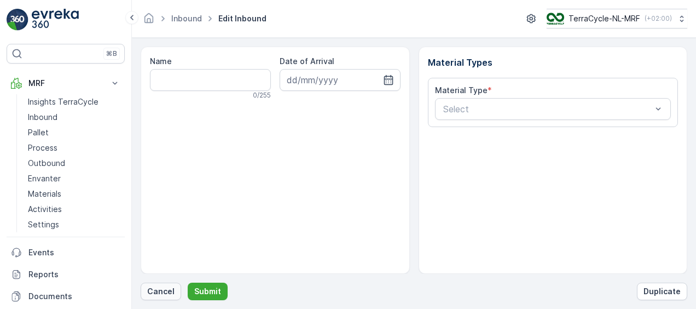
click at [157, 292] on p "Cancel" at bounding box center [160, 291] width 27 height 11
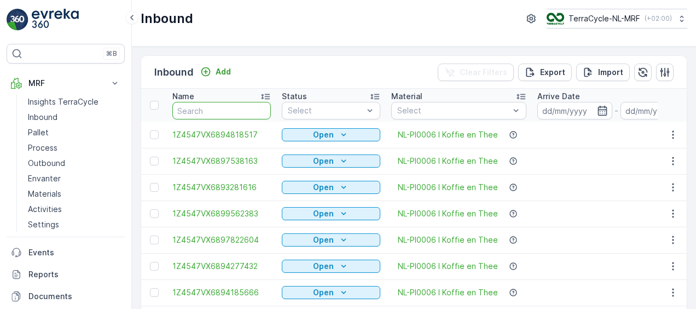
click at [243, 109] on input "text" at bounding box center [221, 111] width 99 height 18
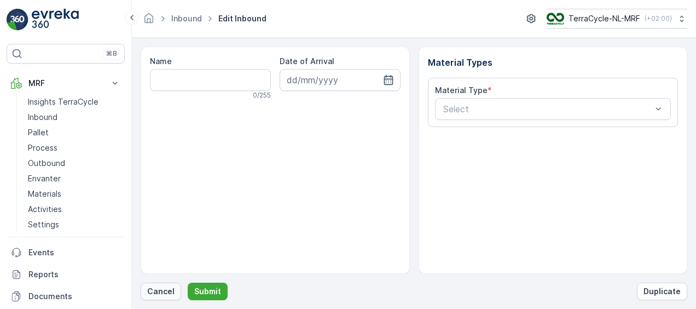
click at [156, 287] on p "Cancel" at bounding box center [160, 291] width 27 height 11
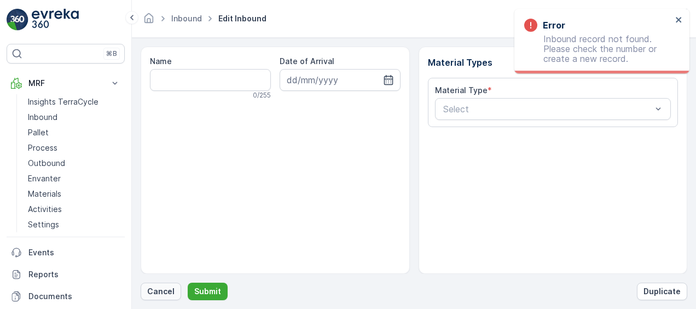
click at [165, 286] on p "Cancel" at bounding box center [160, 291] width 27 height 11
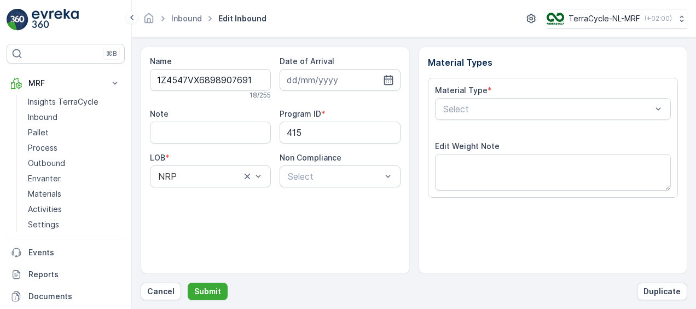
type input "14.02.2025"
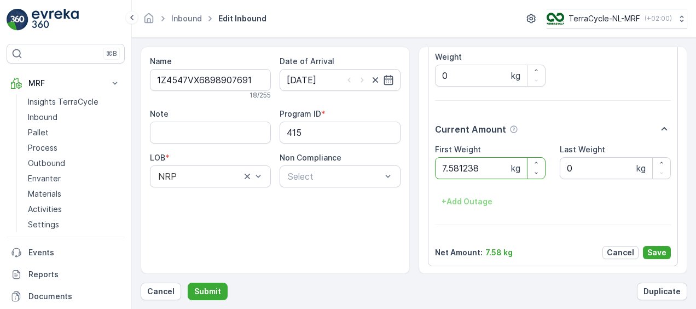
click at [188, 283] on button "Submit" at bounding box center [208, 292] width 40 height 18
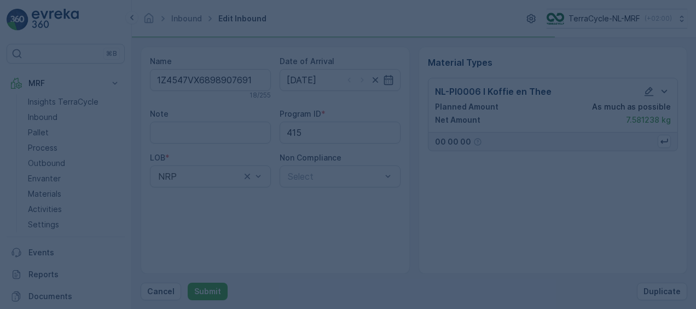
scroll to position [0, 0]
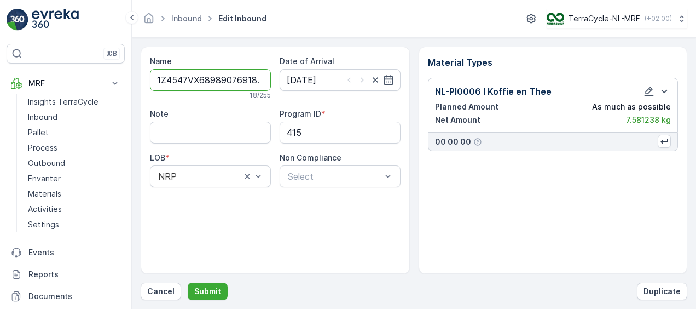
type input "1Z4547VX68989076918.12"
click at [188, 283] on button "Submit" at bounding box center [208, 292] width 40 height 18
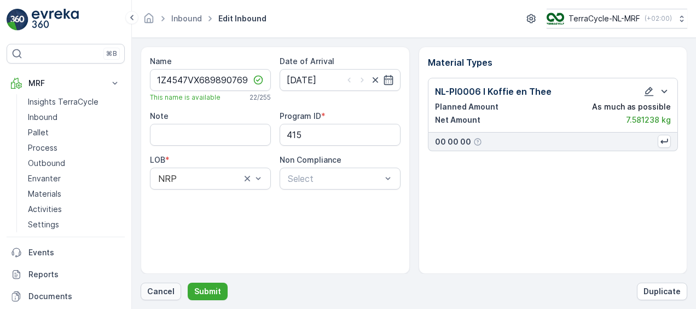
click at [161, 293] on p "Cancel" at bounding box center [160, 291] width 27 height 11
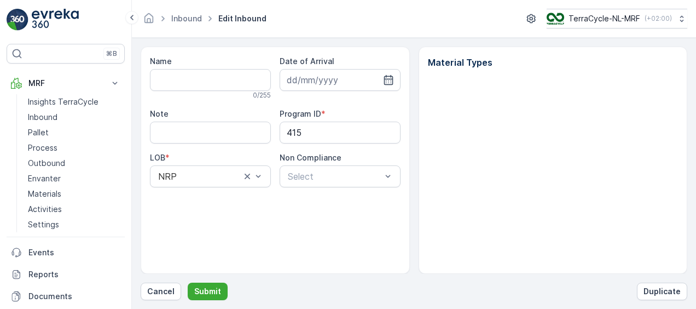
type input "1Z4547VX6898907691"
type input "14.02.2025"
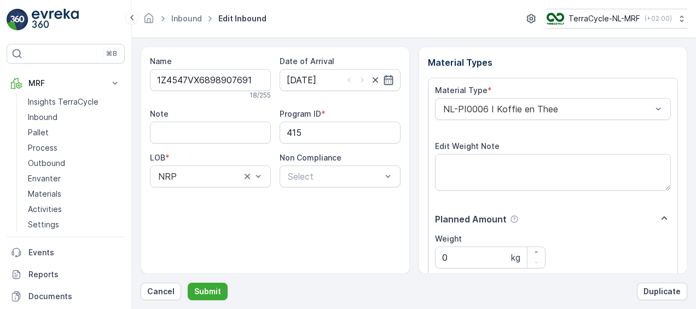
scroll to position [182, 0]
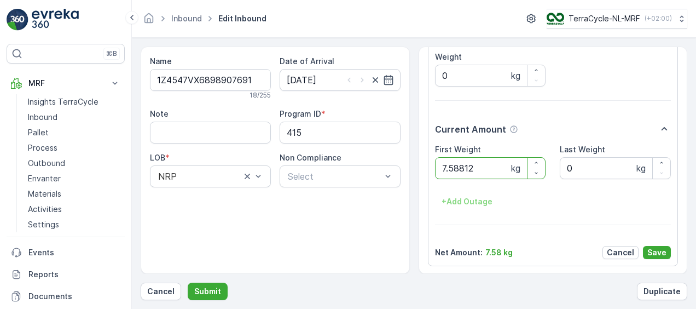
click at [188, 283] on button "Submit" at bounding box center [208, 292] width 40 height 18
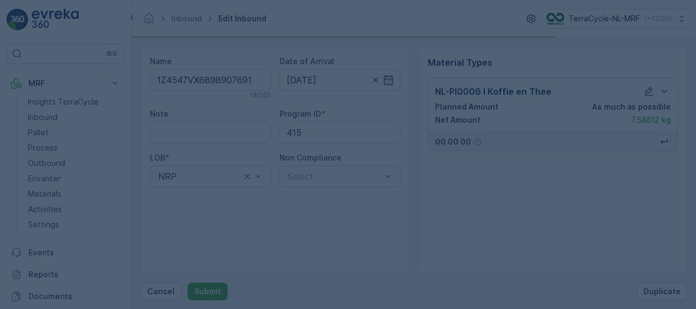
scroll to position [0, 0]
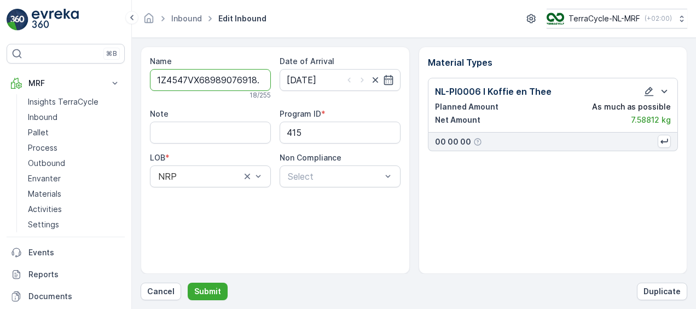
type input "1Z4547VX68989076918.12"
click at [188, 283] on button "Submit" at bounding box center [208, 292] width 40 height 18
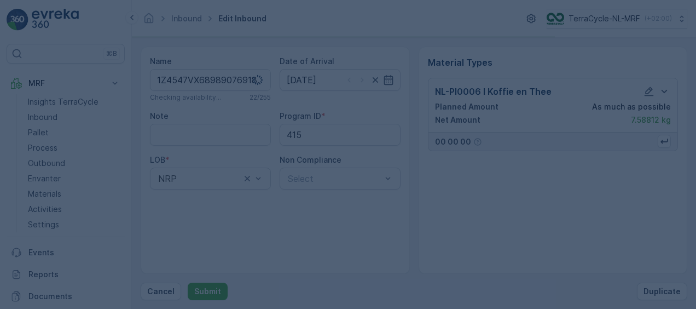
scroll to position [0, 9]
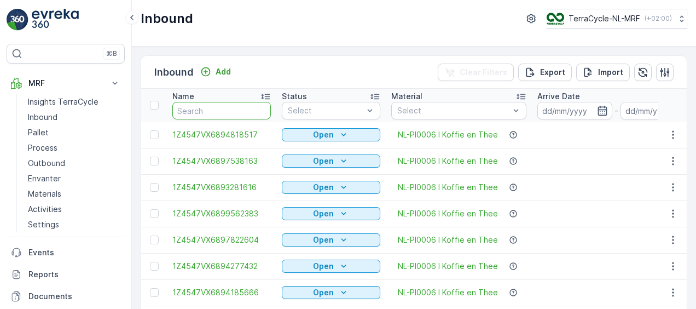
click at [219, 106] on input "text" at bounding box center [221, 111] width 99 height 18
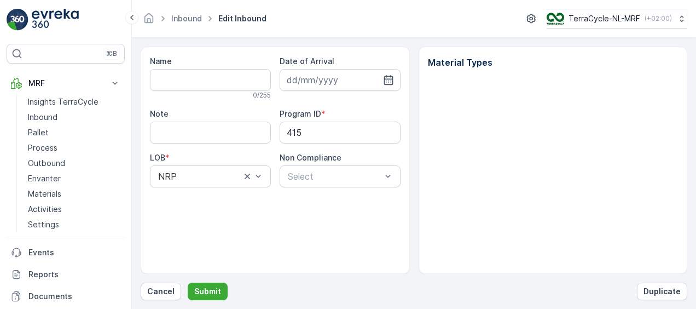
type input "1Z4547VX6898907691"
type input "14.02.2025"
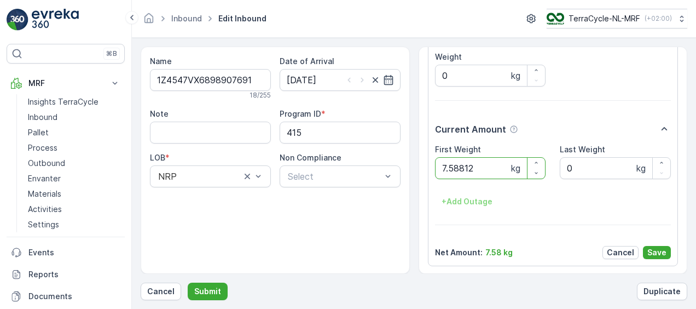
click at [188, 283] on button "Submit" at bounding box center [208, 292] width 40 height 18
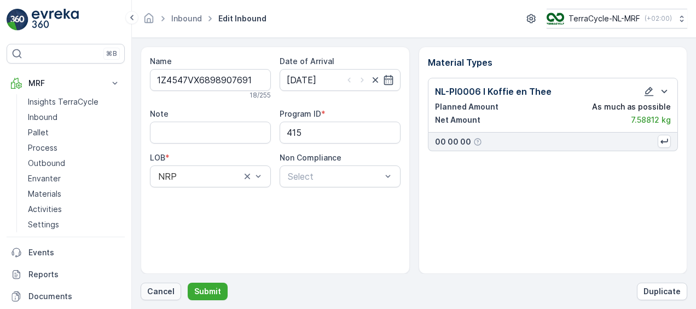
click at [166, 292] on p "Cancel" at bounding box center [160, 291] width 27 height 11
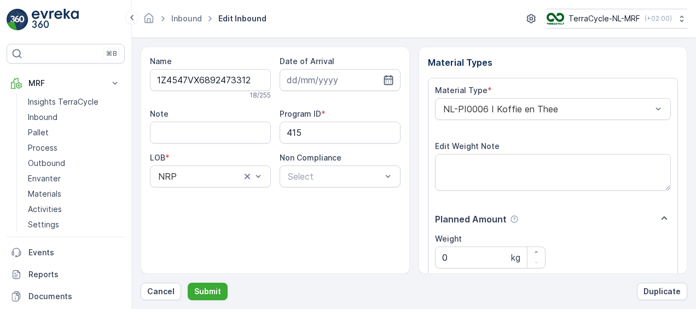
scroll to position [182, 0]
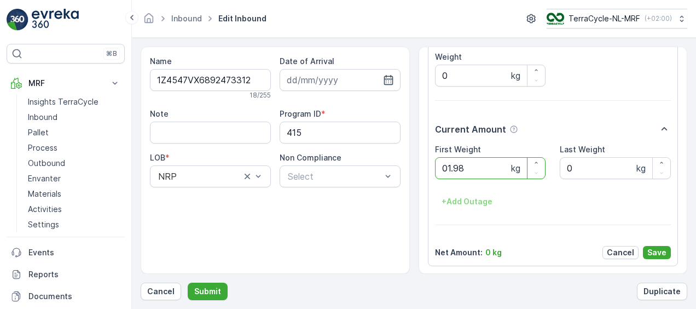
click at [188, 283] on button "Submit" at bounding box center [208, 292] width 40 height 18
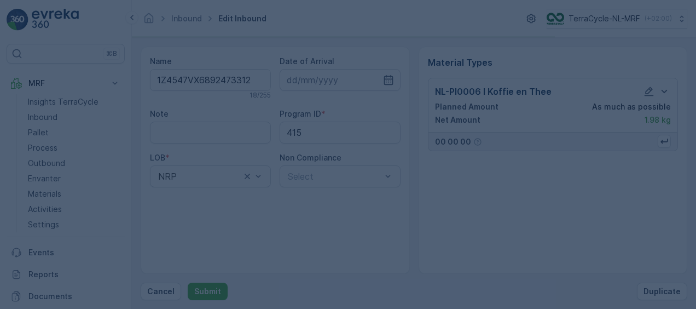
scroll to position [0, 0]
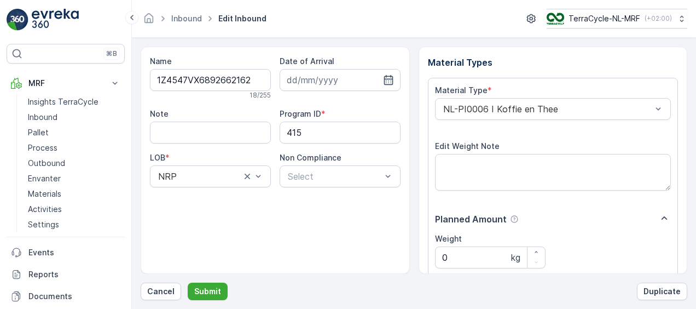
scroll to position [182, 0]
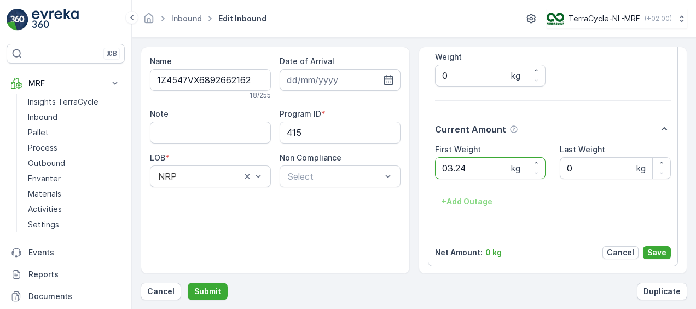
click at [188, 283] on button "Submit" at bounding box center [208, 292] width 40 height 18
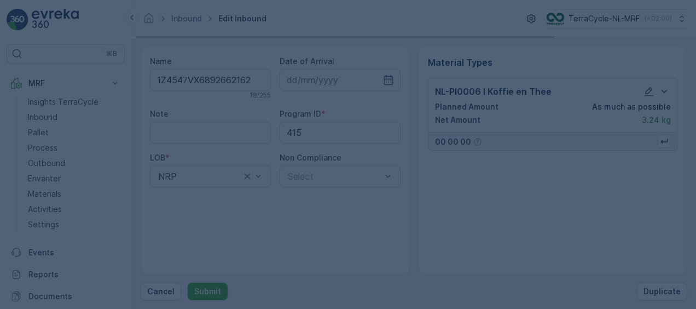
scroll to position [0, 0]
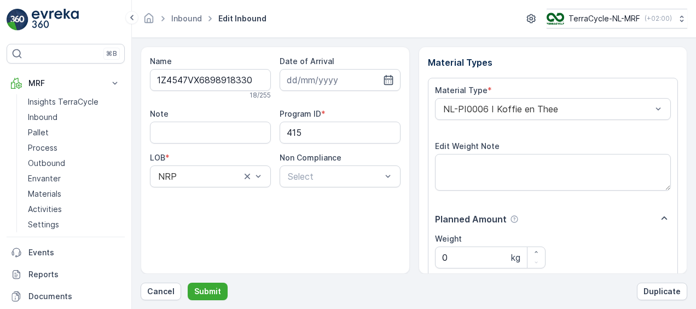
scroll to position [182, 0]
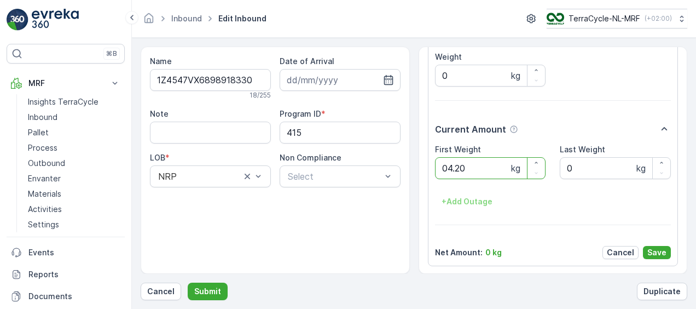
click at [188, 283] on button "Submit" at bounding box center [208, 292] width 40 height 18
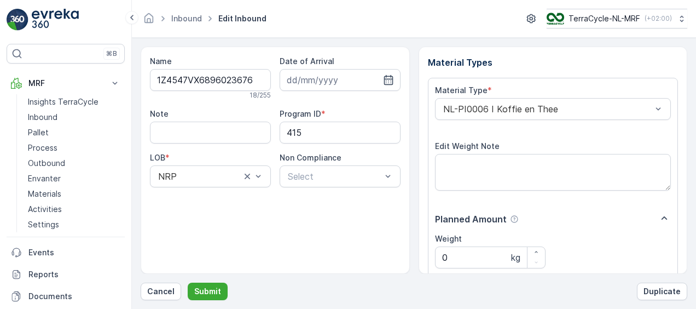
scroll to position [182, 0]
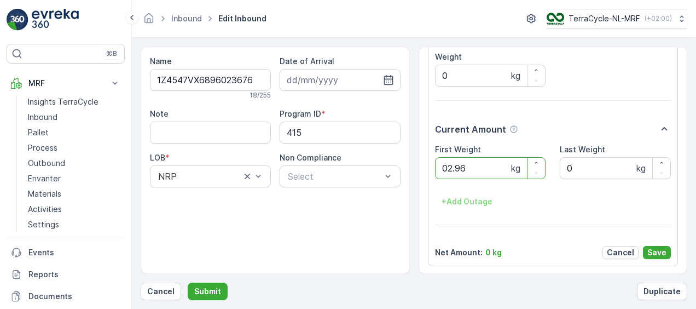
click at [188, 283] on button "Submit" at bounding box center [208, 292] width 40 height 18
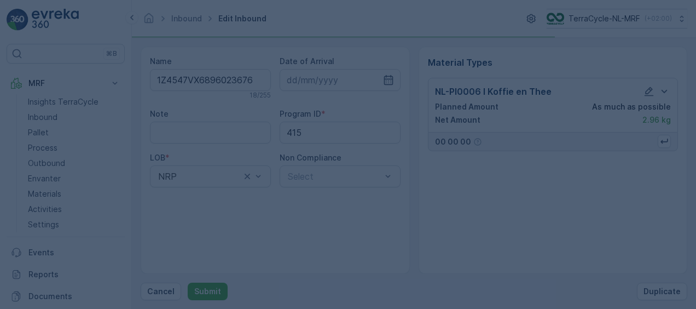
scroll to position [0, 0]
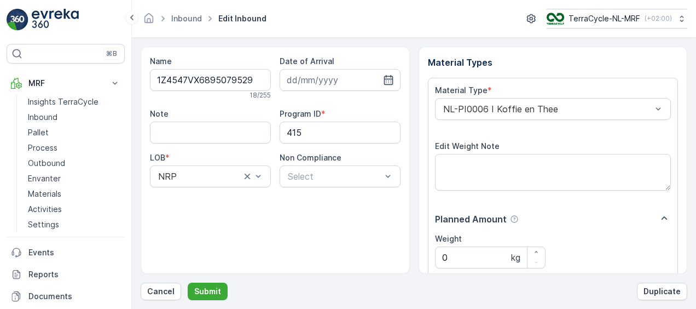
scroll to position [182, 0]
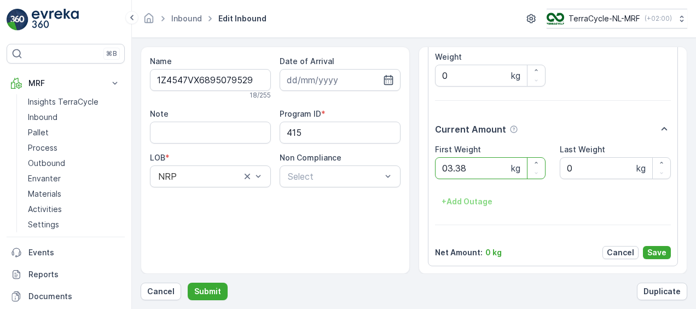
click at [188, 283] on button "Submit" at bounding box center [208, 292] width 40 height 18
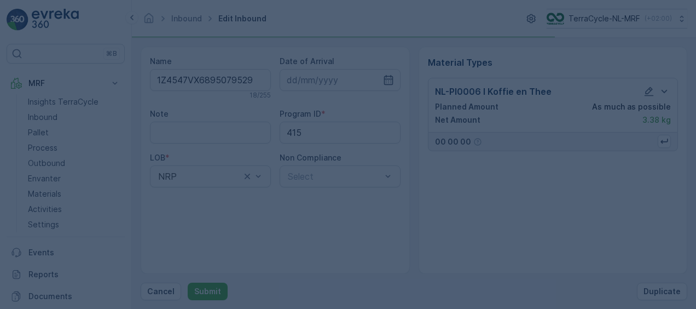
scroll to position [0, 0]
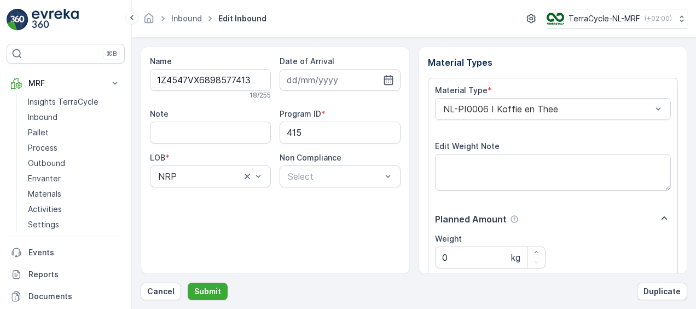
scroll to position [182, 0]
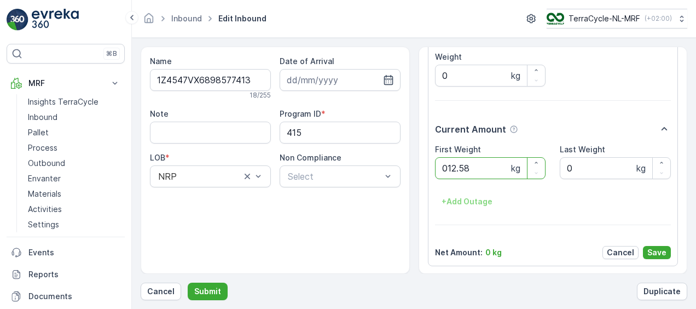
click at [188, 283] on button "Submit" at bounding box center [208, 292] width 40 height 18
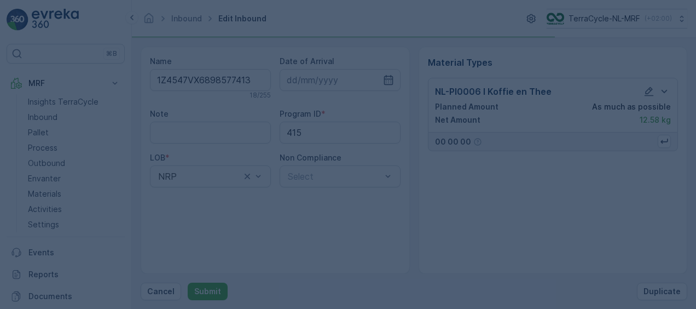
scroll to position [0, 0]
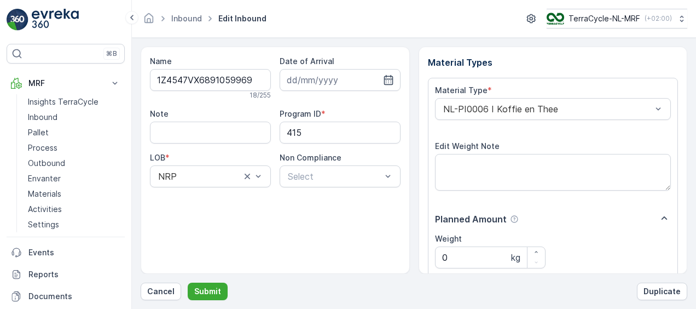
scroll to position [182, 0]
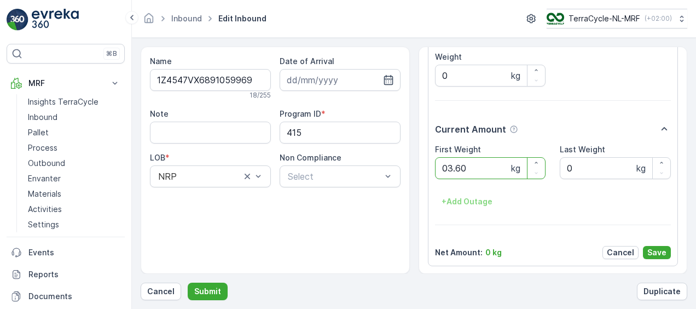
click at [188, 283] on button "Submit" at bounding box center [208, 292] width 40 height 18
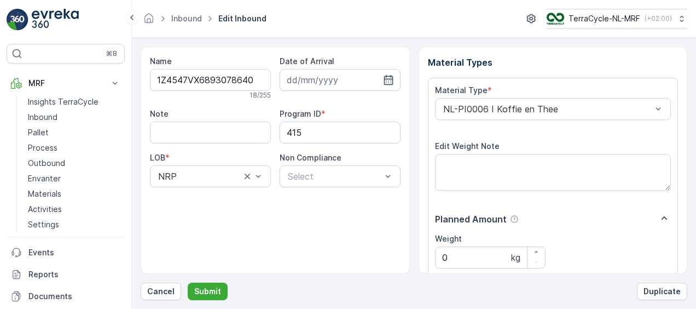
scroll to position [182, 0]
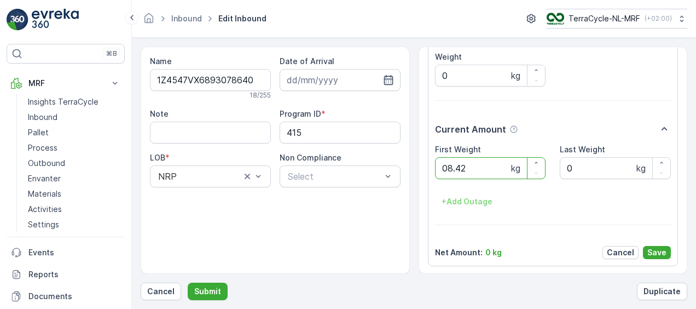
click at [188, 283] on button "Submit" at bounding box center [208, 292] width 40 height 18
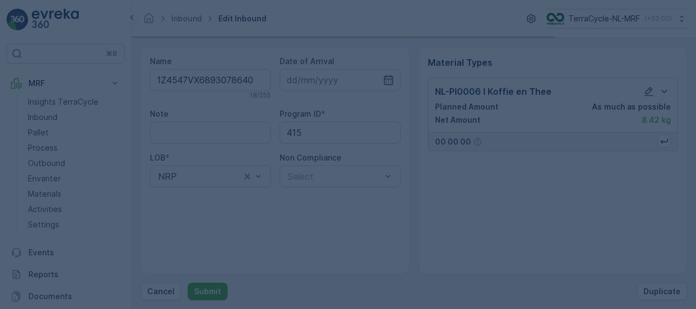
scroll to position [0, 0]
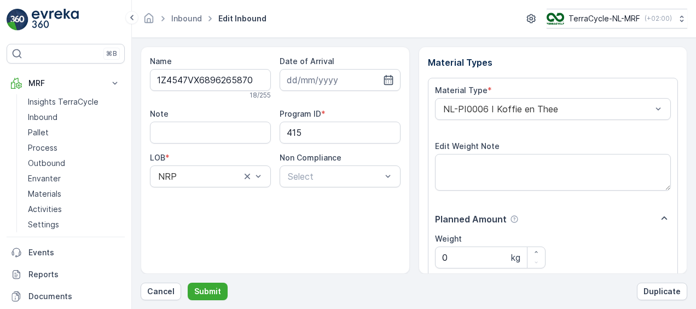
scroll to position [182, 0]
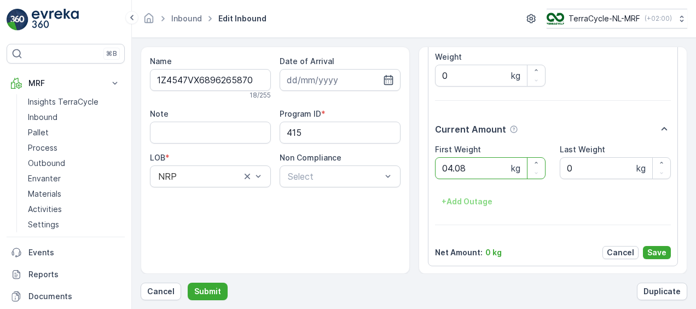
click at [188, 283] on button "Submit" at bounding box center [208, 292] width 40 height 18
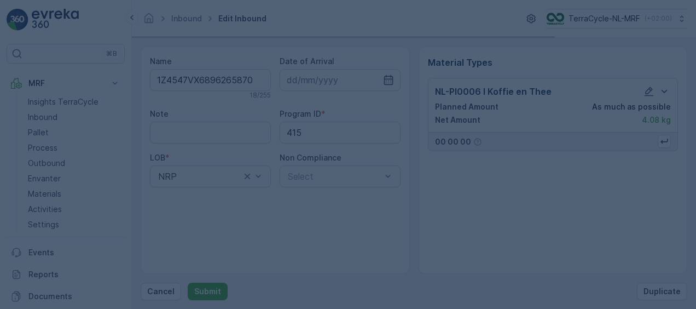
scroll to position [0, 0]
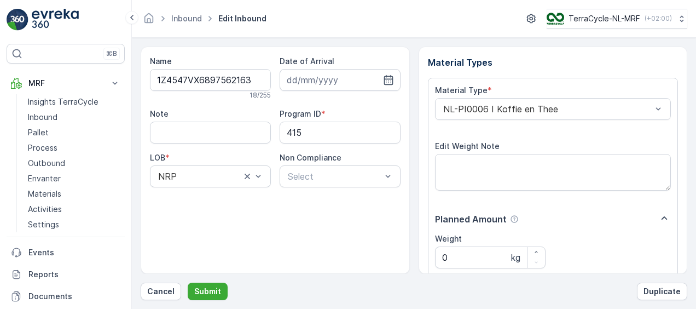
scroll to position [182, 0]
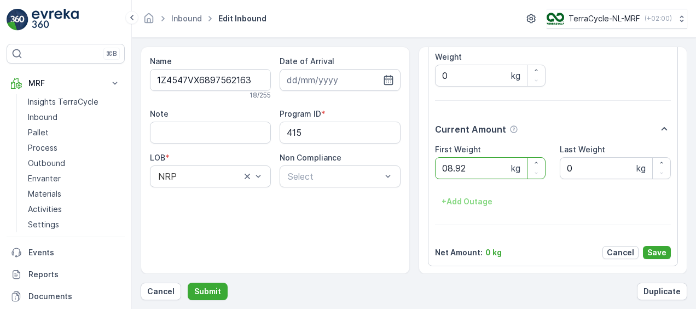
click at [188, 283] on button "Submit" at bounding box center [208, 292] width 40 height 18
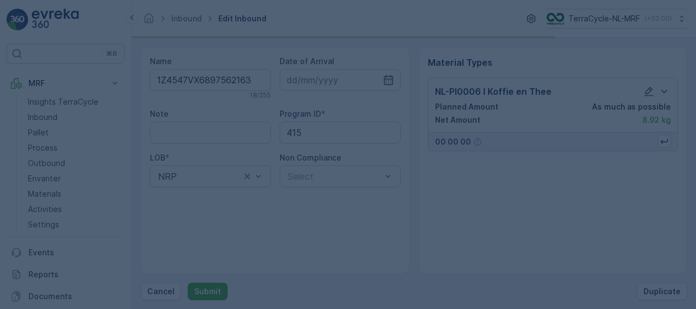
scroll to position [0, 0]
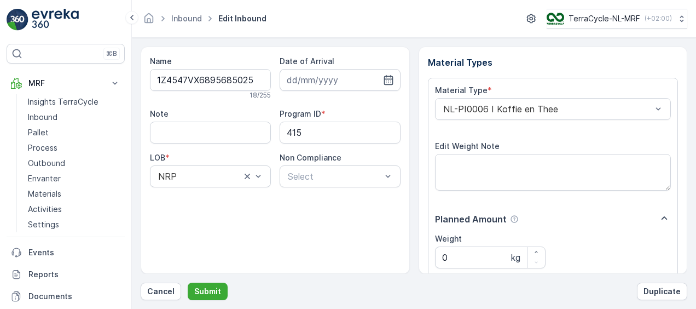
scroll to position [182, 0]
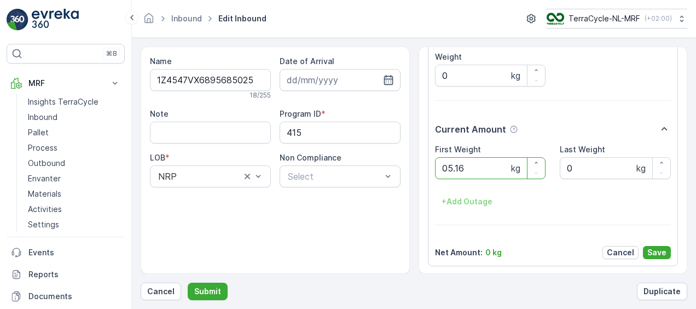
click at [188, 283] on button "Submit" at bounding box center [208, 292] width 40 height 18
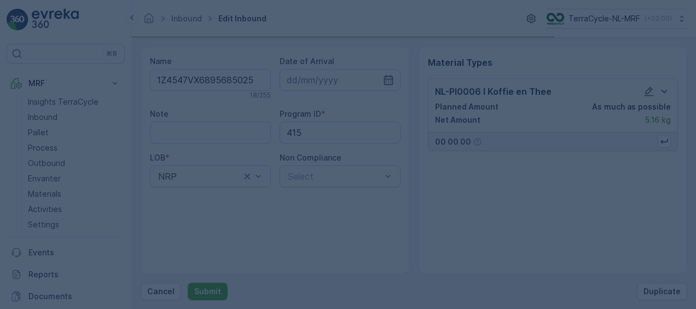
scroll to position [0, 0]
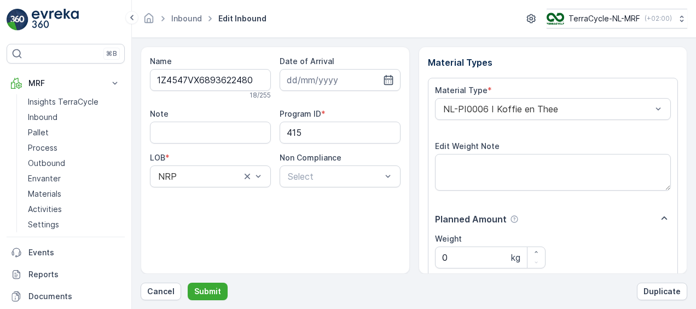
scroll to position [182, 0]
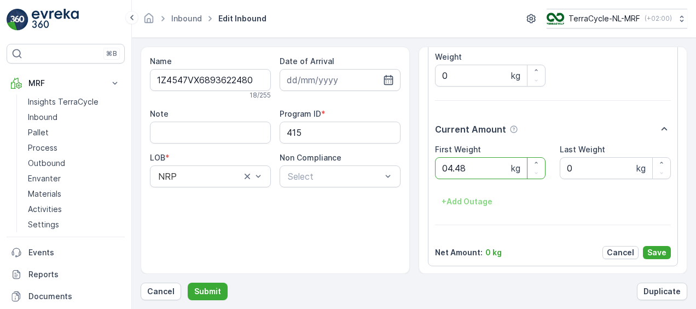
click at [188, 283] on button "Submit" at bounding box center [208, 292] width 40 height 18
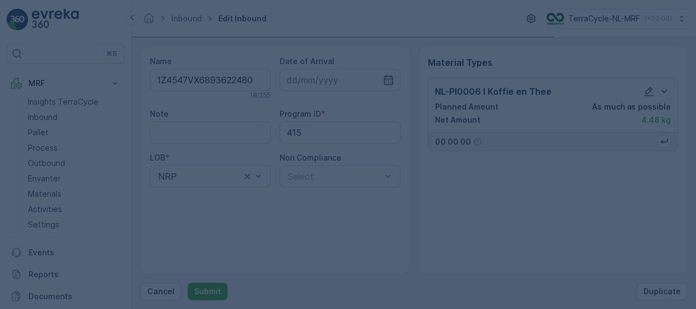
scroll to position [0, 0]
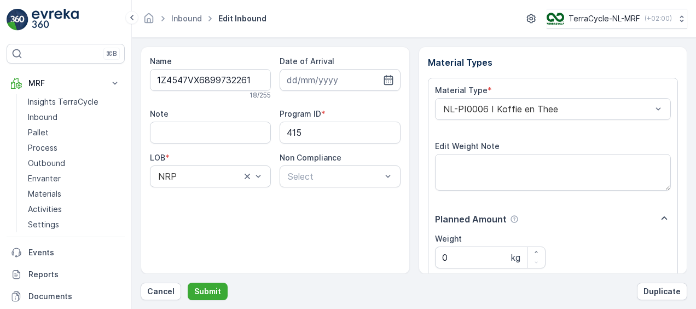
scroll to position [182, 0]
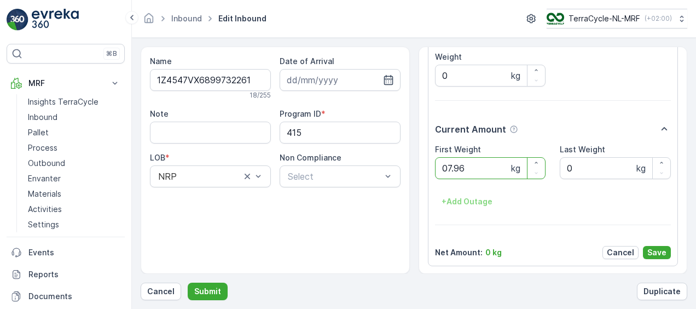
click at [188, 283] on button "Submit" at bounding box center [208, 292] width 40 height 18
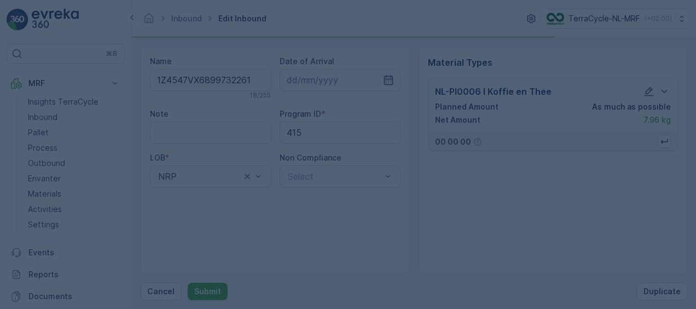
scroll to position [0, 0]
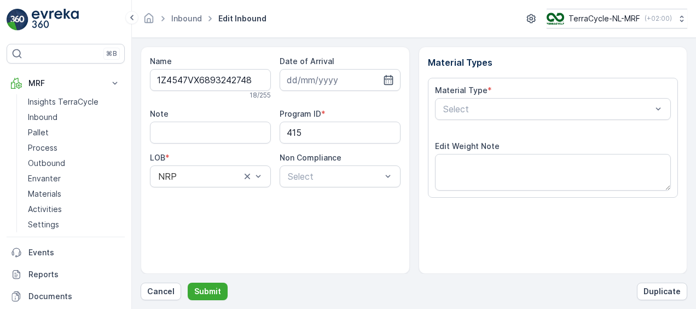
scroll to position [182, 0]
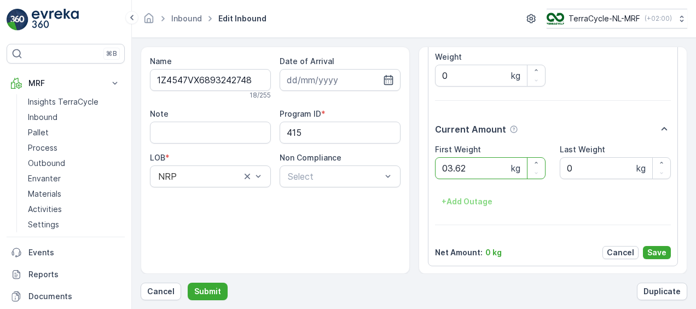
click at [188, 283] on button "Submit" at bounding box center [208, 292] width 40 height 18
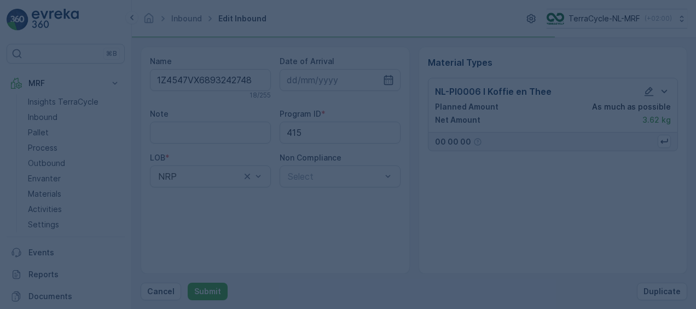
scroll to position [0, 0]
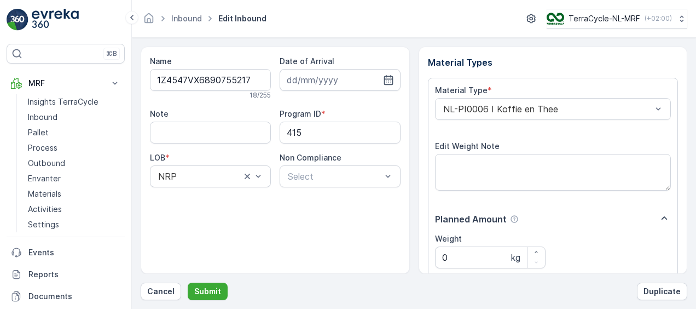
scroll to position [182, 0]
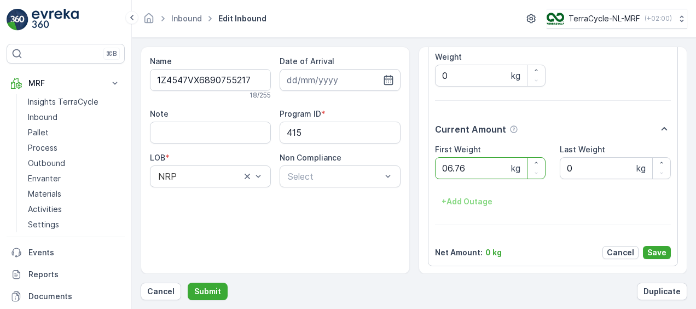
click at [188, 283] on button "Submit" at bounding box center [208, 292] width 40 height 18
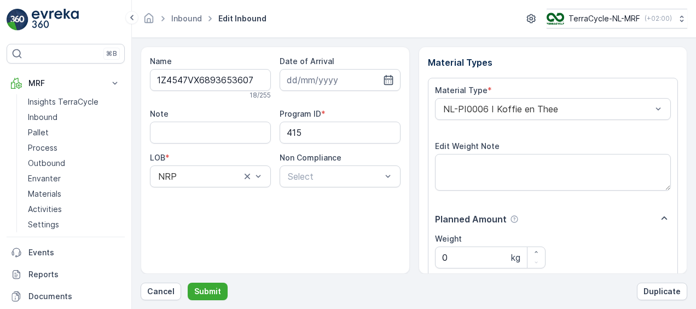
scroll to position [182, 0]
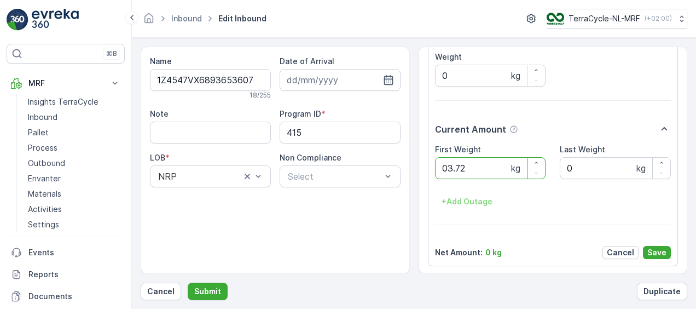
click at [188, 283] on button "Submit" at bounding box center [208, 292] width 40 height 18
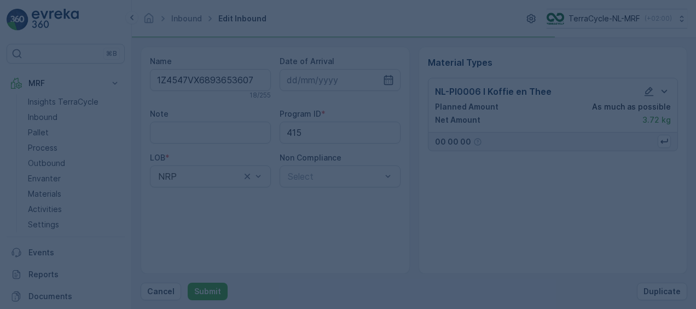
scroll to position [0, 0]
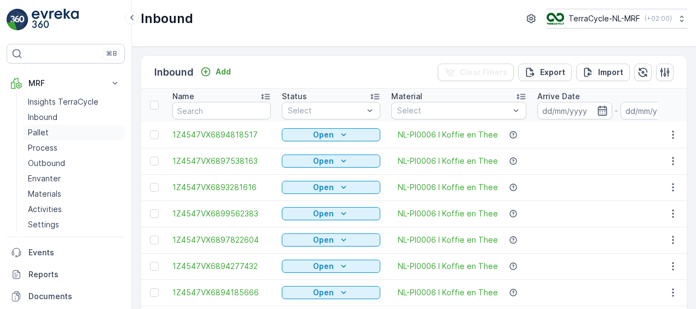
click at [41, 129] on p "Pallet" at bounding box center [38, 132] width 21 height 11
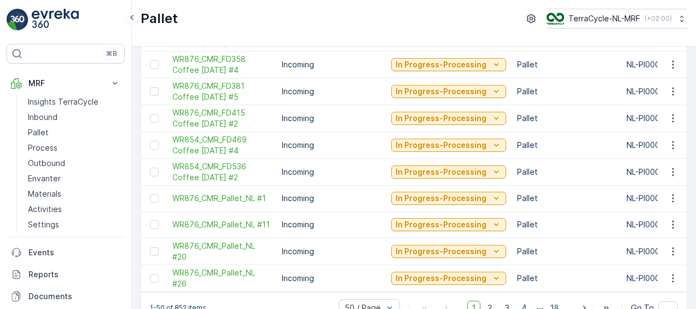
scroll to position [1175, 0]
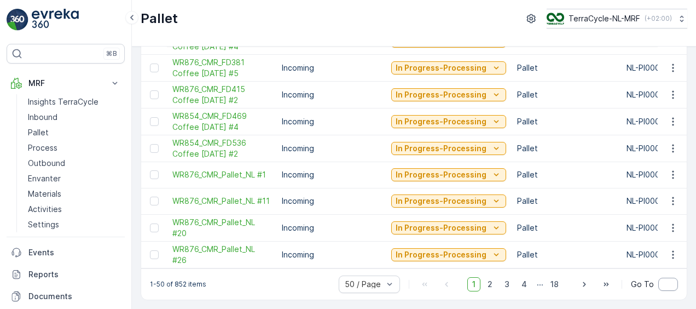
click at [667, 285] on input "text" at bounding box center [669, 284] width 20 height 13
click at [636, 289] on span "Go To" at bounding box center [642, 284] width 23 height 11
click at [157, 252] on div at bounding box center [154, 254] width 9 height 9
click at [150, 250] on input "checkbox" at bounding box center [150, 250] width 0 height 0
click at [157, 252] on icon at bounding box center [155, 255] width 8 height 8
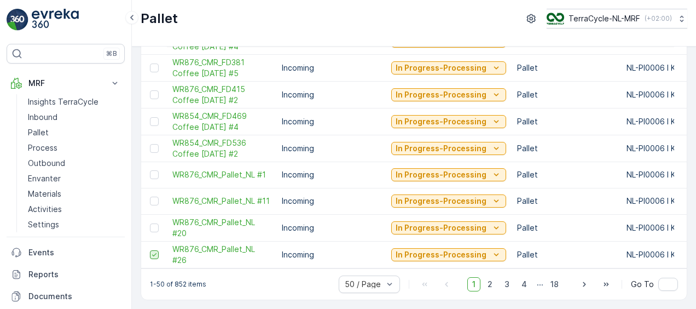
click at [150, 250] on input "checkbox" at bounding box center [150, 250] width 0 height 0
click at [157, 252] on div at bounding box center [154, 254] width 9 height 9
click at [150, 250] on input "checkbox" at bounding box center [150, 250] width 0 height 0
click at [157, 252] on icon at bounding box center [155, 255] width 8 height 8
click at [150, 250] on input "checkbox" at bounding box center [150, 250] width 0 height 0
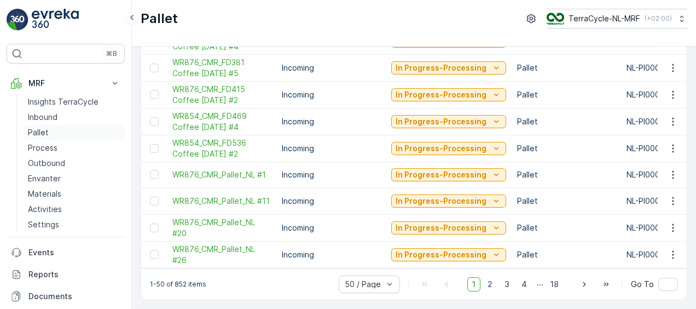
click at [43, 128] on p "Pallet" at bounding box center [38, 132] width 21 height 11
click at [42, 131] on p "Pallet" at bounding box center [38, 132] width 21 height 11
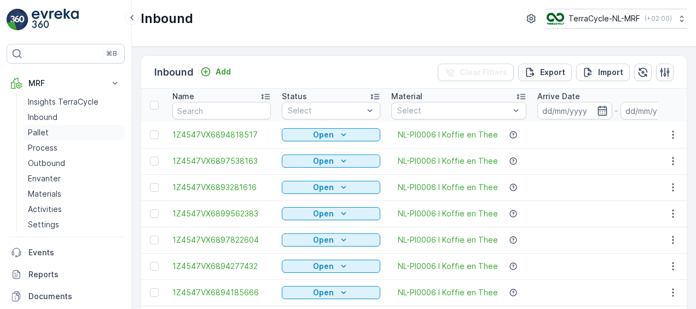
click at [43, 132] on p "Pallet" at bounding box center [38, 132] width 21 height 11
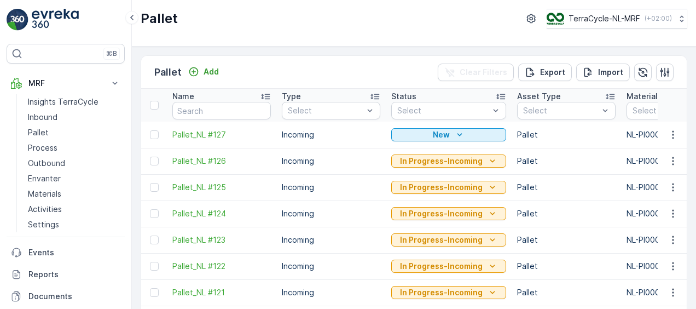
click at [360, 216] on td "Incoming" at bounding box center [332, 213] width 110 height 26
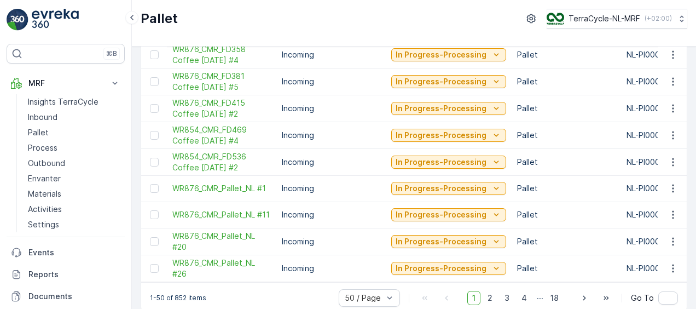
scroll to position [1175, 0]
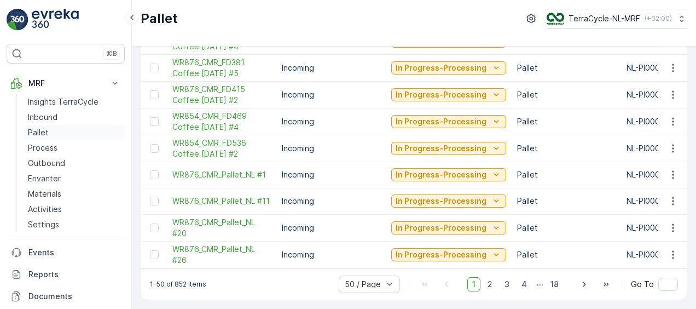
click at [35, 128] on p "Pallet" at bounding box center [38, 132] width 21 height 11
click at [45, 128] on p "Pallet" at bounding box center [38, 132] width 21 height 11
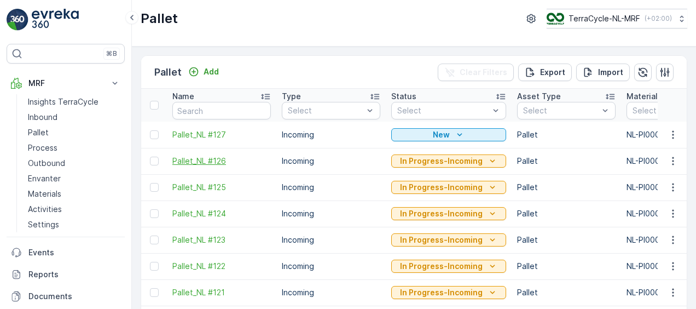
click at [203, 158] on span "Pallet_NL #126" at bounding box center [221, 160] width 99 height 11
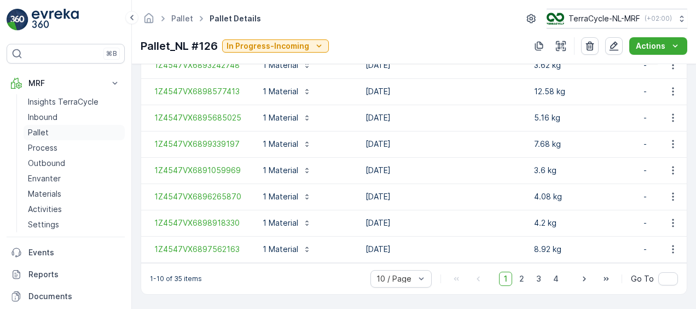
click at [41, 136] on p "Pallet" at bounding box center [38, 132] width 21 height 11
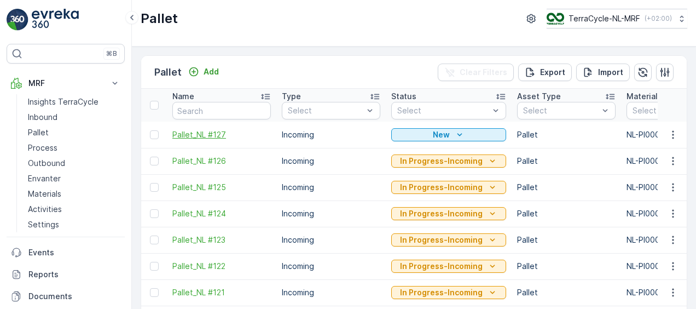
click at [199, 138] on span "Pallet_NL #127" at bounding box center [221, 134] width 99 height 11
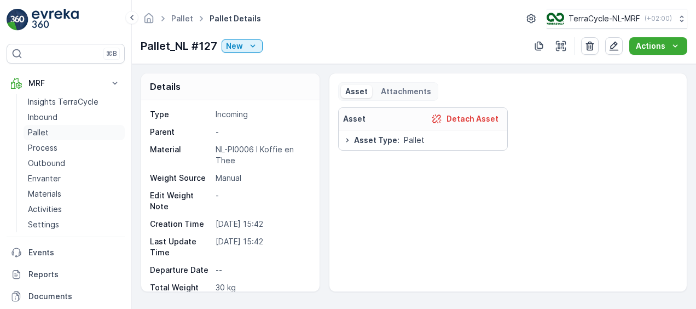
click at [36, 133] on p "Pallet" at bounding box center [38, 132] width 21 height 11
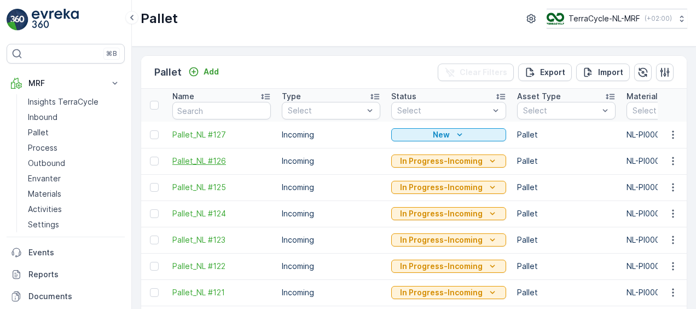
click at [200, 158] on span "Pallet_NL #126" at bounding box center [221, 160] width 99 height 11
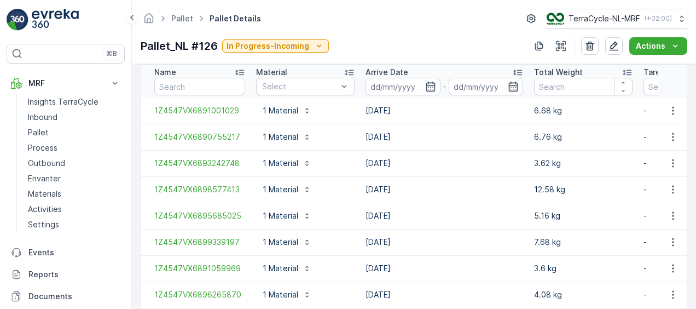
scroll to position [400, 0]
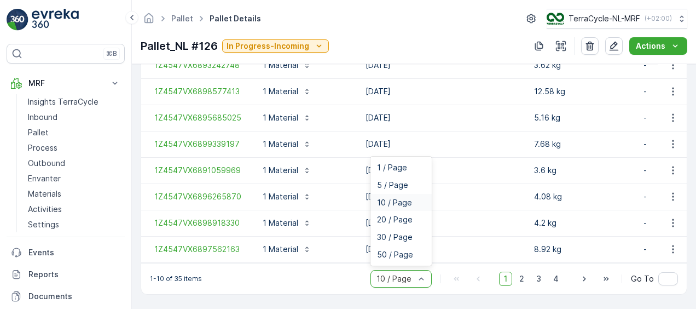
click at [395, 281] on div at bounding box center [396, 278] width 41 height 9
click at [384, 252] on span "50 / Page" at bounding box center [395, 254] width 36 height 9
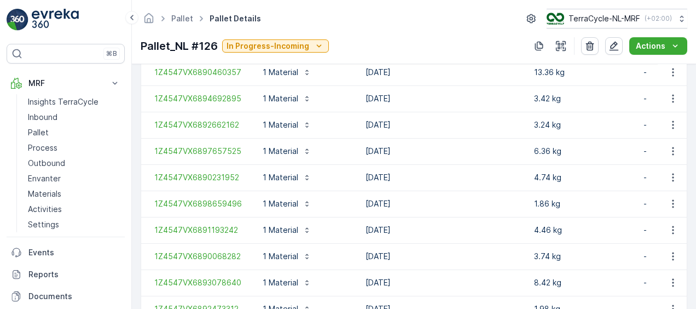
scroll to position [1057, 0]
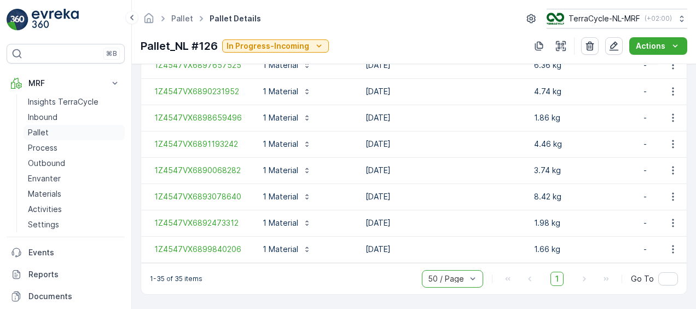
click at [45, 136] on p "Pallet" at bounding box center [38, 132] width 21 height 11
